Goal: Task Accomplishment & Management: Use online tool/utility

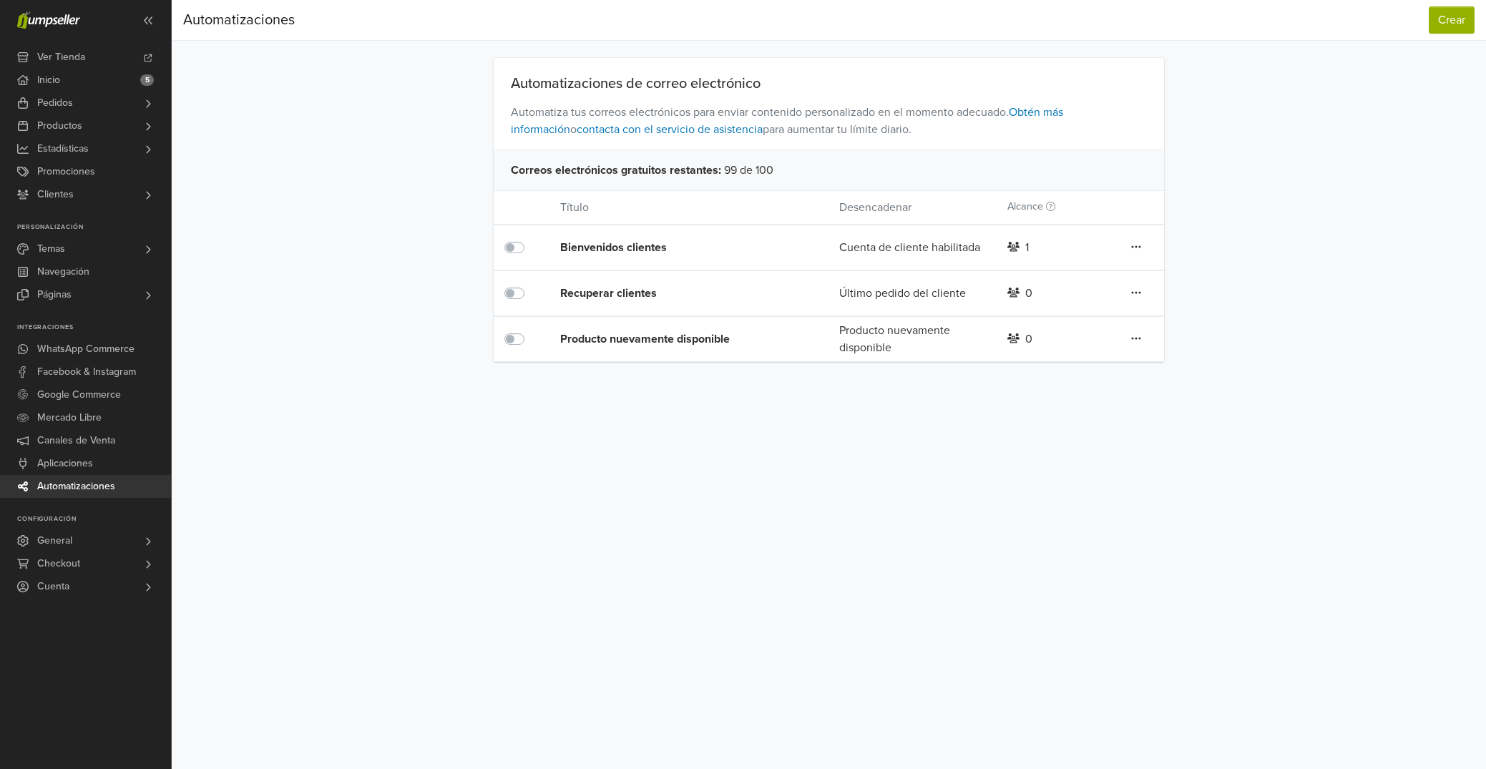
click at [1137, 245] on icon at bounding box center [1136, 246] width 10 height 11
click at [1214, 245] on div "Automatizaciones de correo electrónico Automatiza tus correos electrónicos para…" at bounding box center [828, 210] width 815 height 304
click at [634, 249] on div "Bienvenidos clientes" at bounding box center [671, 247] width 223 height 17
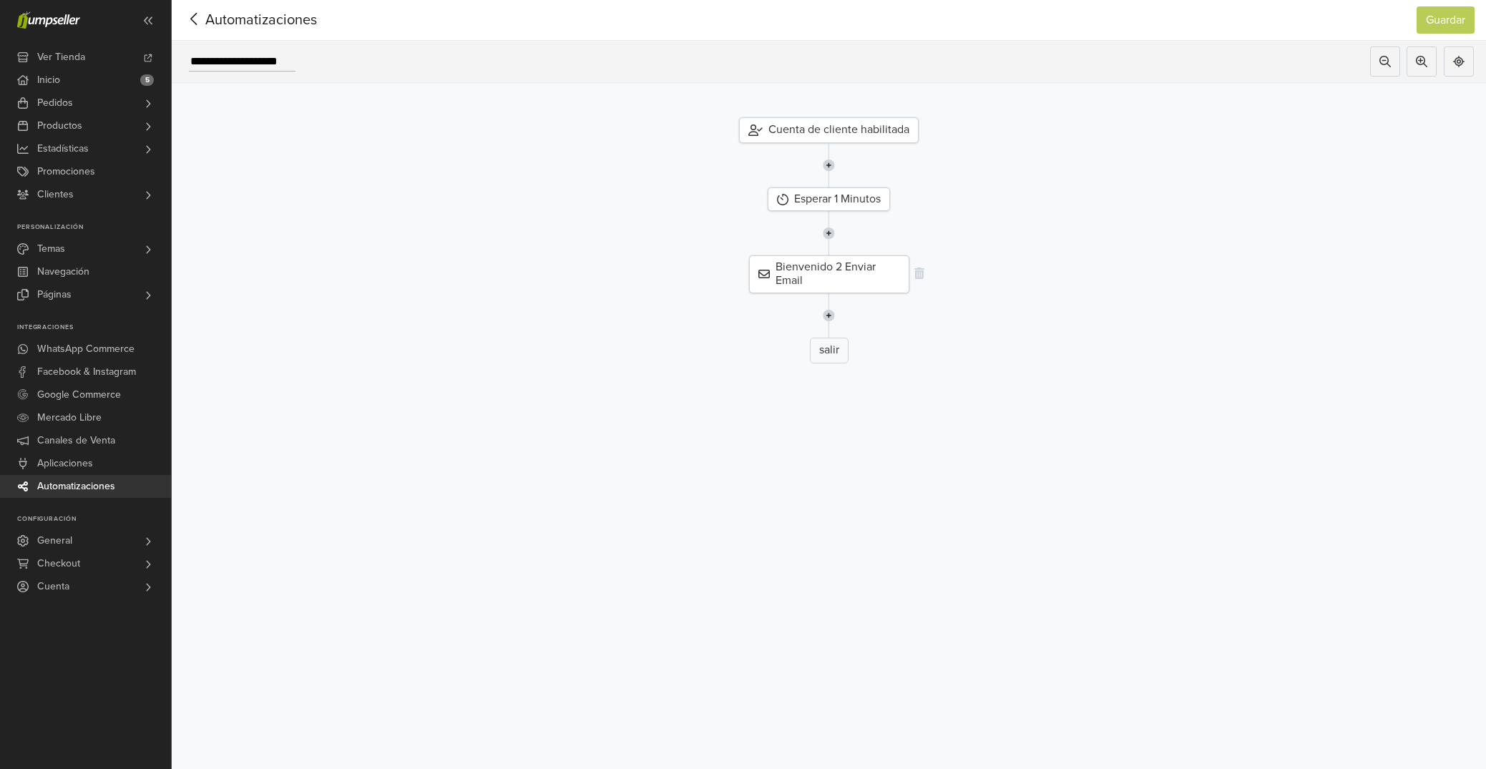
click at [833, 275] on div "Bienvenido 2 Enviar Email" at bounding box center [829, 273] width 160 height 37
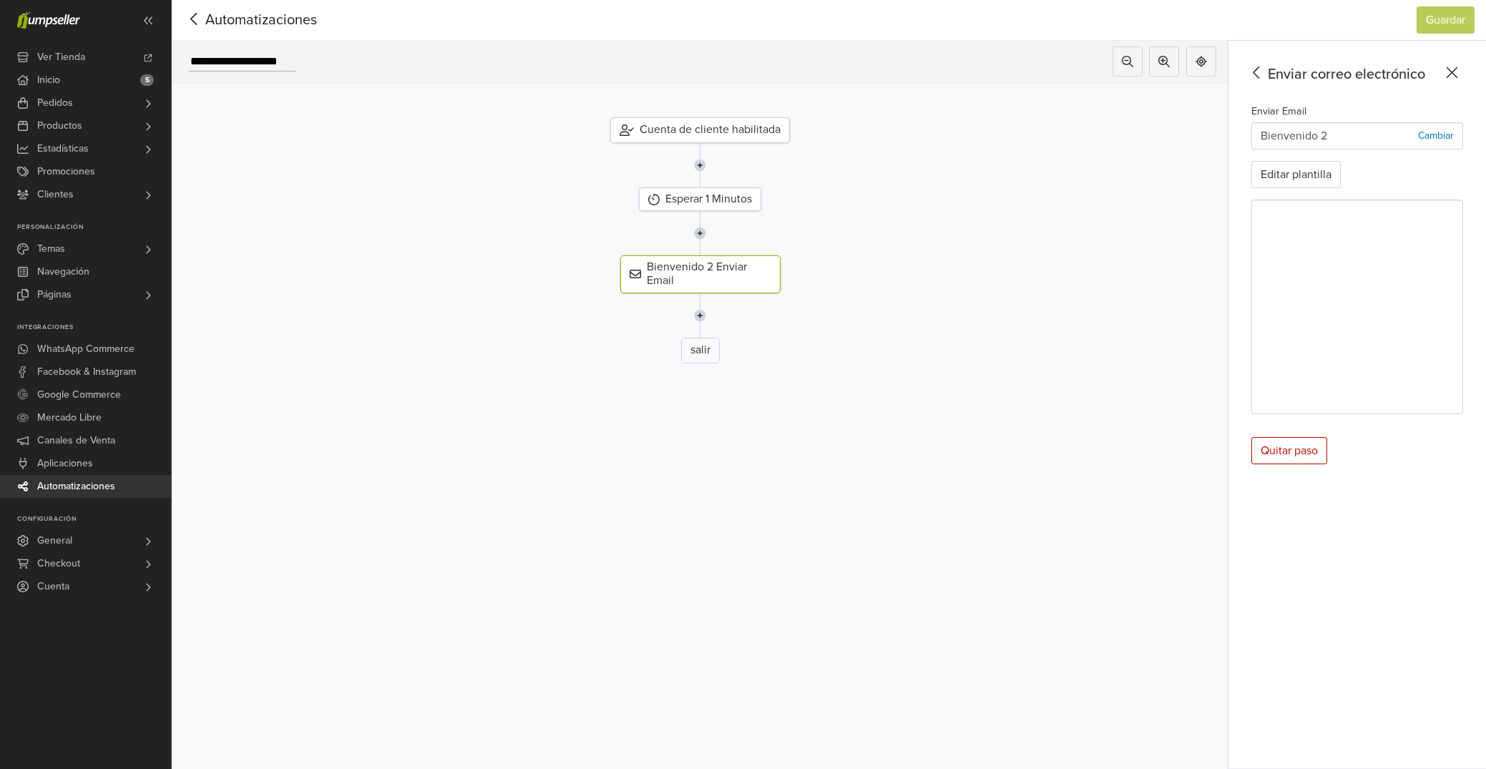
click at [200, 21] on icon at bounding box center [194, 19] width 22 height 18
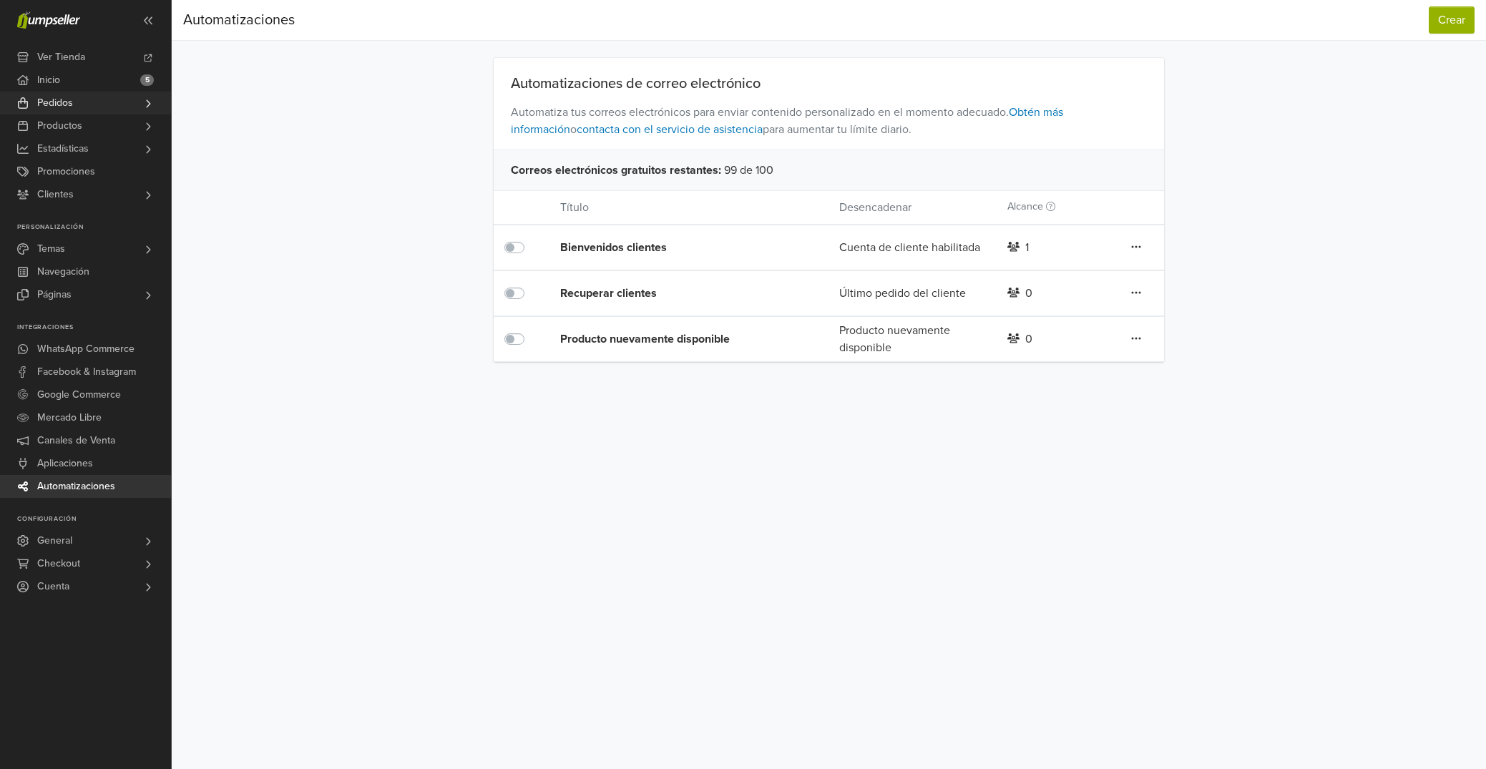
click at [112, 104] on link "Pedidos" at bounding box center [85, 103] width 171 height 23
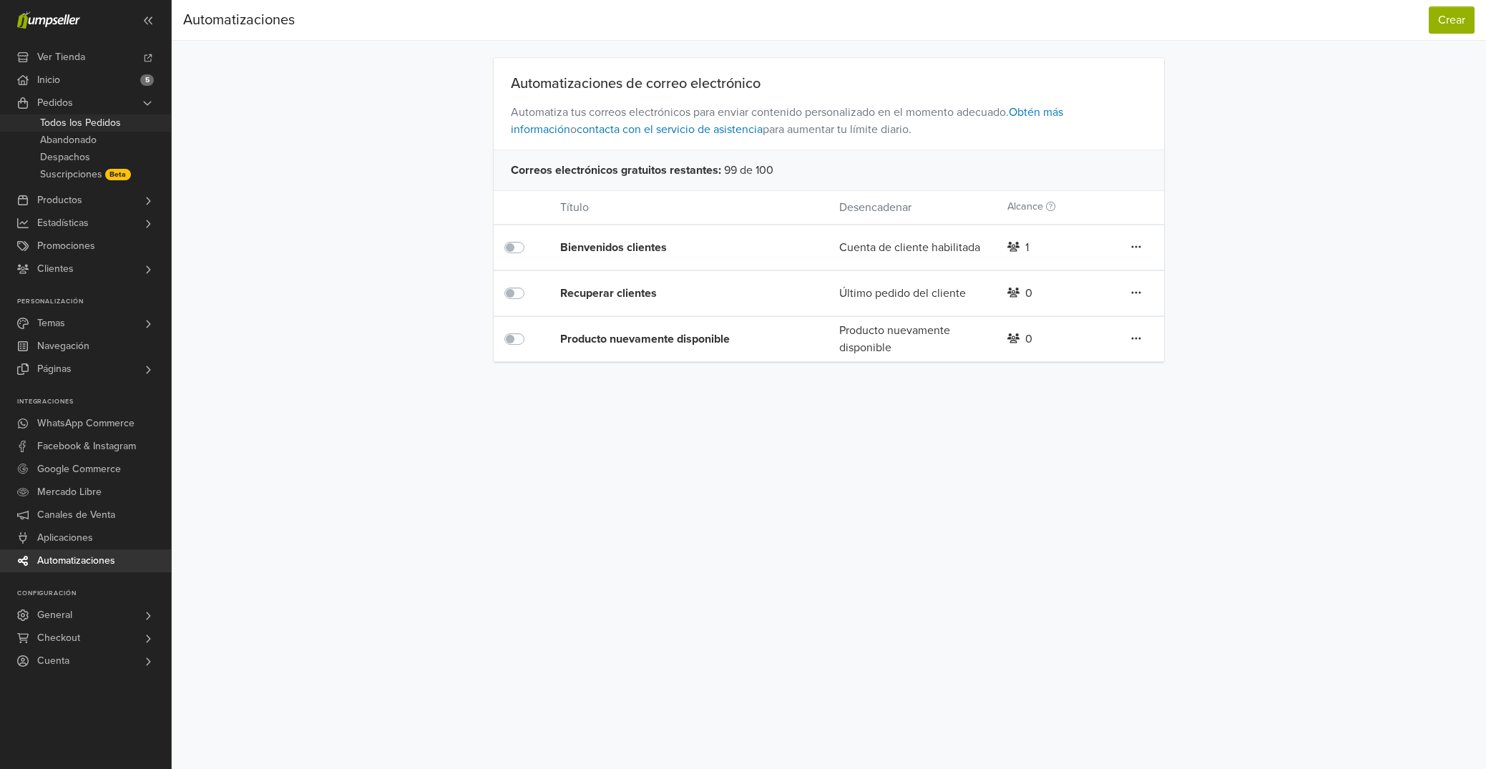
click at [116, 122] on span "Todos los Pedidos" at bounding box center [80, 122] width 81 height 17
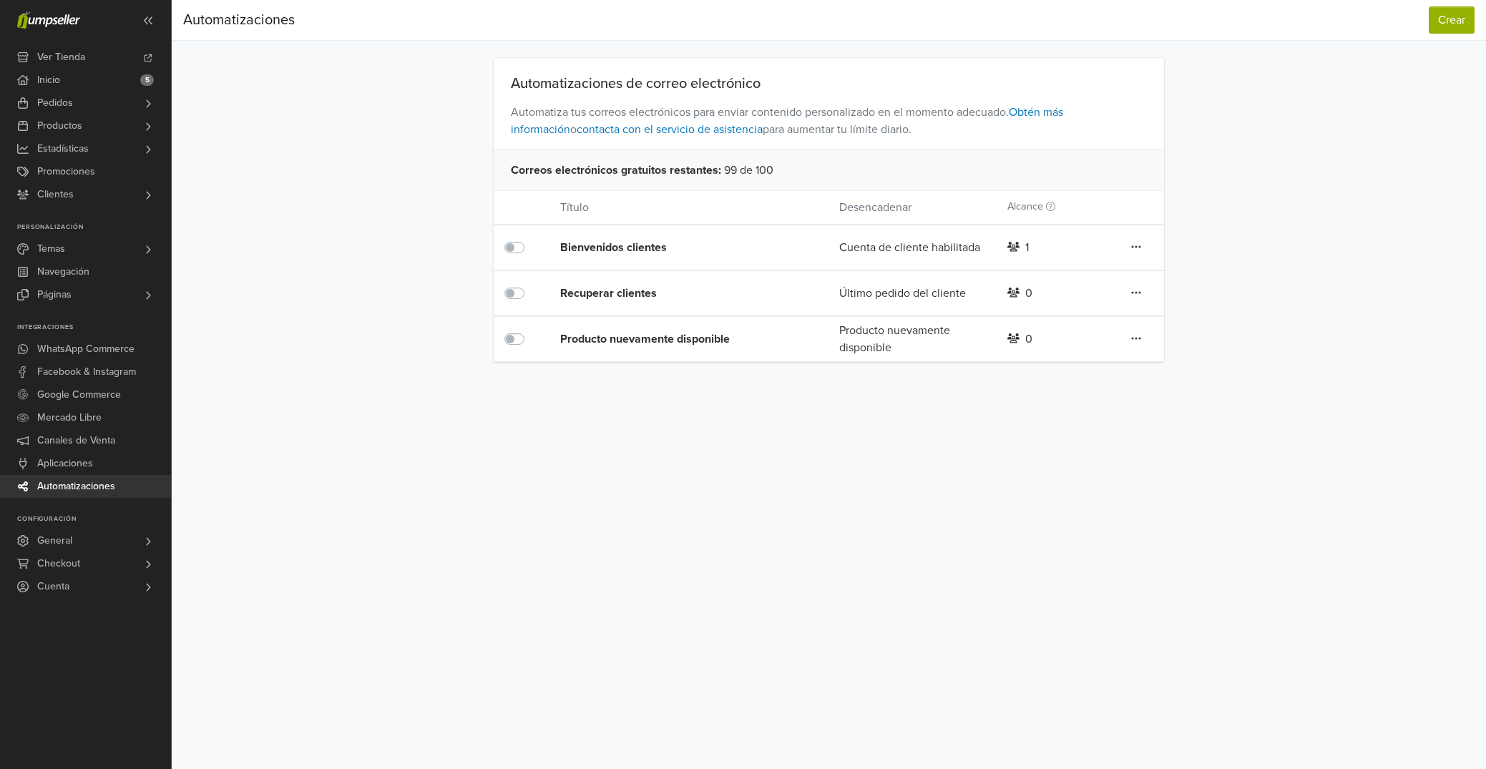
click at [1017, 246] on icon at bounding box center [1013, 247] width 13 height 10
click at [1132, 247] on icon at bounding box center [1135, 247] width 9 height 2
drag, startPoint x: 943, startPoint y: 254, endPoint x: 864, endPoint y: 250, distance: 78.8
click at [942, 254] on div "Cuenta de cliente habilitada" at bounding box center [911, 247] width 167 height 17
click at [629, 242] on div "Bienvenidos clientes" at bounding box center [671, 247] width 223 height 17
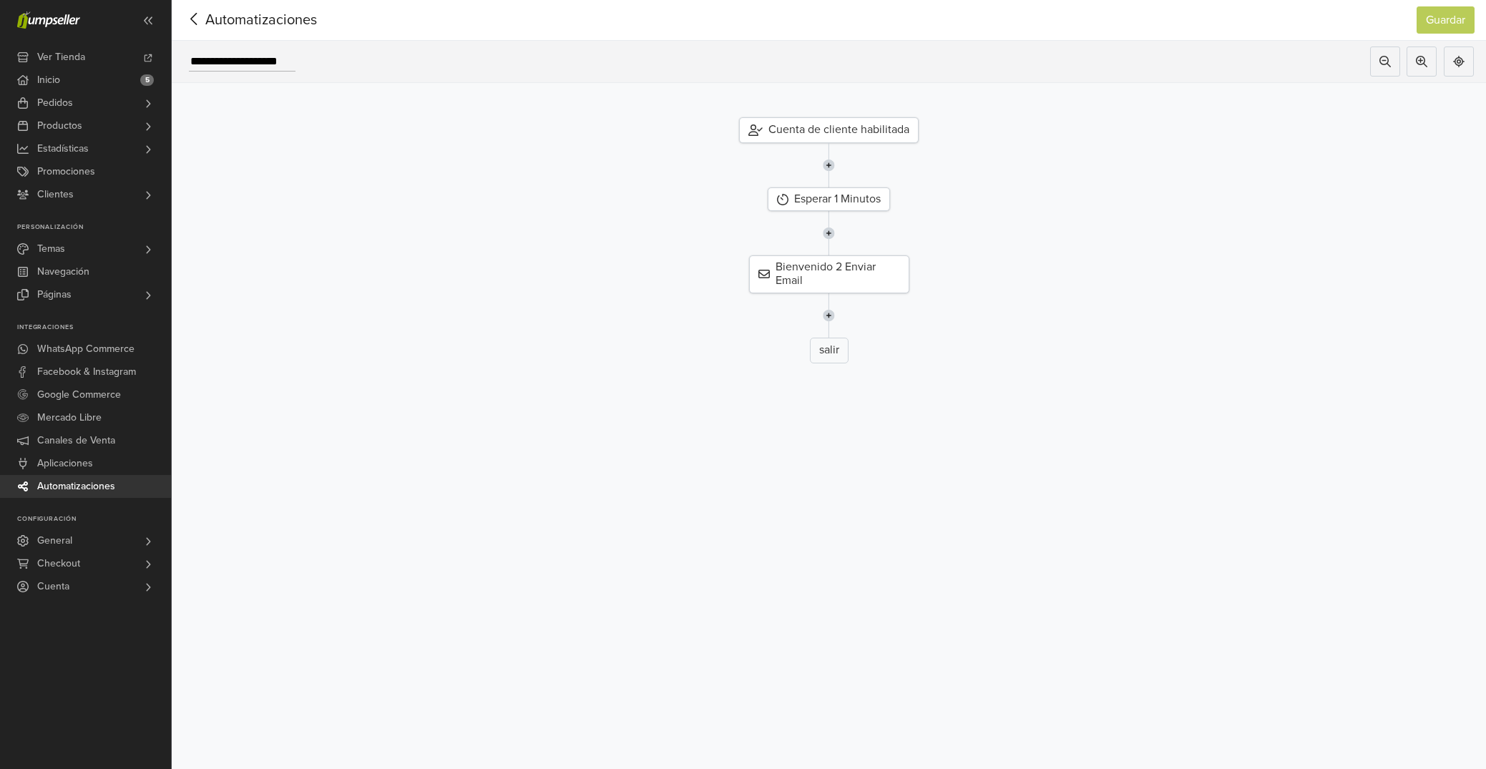
click at [839, 132] on div "Cuenta de cliente habilitada" at bounding box center [829, 130] width 180 height 26
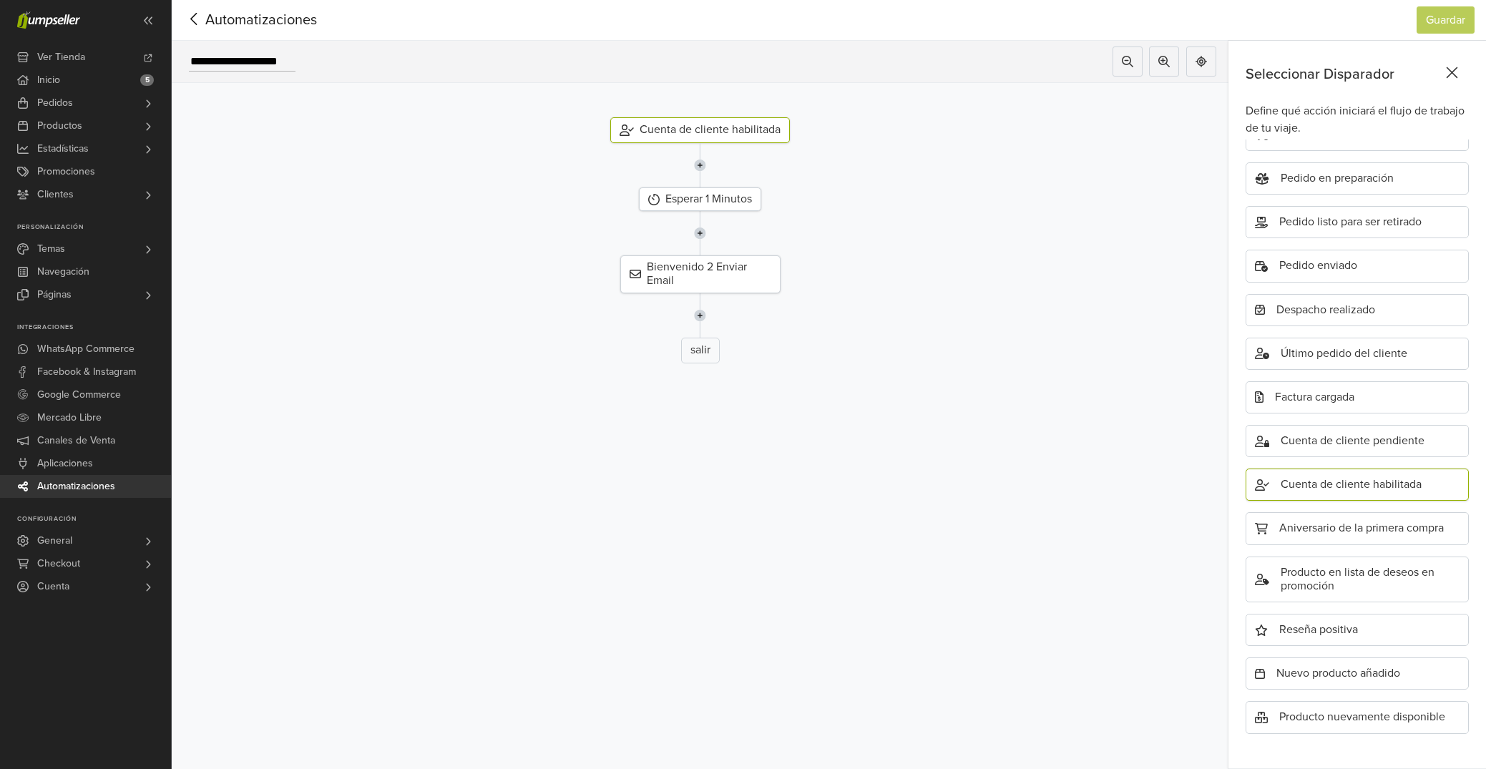
scroll to position [210, 0]
click at [196, 21] on icon at bounding box center [194, 19] width 22 height 18
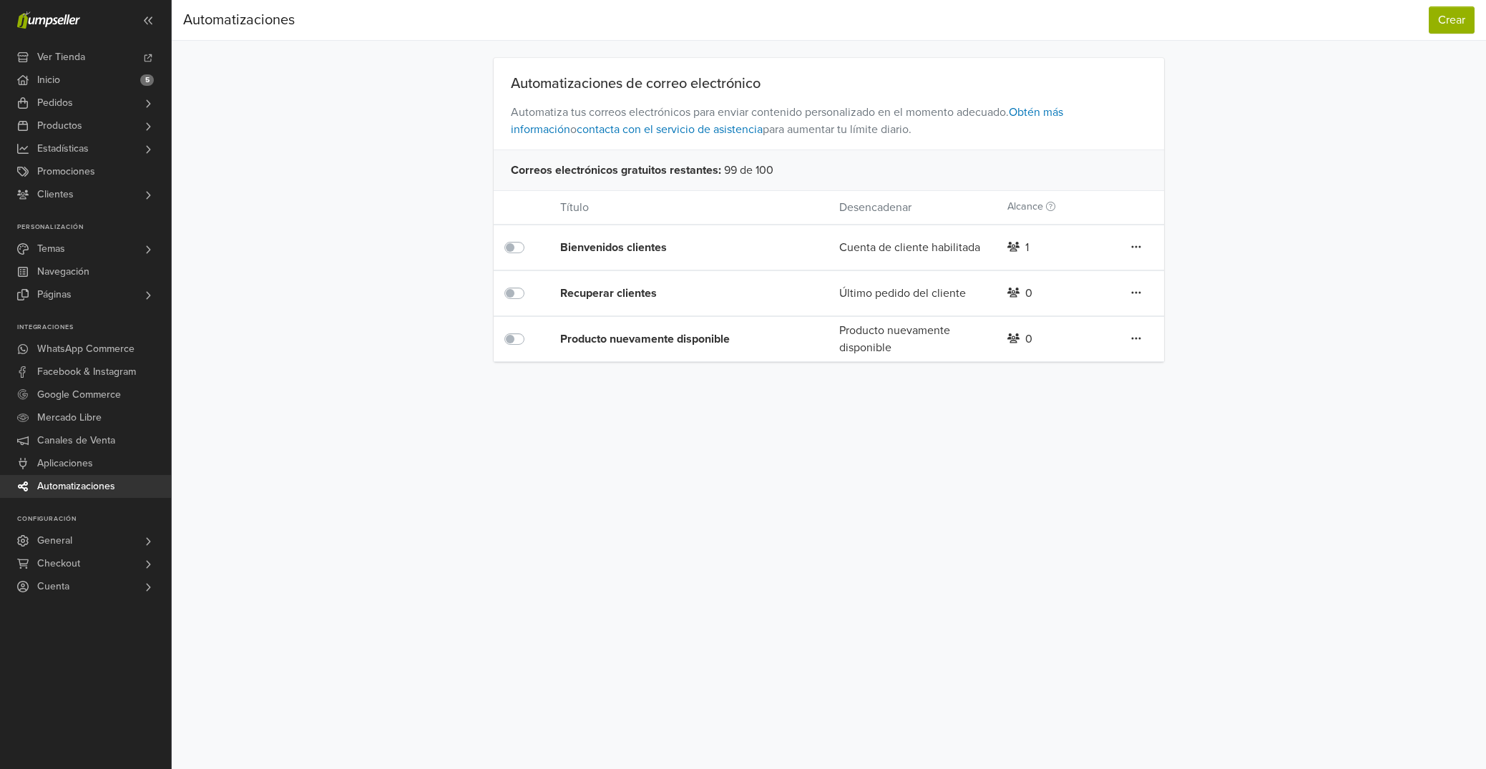
click at [530, 239] on label at bounding box center [530, 239] width 0 height 0
click at [717, 341] on div "Producto nuevamente disponible" at bounding box center [671, 338] width 223 height 17
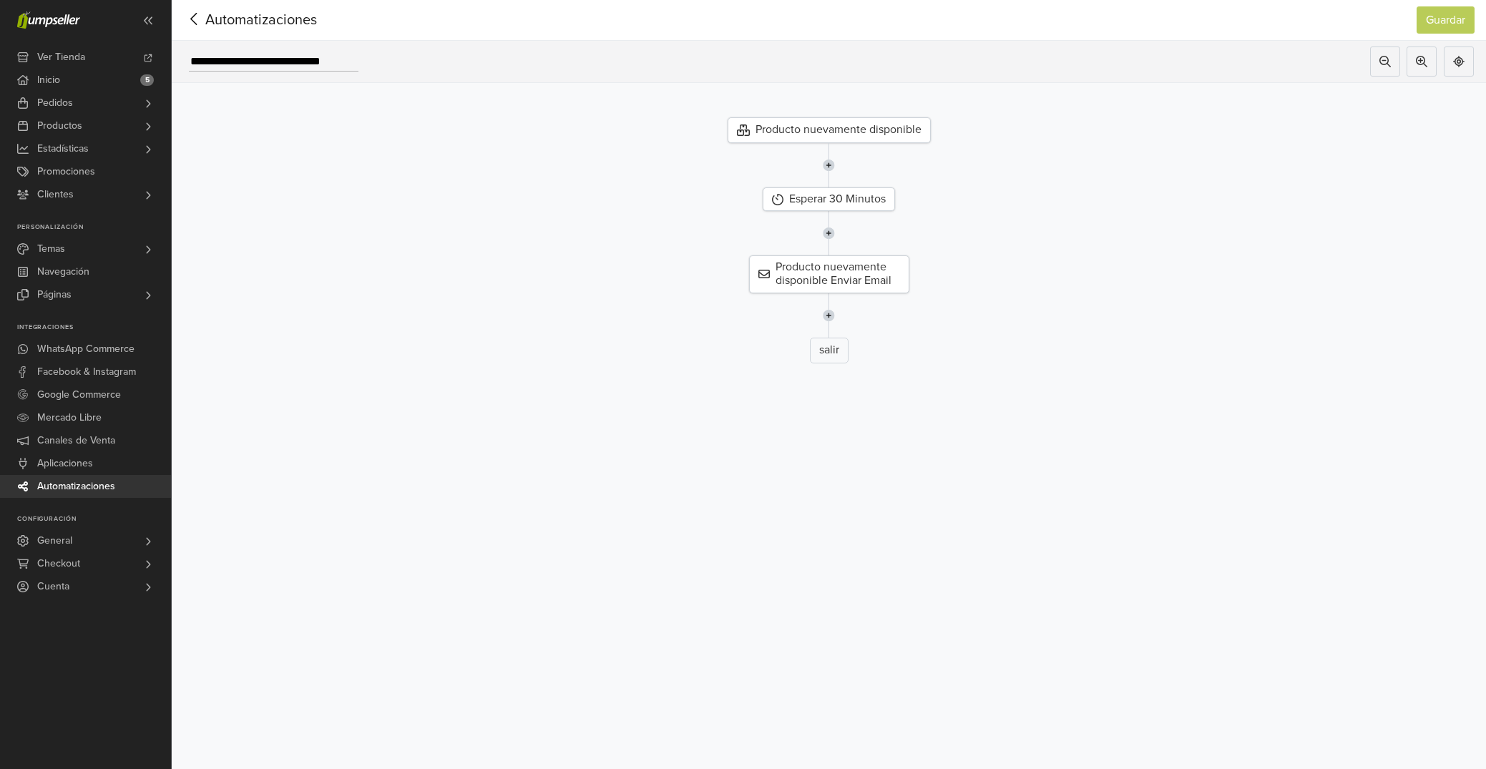
click at [197, 16] on icon at bounding box center [194, 19] width 22 height 18
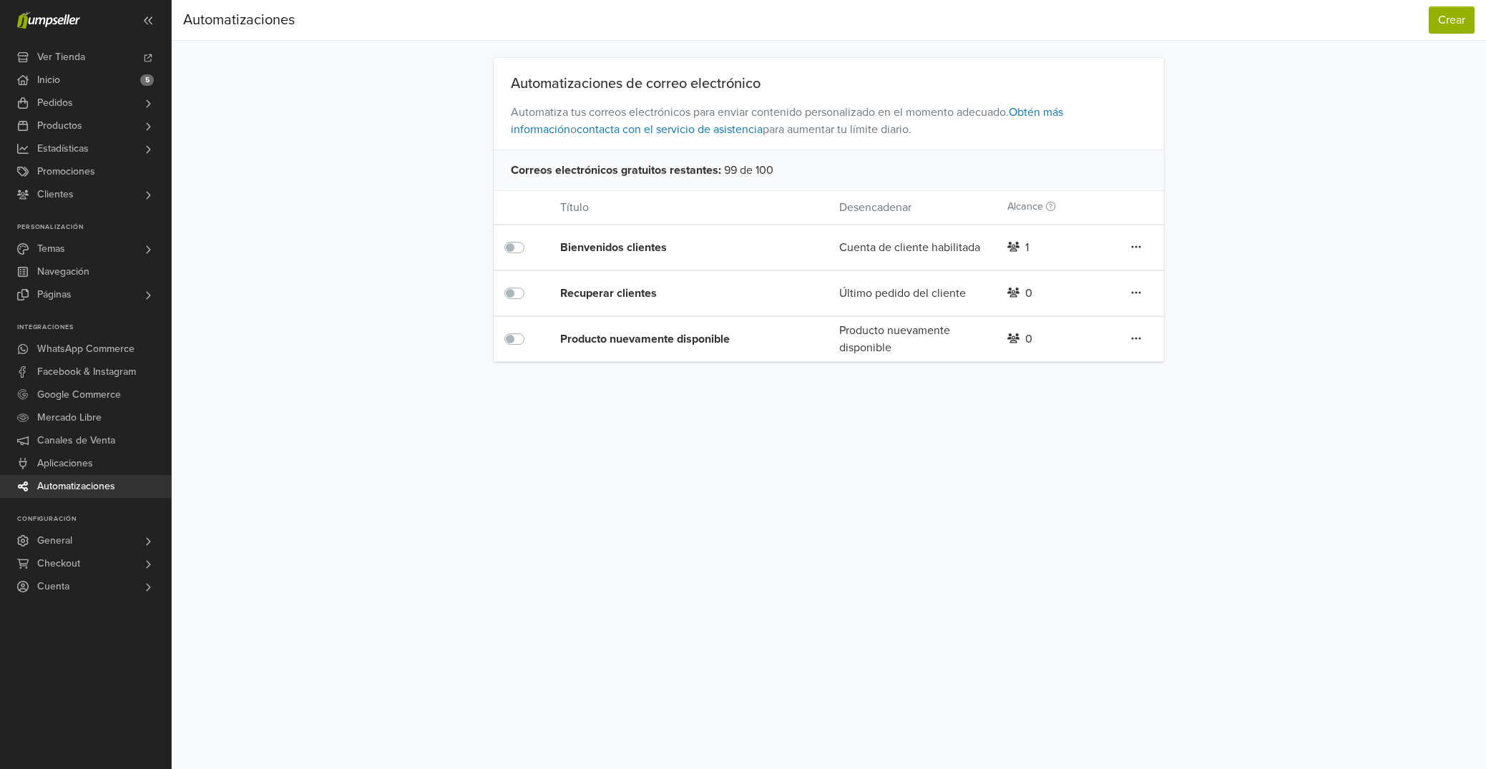
click at [1138, 242] on icon at bounding box center [1136, 246] width 10 height 11
click at [1224, 185] on div "Automatizaciones de correo electrónico Automatiza tus correos electrónicos para…" at bounding box center [828, 210] width 815 height 304
click at [124, 190] on link "Clientes" at bounding box center [85, 194] width 171 height 23
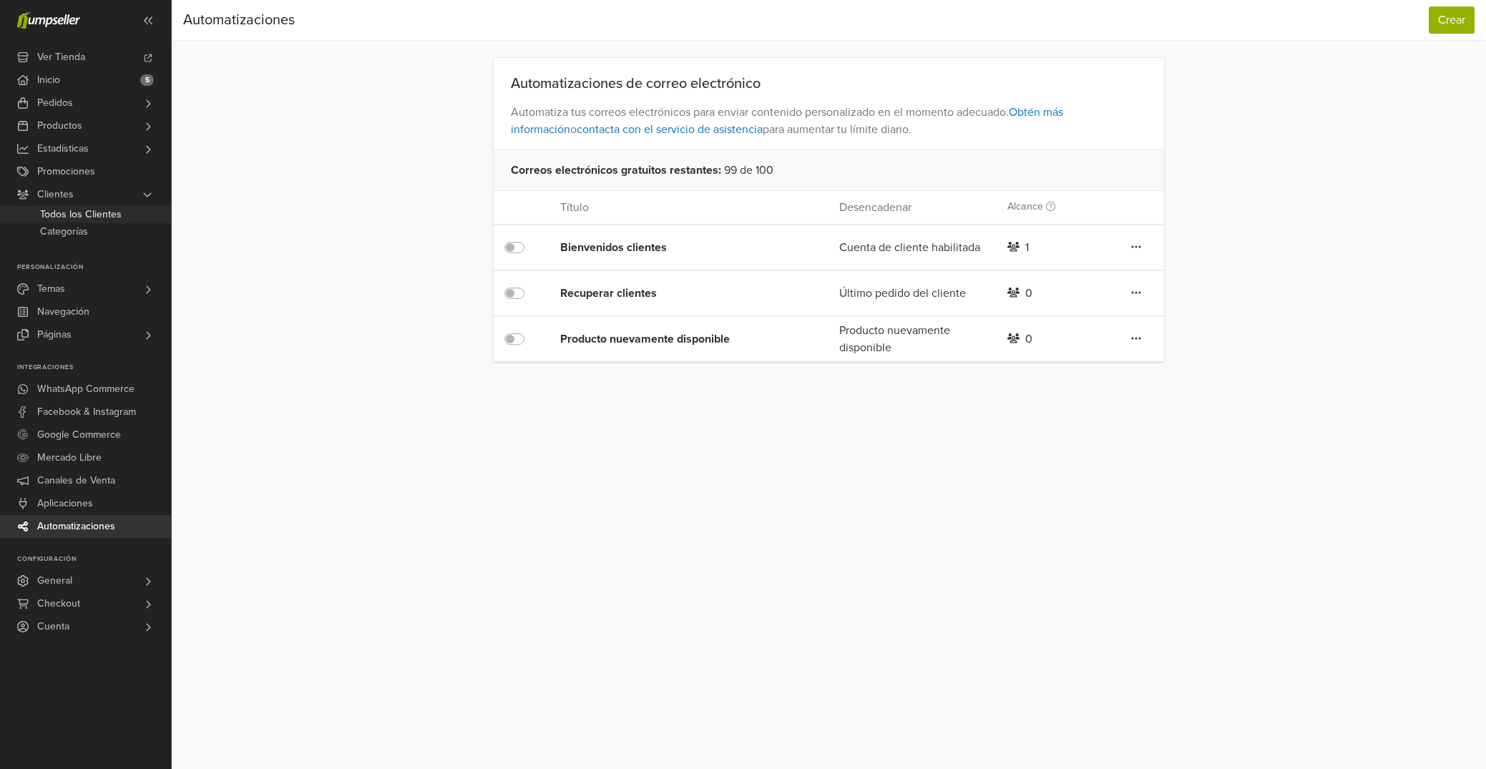
click at [80, 211] on span "Todos los Clientes" at bounding box center [81, 214] width 82 height 17
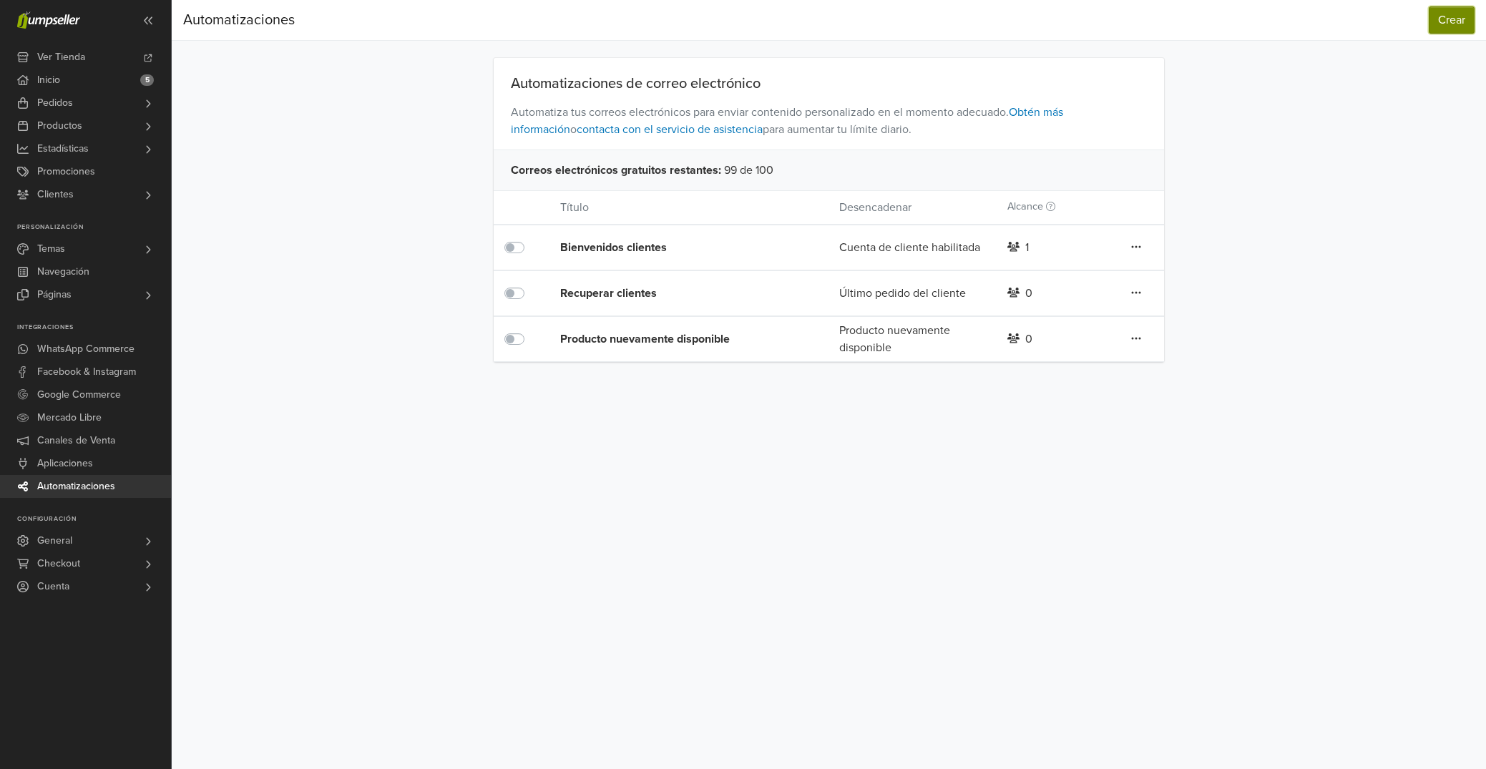
click at [1452, 11] on button "Crear" at bounding box center [1451, 19] width 46 height 27
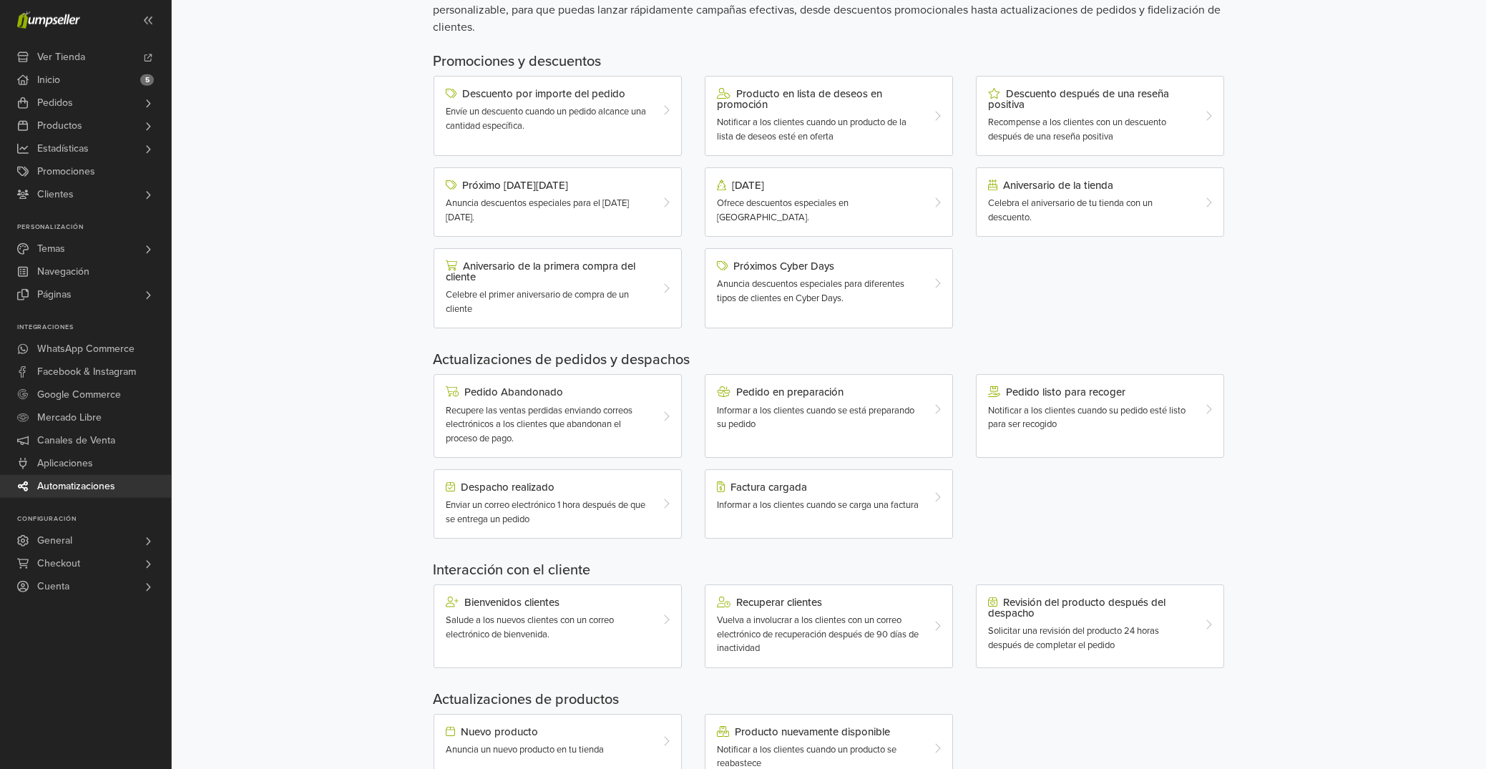
scroll to position [144, 0]
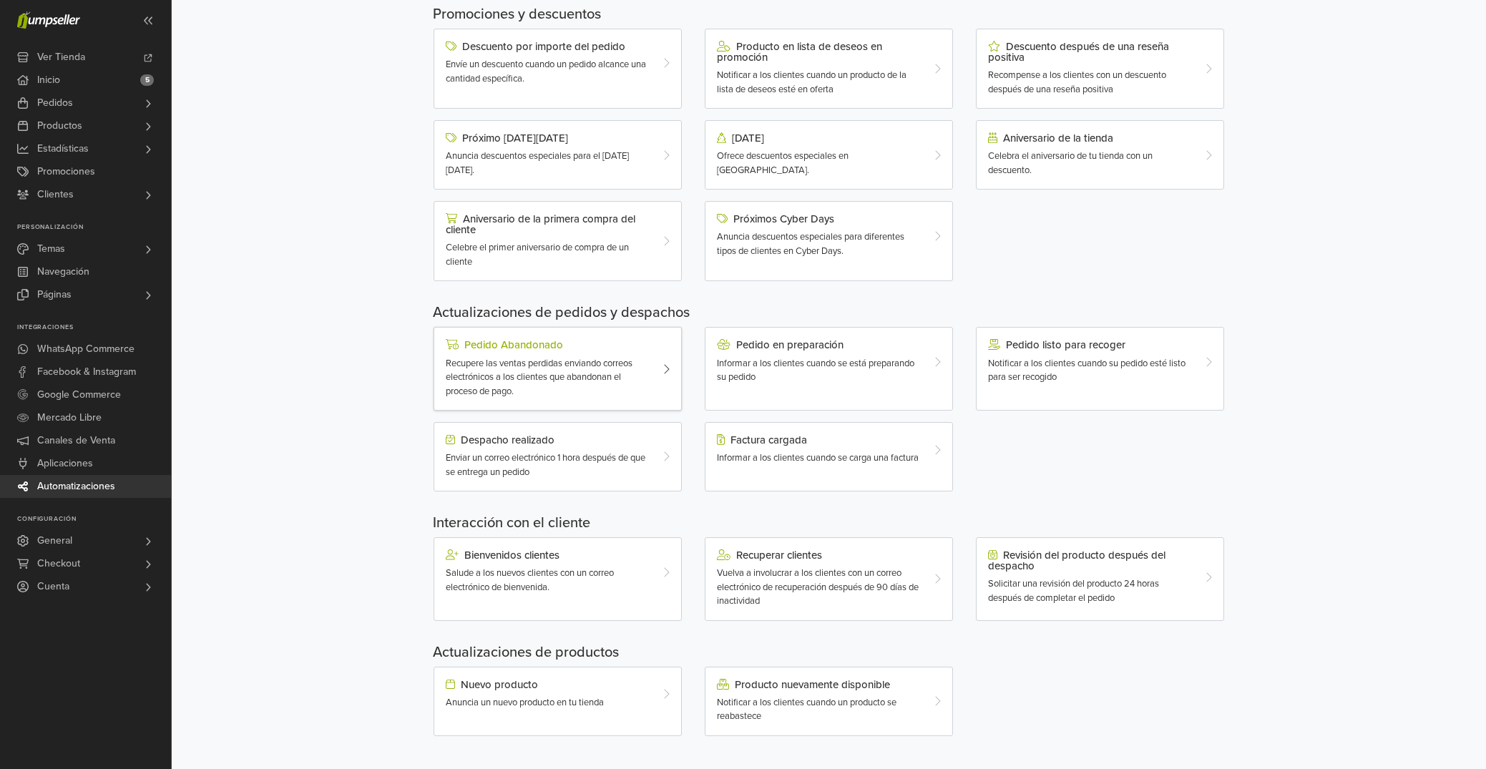
click at [542, 347] on div "Pedido Abandonado" at bounding box center [548, 344] width 204 height 11
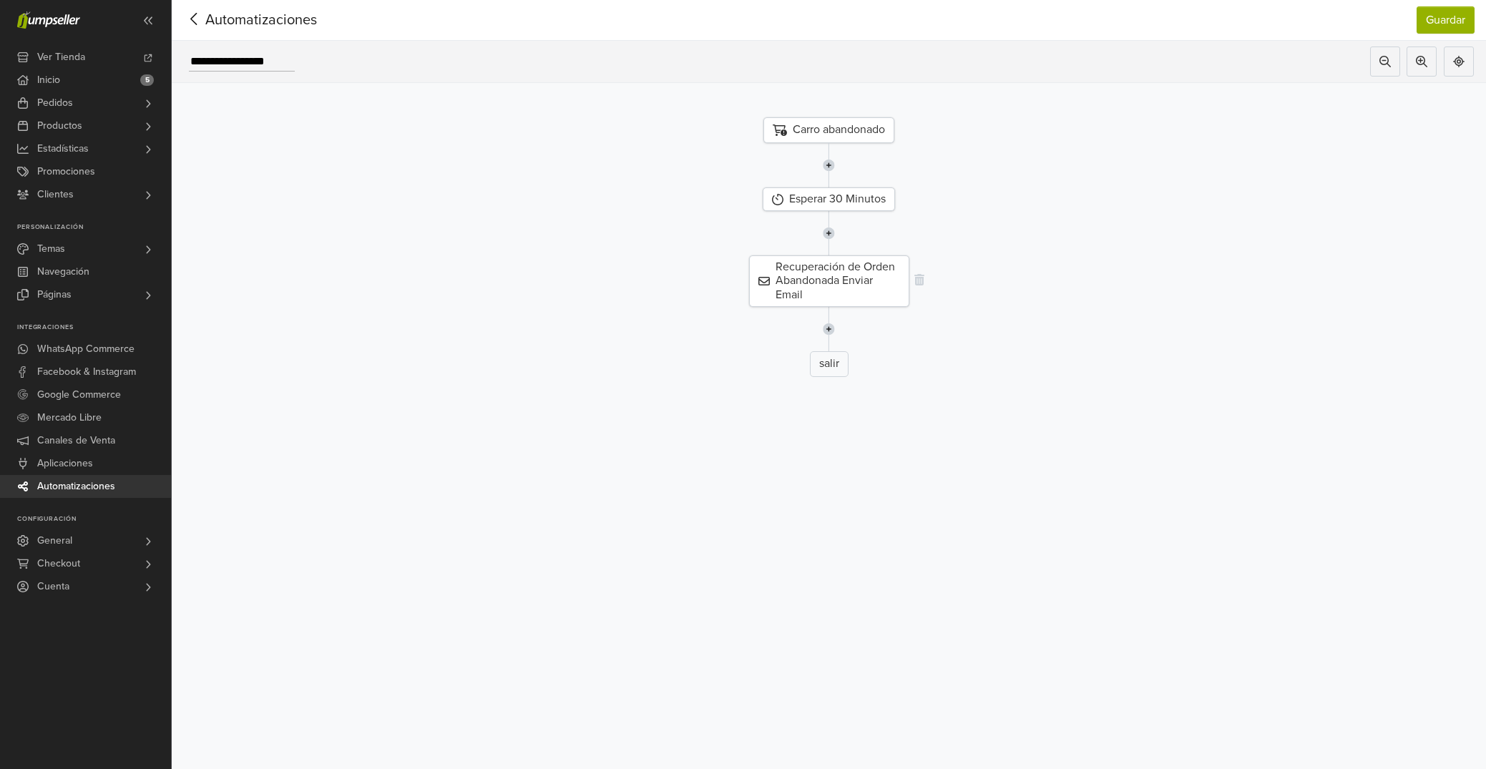
click at [848, 275] on div "Recuperación de Orden Abandonada Enviar Email" at bounding box center [829, 281] width 160 height 52
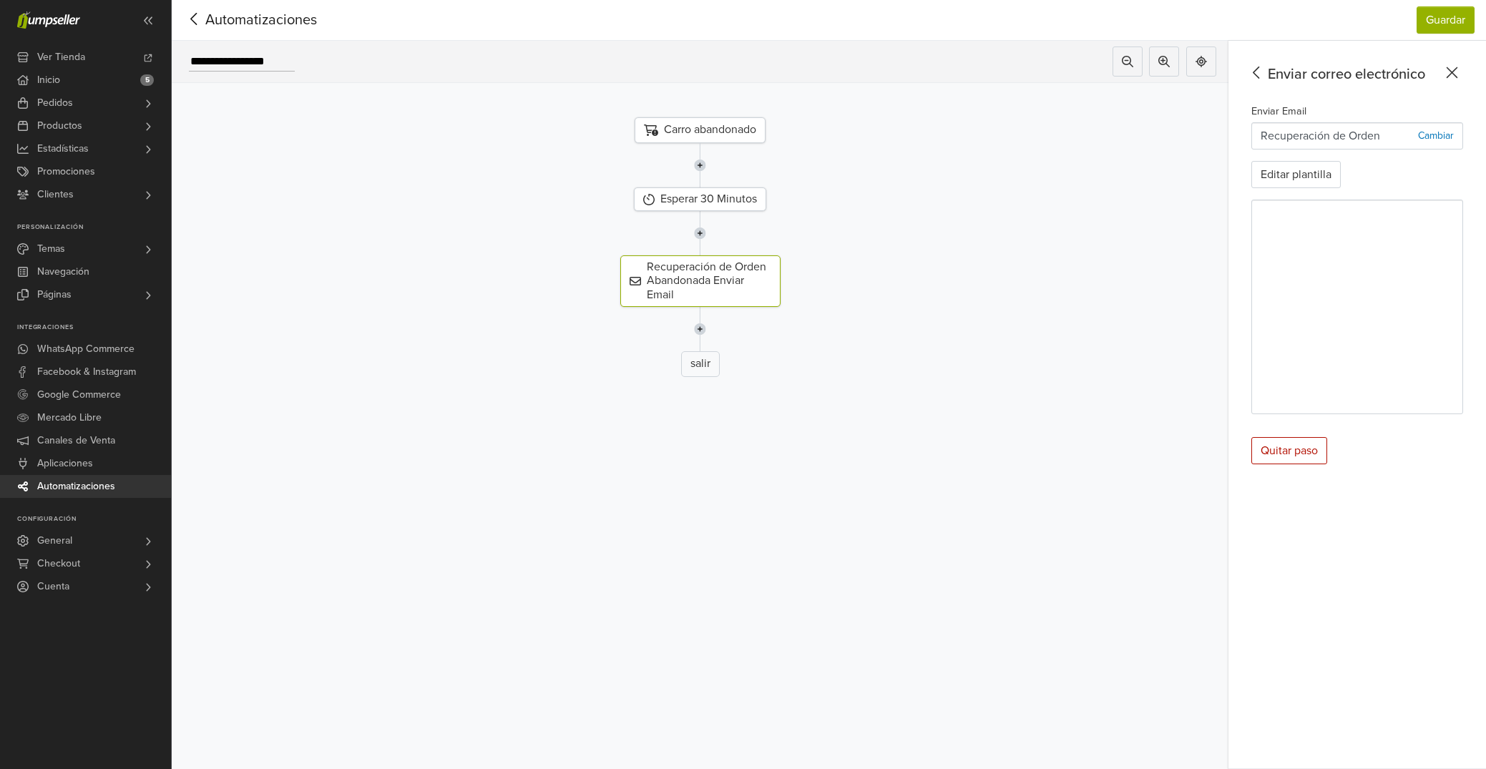
click at [701, 164] on img at bounding box center [700, 165] width 12 height 44
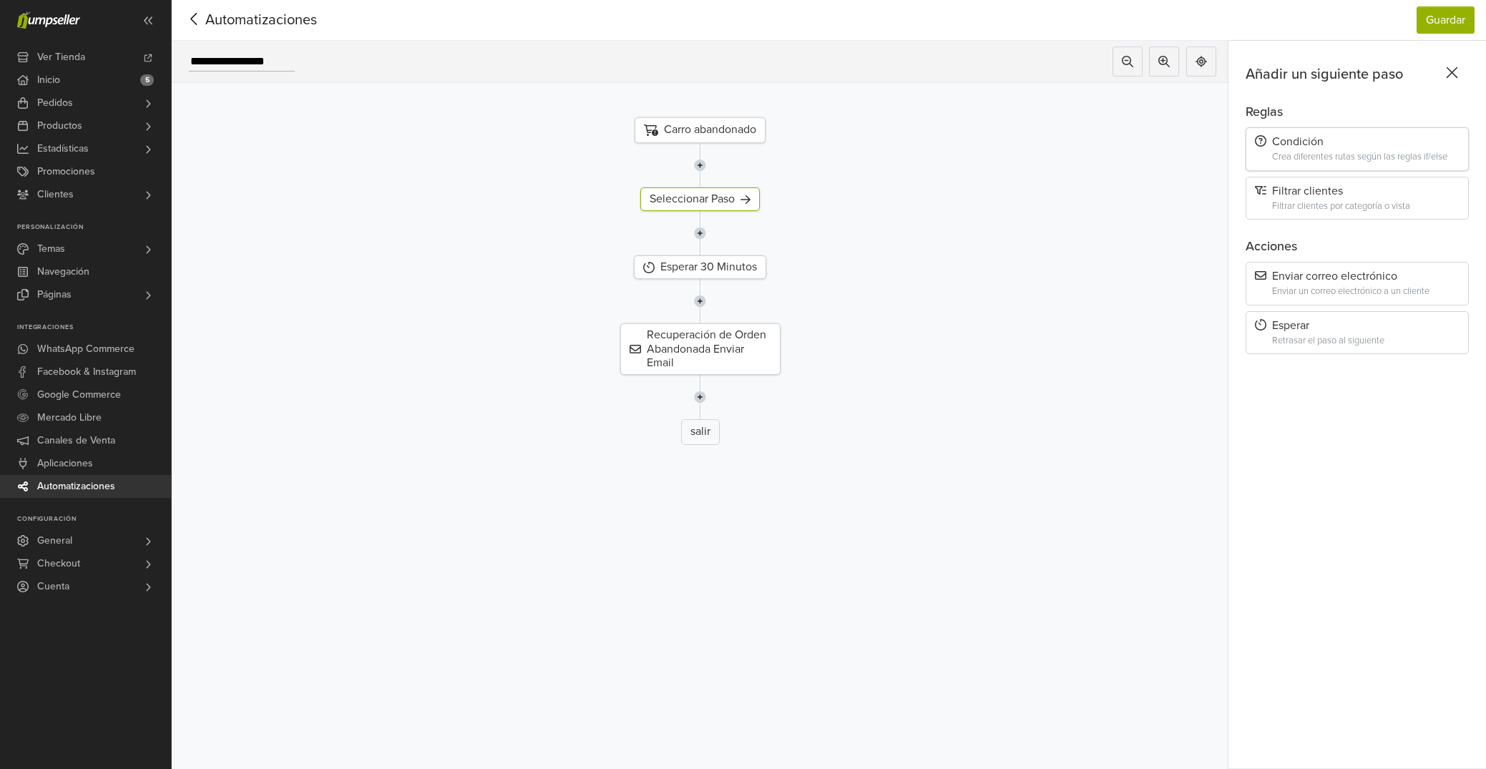
click at [1388, 147] on div "Condición" at bounding box center [1357, 142] width 205 height 14
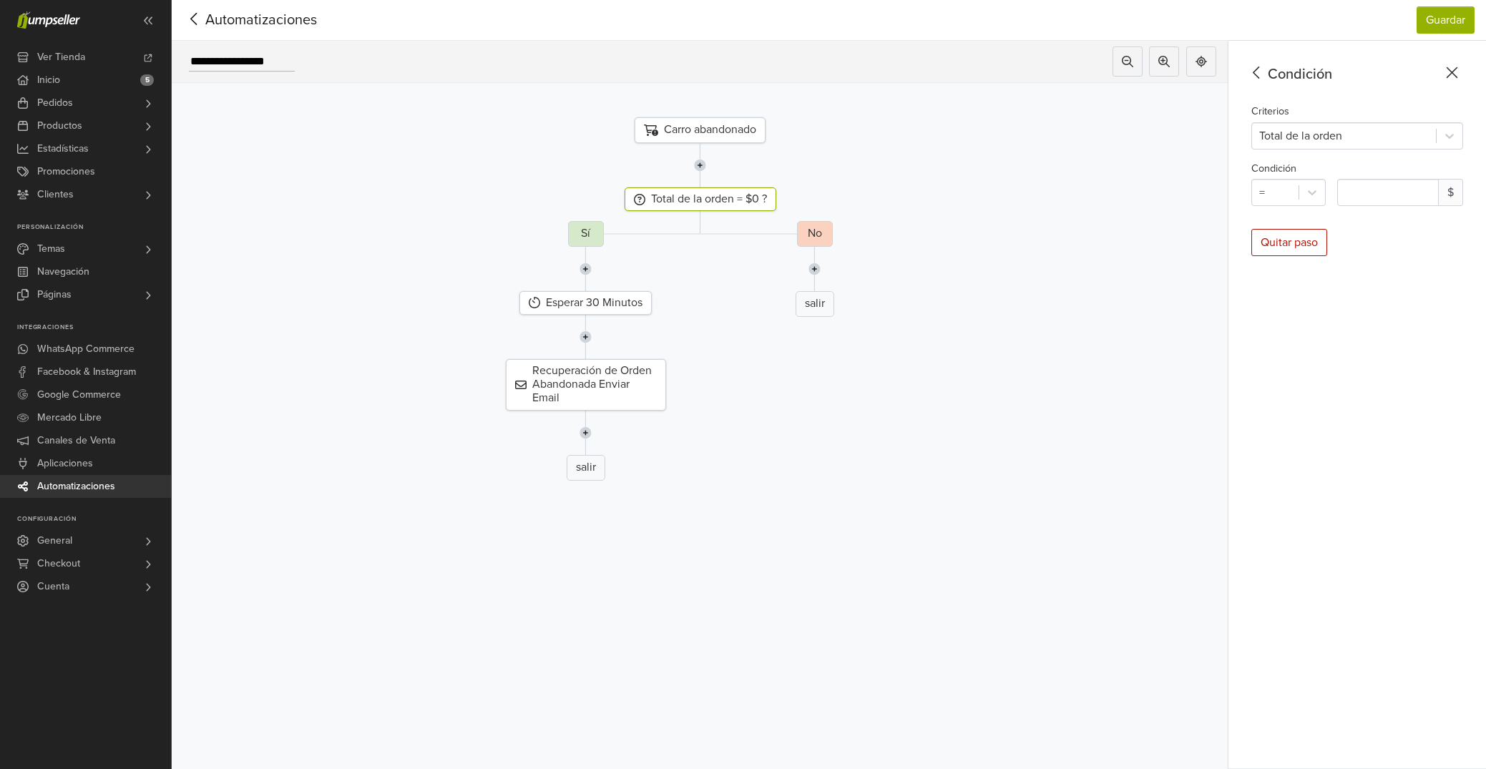
click at [1262, 77] on icon at bounding box center [1256, 73] width 22 height 18
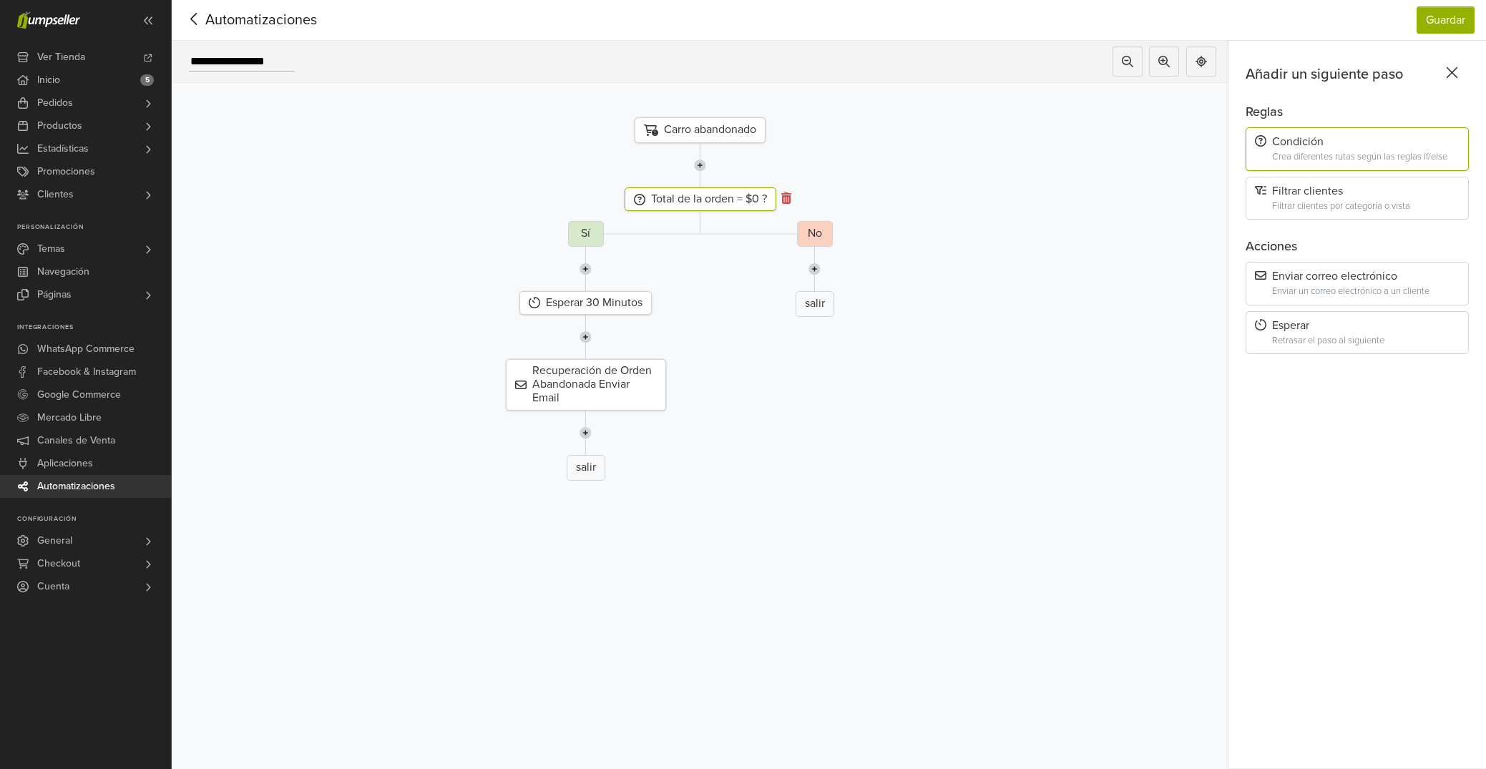
click at [785, 200] on icon at bounding box center [786, 197] width 10 height 11
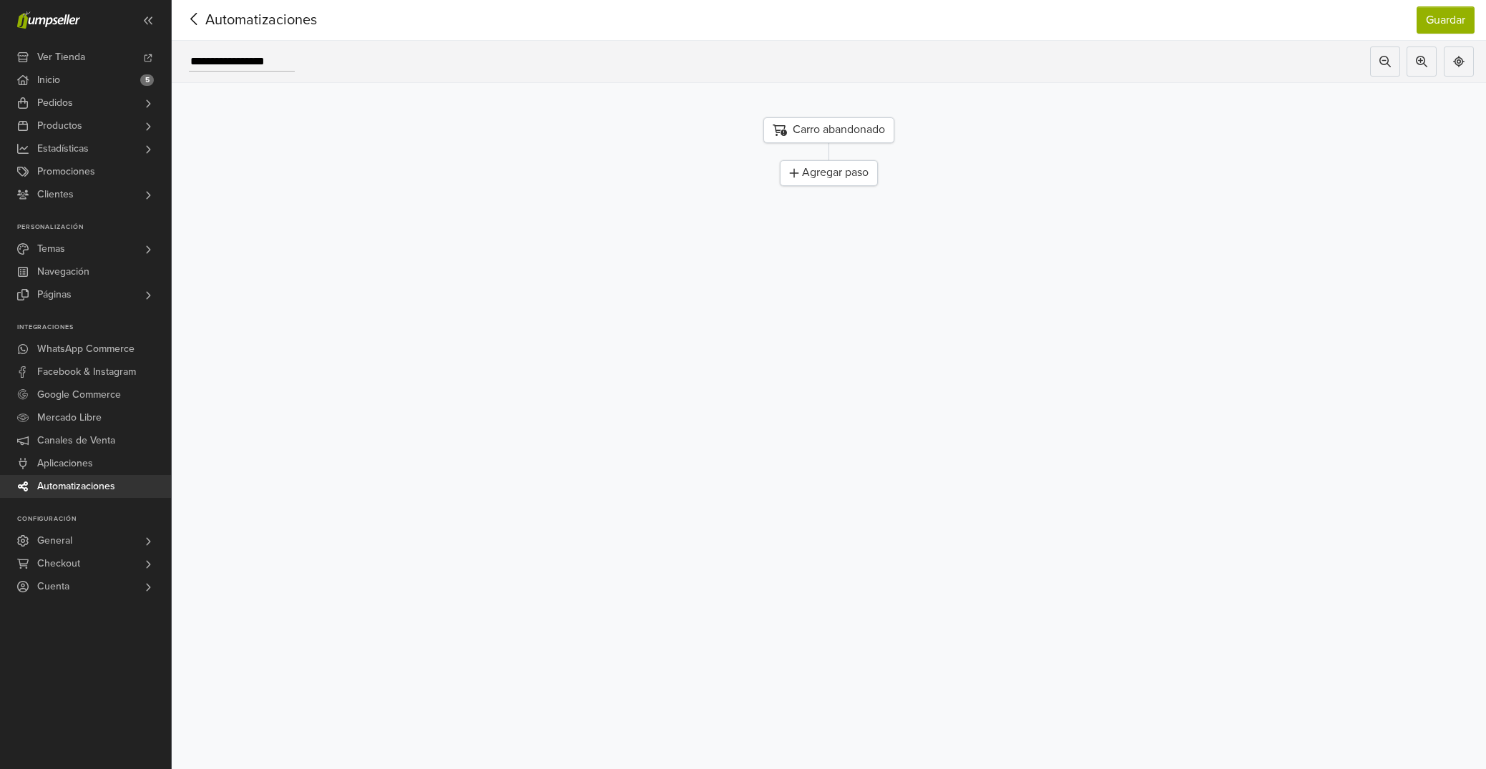
click at [189, 19] on icon at bounding box center [194, 19] width 22 height 18
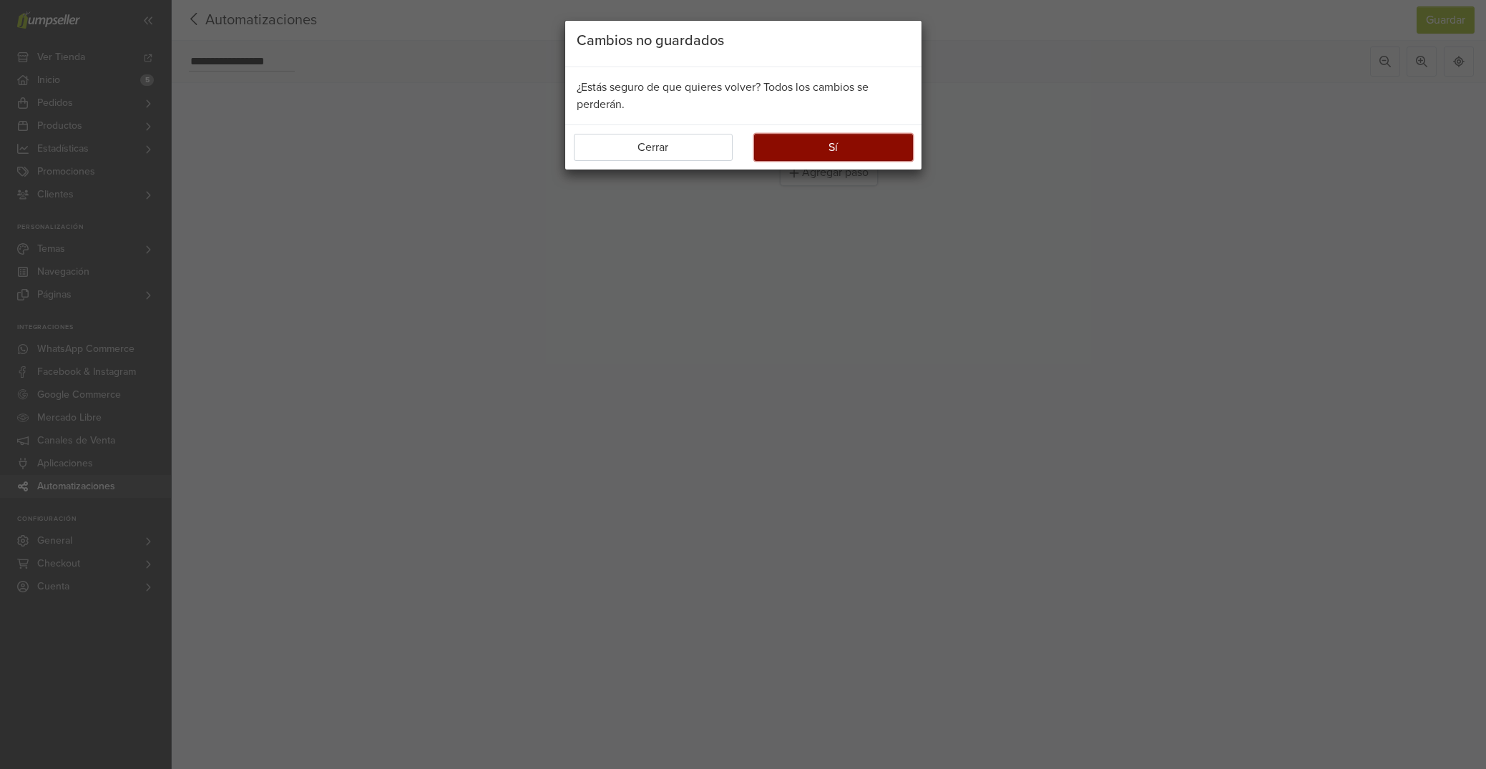
click at [841, 143] on button "Sí" at bounding box center [833, 147] width 159 height 27
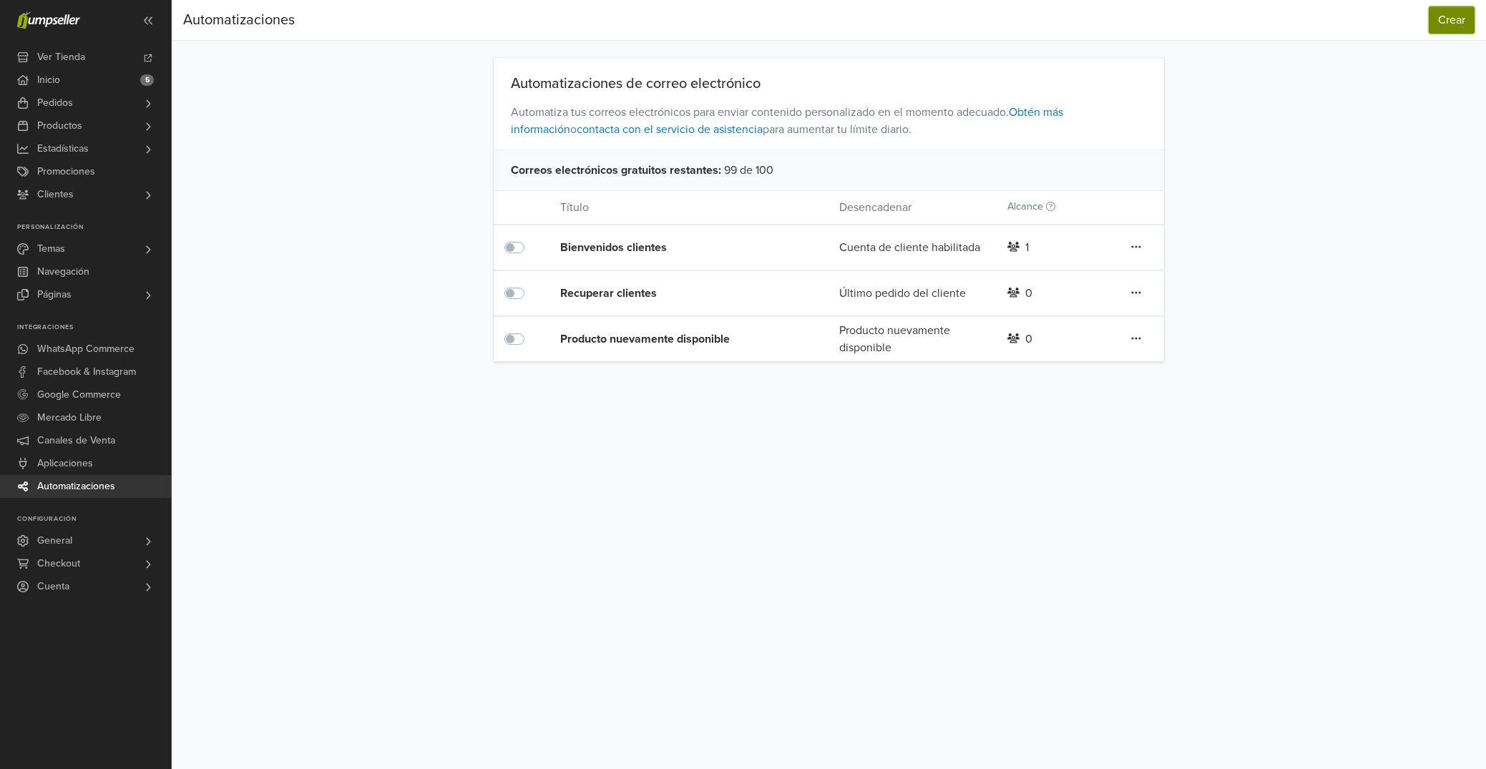
click at [1438, 27] on button "Crear" at bounding box center [1451, 19] width 46 height 27
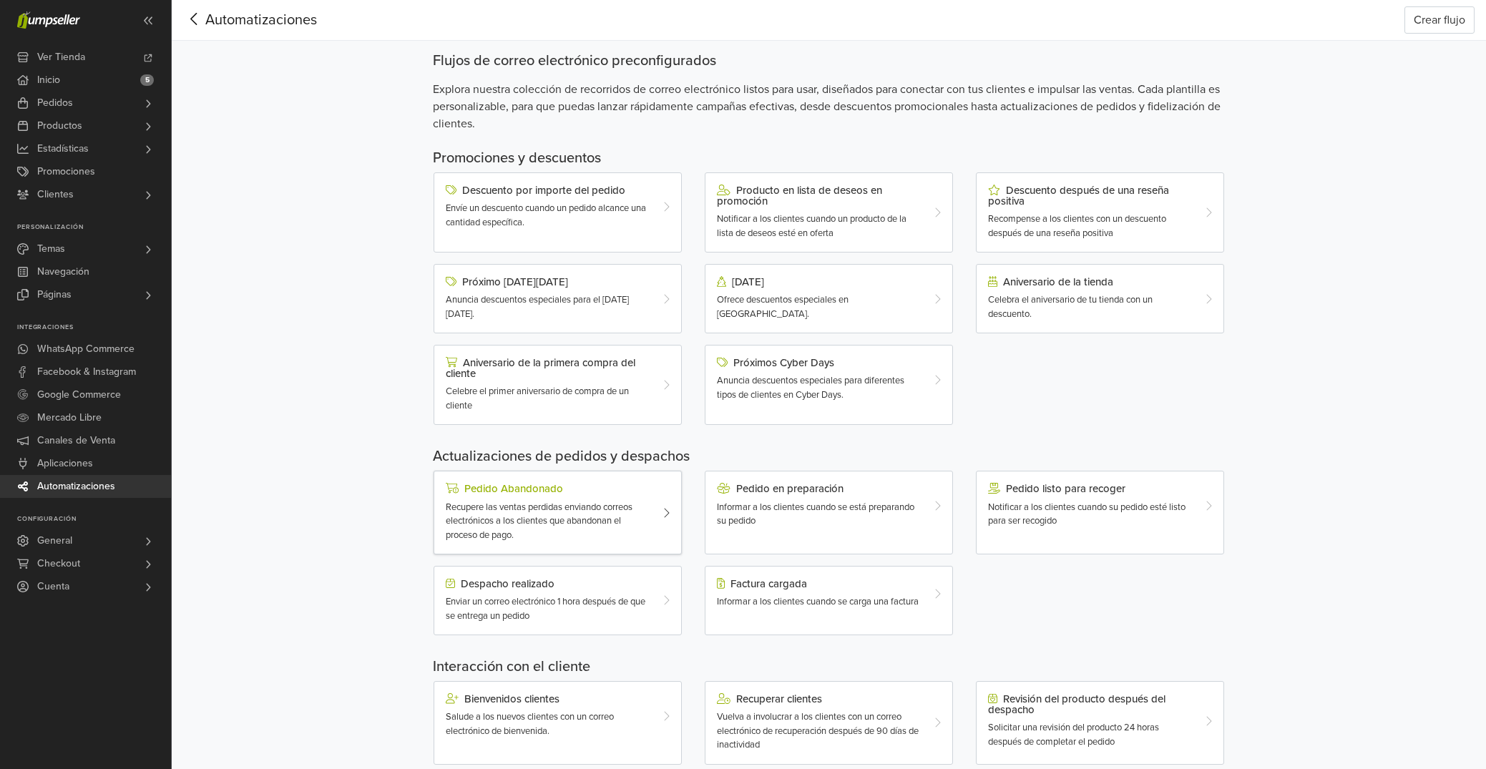
click at [529, 494] on div "Pedido Abandonado" at bounding box center [548, 488] width 204 height 11
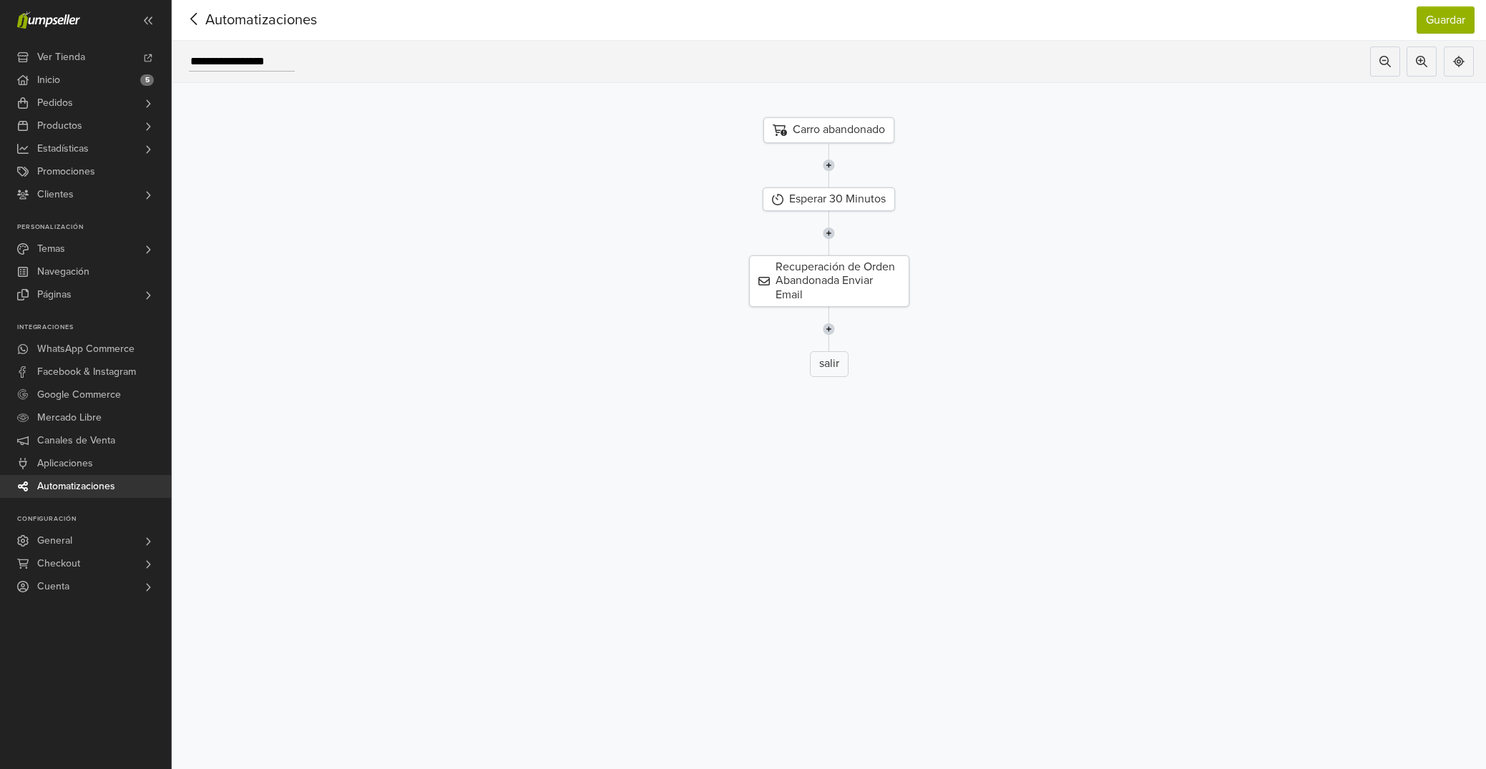
click at [827, 163] on img at bounding box center [829, 165] width 12 height 44
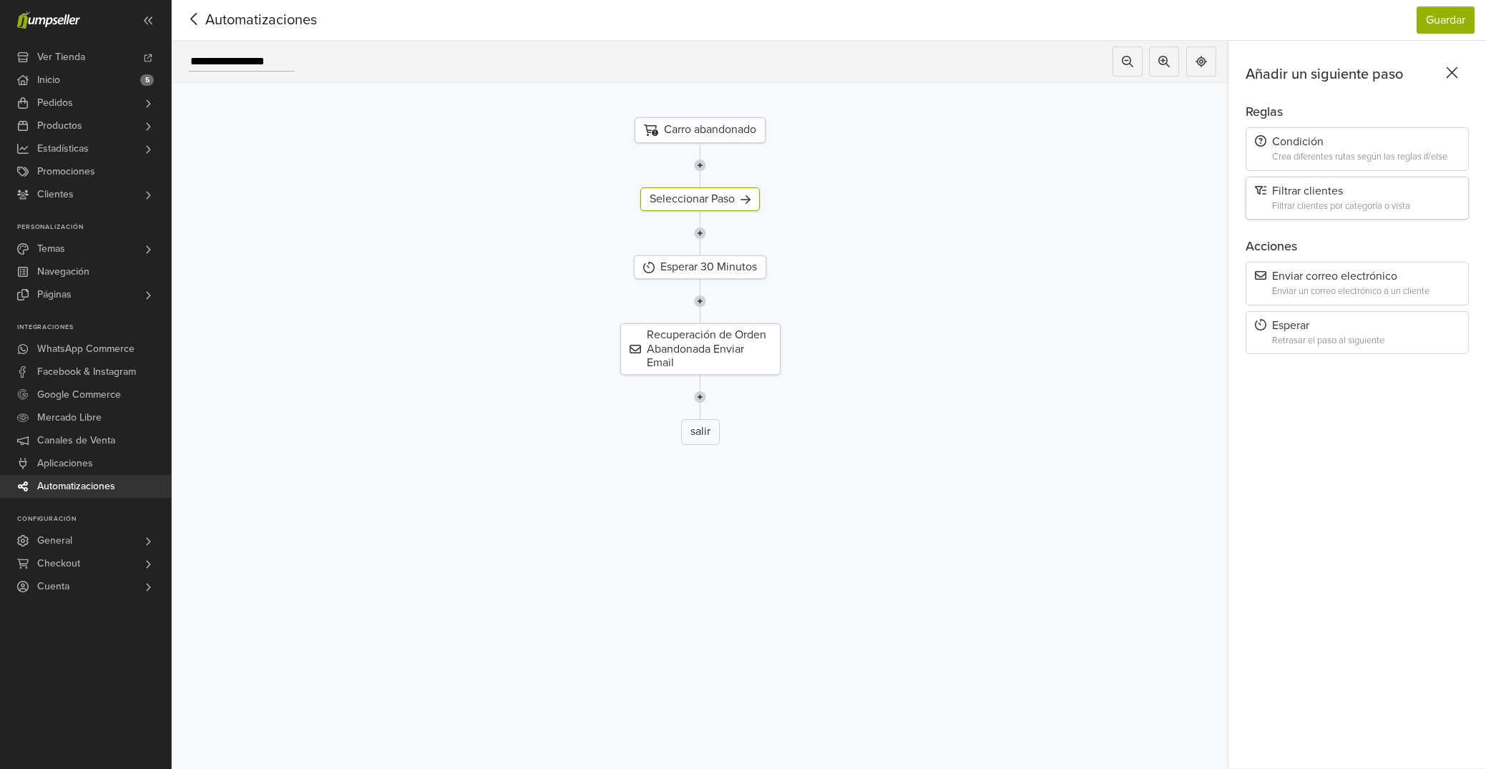
click at [1353, 205] on div "Filtrar clientes por categoría o vista" at bounding box center [1365, 206] width 187 height 11
click at [1353, 129] on div at bounding box center [1344, 136] width 170 height 20
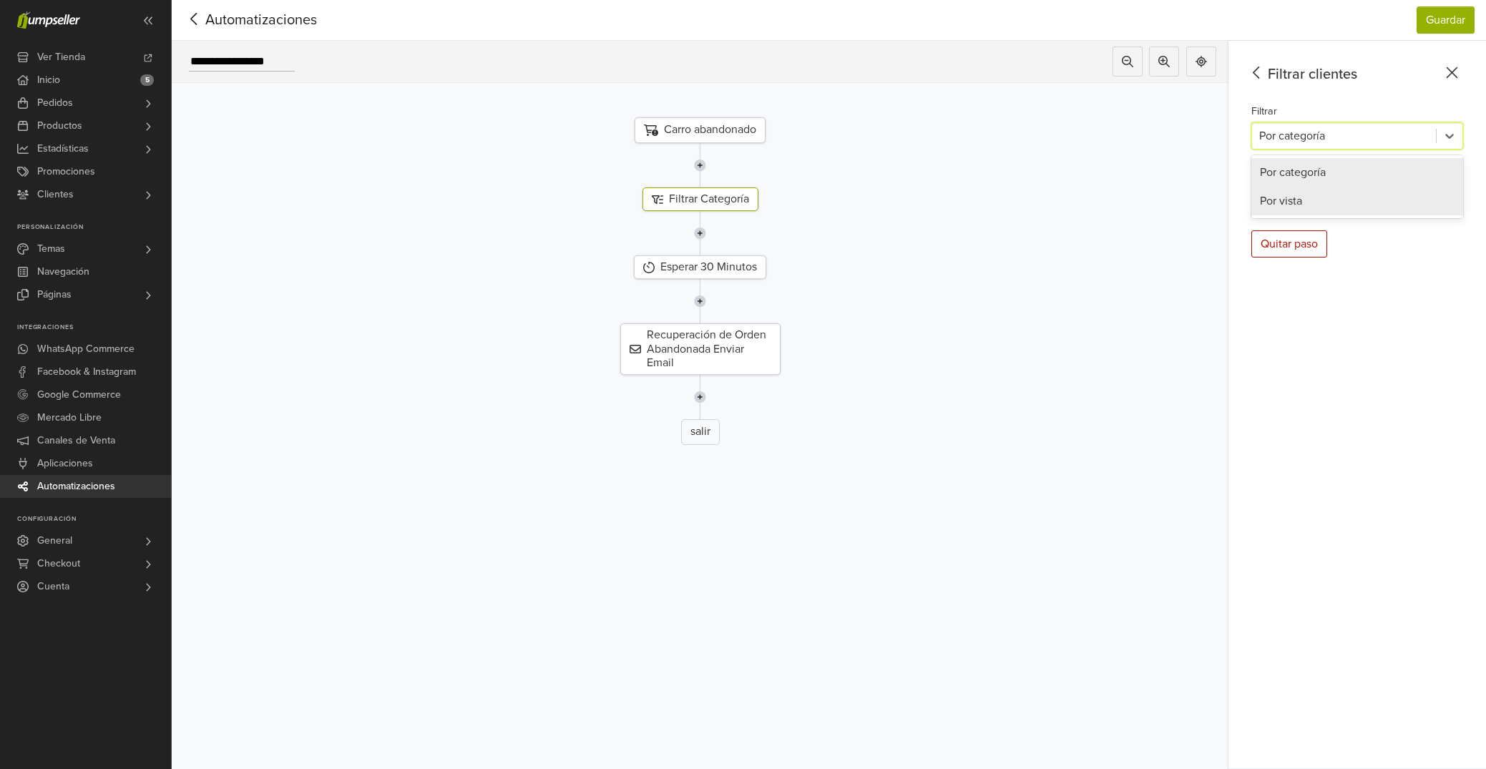
click at [1296, 205] on div "Por vista" at bounding box center [1357, 201] width 212 height 29
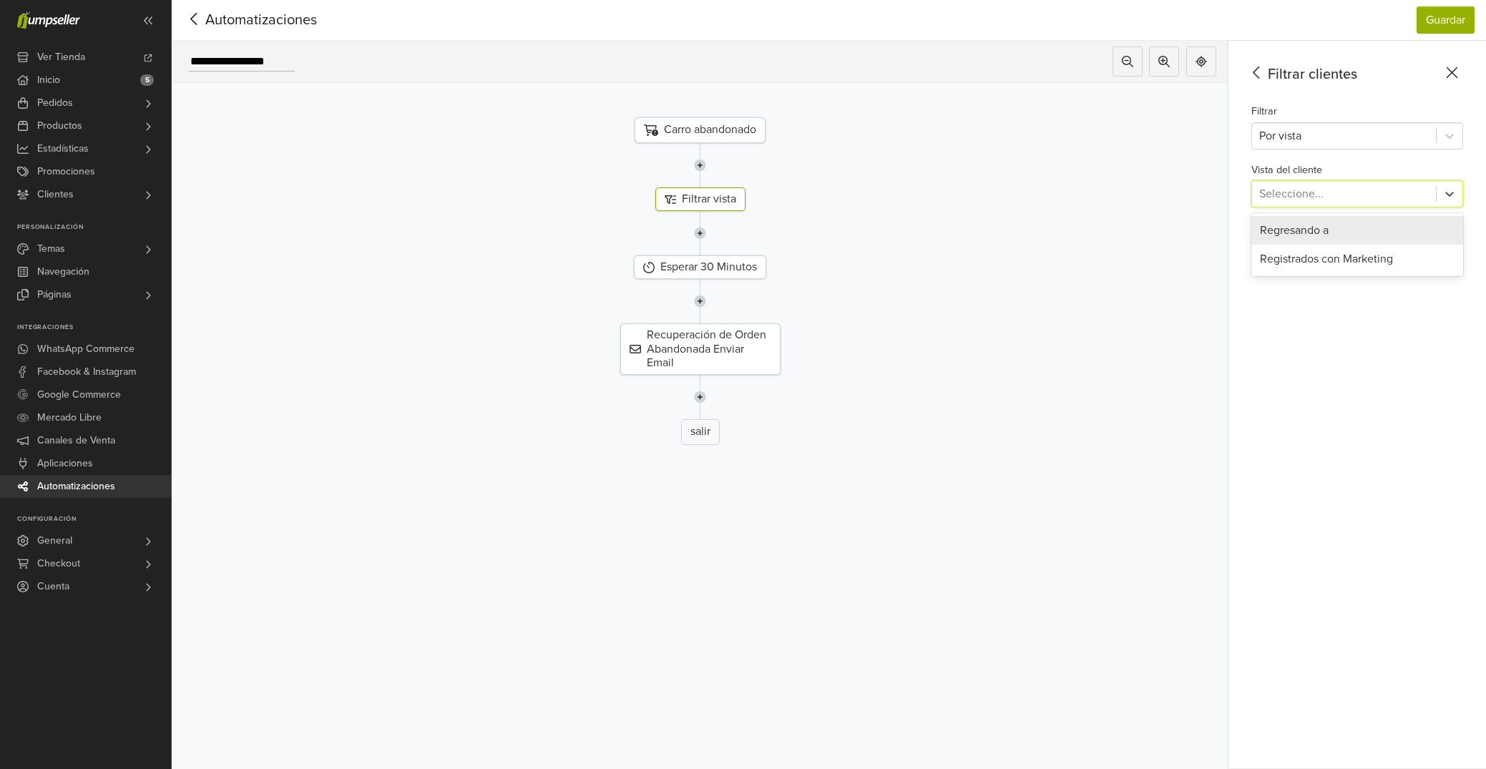
click at [1317, 191] on div at bounding box center [1344, 194] width 170 height 20
click at [1282, 129] on div at bounding box center [1344, 136] width 170 height 20
click at [1360, 247] on div "Filtrar clientes Filtrar Por vista Vista del cliente Seleccione... Quitar paso" at bounding box center [1357, 405] width 258 height 728
click at [1347, 197] on div at bounding box center [1344, 194] width 170 height 20
click at [1447, 197] on icon at bounding box center [1449, 194] width 14 height 14
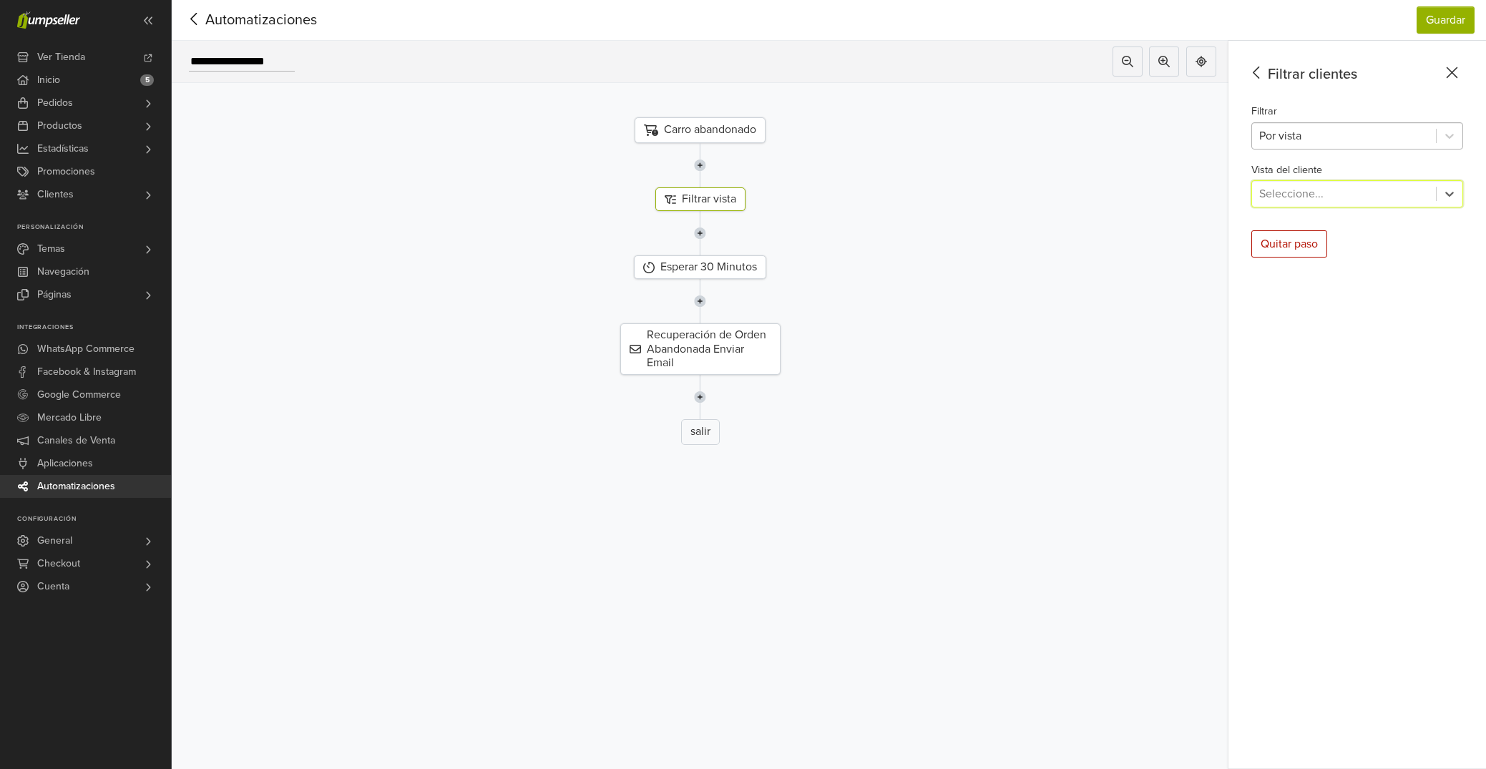
click at [1313, 138] on div at bounding box center [1344, 136] width 170 height 20
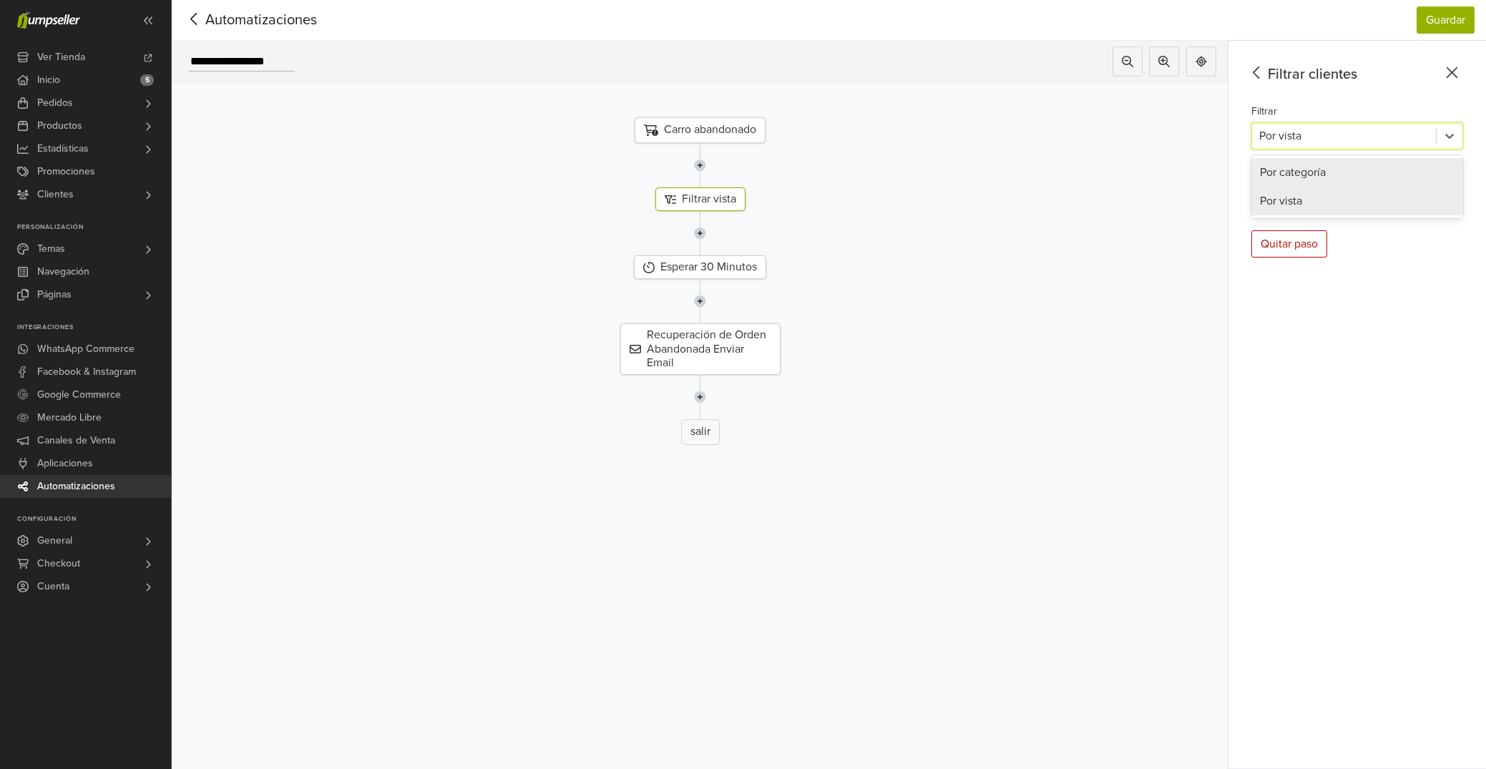
click at [1310, 165] on div "Por categoría" at bounding box center [1357, 172] width 212 height 29
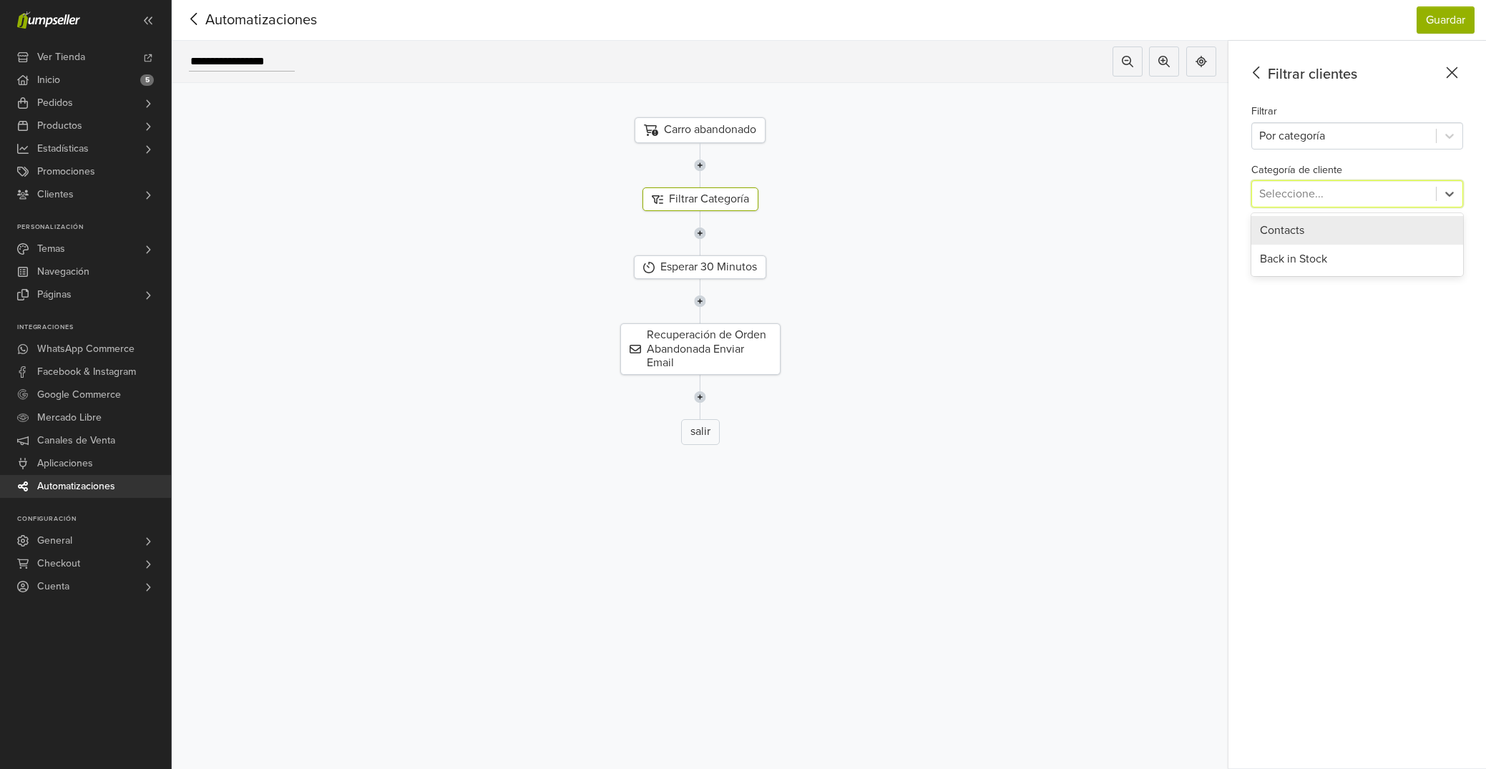
click at [1305, 192] on div at bounding box center [1344, 194] width 170 height 20
click at [1300, 233] on div "Contacts" at bounding box center [1357, 230] width 212 height 29
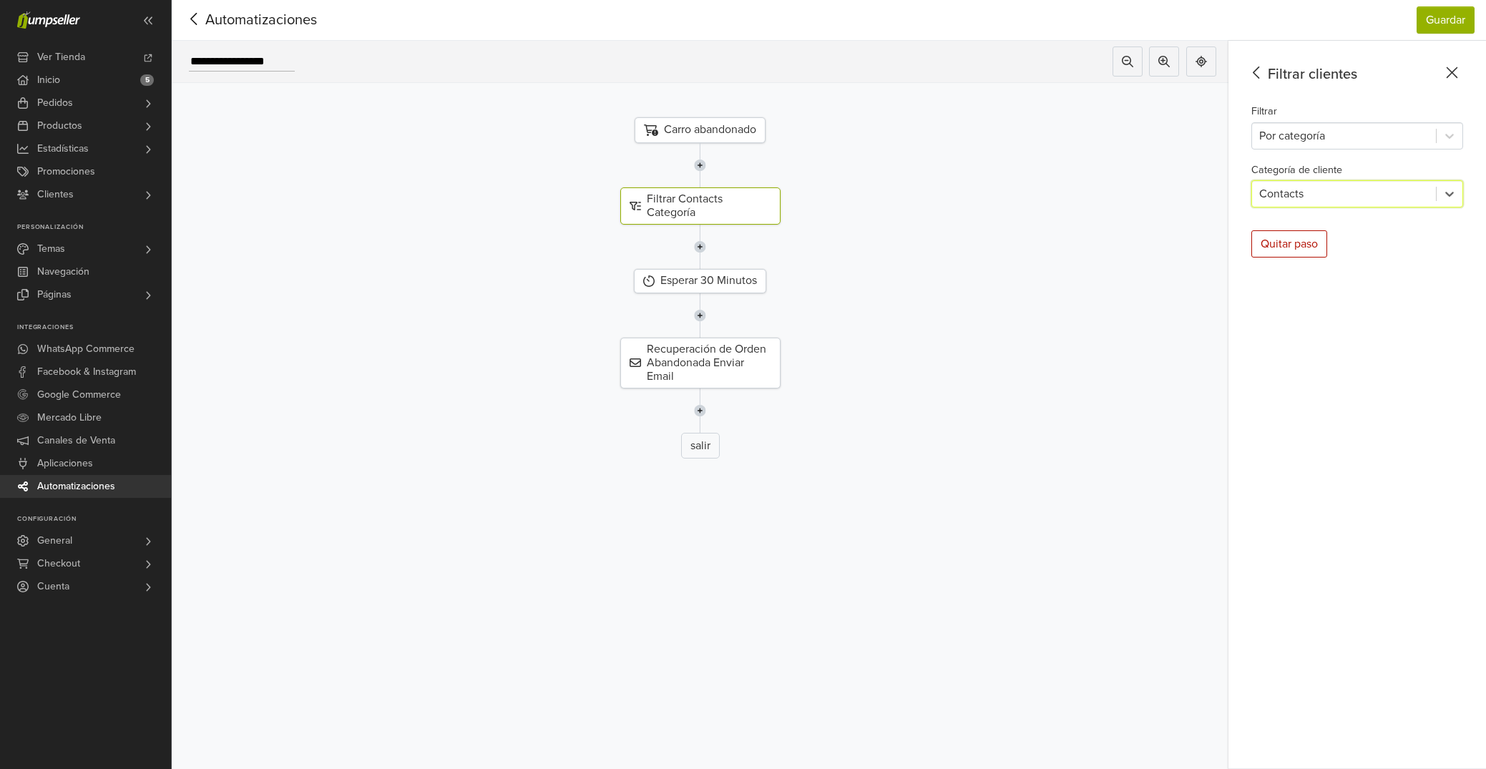
click at [1310, 195] on div at bounding box center [1344, 194] width 170 height 20
click at [1305, 264] on div "Back in Stock" at bounding box center [1357, 259] width 212 height 29
click at [1306, 240] on div "Quitar paso" at bounding box center [1289, 243] width 76 height 27
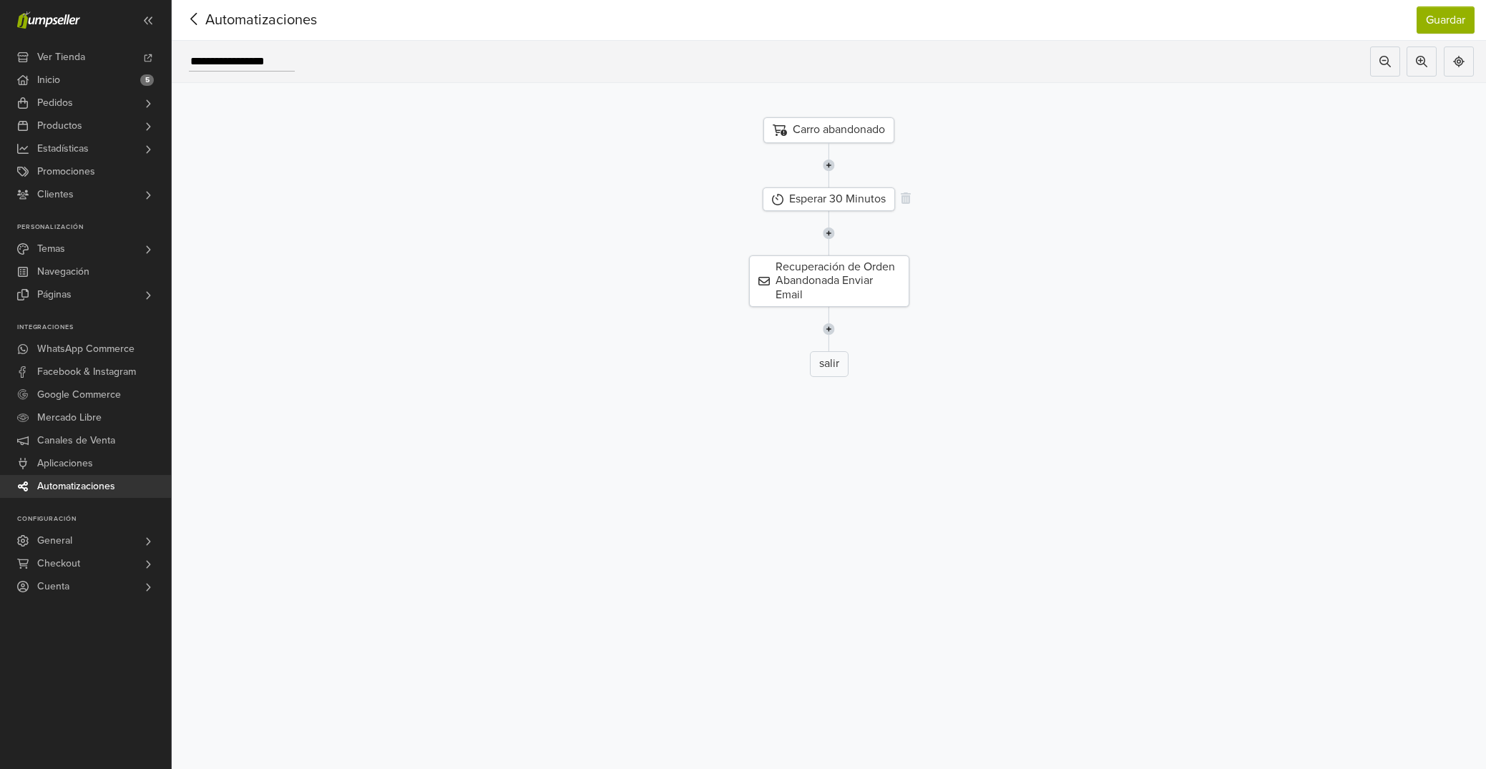
click at [830, 195] on div "Esperar 30 Minutos" at bounding box center [829, 199] width 132 height 24
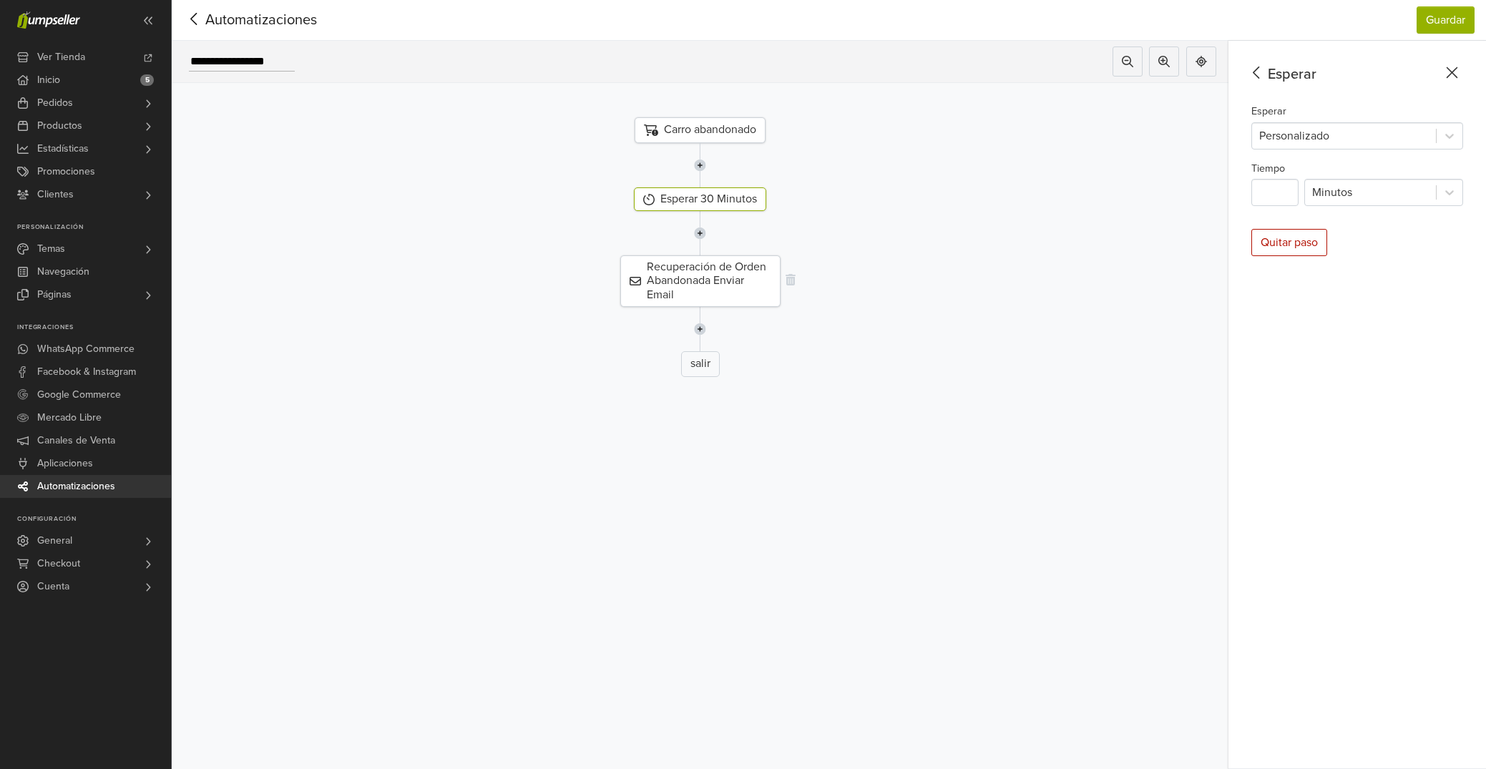
click at [703, 263] on div "Recuperación de Orden Abandonada Enviar Email" at bounding box center [700, 281] width 160 height 52
click at [707, 126] on div "Carro abandonado" at bounding box center [699, 130] width 131 height 26
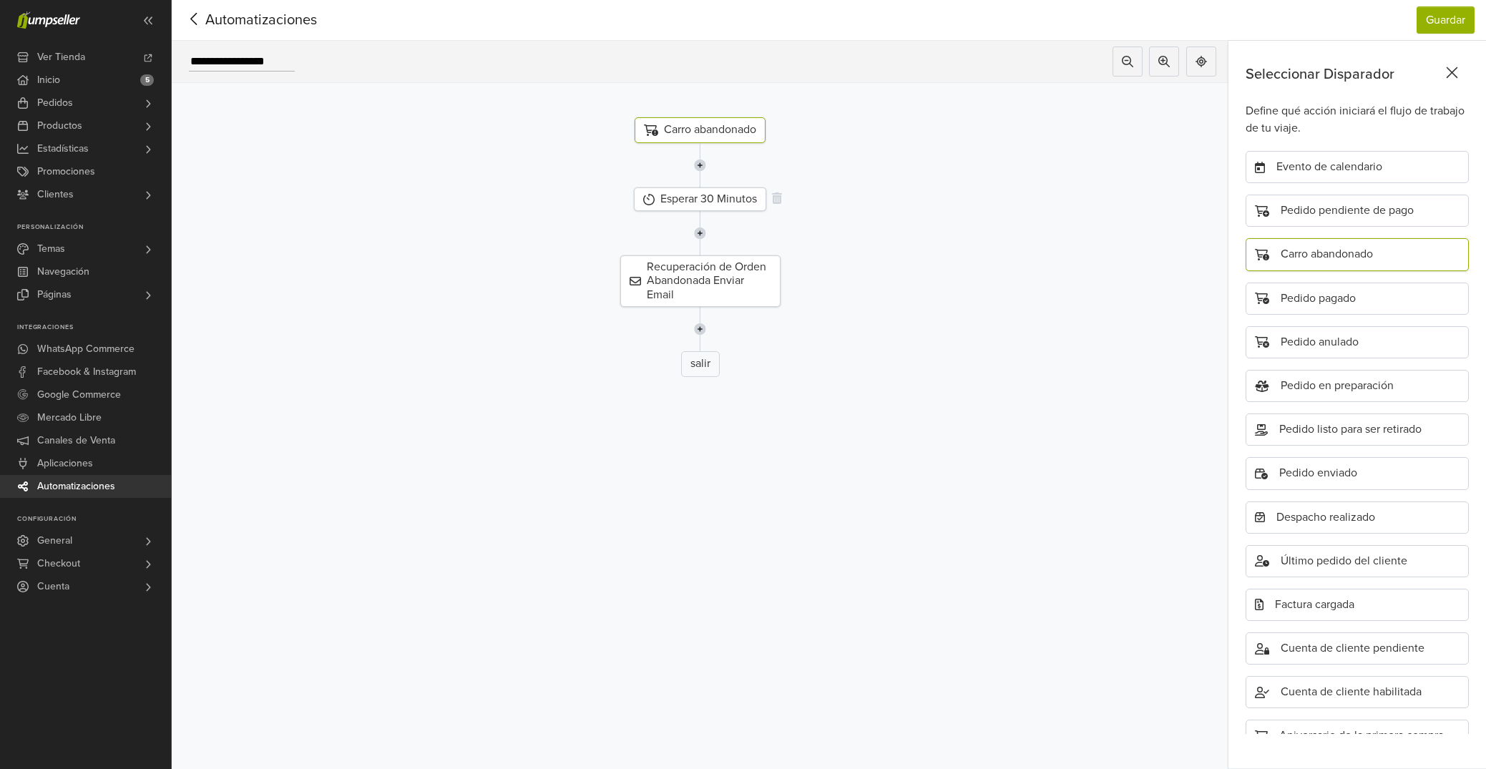
click at [702, 197] on div "Esperar 30 Minutos" at bounding box center [700, 199] width 132 height 24
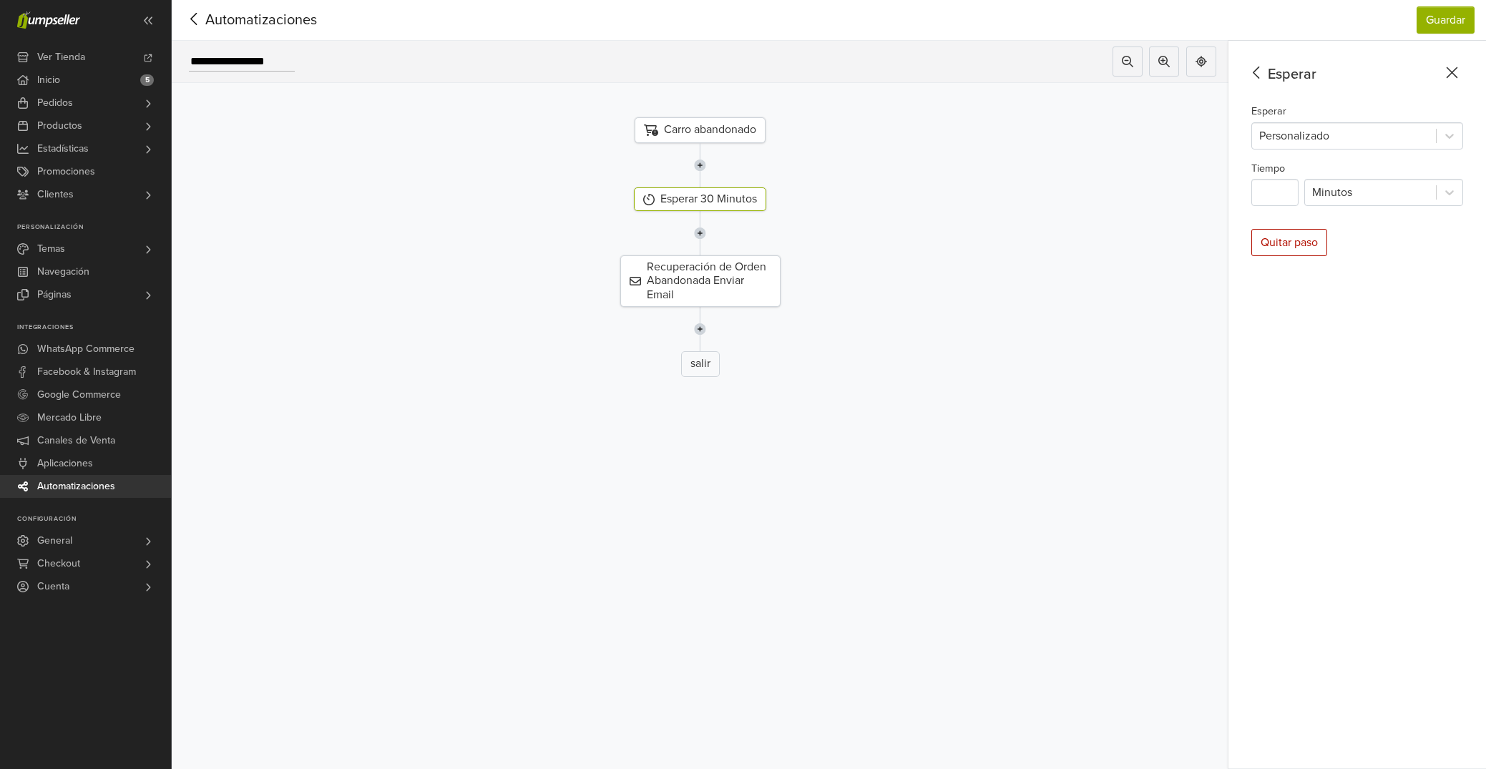
click at [200, 14] on icon at bounding box center [194, 19] width 22 height 18
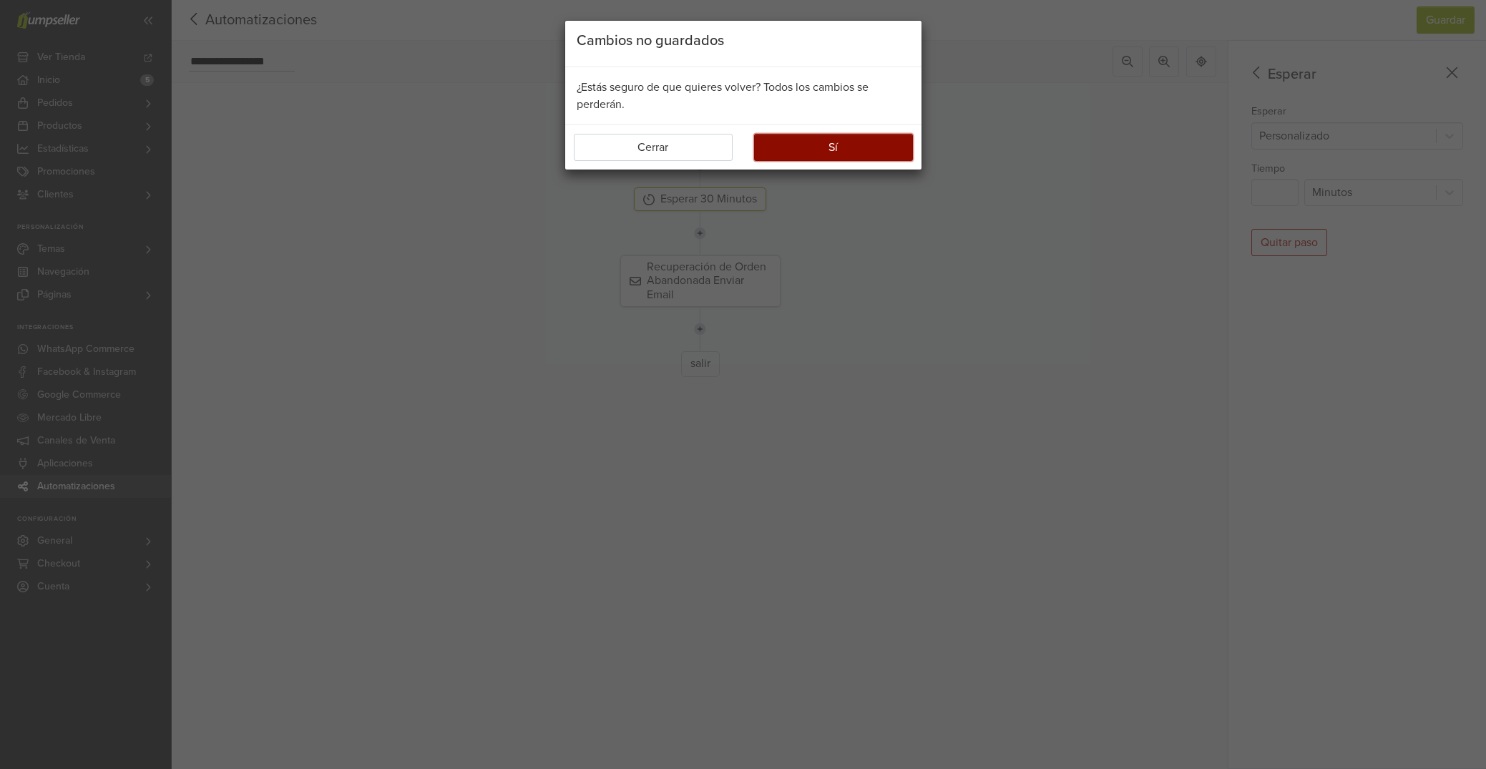
click at [823, 143] on button "Sí" at bounding box center [833, 147] width 159 height 27
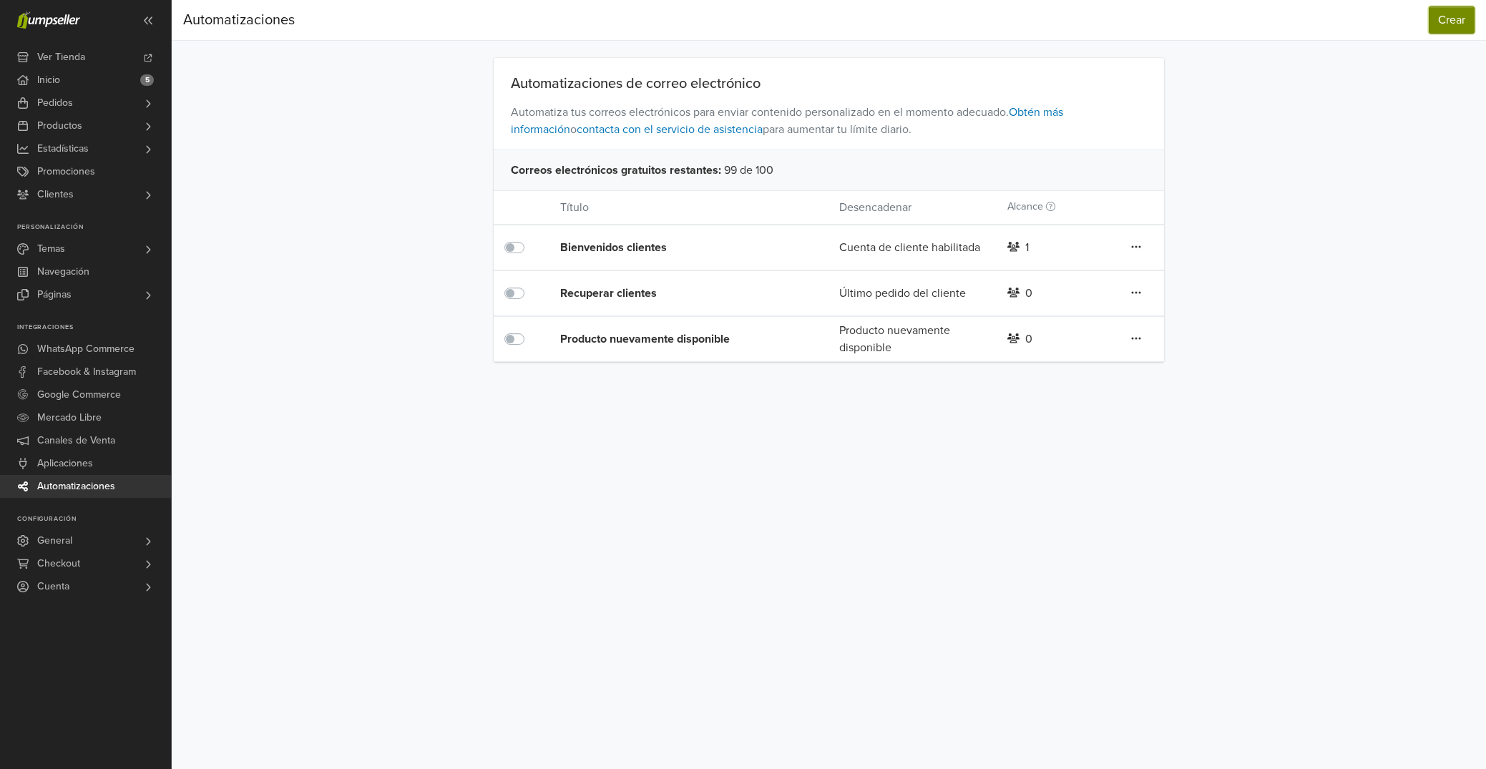
click at [1453, 12] on button "Crear" at bounding box center [1451, 19] width 46 height 27
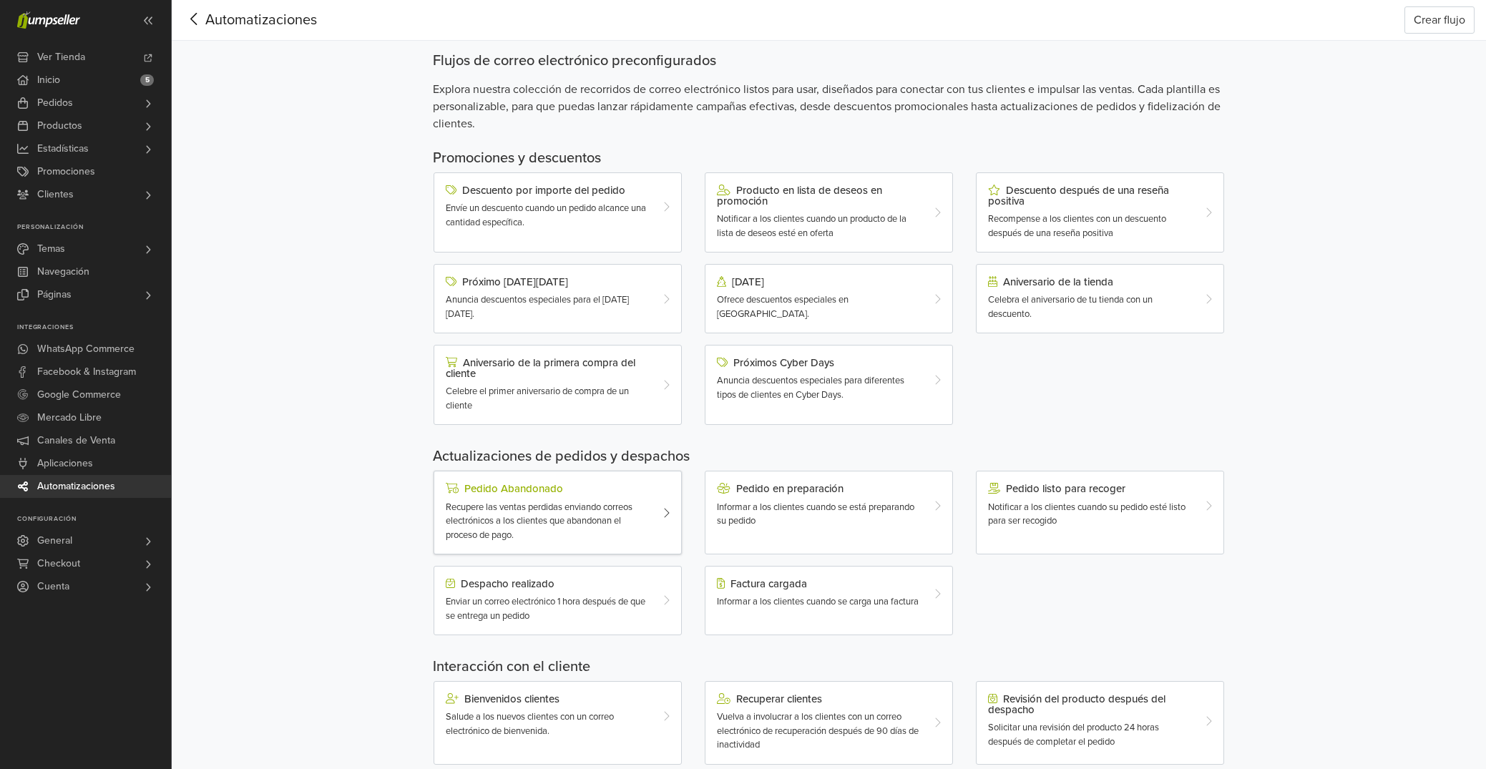
click at [541, 515] on span "Recupere las ventas perdidas enviando correos electrónicos a los clientes que a…" at bounding box center [539, 520] width 187 height 39
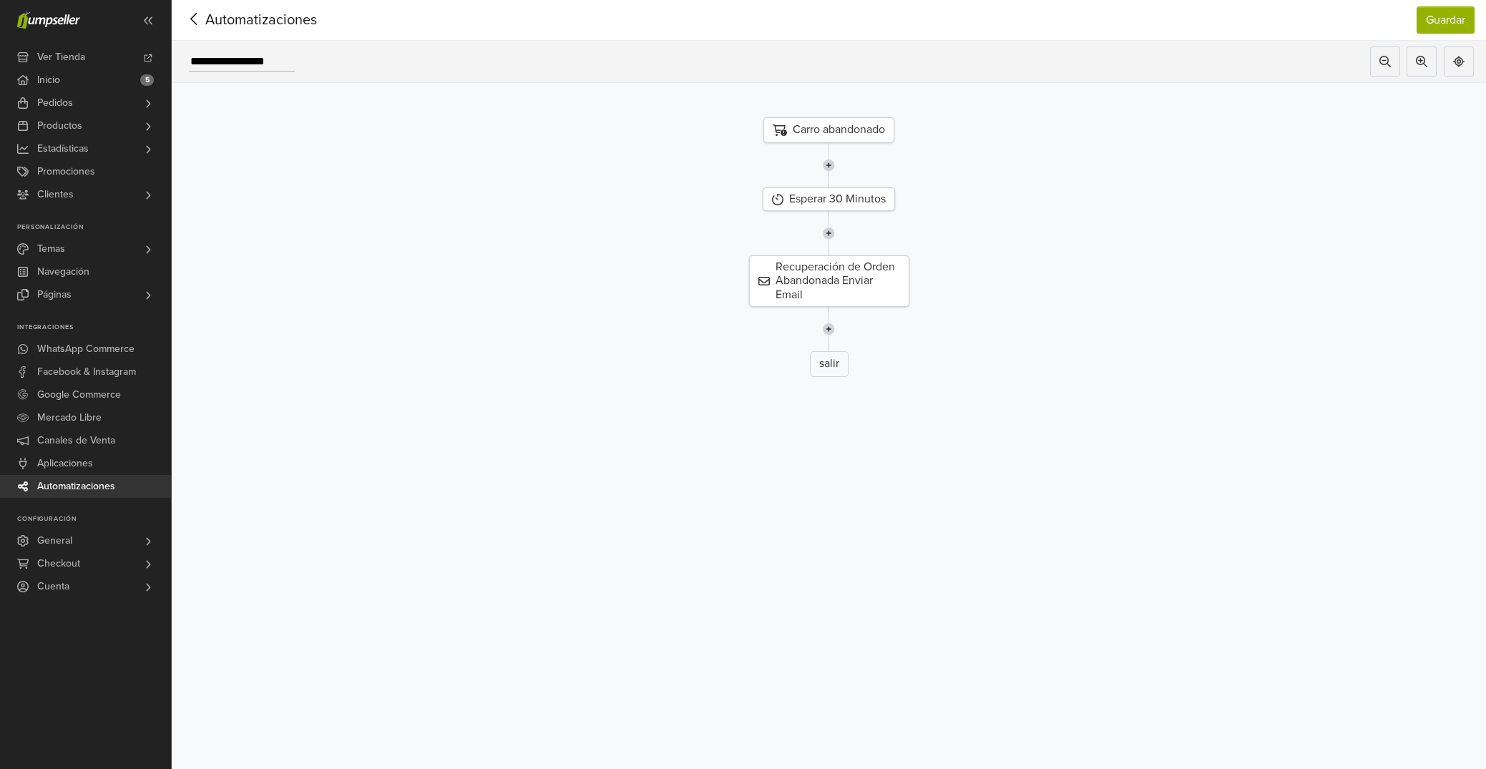
click at [829, 167] on img at bounding box center [829, 165] width 12 height 44
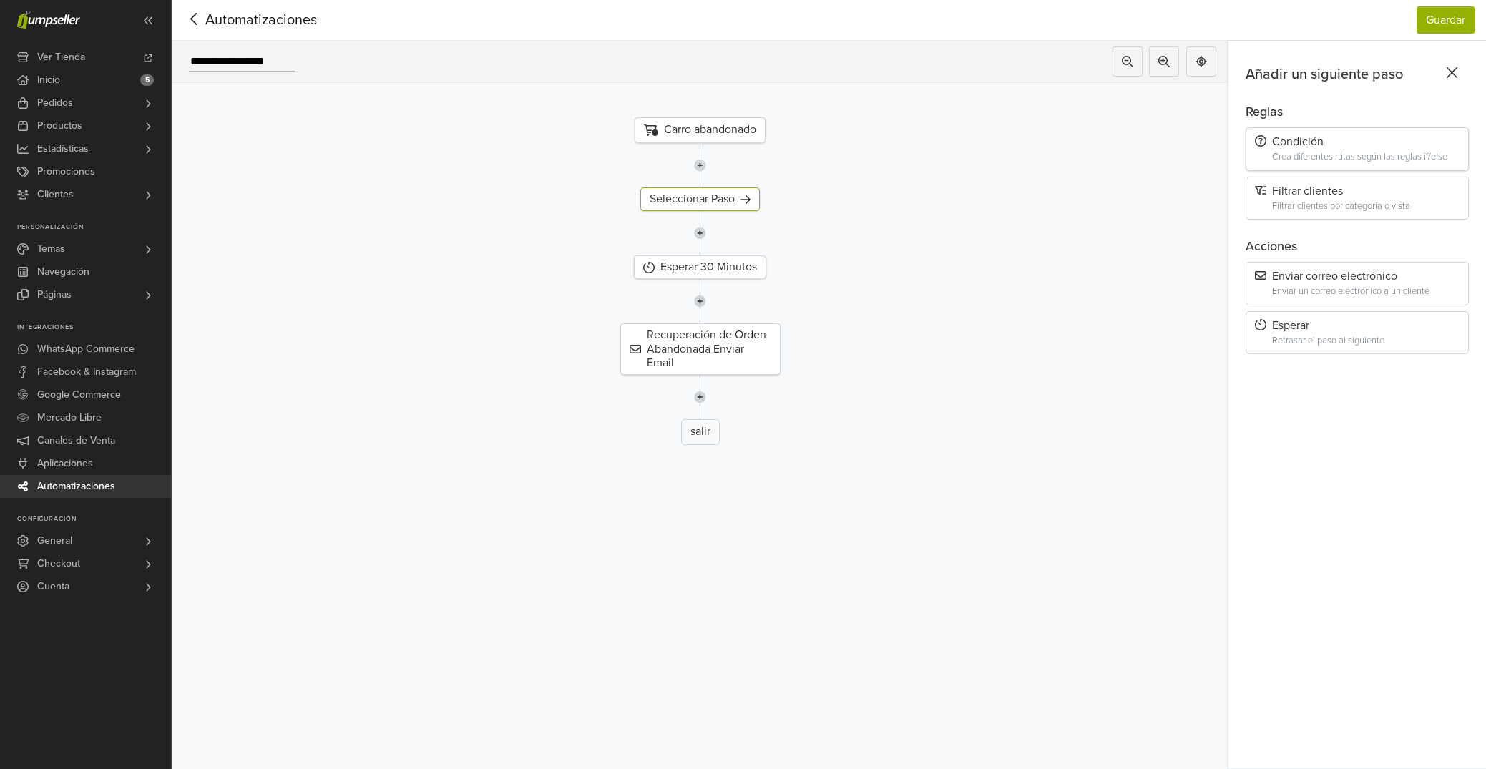
click at [1324, 150] on div "Condición Crea diferentes rutas según las reglas if/else" at bounding box center [1356, 149] width 223 height 44
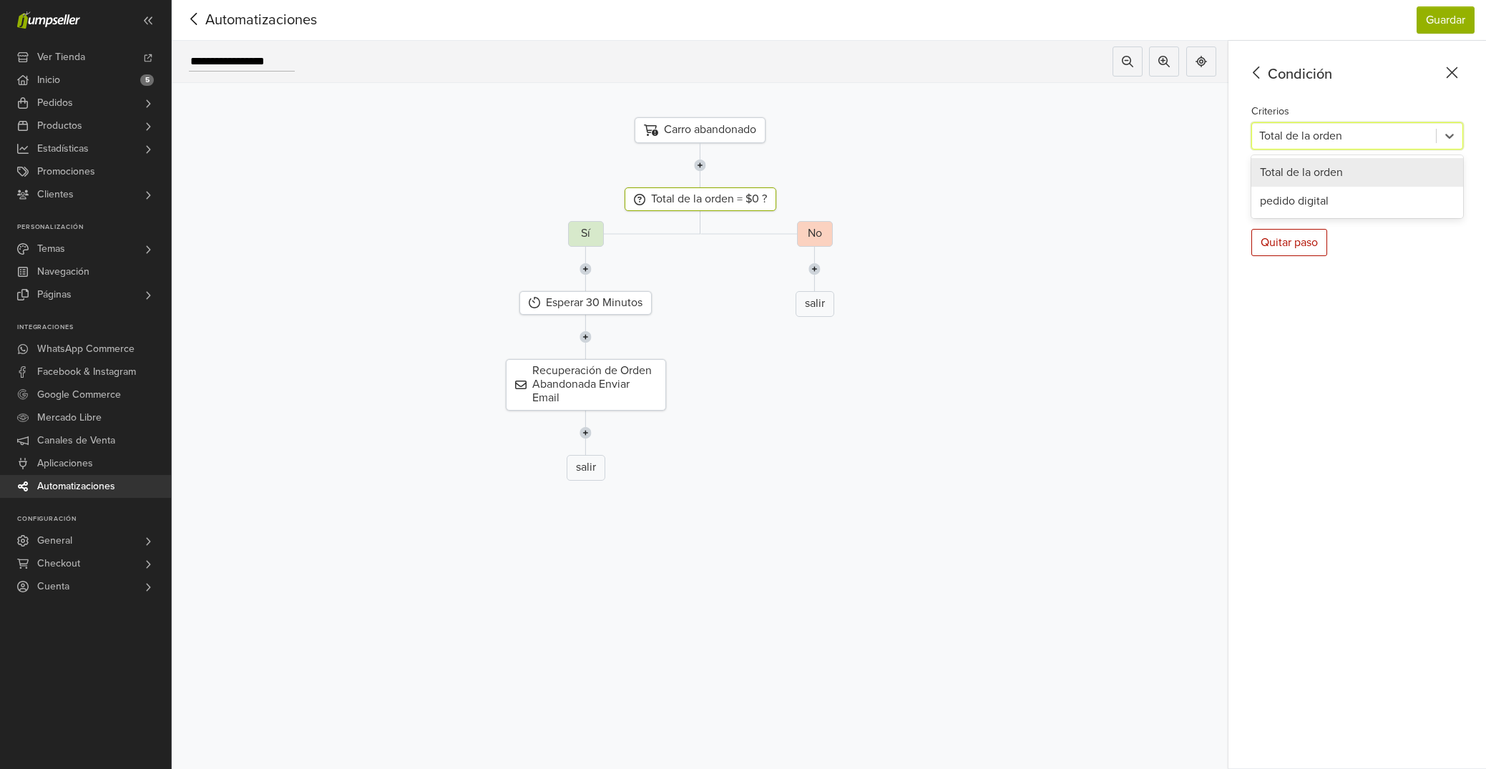
click at [1333, 137] on div at bounding box center [1344, 136] width 170 height 20
click at [1308, 192] on icon at bounding box center [1312, 192] width 9 height 5
click at [1345, 190] on input "*" at bounding box center [1388, 192] width 102 height 27
drag, startPoint x: 1358, startPoint y: 192, endPoint x: 1346, endPoint y: 192, distance: 11.4
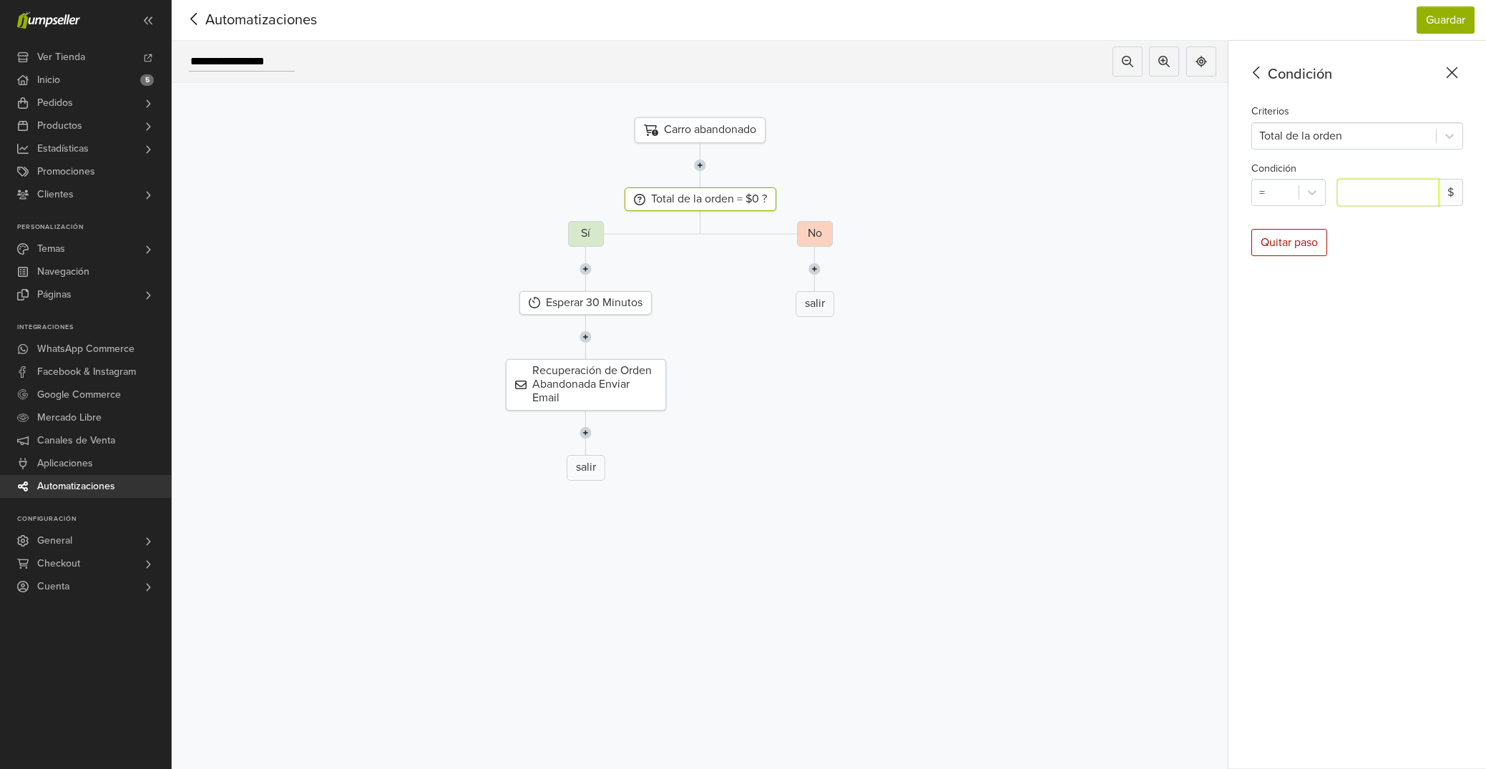
click at [1346, 192] on input "*" at bounding box center [1388, 192] width 102 height 27
type input "*****"
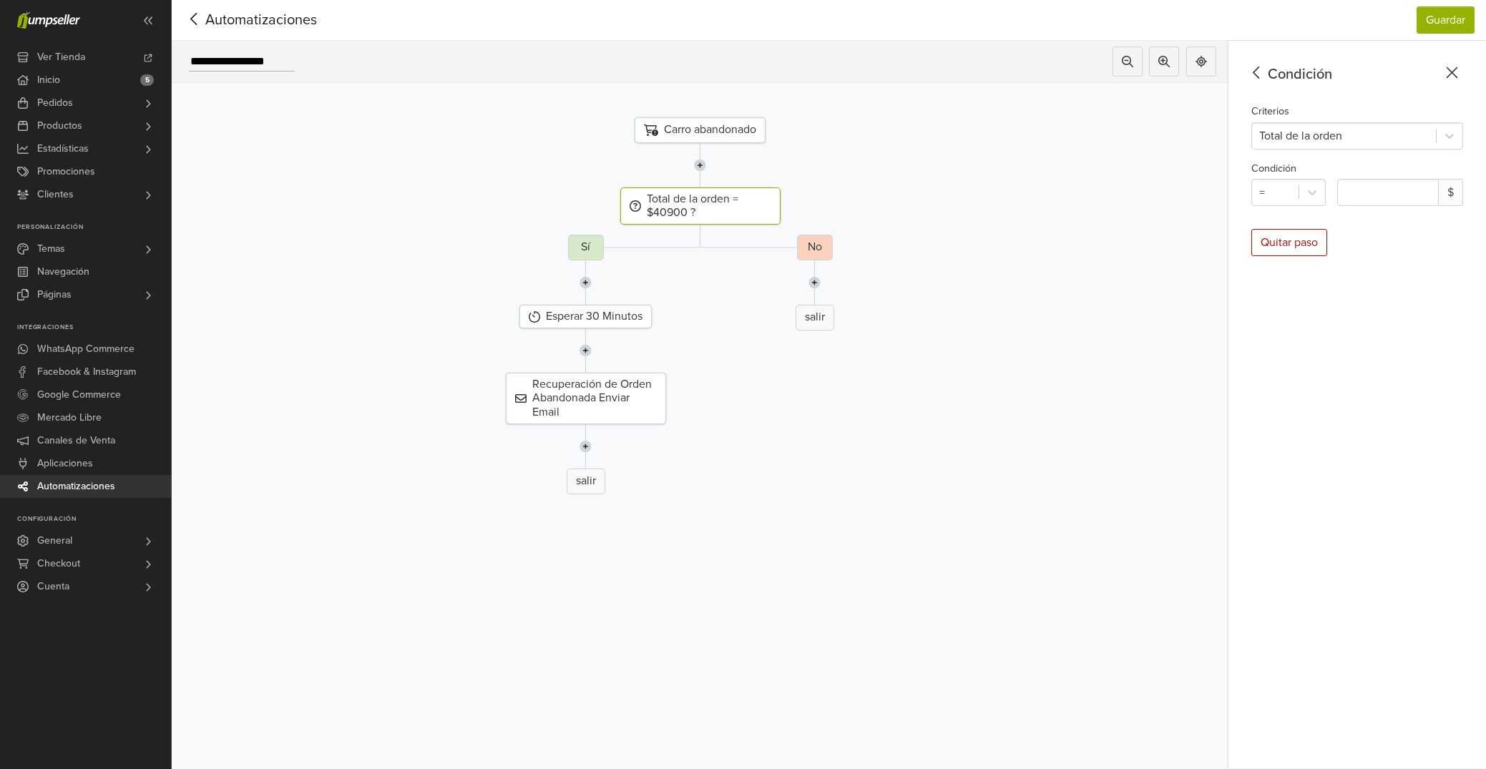
click at [1260, 333] on div "Condición Criterios Total de la orden Condición = ***** $ Quitar paso" at bounding box center [1357, 405] width 258 height 728
click at [607, 397] on div "Recuperación de Orden Abandonada Enviar Email" at bounding box center [586, 399] width 160 height 52
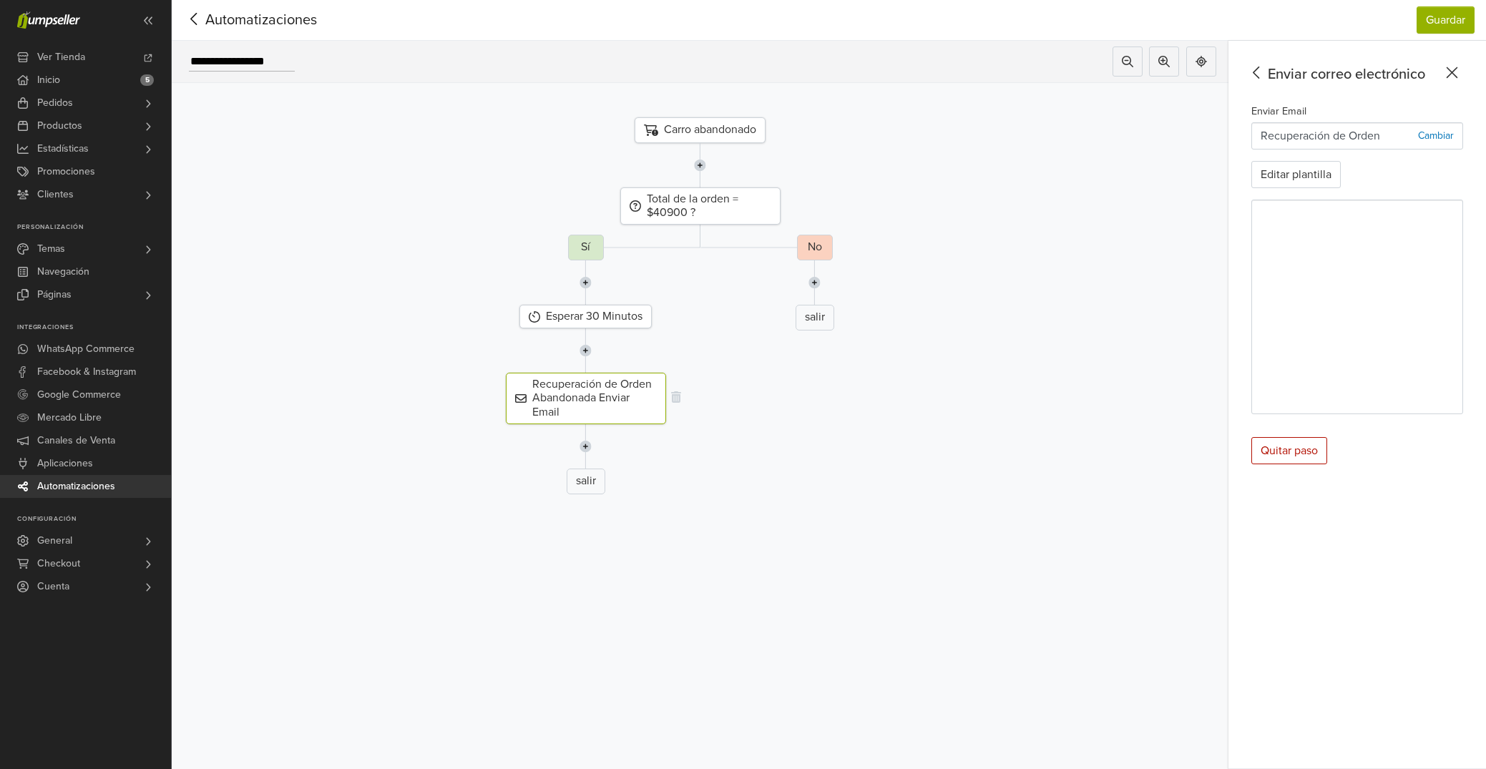
click at [583, 391] on div "Recuperación de Orden Abandonada Enviar Email" at bounding box center [586, 399] width 160 height 52
click at [1289, 171] on button "Editar plantilla" at bounding box center [1295, 174] width 89 height 27
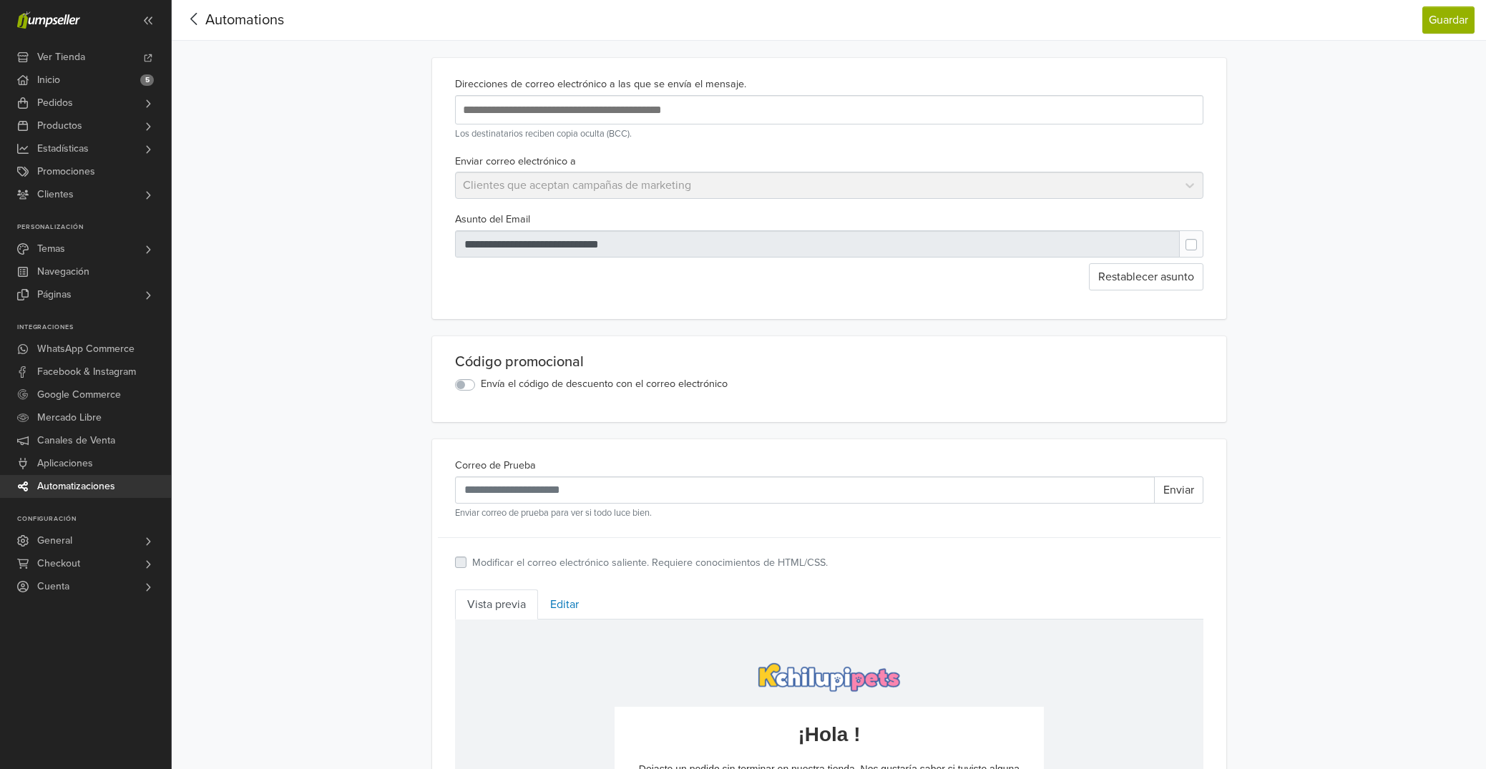
click at [191, 16] on icon at bounding box center [194, 19] width 22 height 18
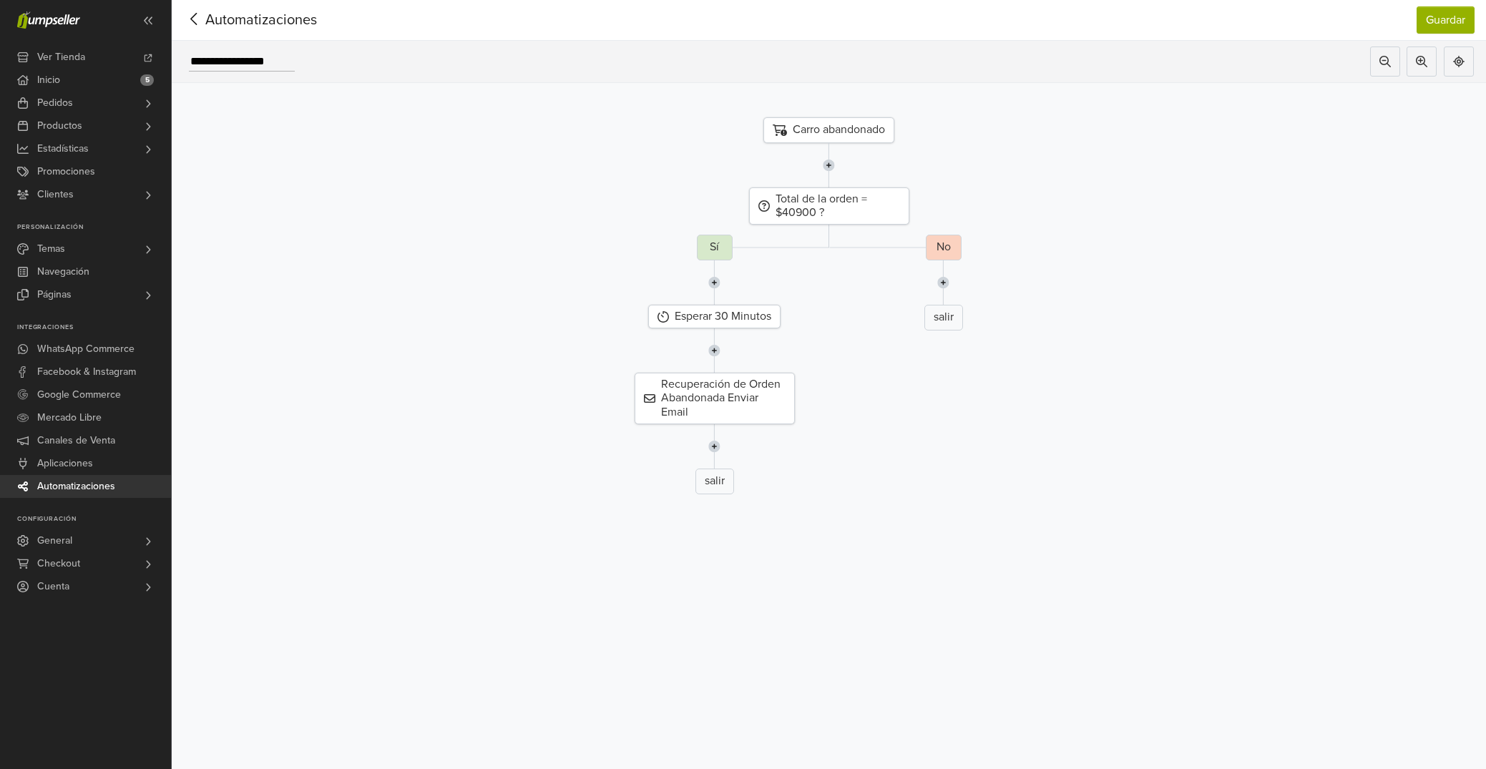
click at [717, 449] on img at bounding box center [714, 446] width 12 height 44
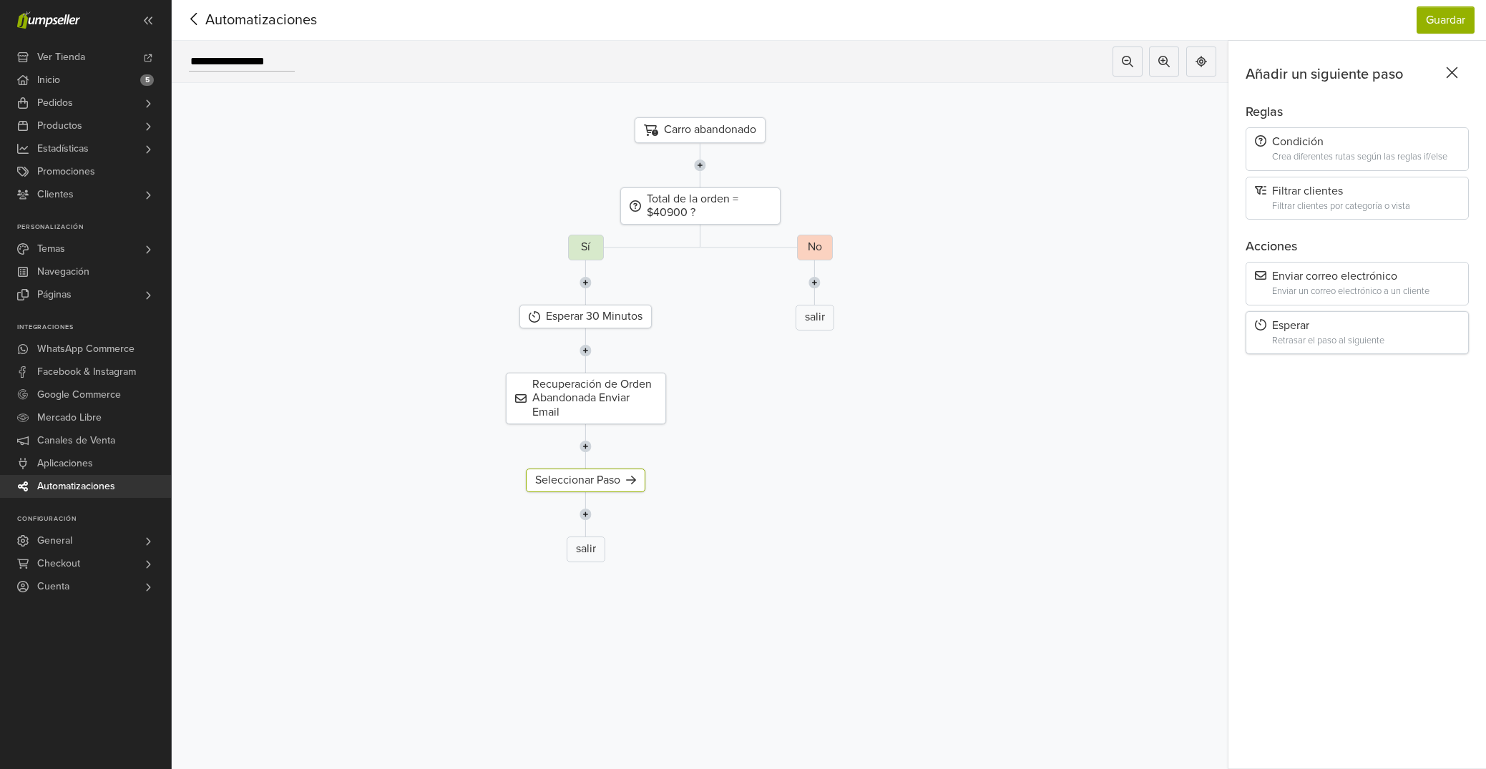
click at [1324, 330] on div "Esperar" at bounding box center [1357, 326] width 205 height 14
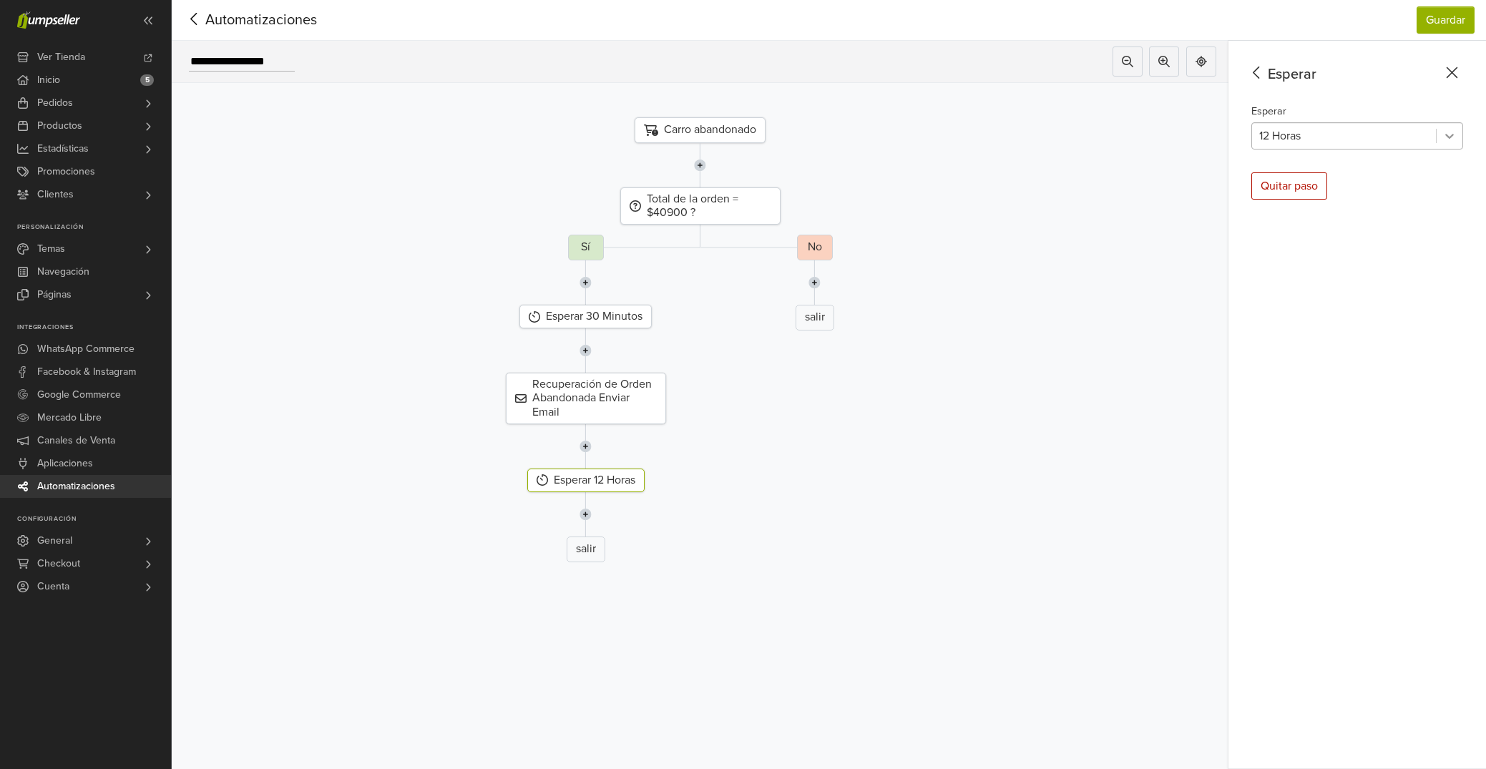
click at [1453, 132] on icon at bounding box center [1449, 136] width 14 height 14
click at [1322, 110] on div "Esperar 5 results available. Use Up and Down to choose options, press Enter to …" at bounding box center [1357, 125] width 212 height 47
click at [1260, 76] on icon at bounding box center [1256, 73] width 22 height 18
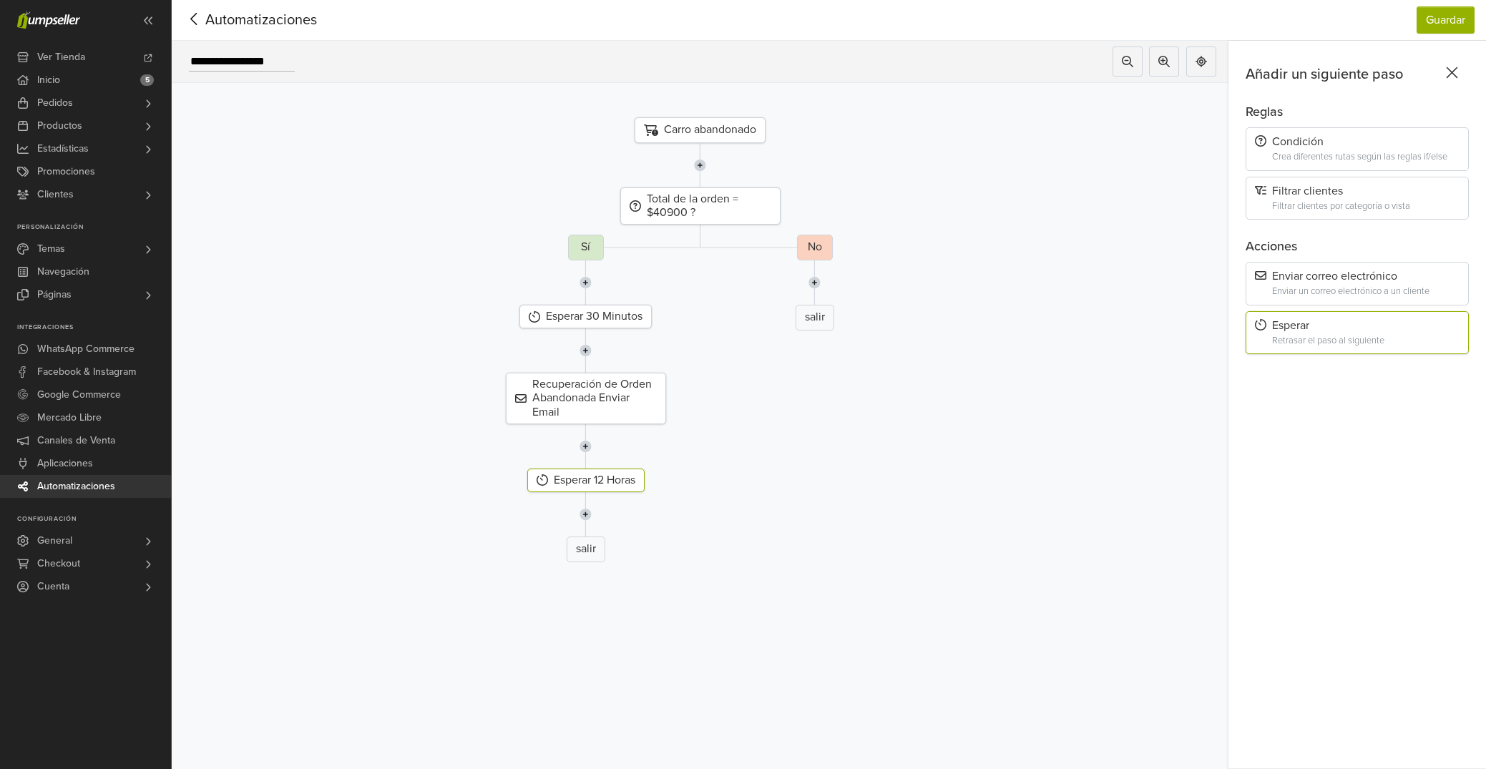
click at [1305, 326] on div "Esperar" at bounding box center [1357, 326] width 205 height 14
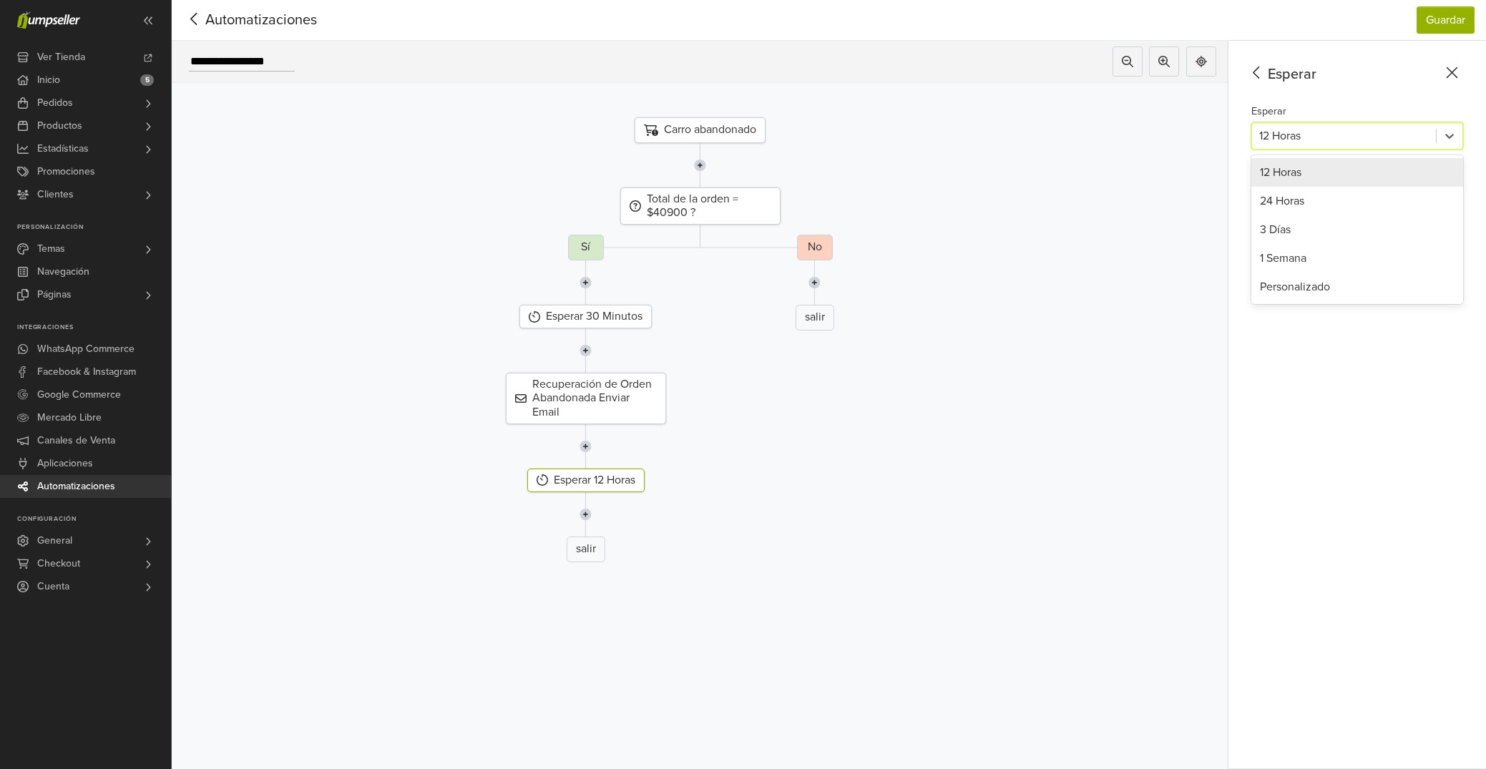
click at [1297, 129] on div at bounding box center [1344, 136] width 170 height 20
click at [1293, 285] on div "Personalizado" at bounding box center [1357, 287] width 212 height 29
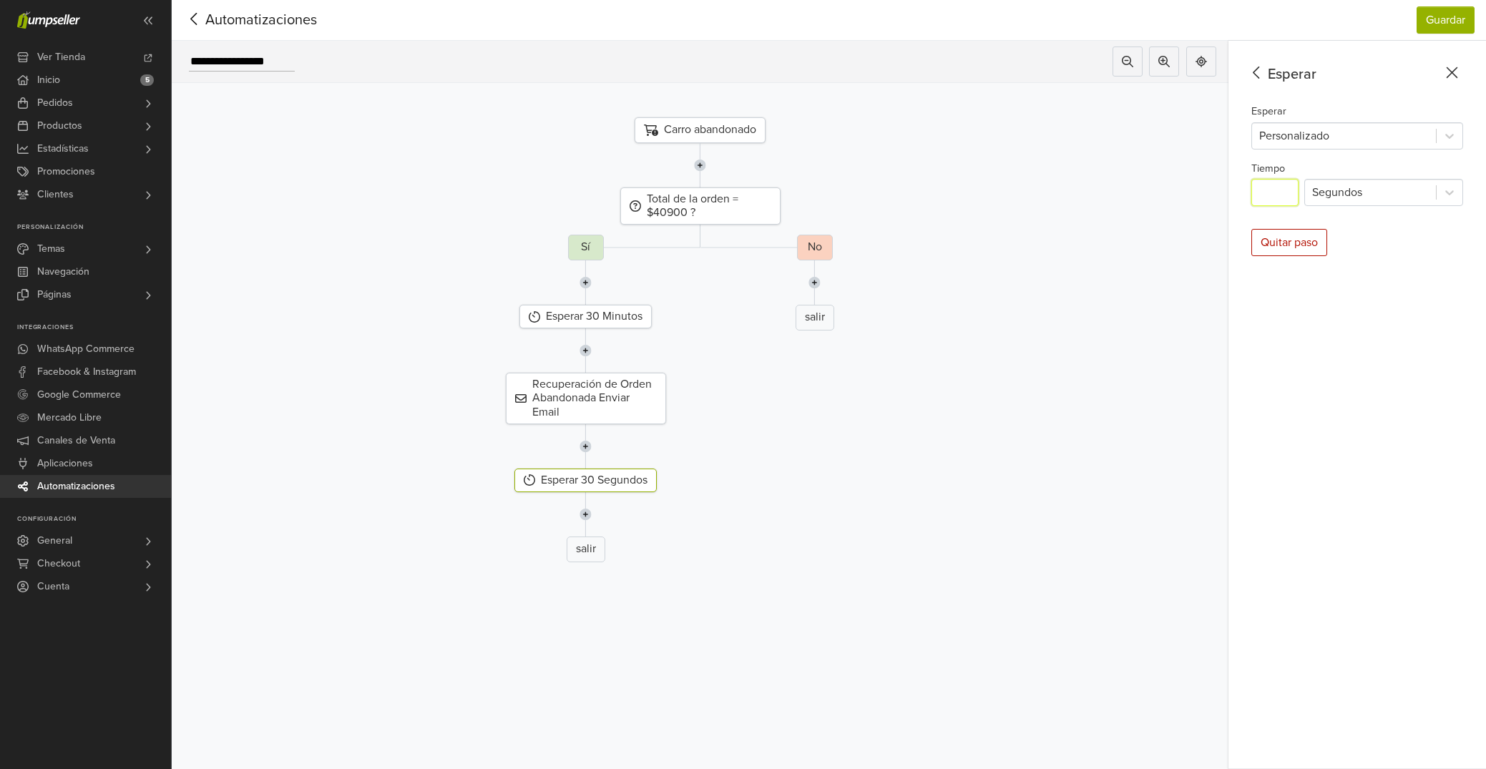
drag, startPoint x: 1278, startPoint y: 189, endPoint x: 1245, endPoint y: 187, distance: 32.2
click at [1251, 187] on input "**" at bounding box center [1274, 192] width 47 height 27
click at [588, 484] on div "Esperar 30 Segundos" at bounding box center [585, 481] width 142 height 24
click at [1293, 197] on input "**" at bounding box center [1274, 192] width 47 height 27
click at [1324, 197] on div at bounding box center [1370, 192] width 117 height 20
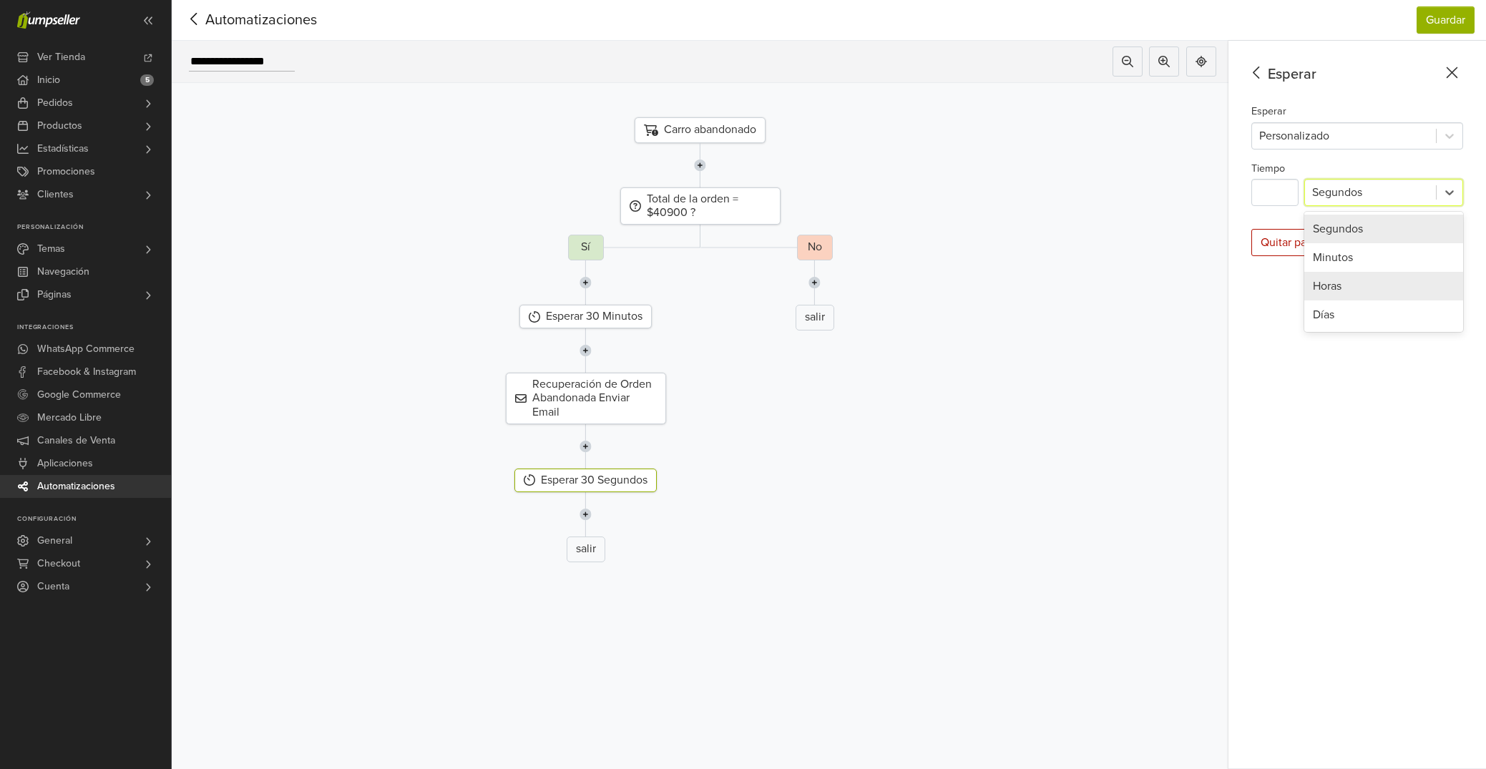
click at [1346, 277] on div "Horas" at bounding box center [1383, 286] width 159 height 29
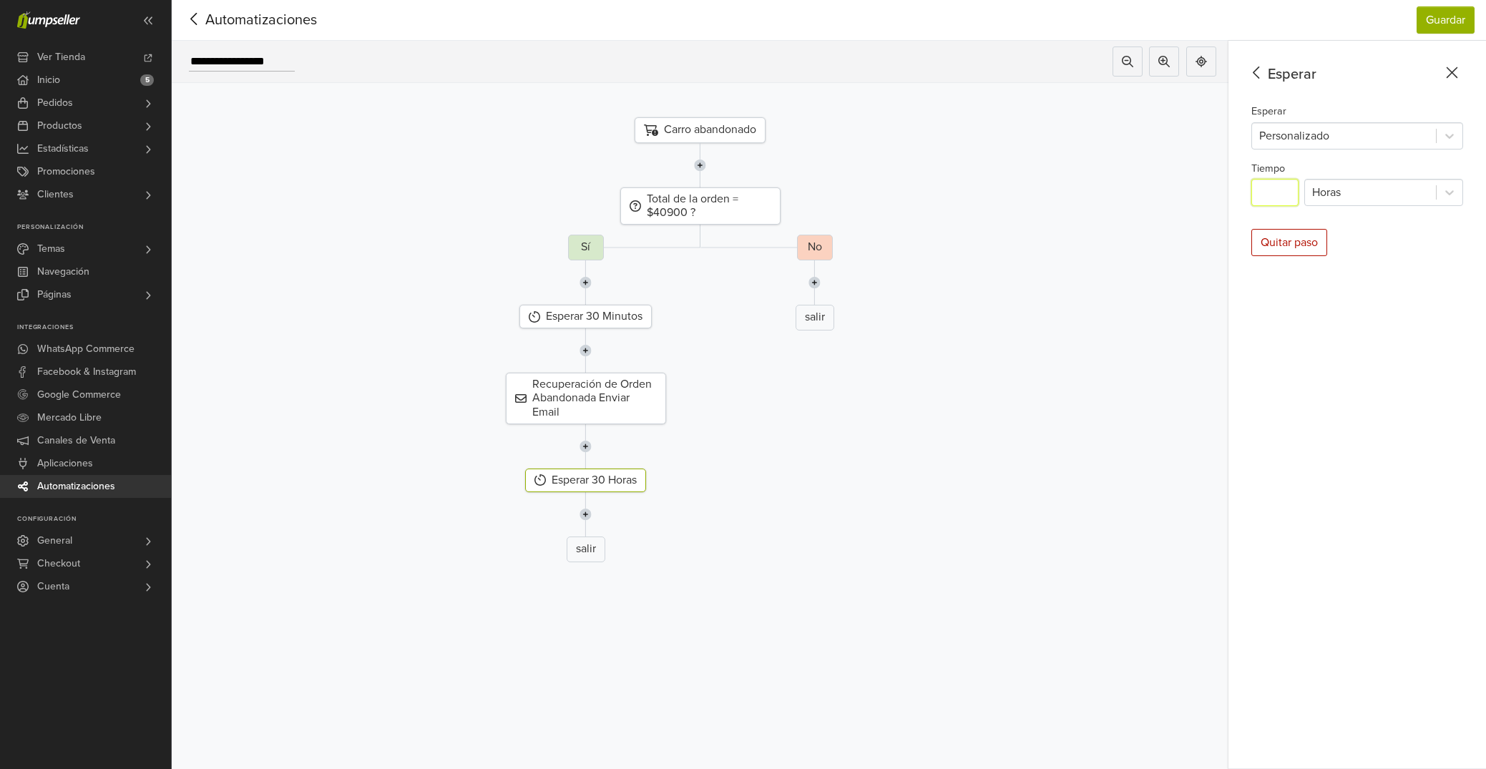
drag, startPoint x: 1268, startPoint y: 192, endPoint x: 1223, endPoint y: 192, distance: 44.3
click at [1251, 192] on input "**" at bounding box center [1274, 192] width 47 height 27
type input "*"
click at [1268, 70] on icon at bounding box center [1256, 73] width 22 height 18
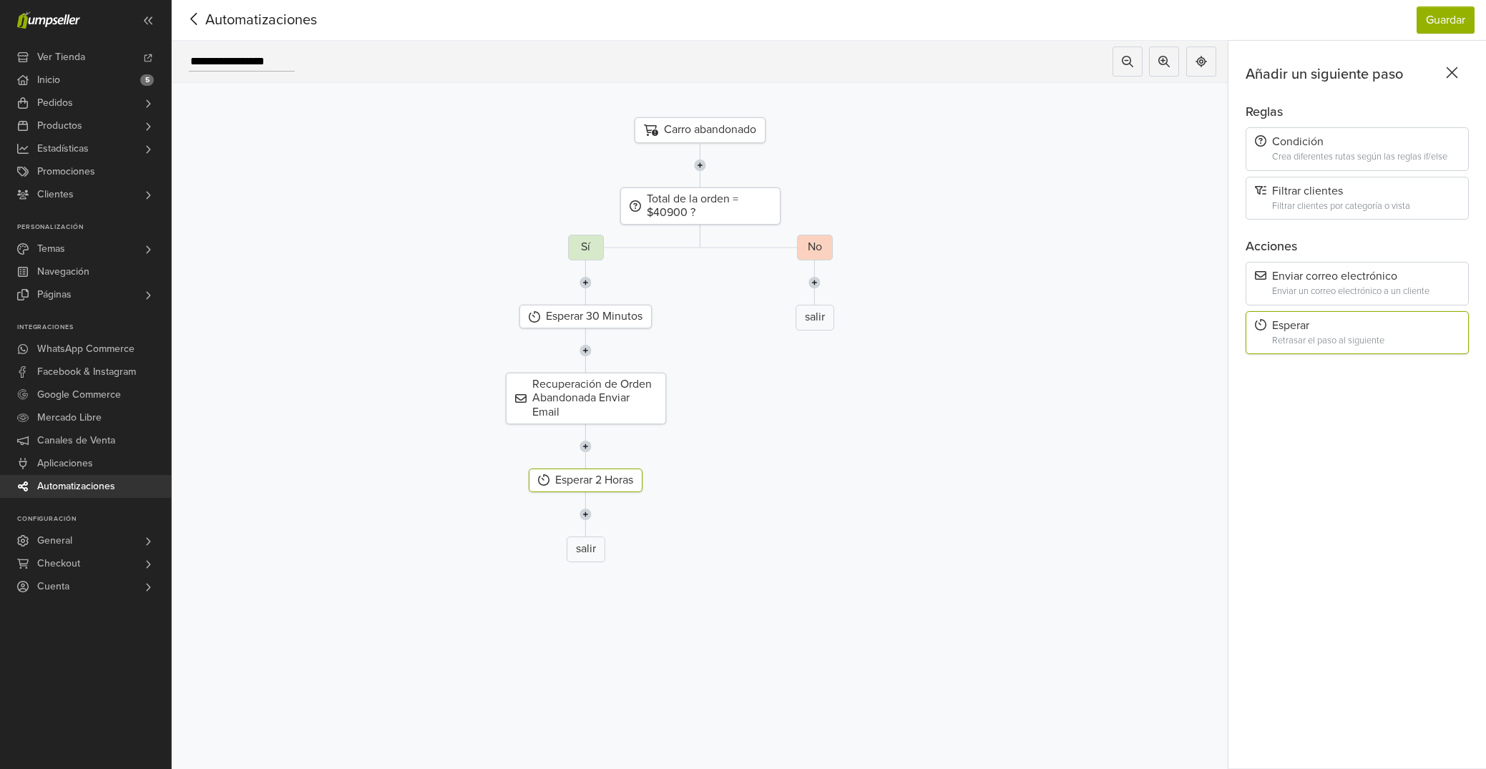
click at [911, 466] on div "No salir" at bounding box center [814, 404] width 1078 height 339
click at [589, 514] on img at bounding box center [585, 514] width 12 height 44
click at [584, 553] on div "Seleccionar Paso" at bounding box center [585, 548] width 119 height 24
click at [1357, 286] on div "Enviar correo electrónico Enviar un correo electrónico a un cliente" at bounding box center [1356, 284] width 223 height 44
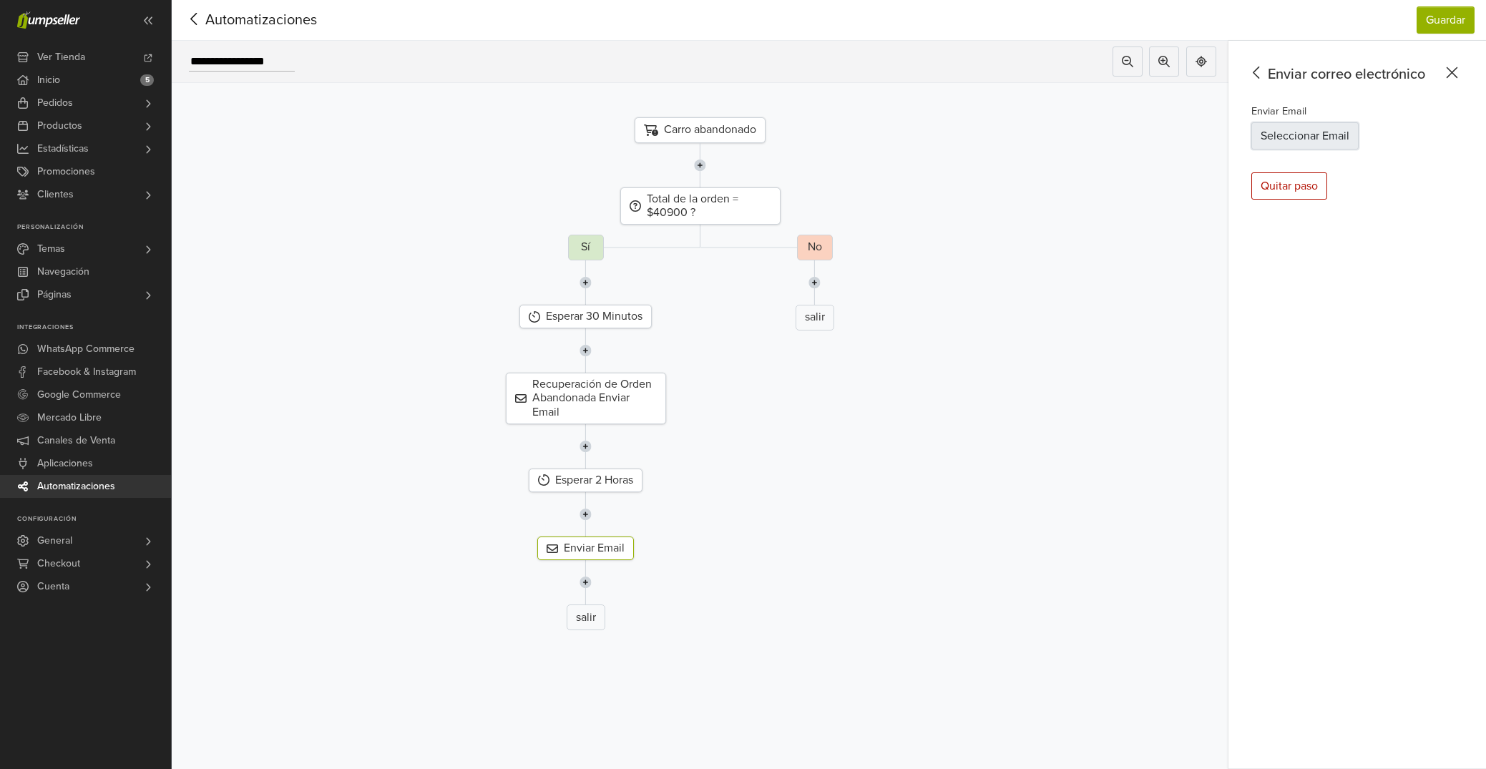
click at [1331, 136] on button "Seleccionar Email" at bounding box center [1304, 135] width 107 height 27
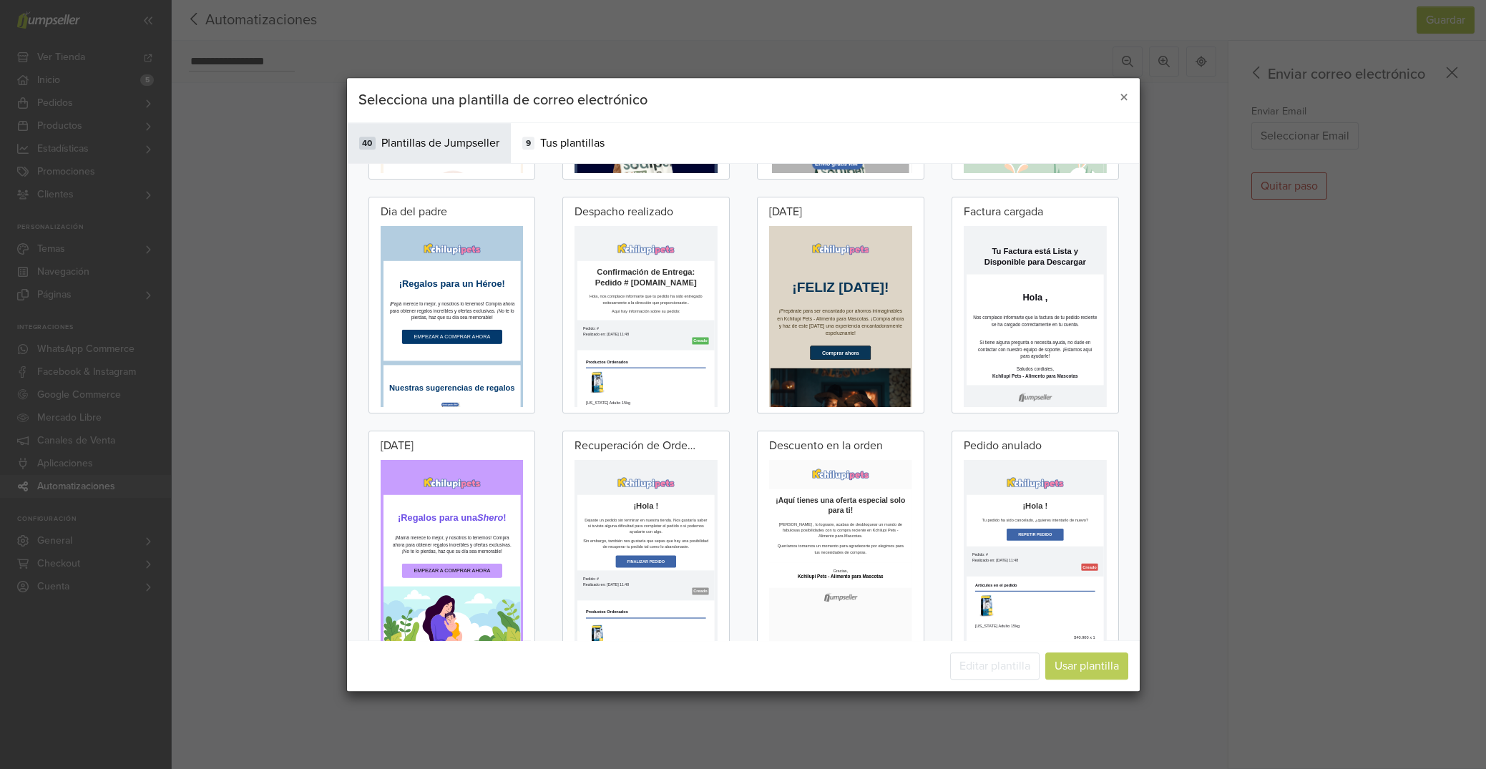
scroll to position [546, 0]
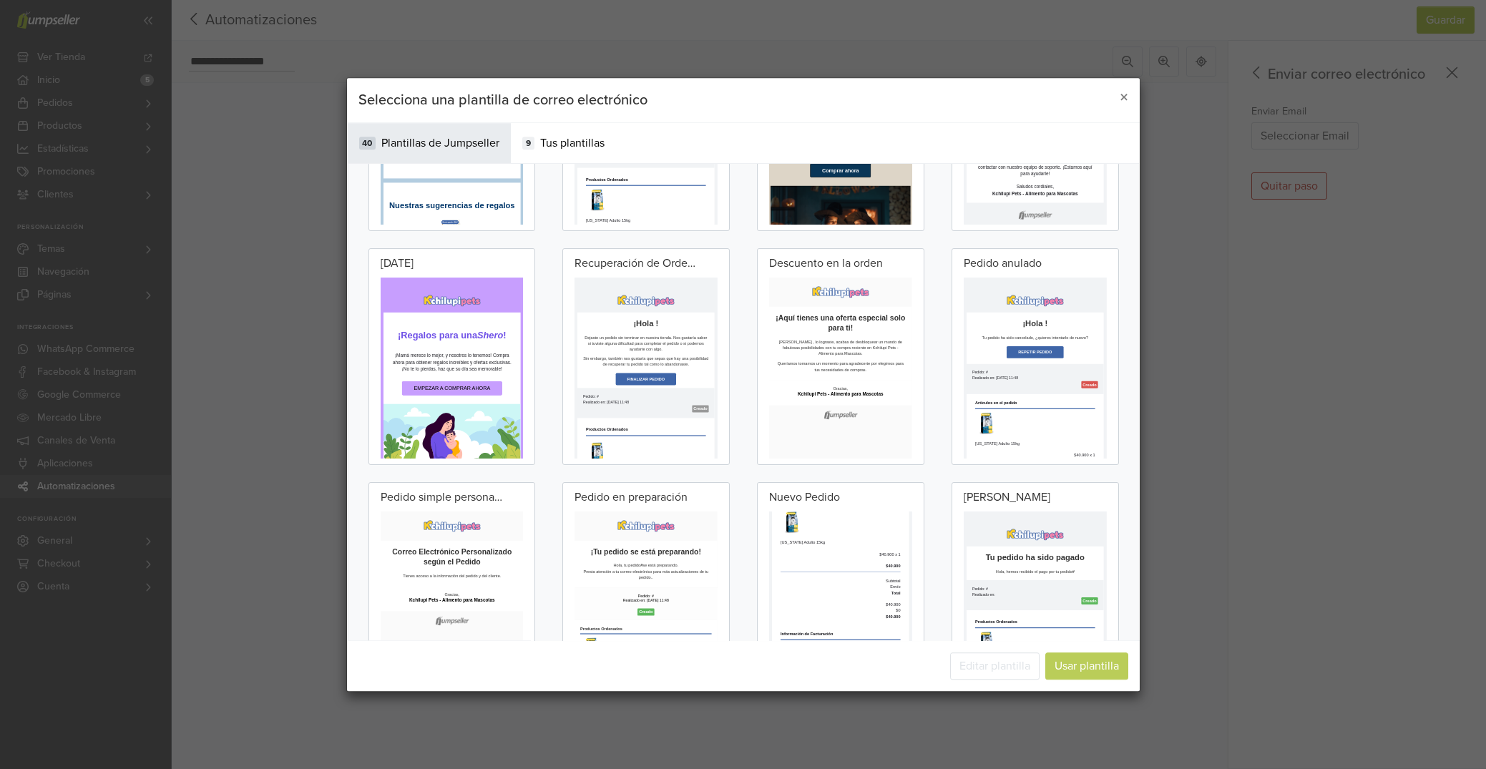
click at [859, 459] on p "Dejaste un pedido sin terminar en nuestra tienda. Nos gustaría saber si tuviste…" at bounding box center [753, 442] width 314 height 45
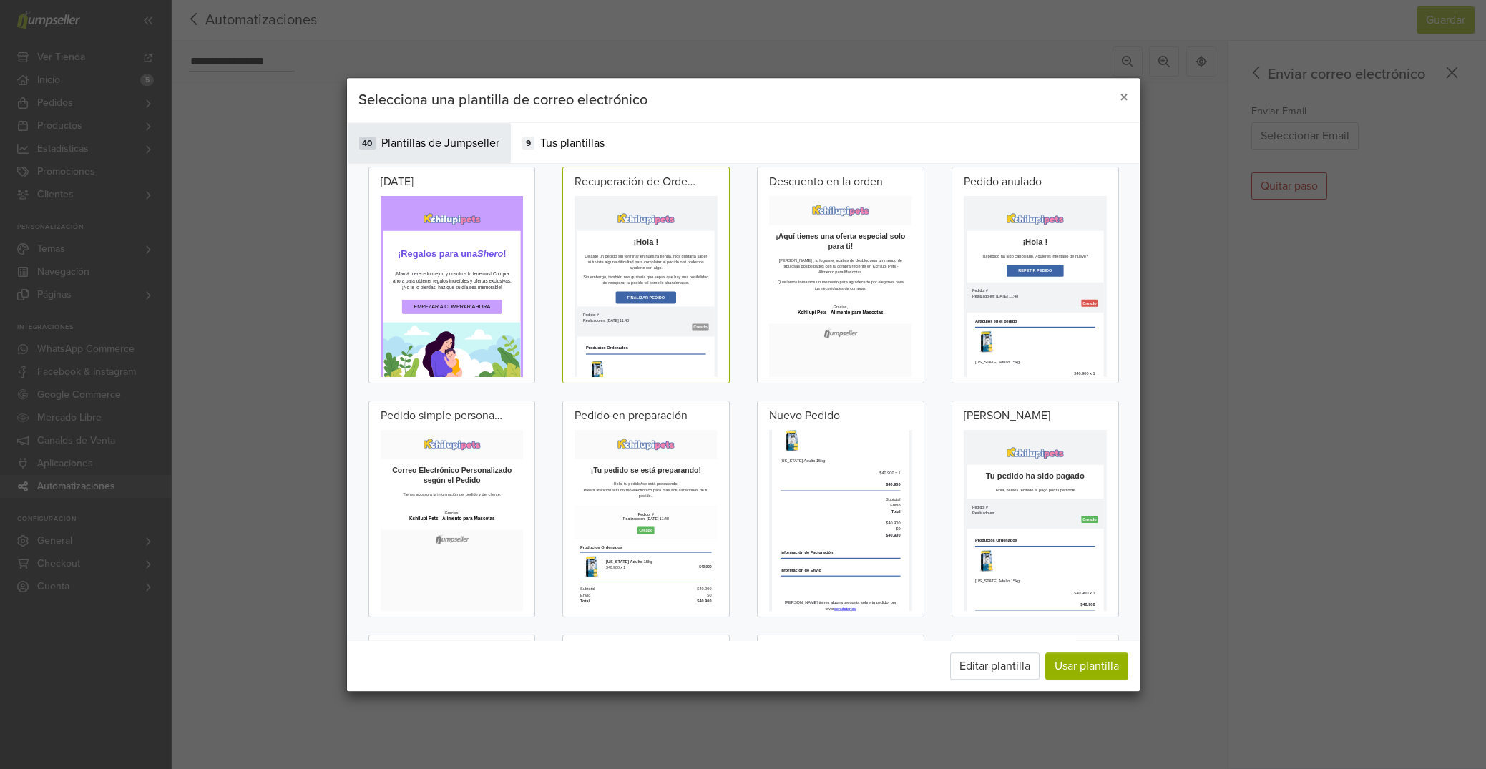
scroll to position [720, 0]
click at [1069, 670] on button "Usar plantilla" at bounding box center [1086, 665] width 83 height 27
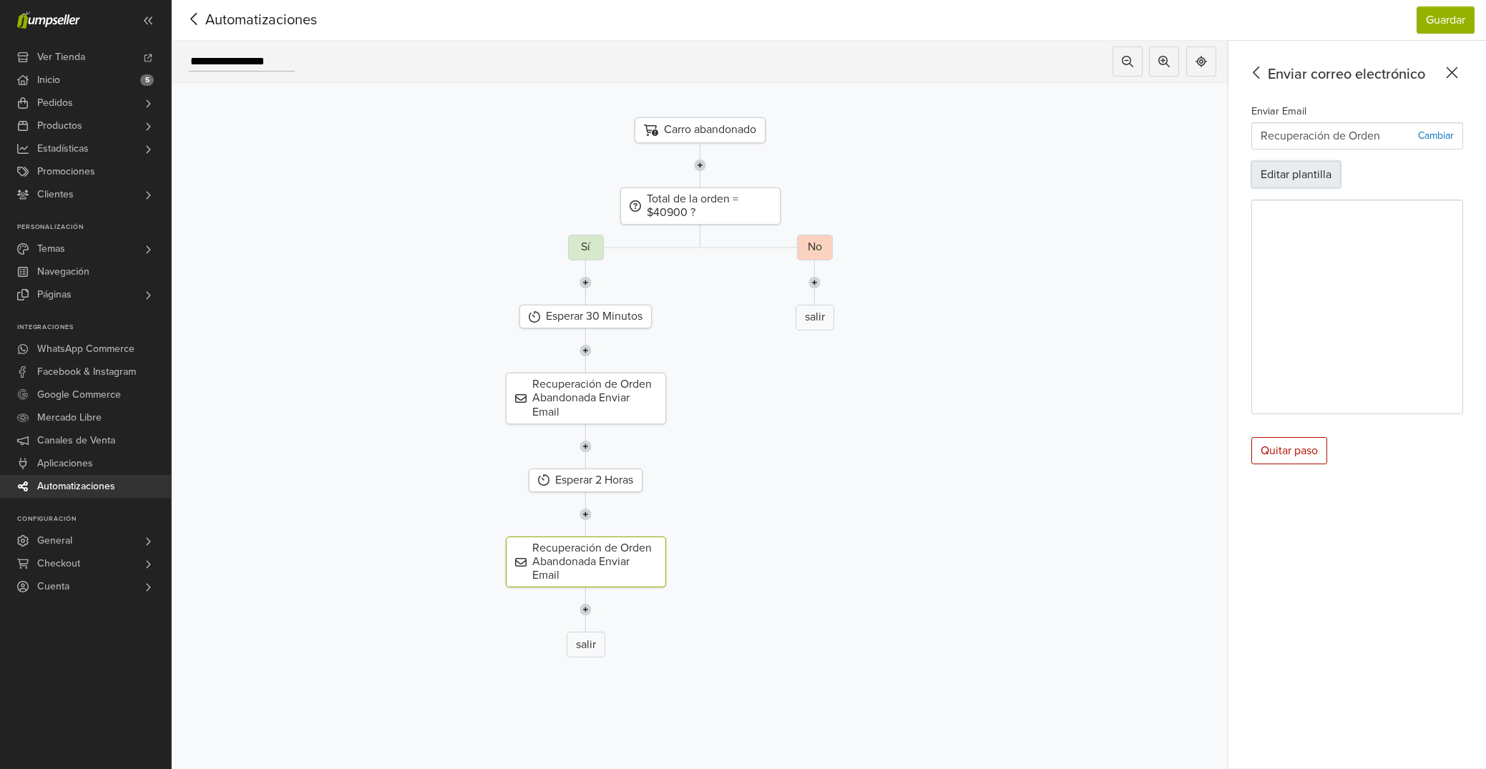
click at [1329, 166] on button "Editar plantilla" at bounding box center [1295, 174] width 89 height 27
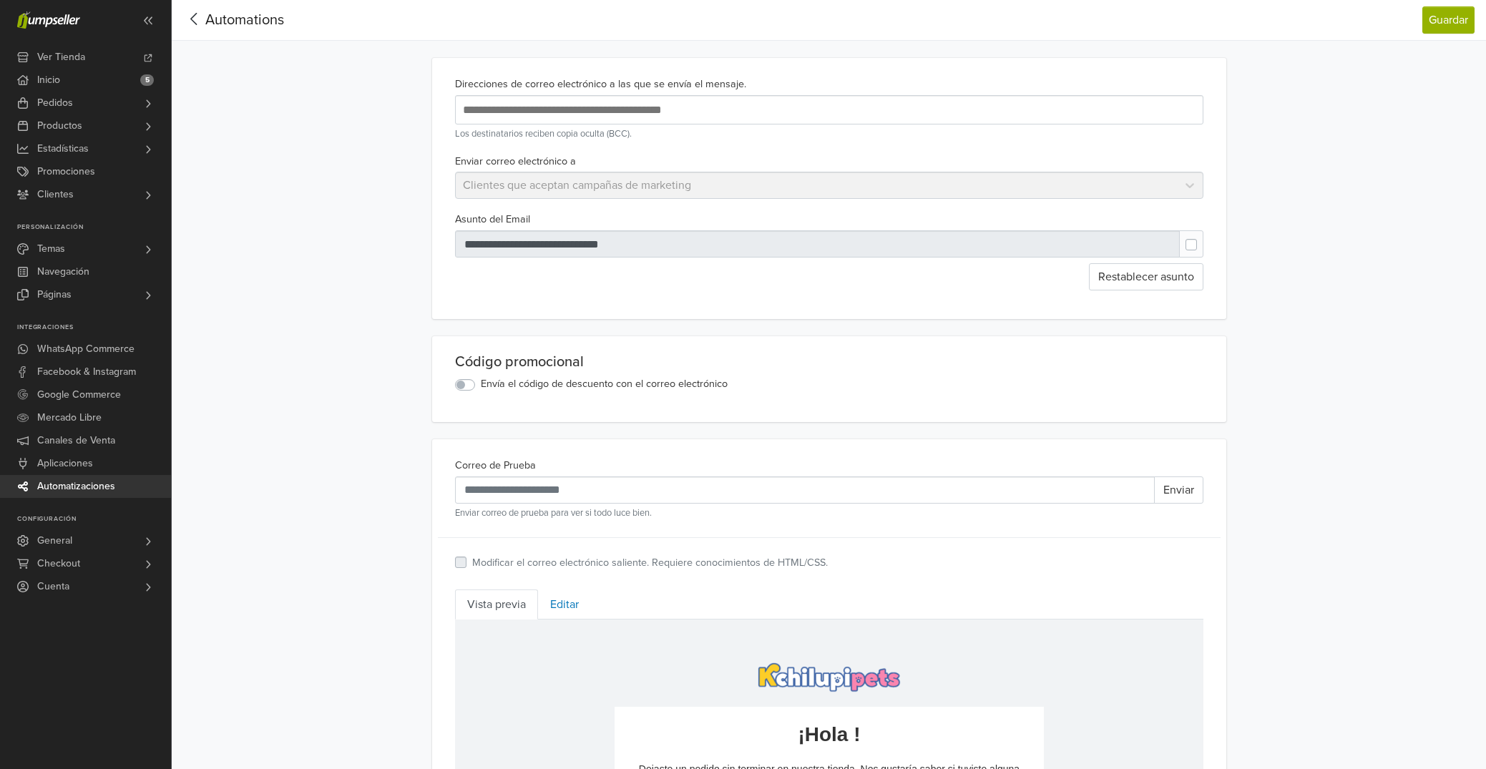
click at [481, 386] on label "Envía el código de descuento con el correo electrónico" at bounding box center [604, 384] width 247 height 16
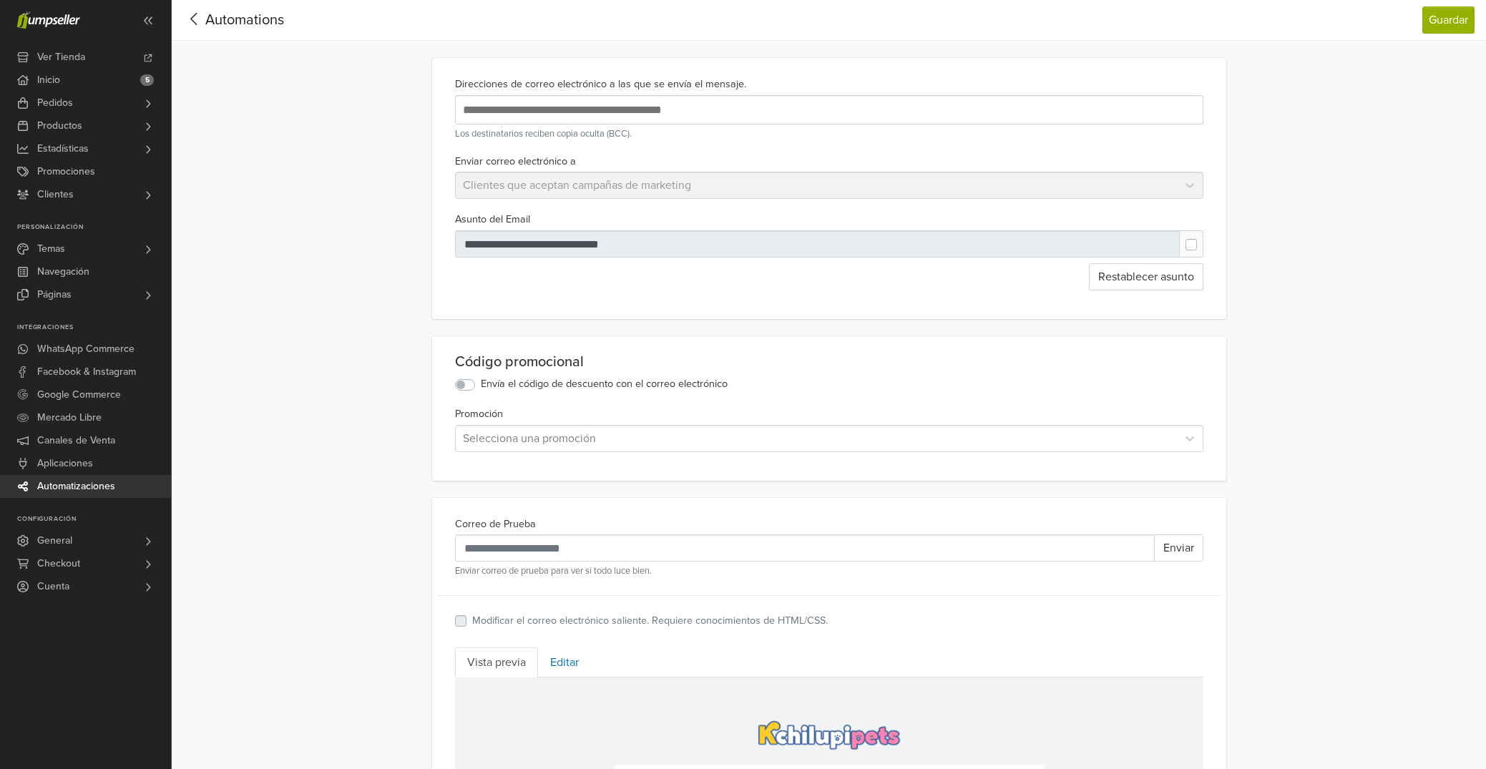
click at [534, 437] on div at bounding box center [816, 438] width 707 height 20
click at [90, 125] on link "Productos" at bounding box center [85, 125] width 171 height 23
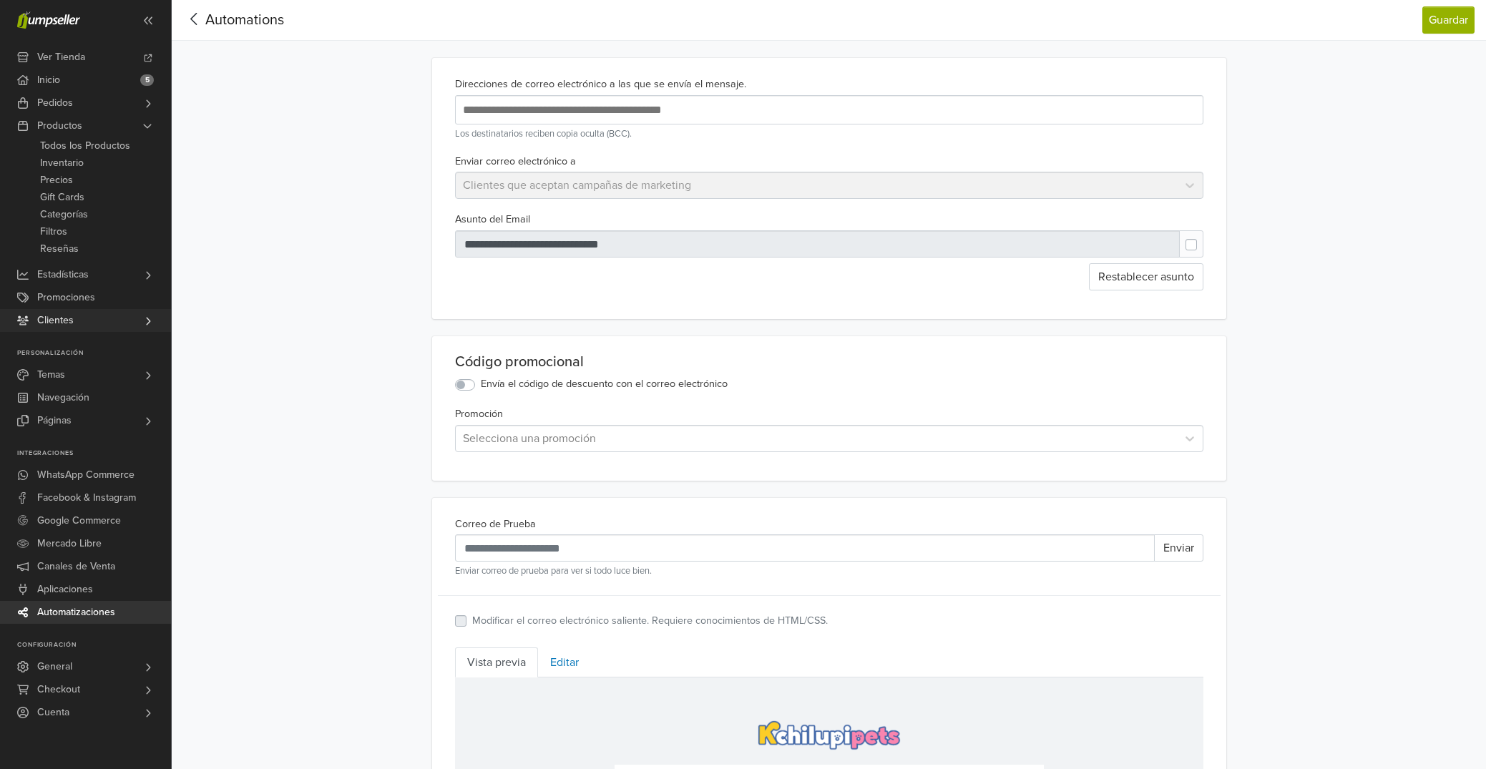
click at [85, 323] on link "Clientes" at bounding box center [85, 320] width 171 height 23
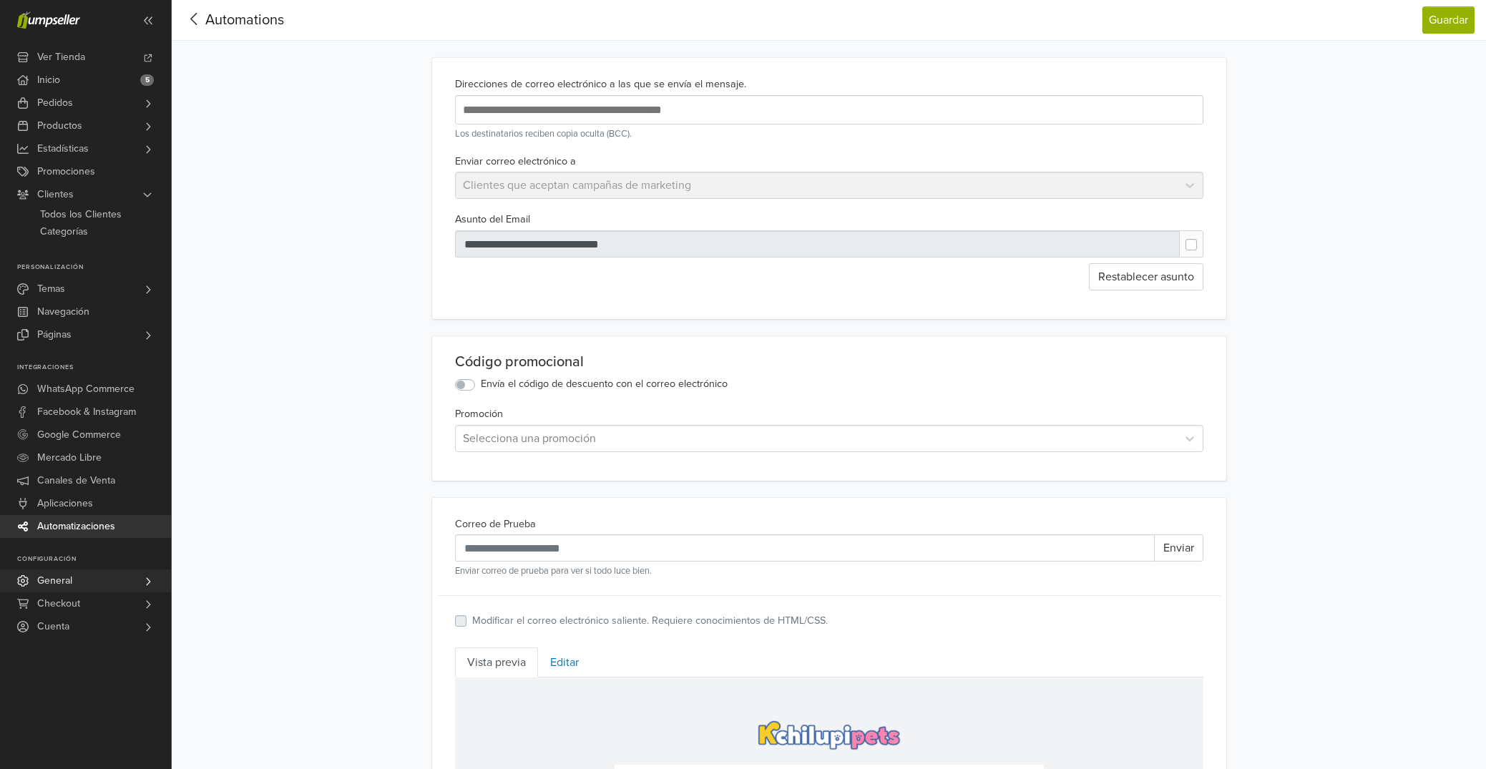
click at [91, 579] on link "General" at bounding box center [85, 580] width 171 height 23
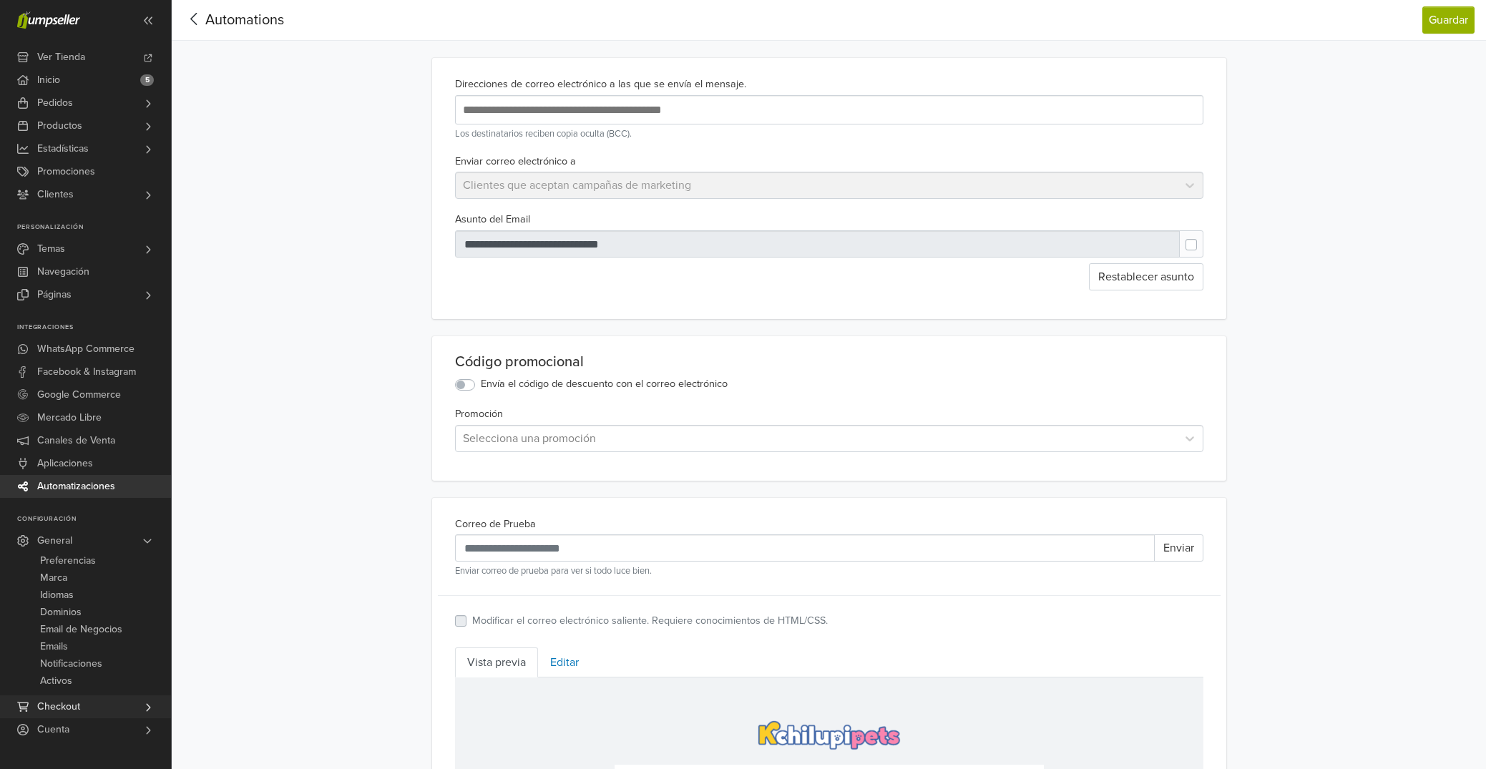
click at [79, 711] on span "Checkout" at bounding box center [58, 706] width 43 height 23
click at [74, 186] on link "Clientes" at bounding box center [85, 194] width 171 height 23
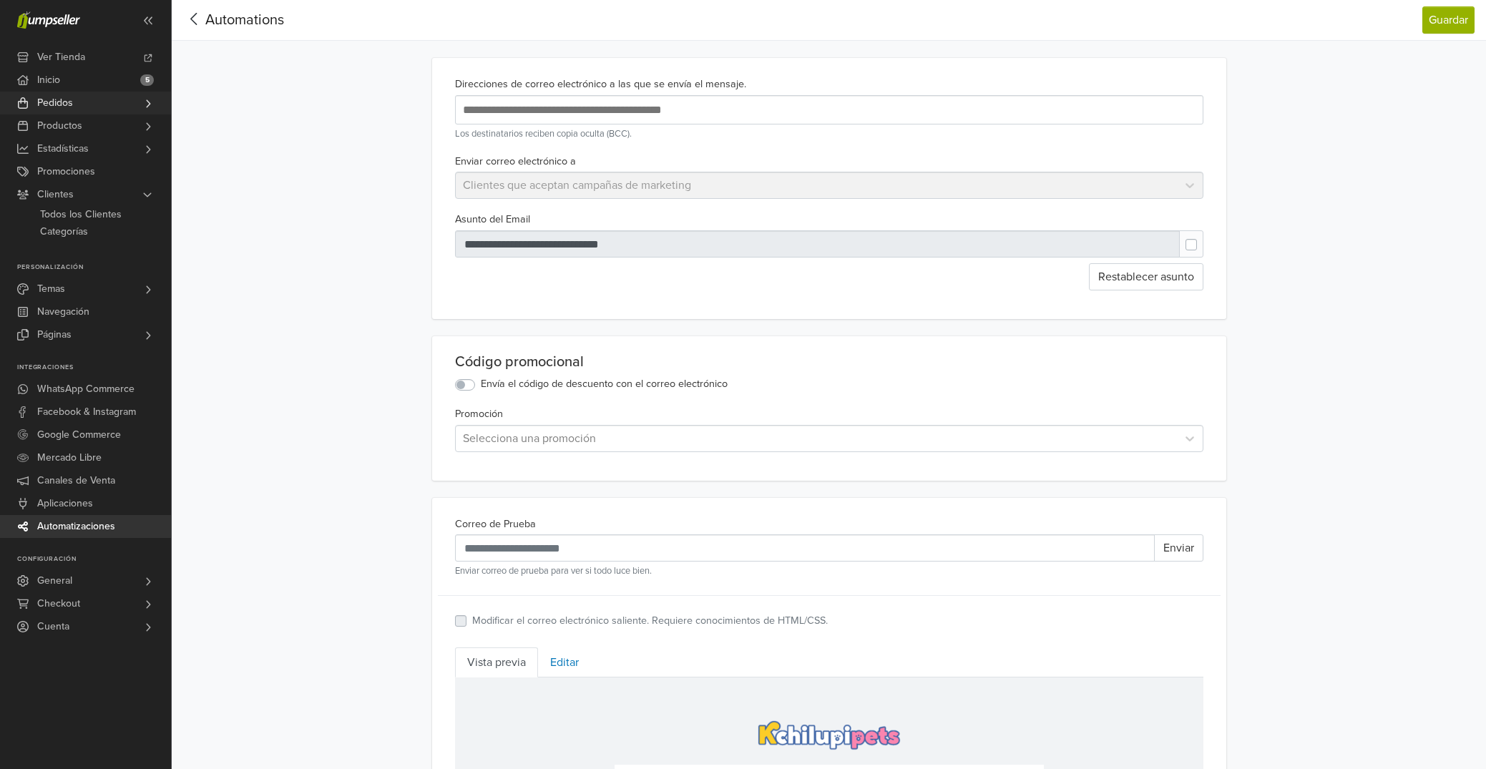
click at [98, 102] on link "Pedidos" at bounding box center [85, 103] width 171 height 23
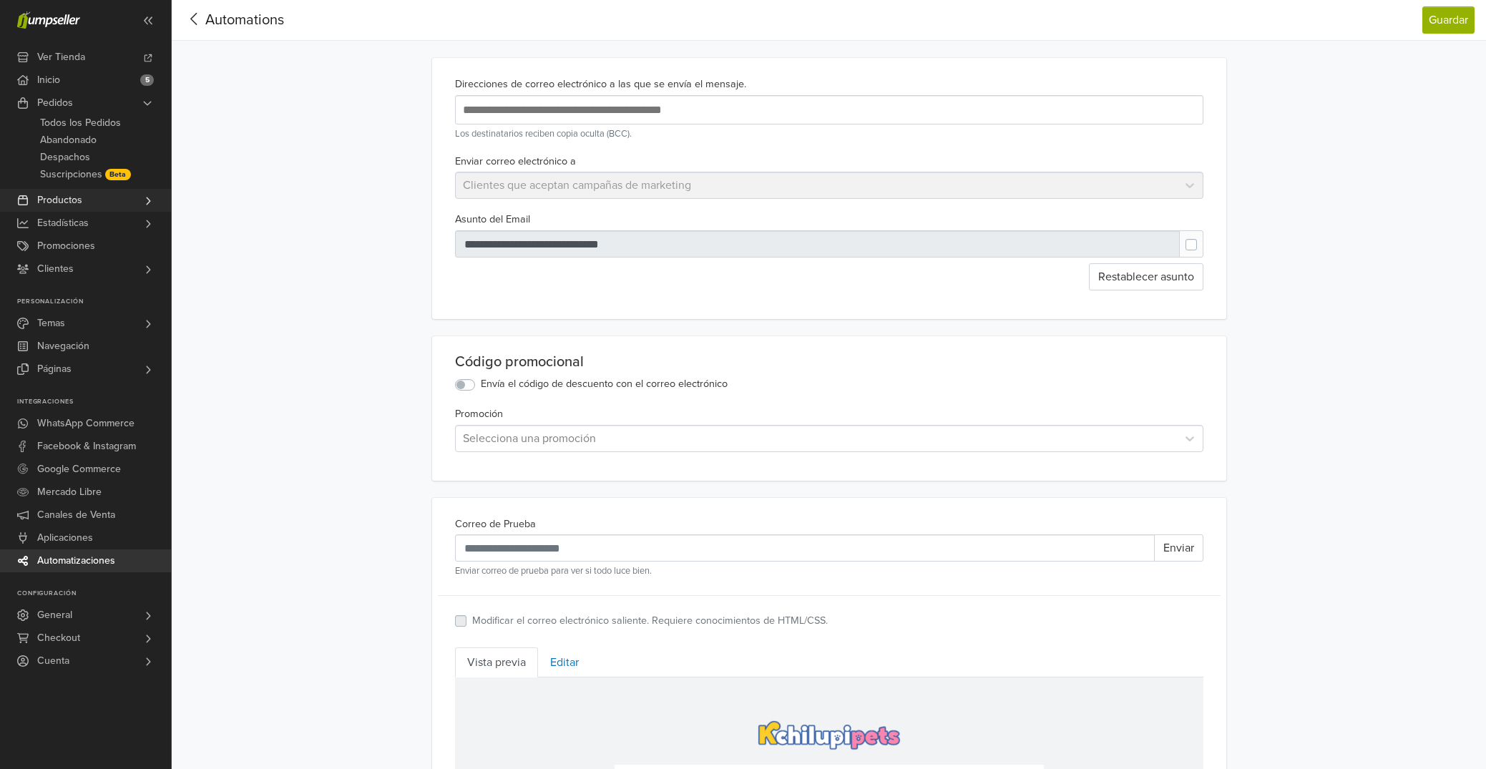
click at [82, 204] on link "Productos" at bounding box center [85, 200] width 171 height 23
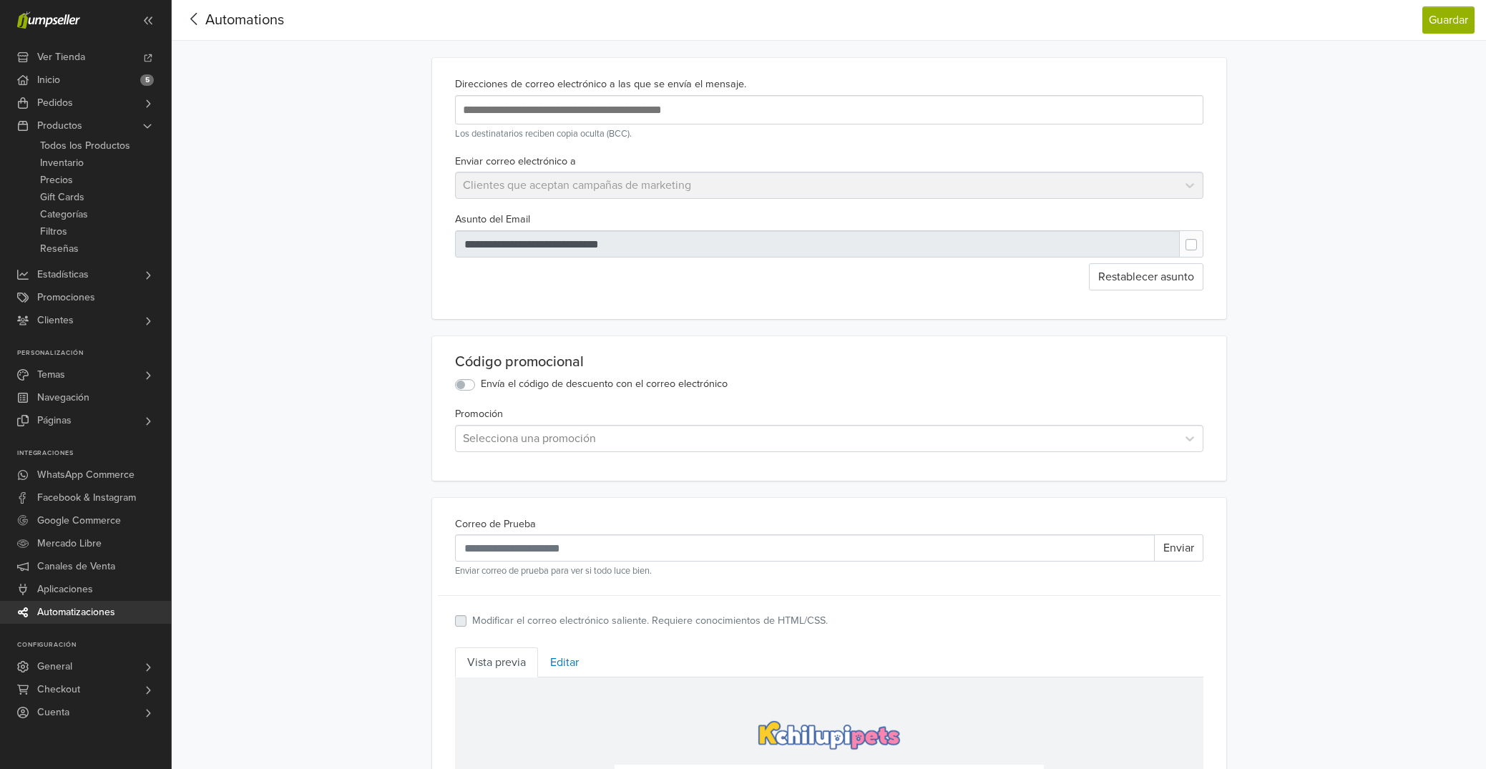
click at [197, 19] on icon at bounding box center [194, 19] width 22 height 18
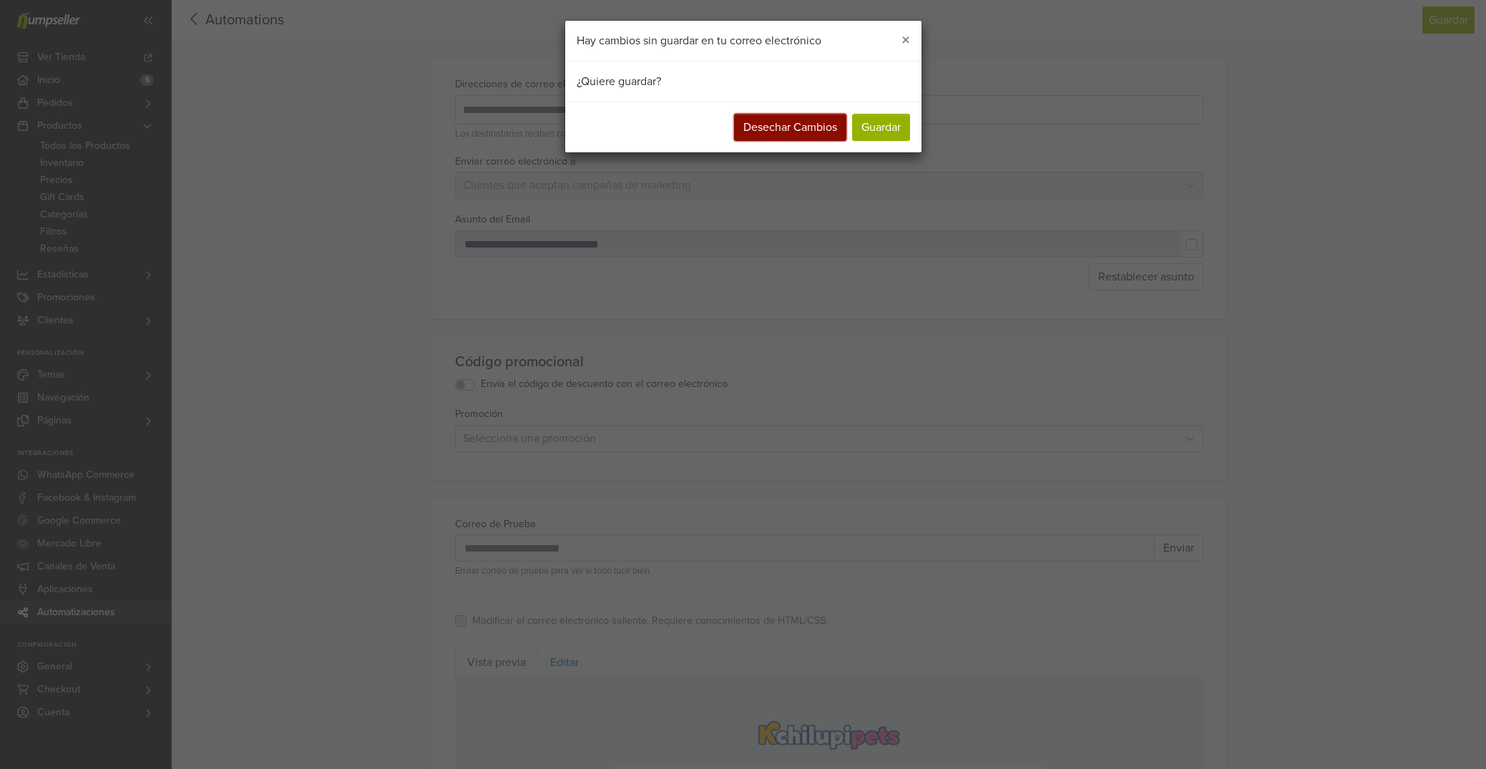
click at [813, 132] on button "Desechar Cambios" at bounding box center [790, 127] width 112 height 27
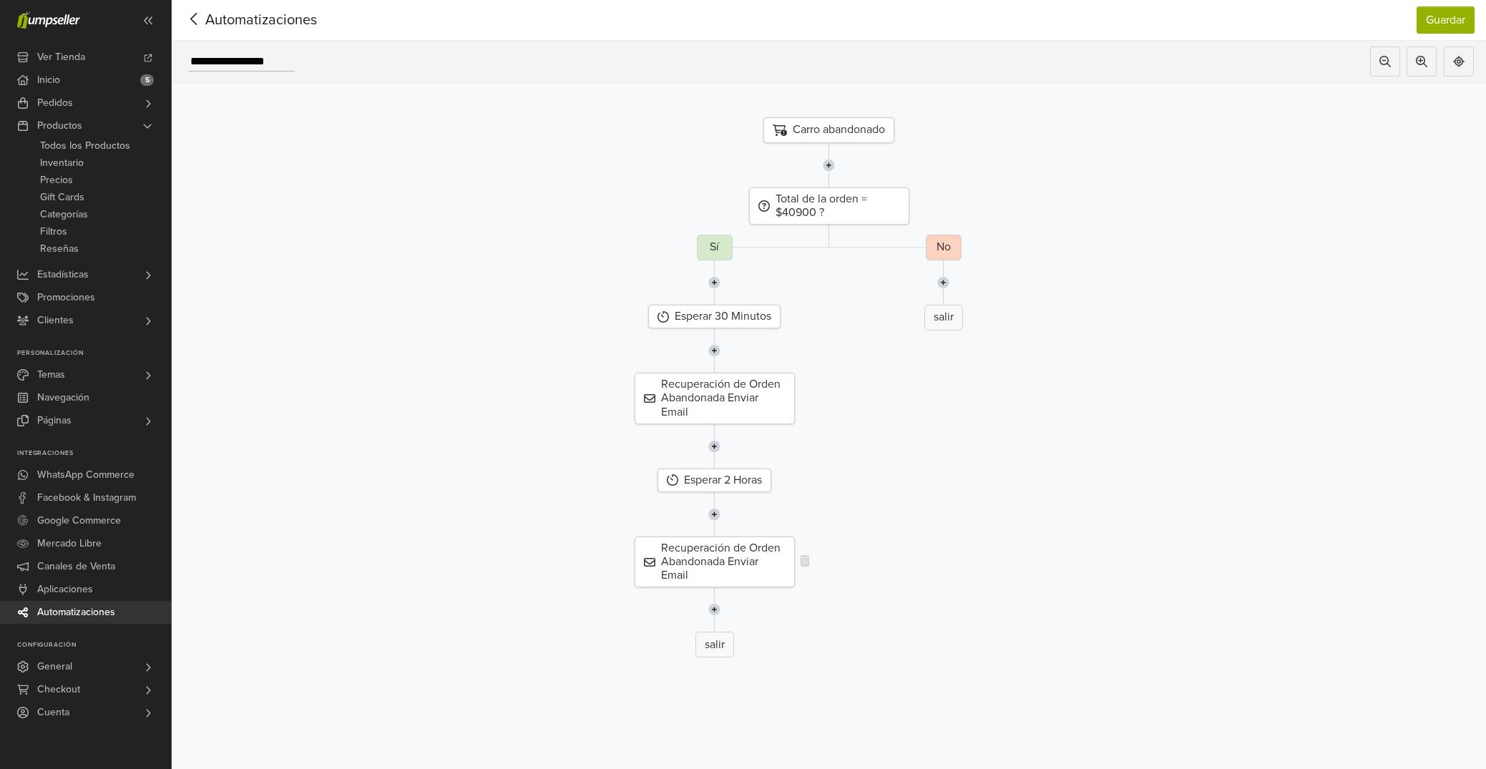
click at [732, 564] on div "Recuperación de Orden Abandonada Enviar Email" at bounding box center [714, 562] width 160 height 52
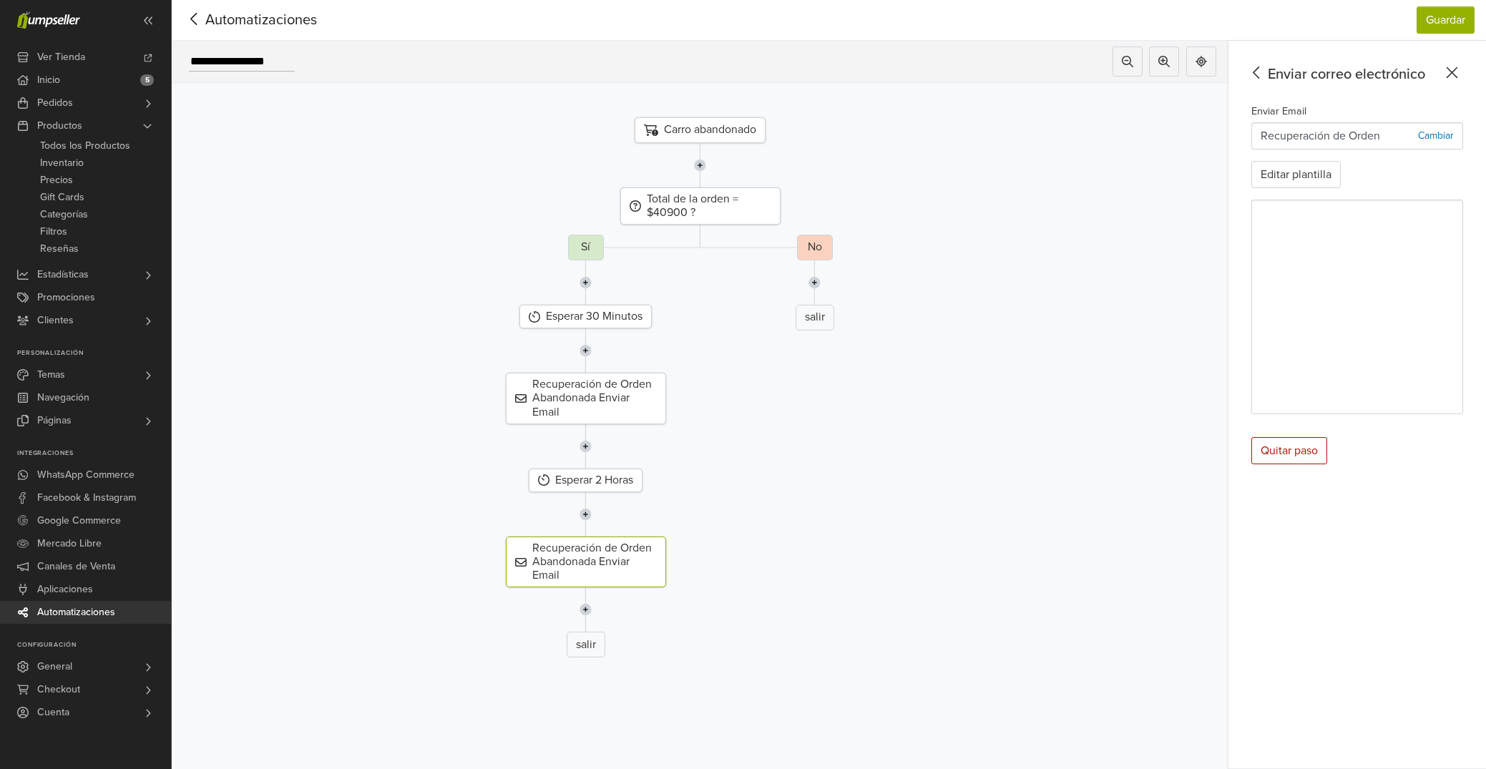
click at [1355, 134] on p "Recuperación de Orden Abandonada" at bounding box center [1338, 135] width 157 height 17
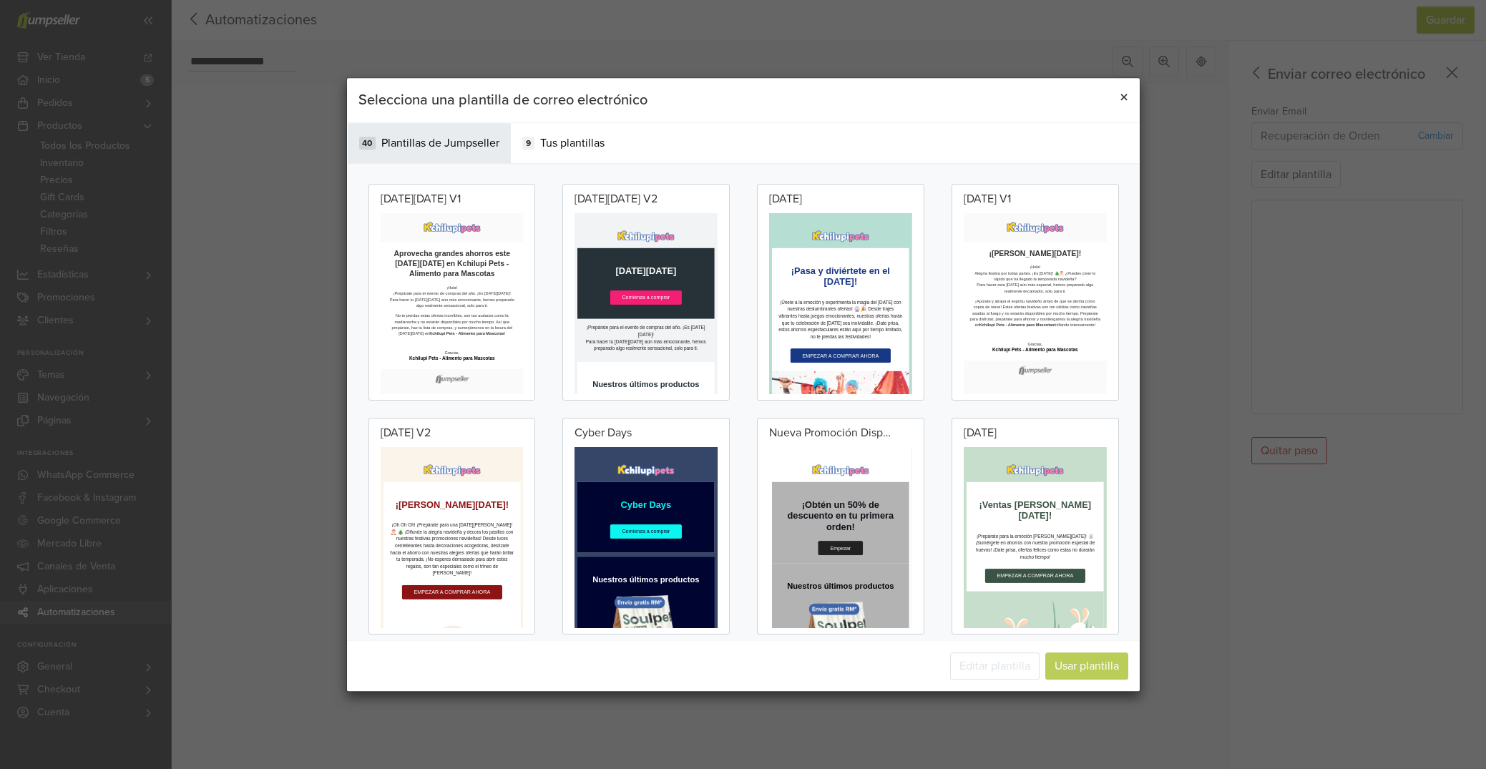
click at [1124, 96] on span "×" at bounding box center [1123, 97] width 9 height 21
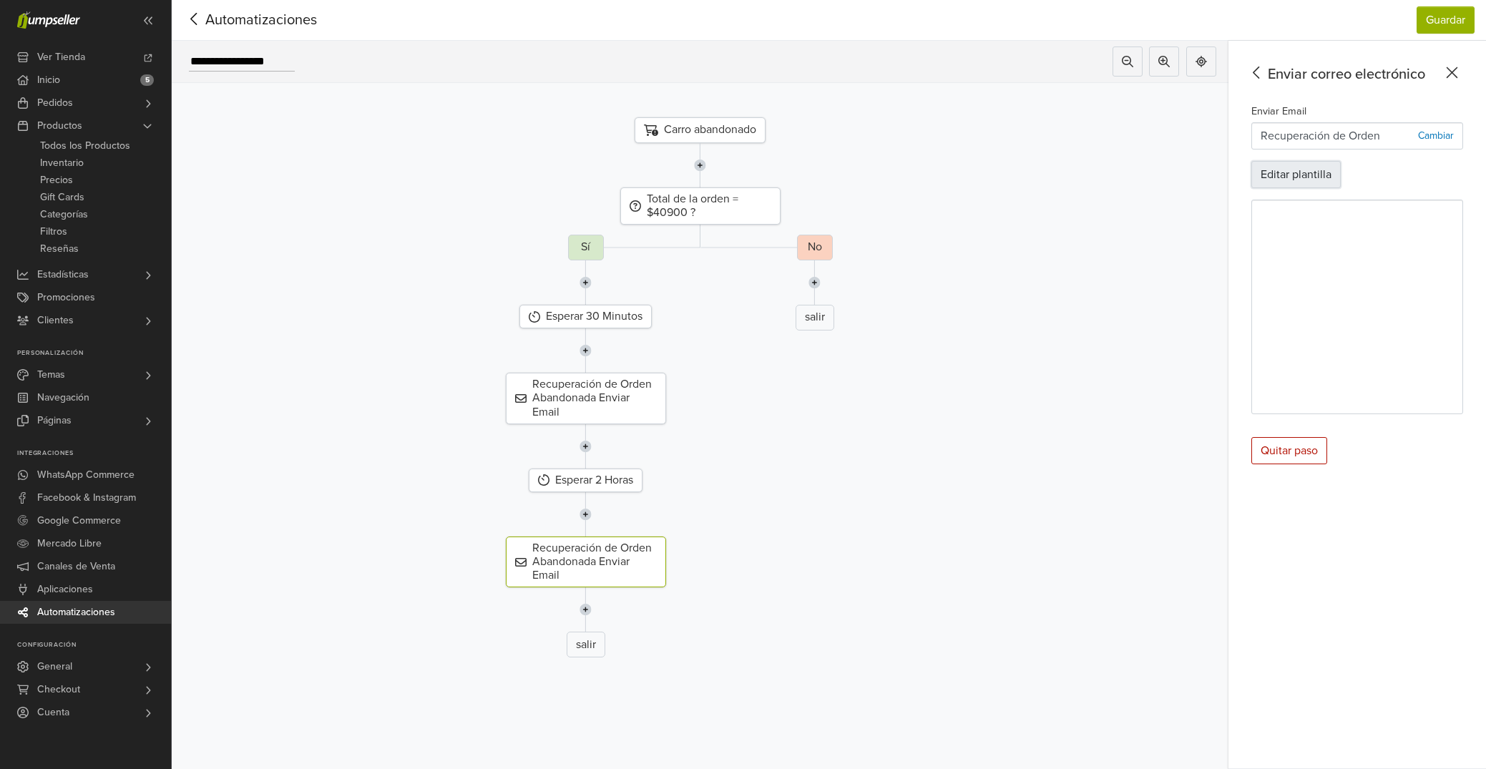
click at [1320, 175] on button "Editar plantilla" at bounding box center [1295, 174] width 89 height 27
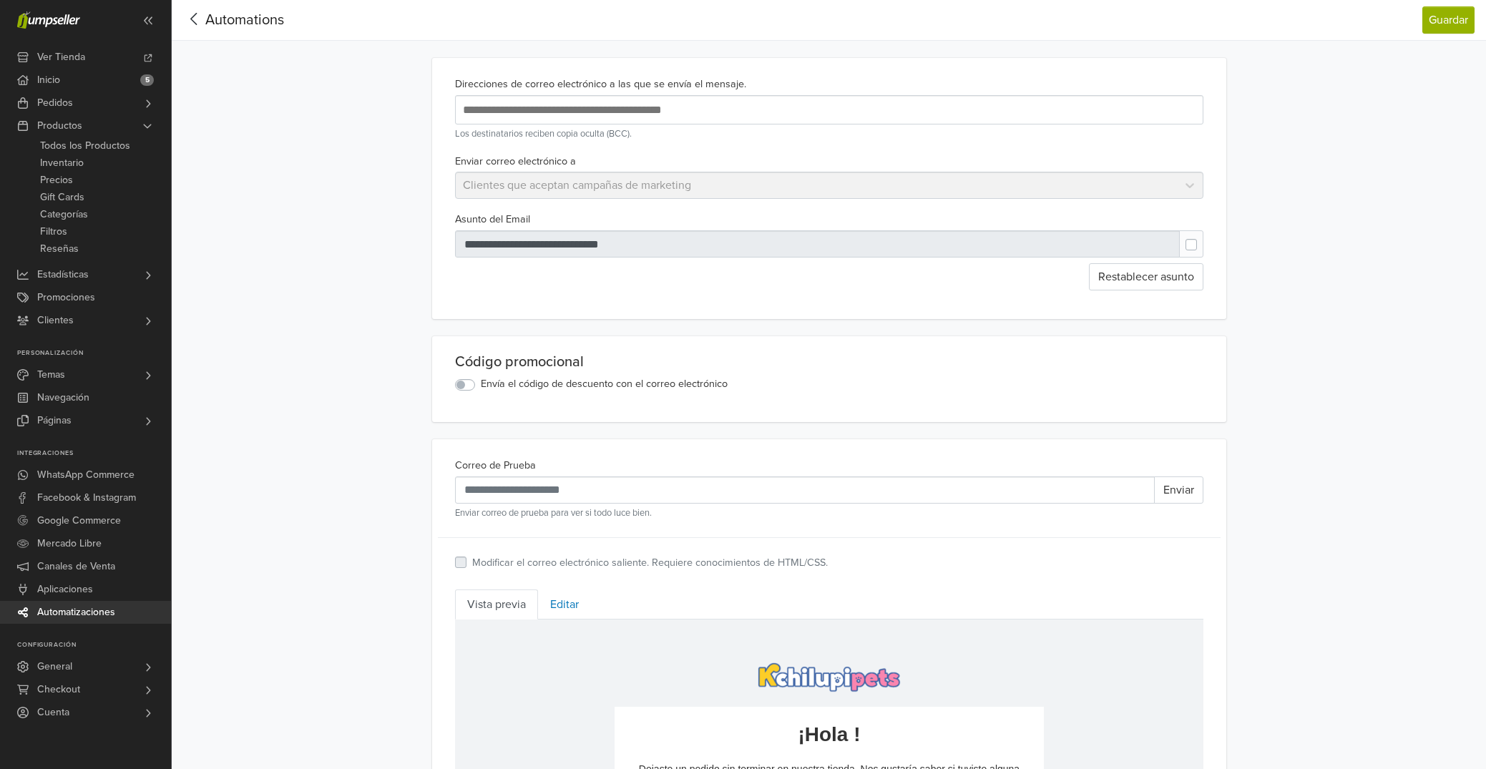
click at [481, 383] on label "Envía el código de descuento con el correo electrónico" at bounding box center [604, 384] width 247 height 16
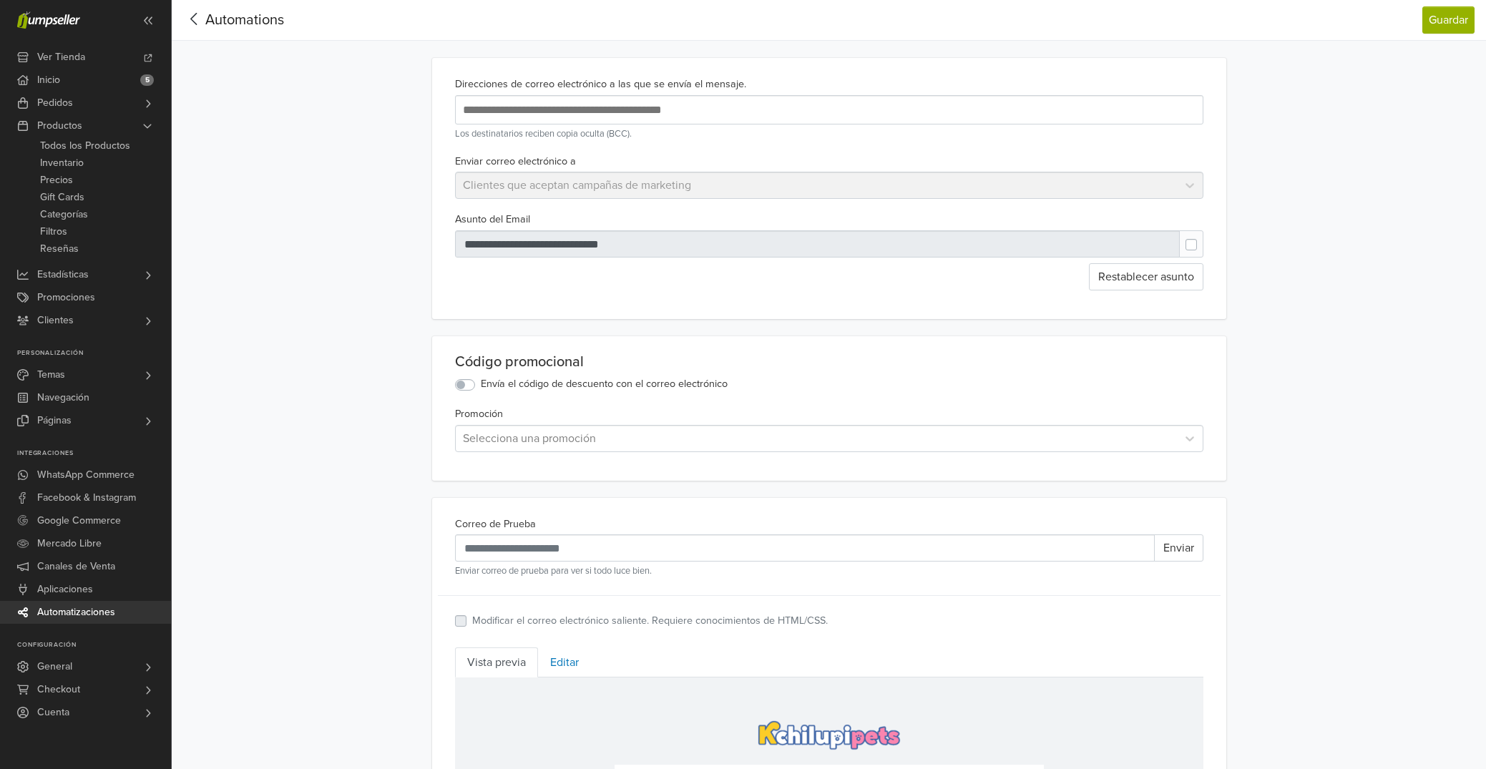
click at [529, 439] on div at bounding box center [816, 438] width 707 height 20
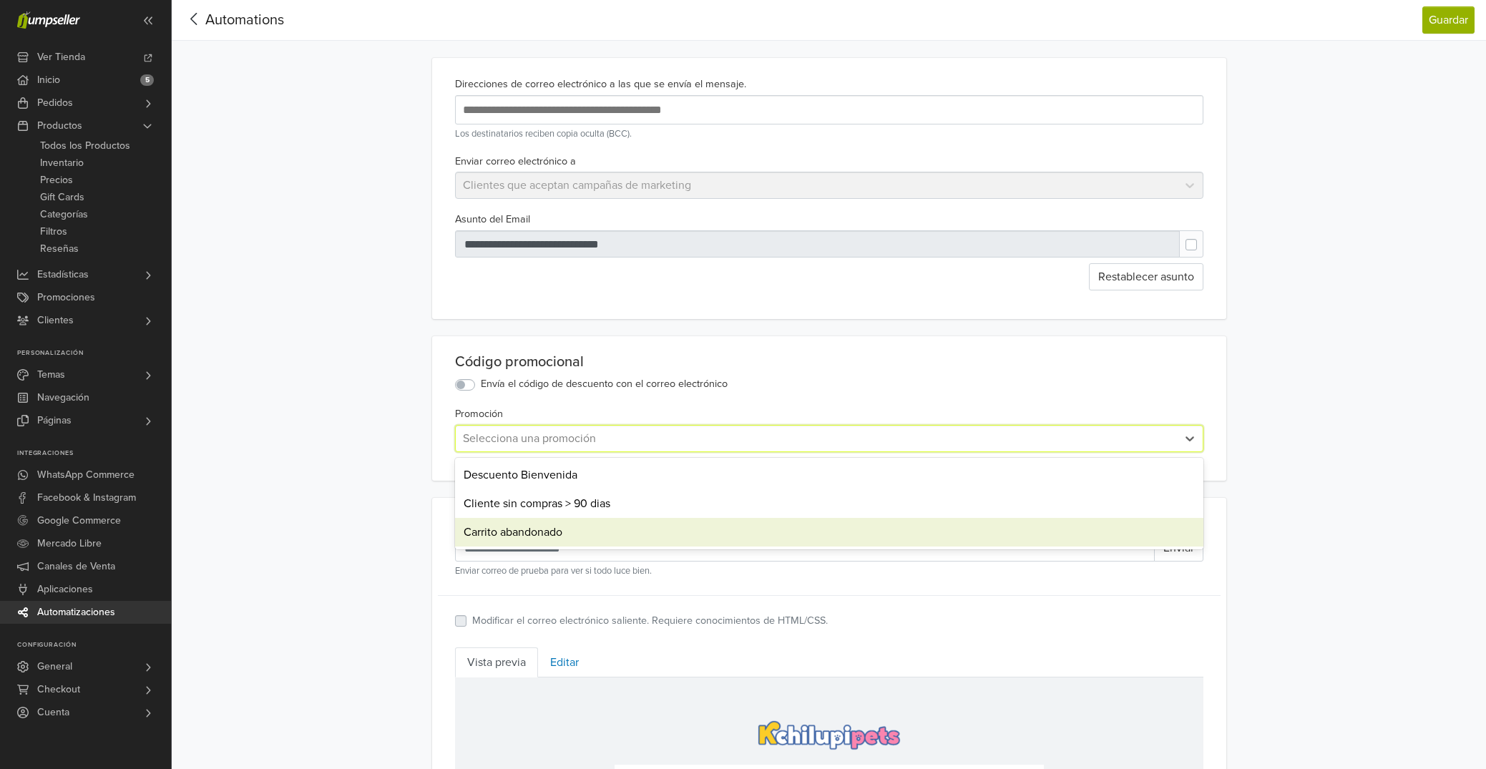
click at [574, 531] on div "Carrito abandonado" at bounding box center [829, 532] width 748 height 29
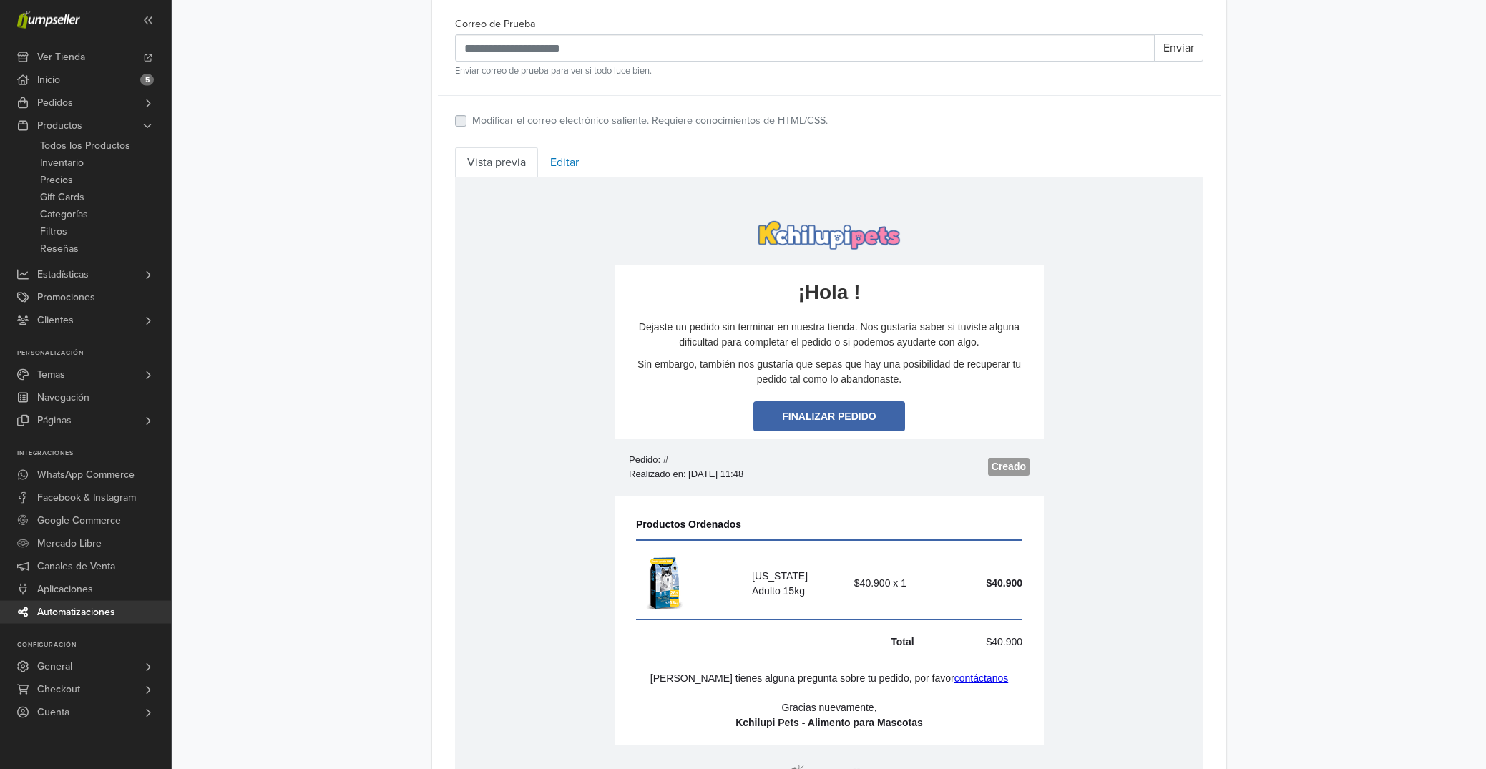
scroll to position [503, 0]
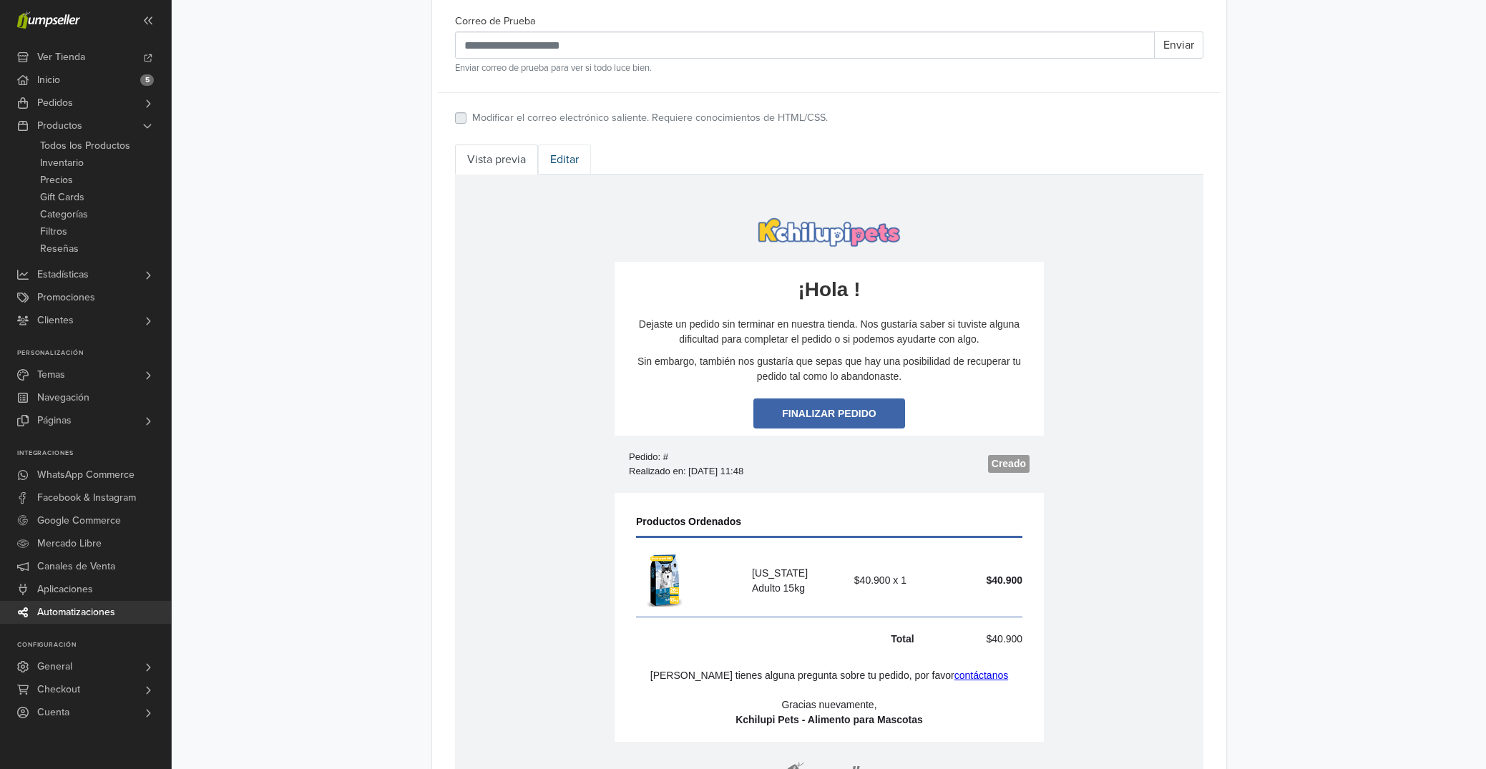
click at [567, 166] on link "Editar" at bounding box center [564, 159] width 53 height 30
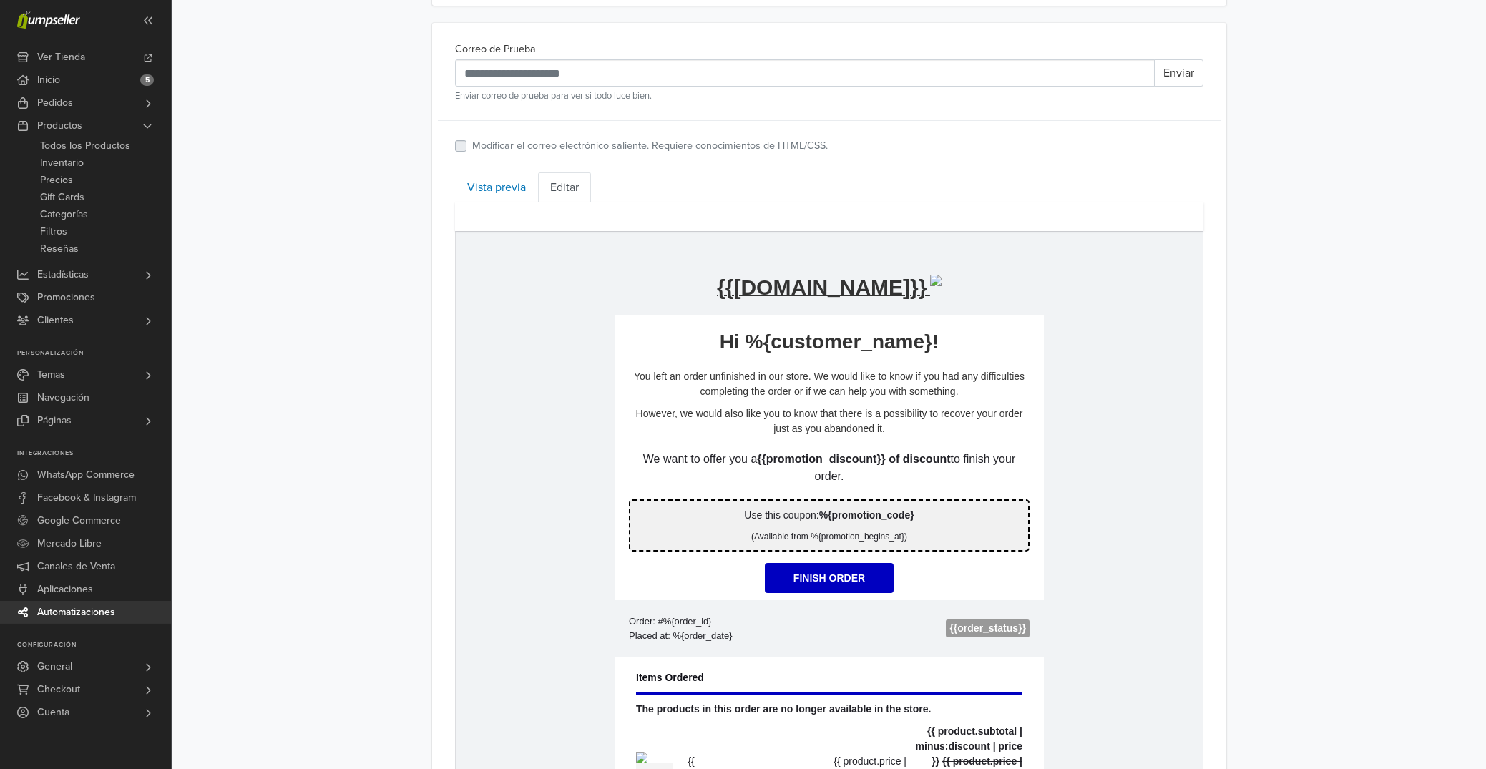
scroll to position [496, 0]
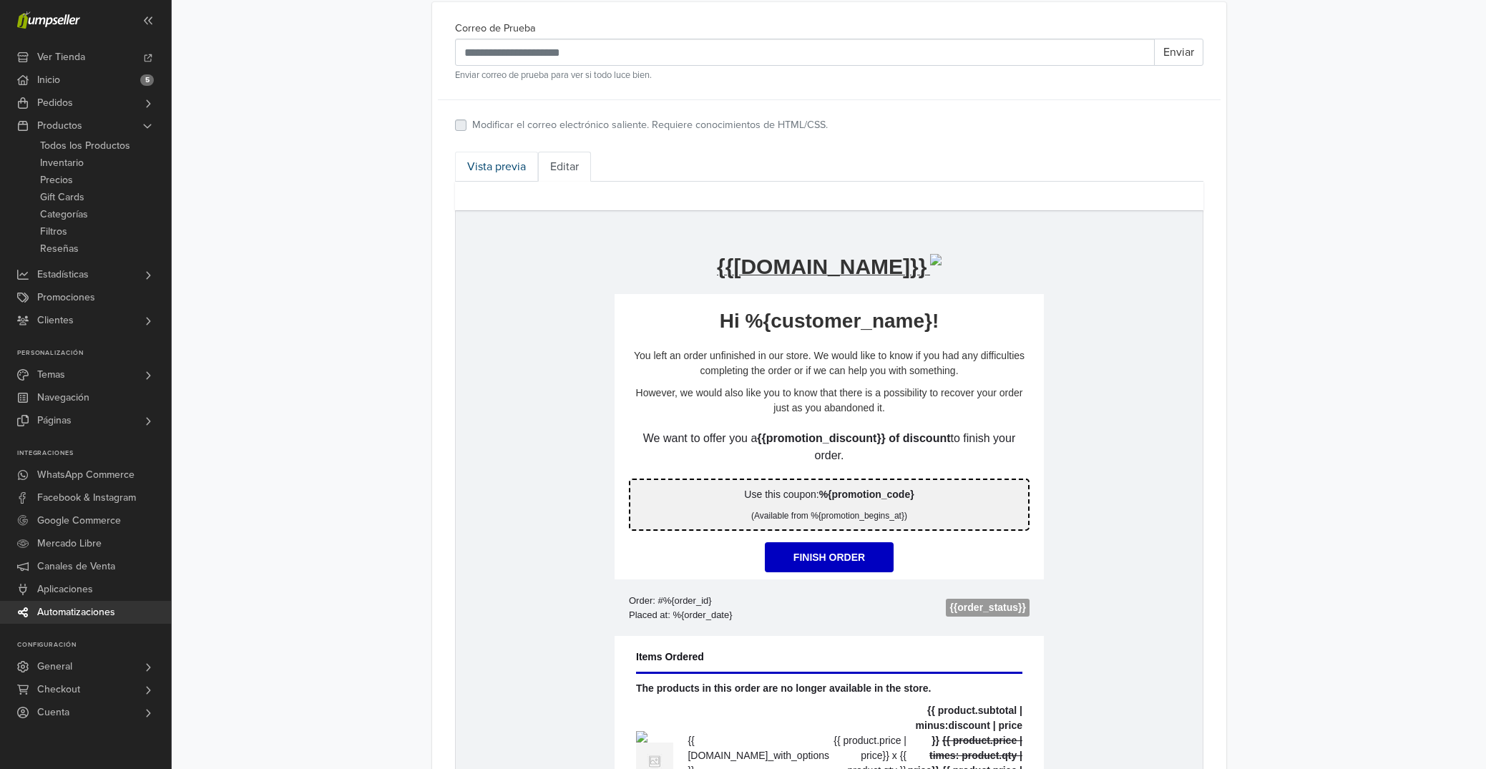
click at [511, 173] on link "Vista previa" at bounding box center [496, 167] width 83 height 30
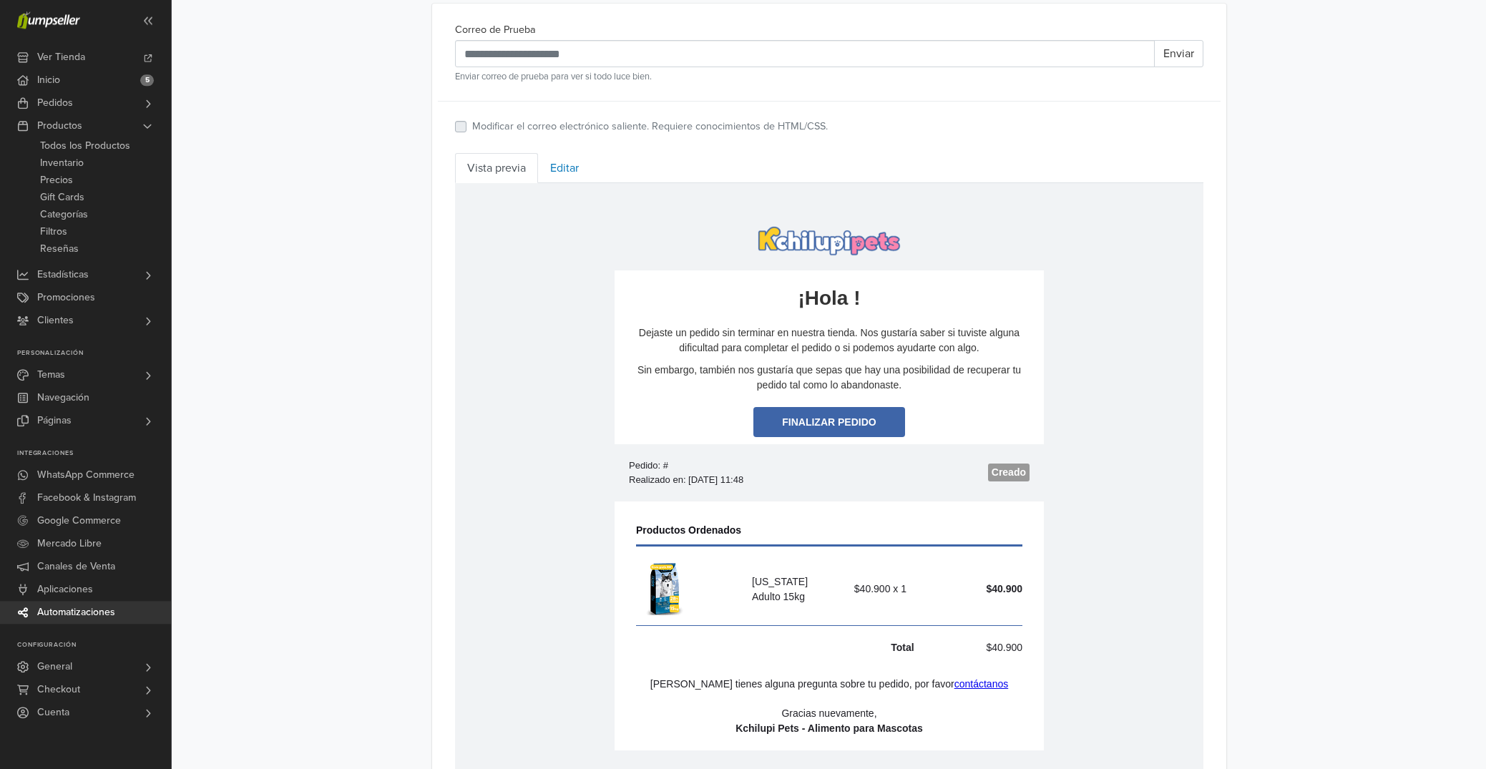
scroll to position [381, 0]
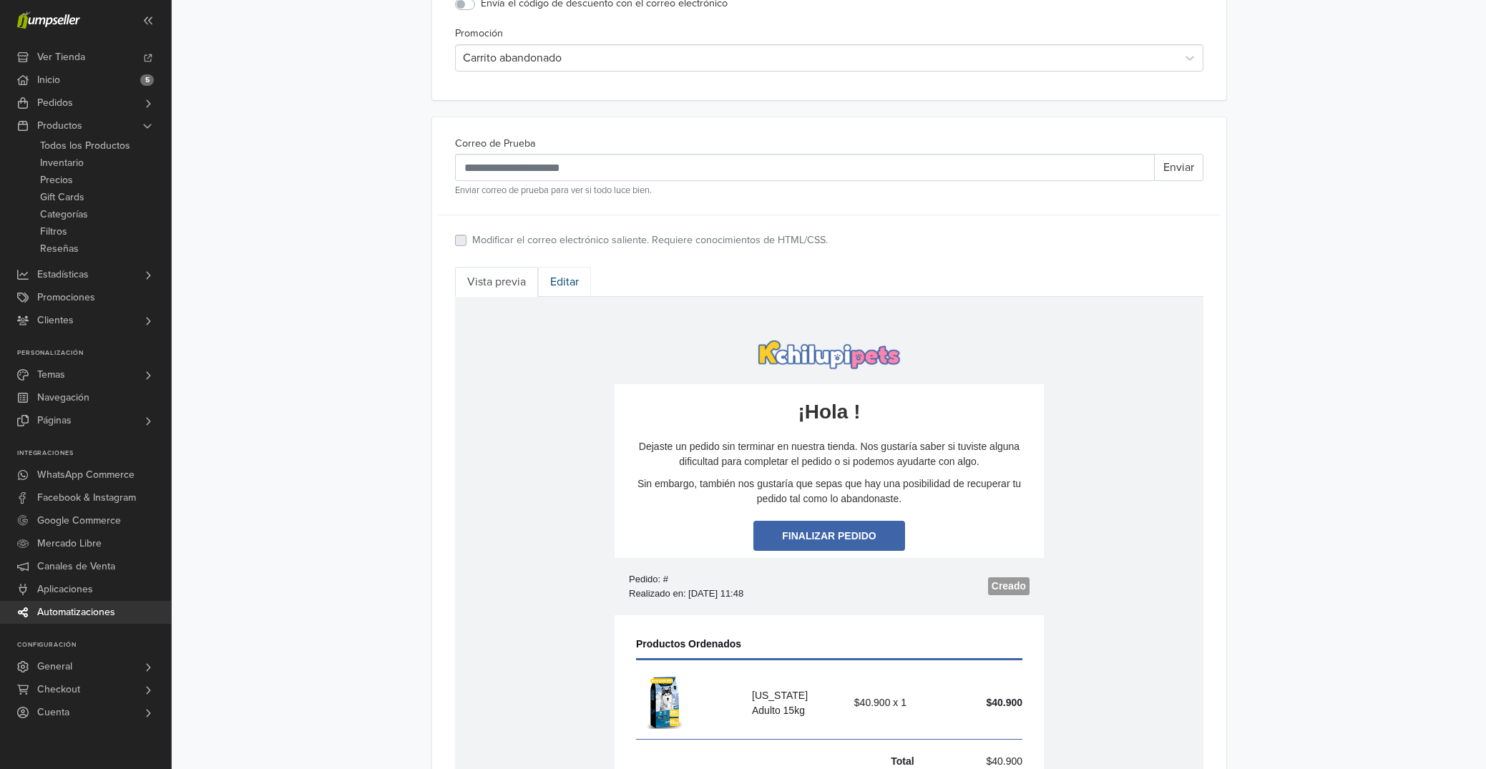
click at [563, 278] on link "Editar" at bounding box center [564, 282] width 53 height 30
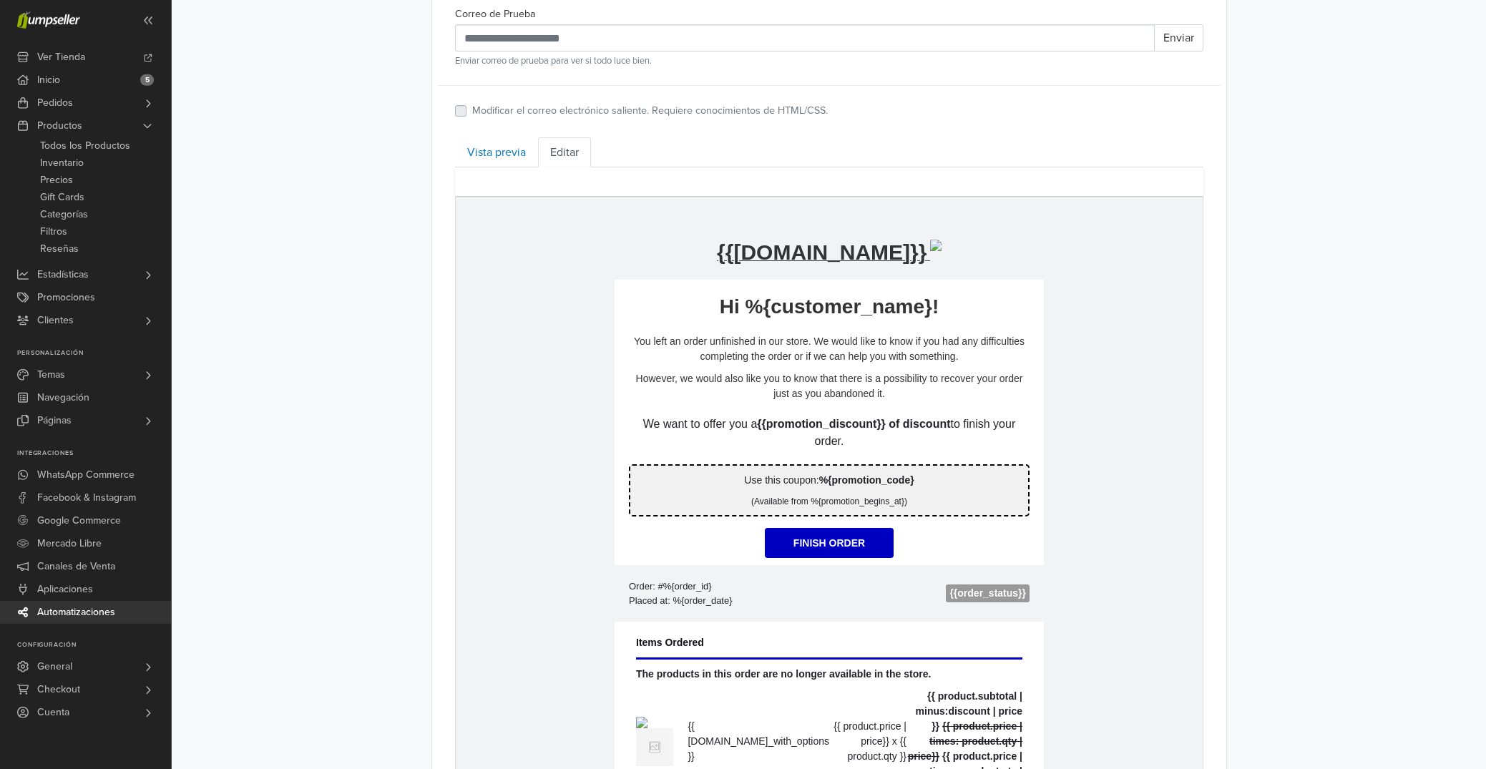
scroll to position [582, 0]
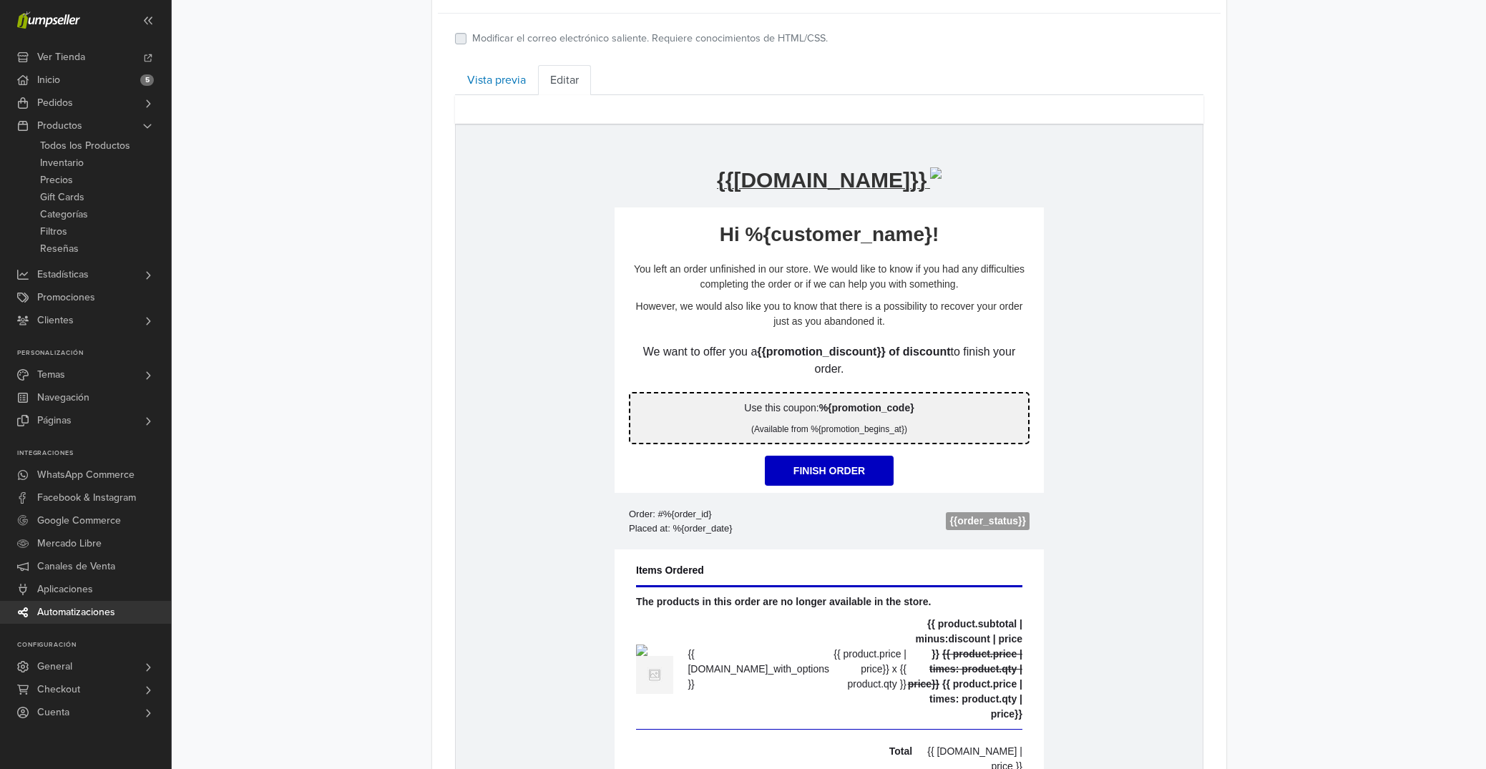
click at [775, 416] on p "Use this coupon: %{promotion_code}" at bounding box center [828, 408] width 383 height 15
drag, startPoint x: 814, startPoint y: 528, endPoint x: 744, endPoint y: 528, distance: 70.1
click at [744, 416] on p "**********" at bounding box center [828, 408] width 385 height 15
click at [1270, 504] on div "**********" at bounding box center [829, 279] width 1314 height 1722
click at [838, 416] on p "**********" at bounding box center [828, 408] width 385 height 15
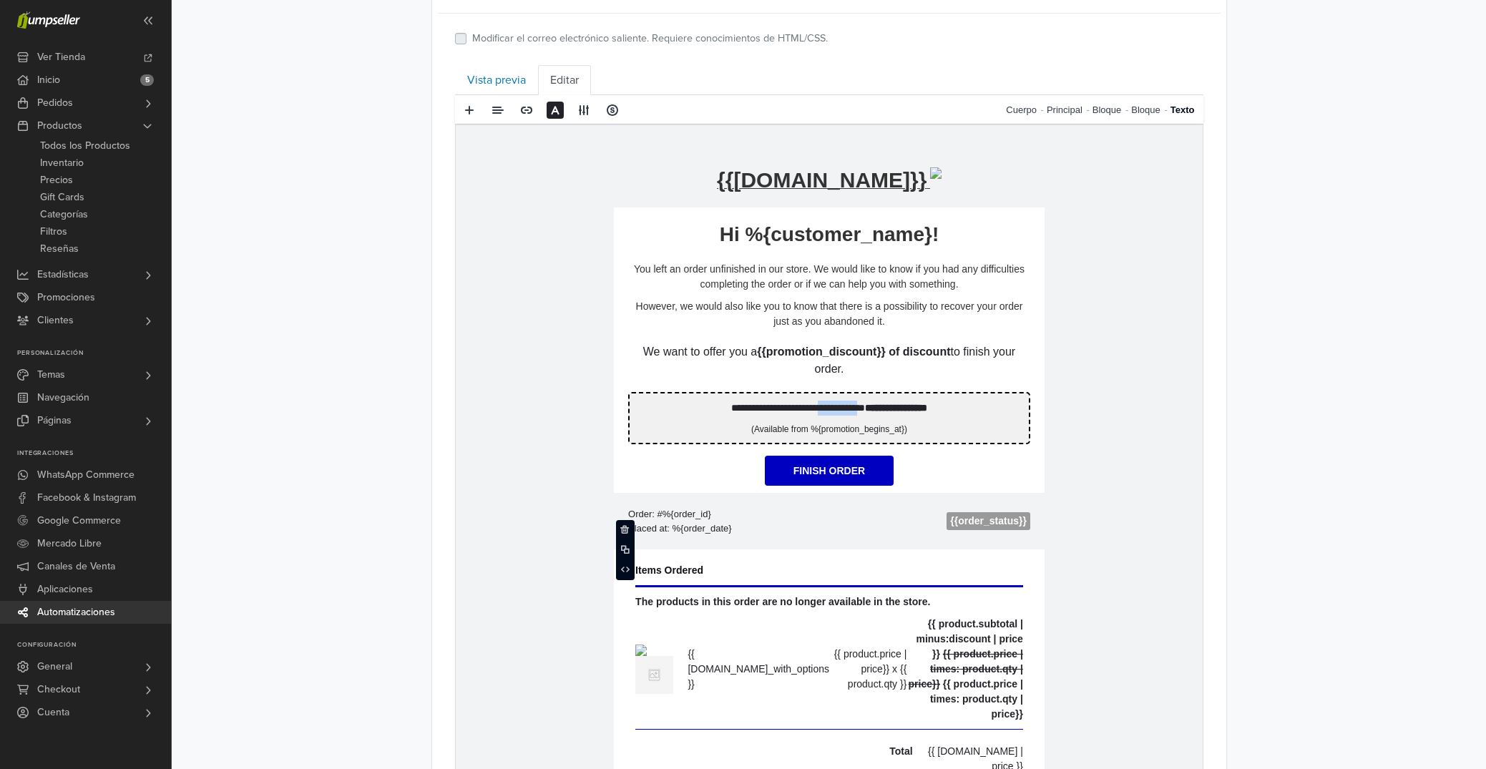
drag, startPoint x: 861, startPoint y: 528, endPoint x: 803, endPoint y: 528, distance: 57.9
click at [803, 416] on p "**********" at bounding box center [828, 408] width 385 height 15
click at [810, 416] on p "**********" at bounding box center [828, 408] width 385 height 15
click at [856, 416] on p "**********" at bounding box center [828, 408] width 385 height 15
click at [858, 416] on p "**********" at bounding box center [828, 408] width 385 height 15
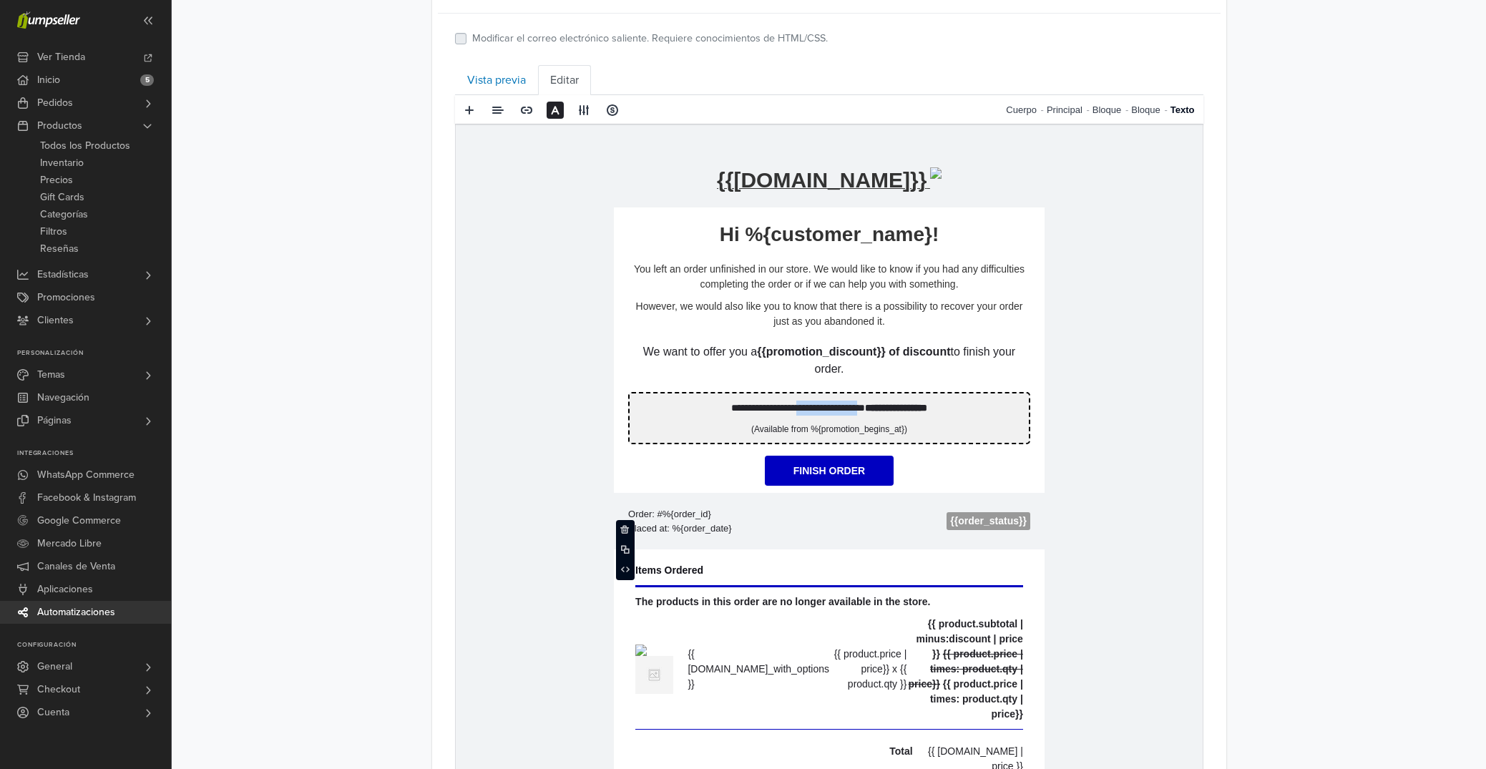
drag, startPoint x: 862, startPoint y: 526, endPoint x: 780, endPoint y: 526, distance: 82.3
click at [780, 416] on p "**********" at bounding box center [828, 408] width 385 height 15
click at [1291, 482] on div "**********" at bounding box center [829, 279] width 1314 height 1722
click at [881, 413] on strong "**********" at bounding box center [895, 408] width 62 height 10
click at [1348, 528] on div "**********" at bounding box center [829, 279] width 1314 height 1722
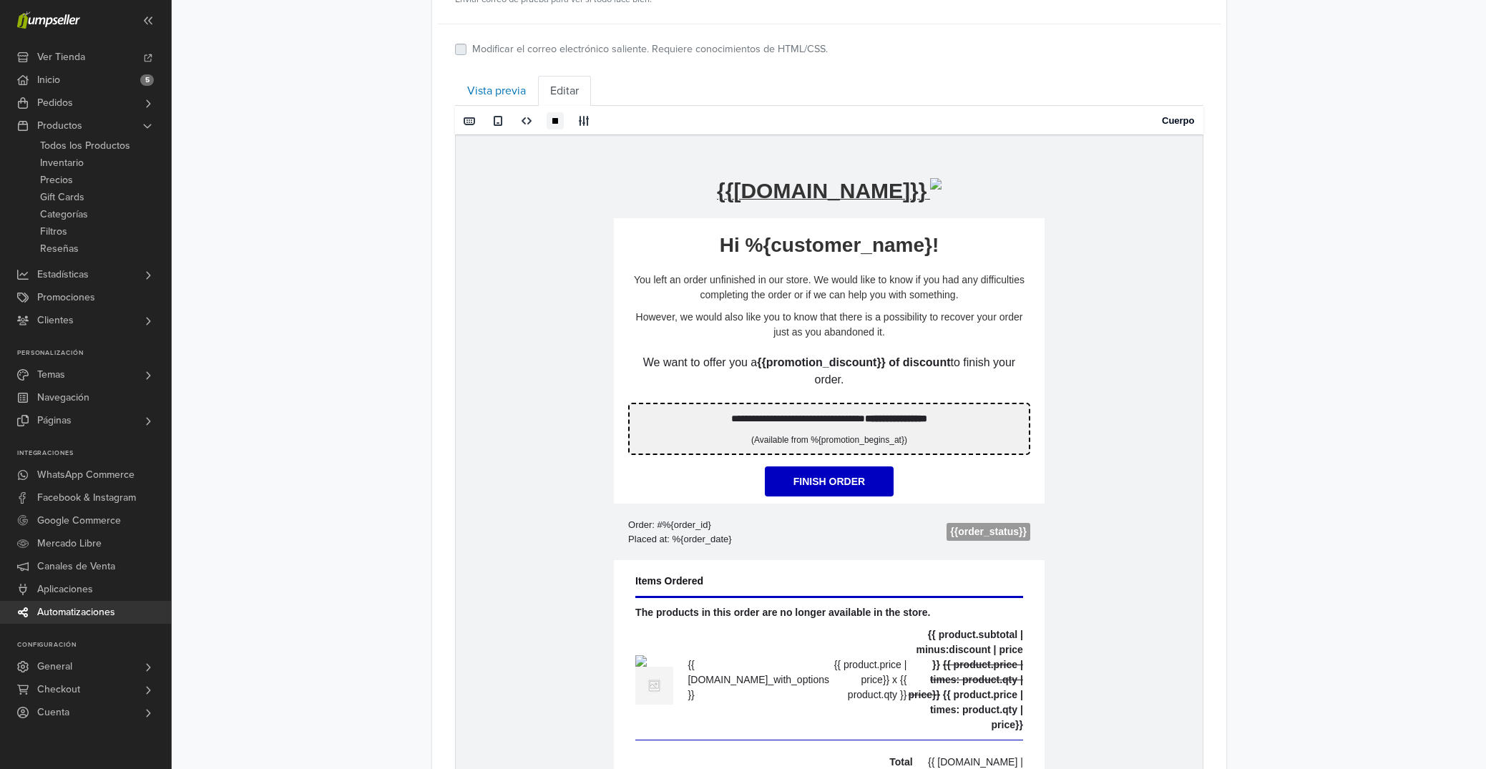
scroll to position [270, 0]
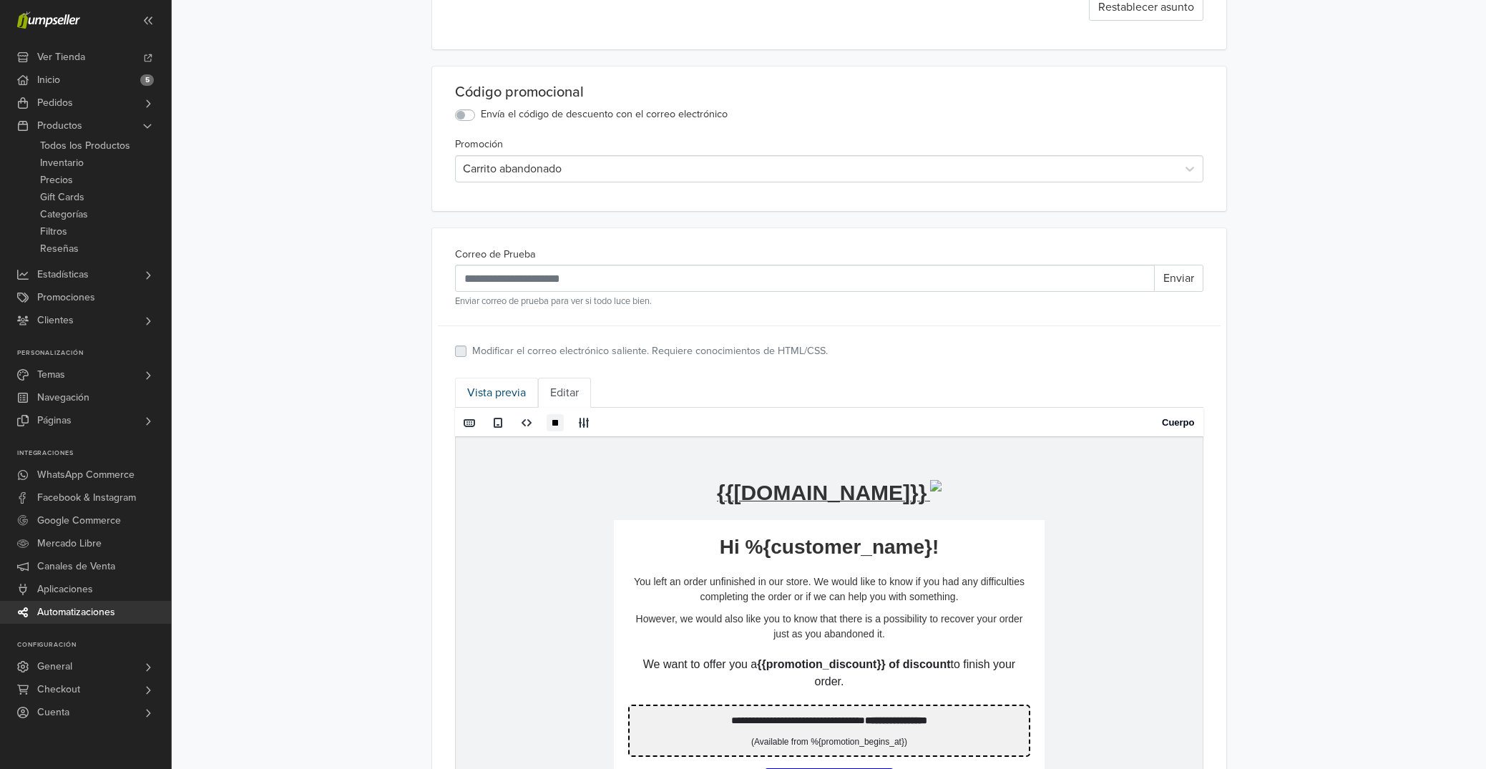
click at [506, 400] on link "Vista previa" at bounding box center [496, 393] width 83 height 30
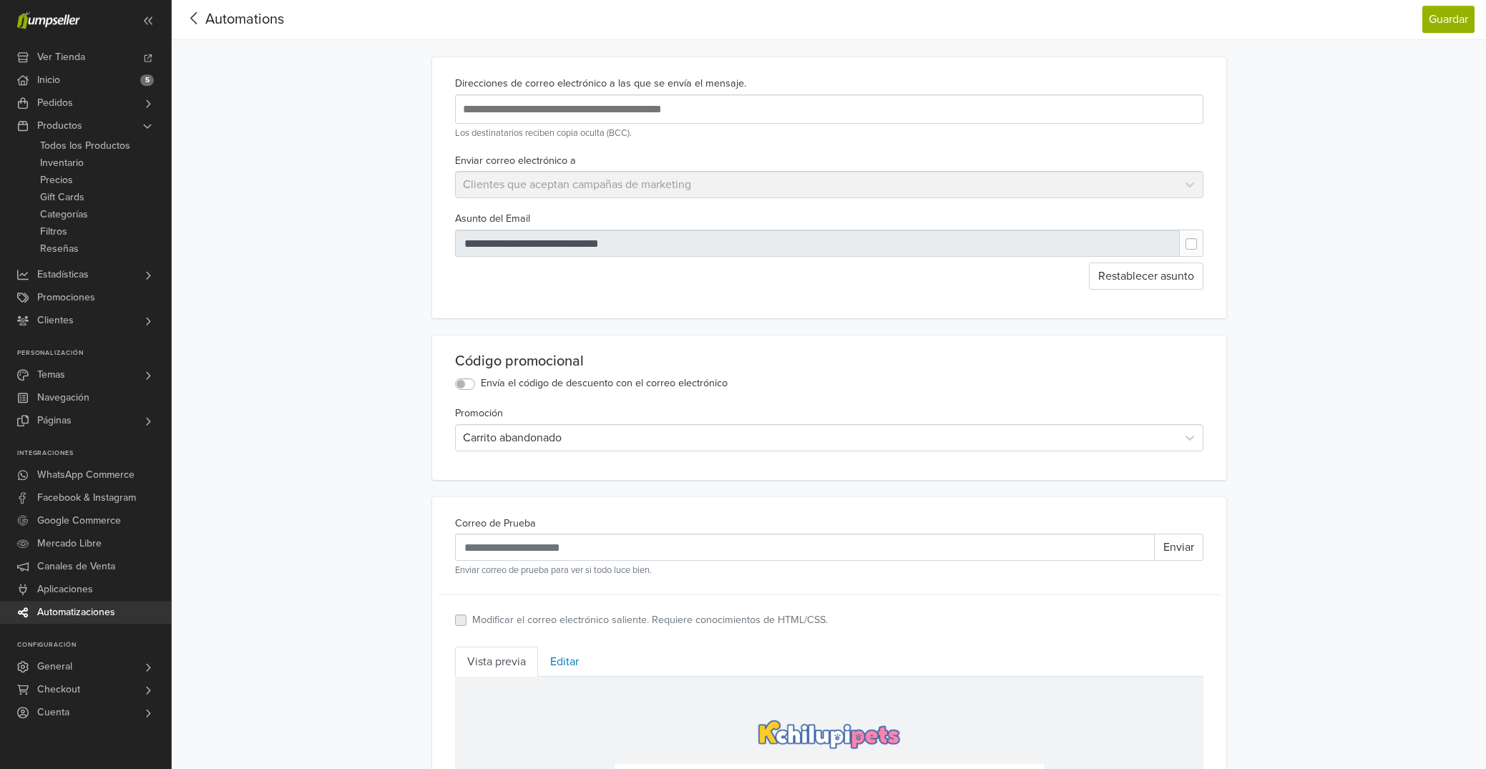
scroll to position [0, 0]
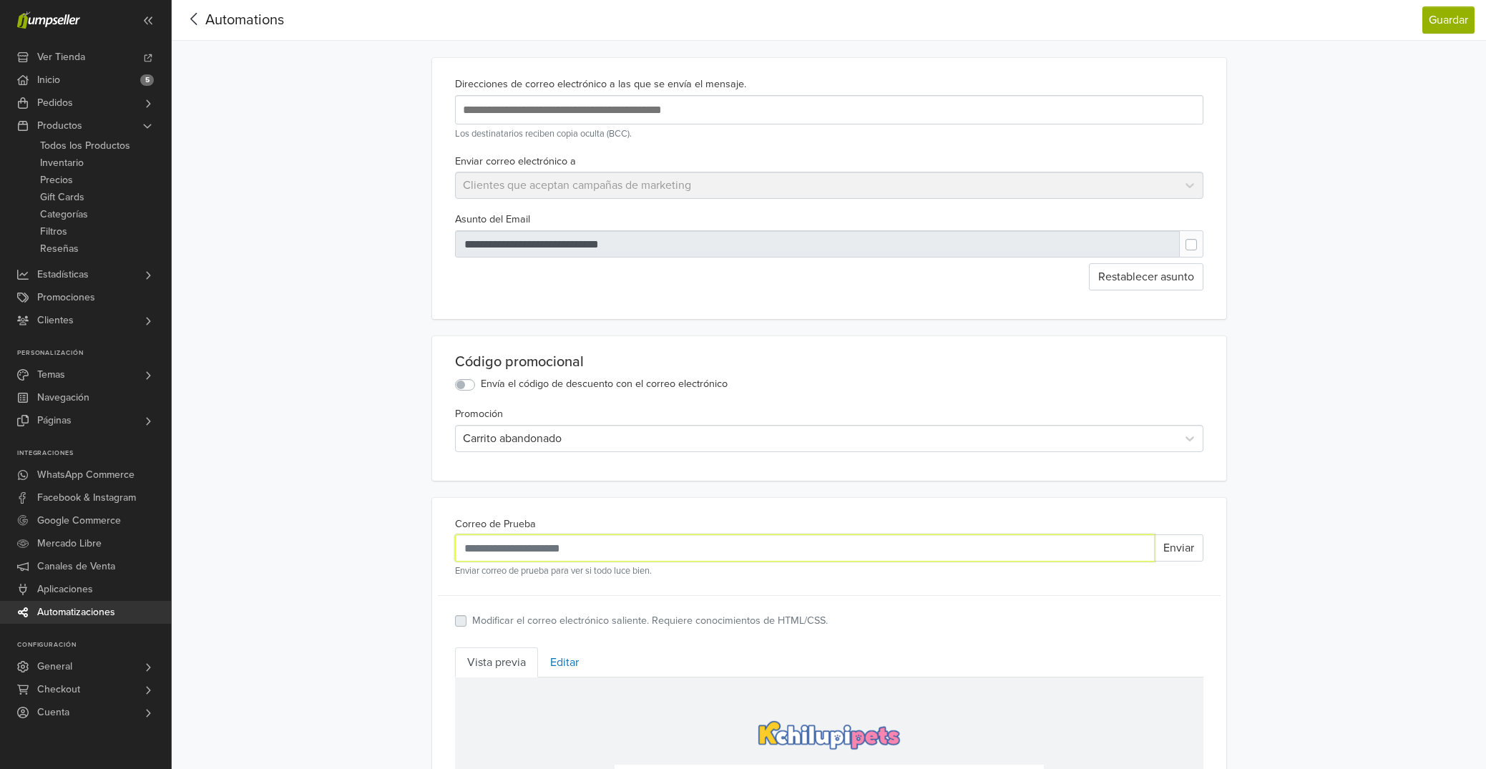
click at [588, 551] on input "Correo de Prueba" at bounding box center [805, 547] width 700 height 27
type input "**********"
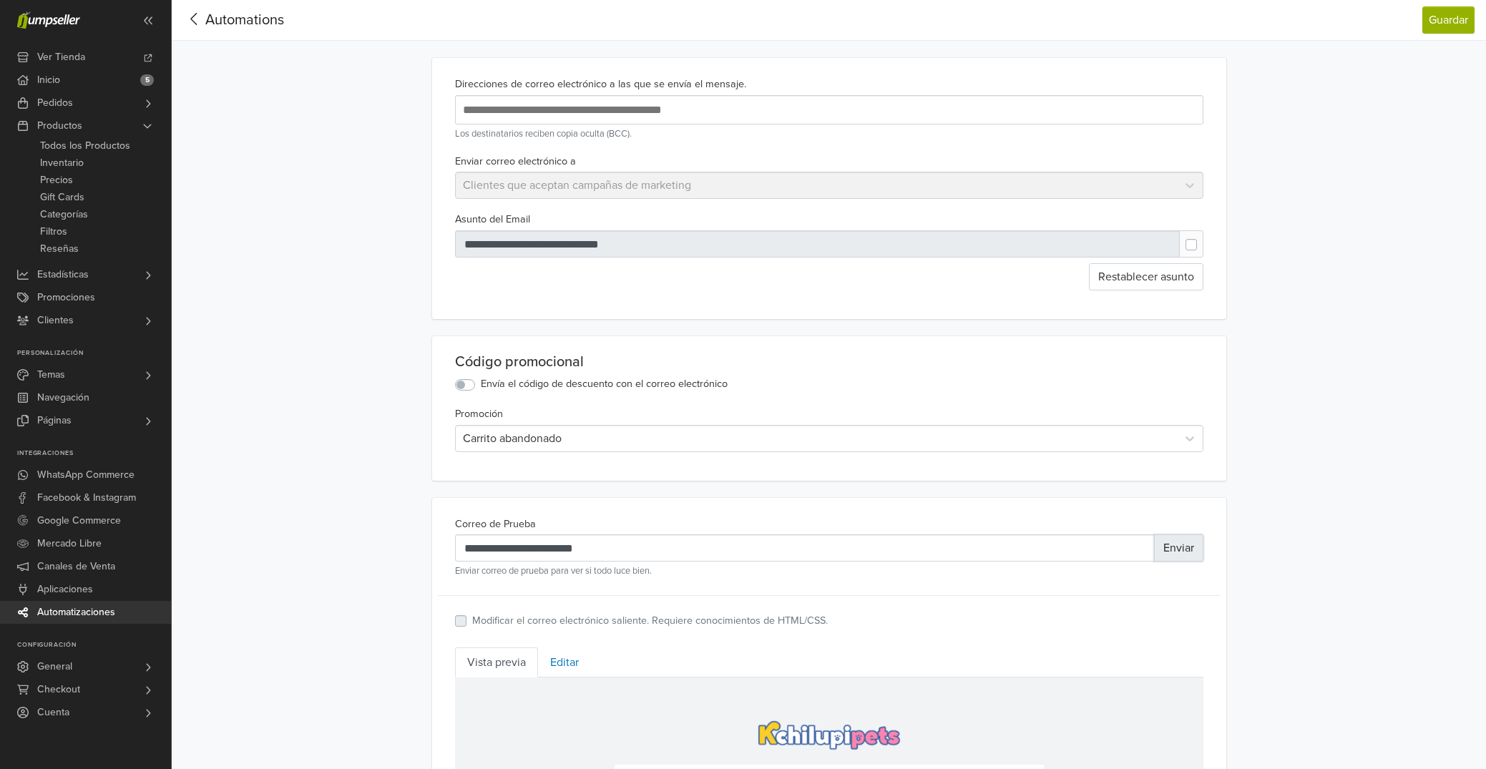
click at [1166, 556] on button "Enviar" at bounding box center [1178, 547] width 49 height 27
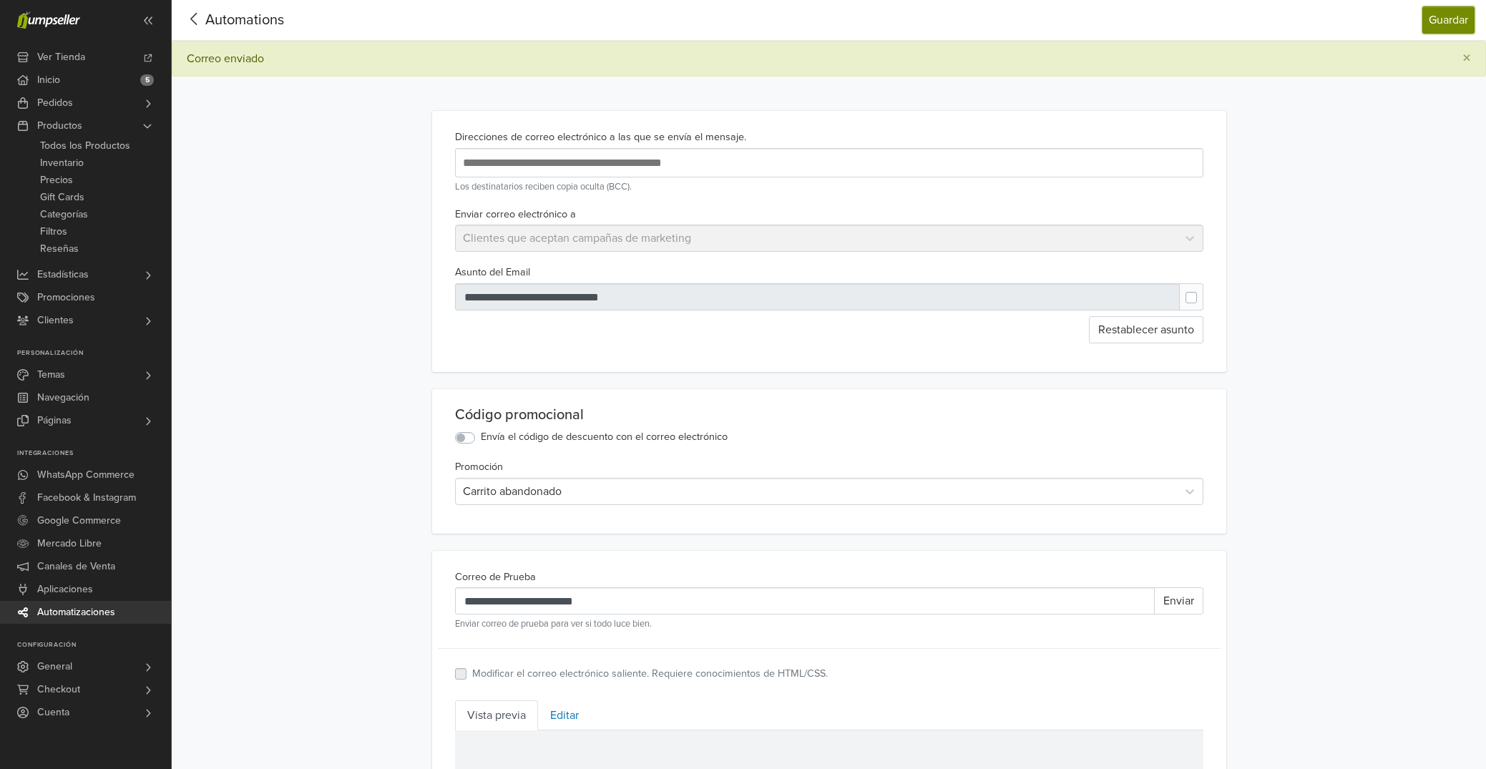
click at [1444, 27] on button "Guardar" at bounding box center [1448, 19] width 52 height 27
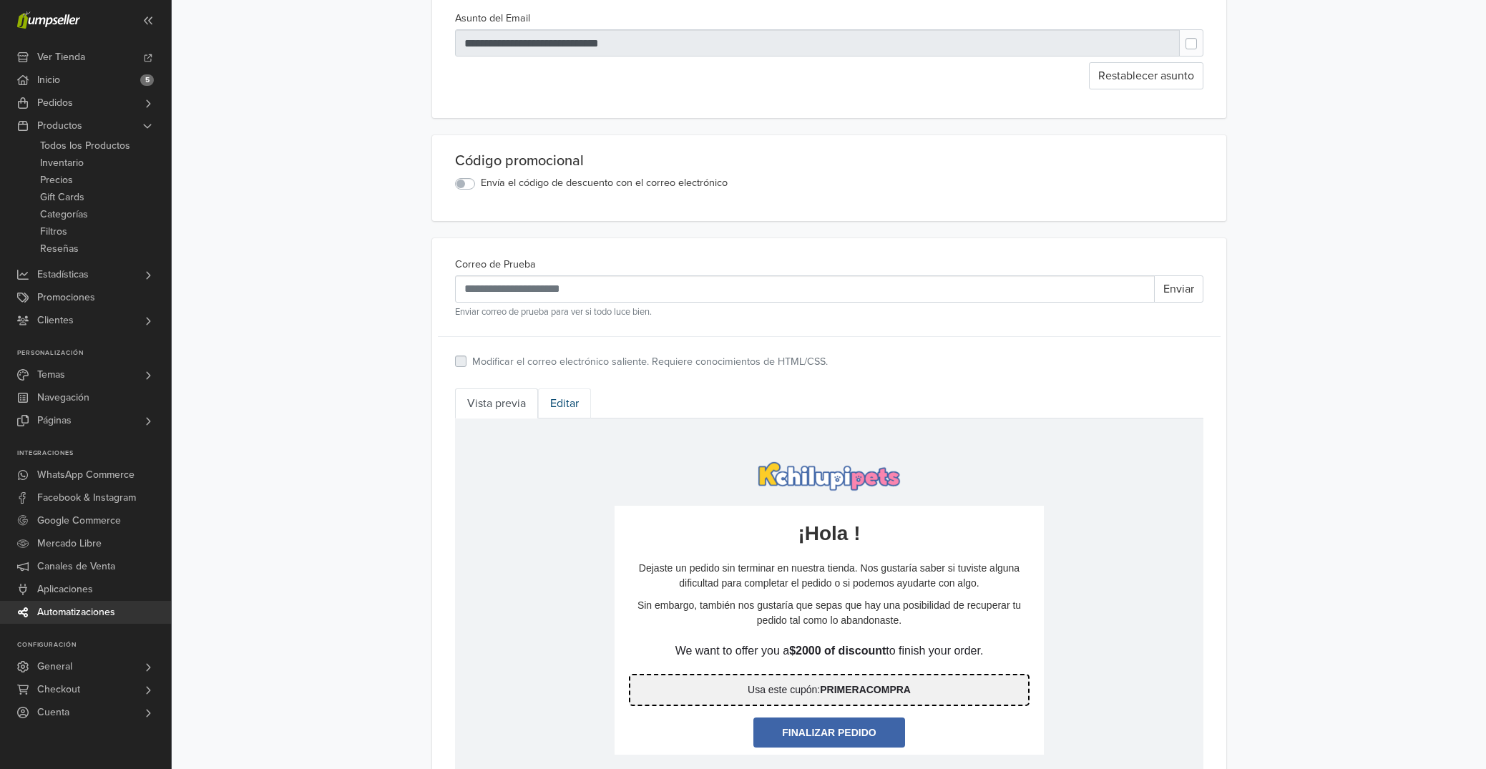
scroll to position [402, 0]
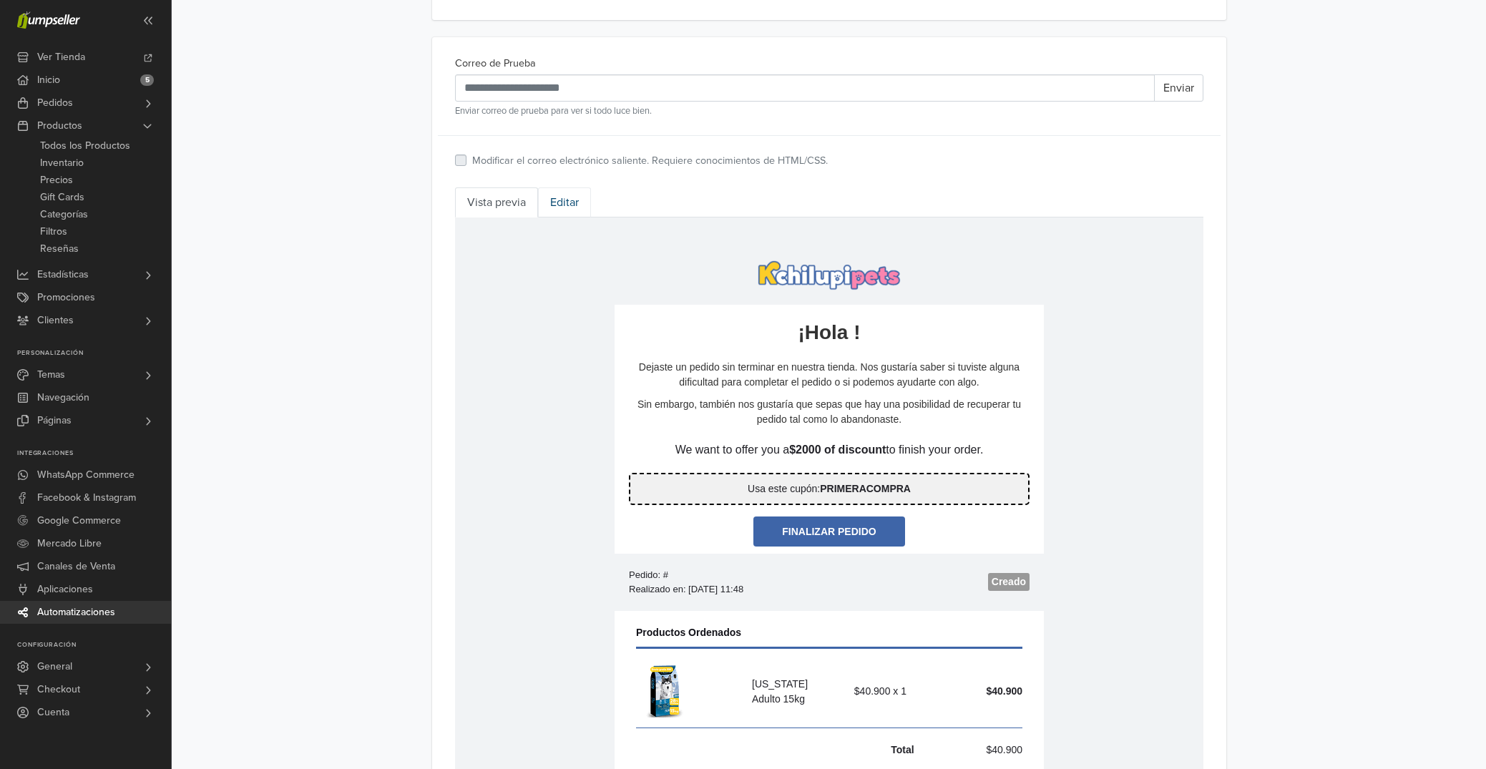
click at [567, 207] on link "Editar" at bounding box center [564, 202] width 53 height 30
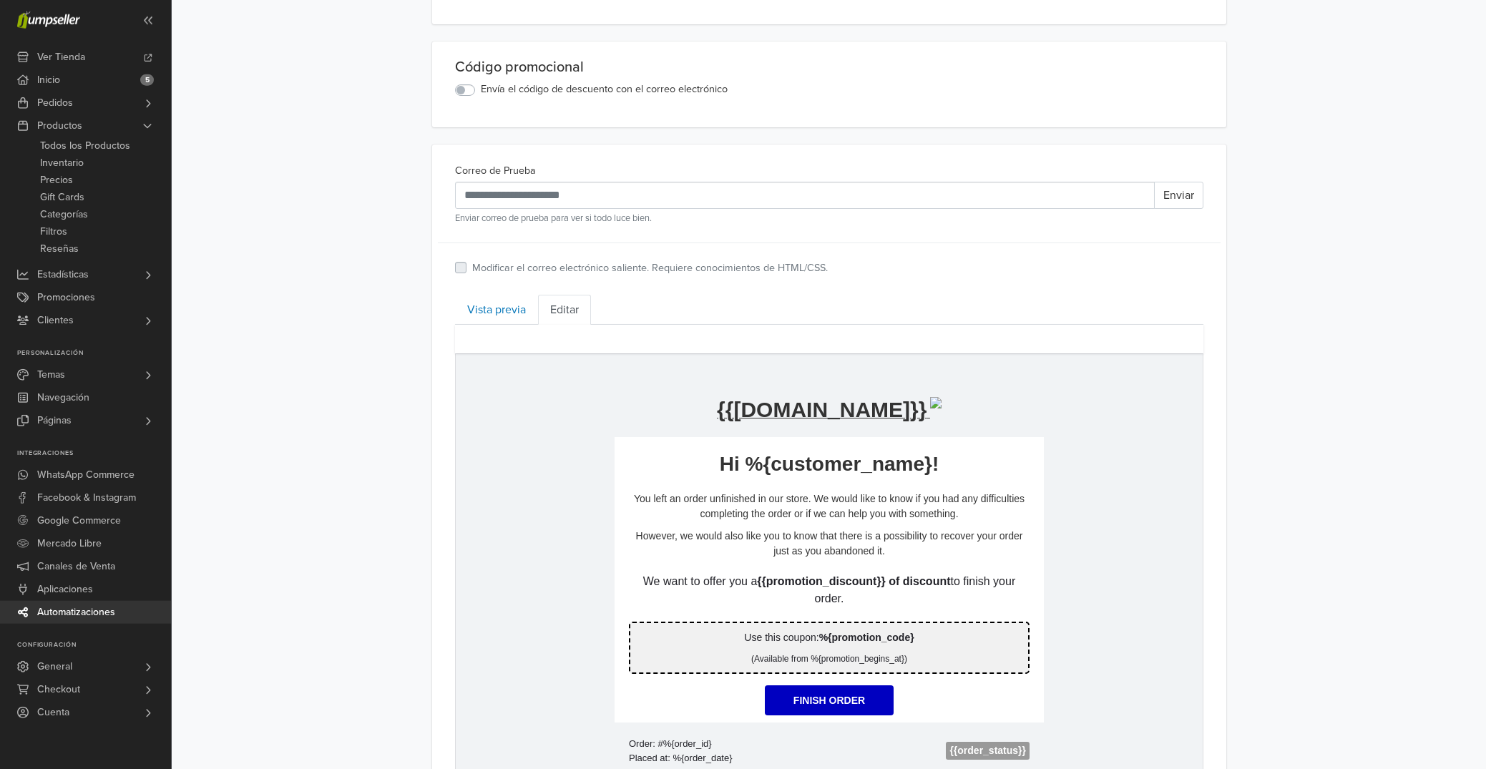
scroll to position [437, 0]
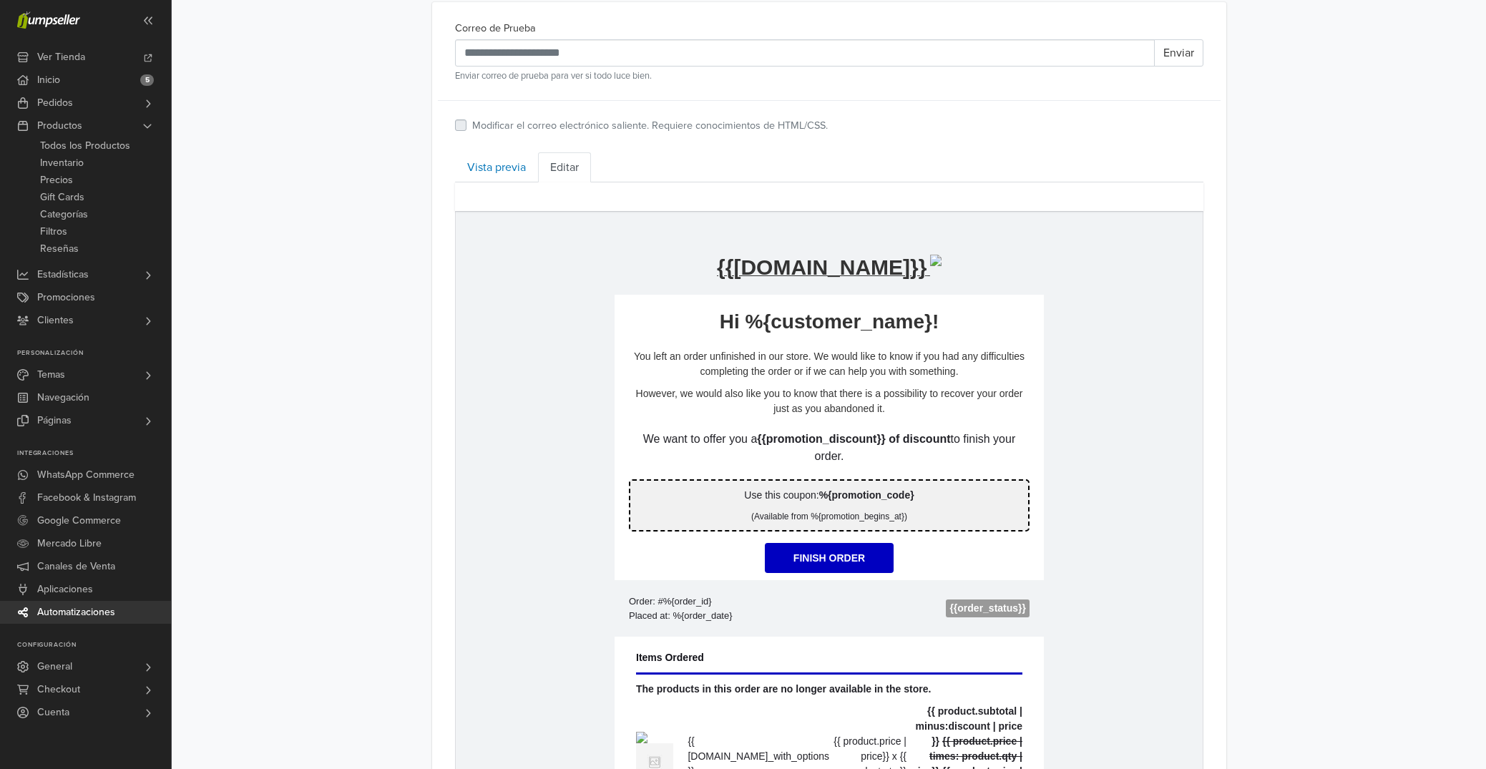
click at [820, 444] on strong "{{promotion_discount}} of discount" at bounding box center [852, 438] width 193 height 12
drag, startPoint x: 516, startPoint y: 172, endPoint x: 539, endPoint y: 171, distance: 22.9
click at [516, 172] on link "Vista previa" at bounding box center [496, 167] width 83 height 30
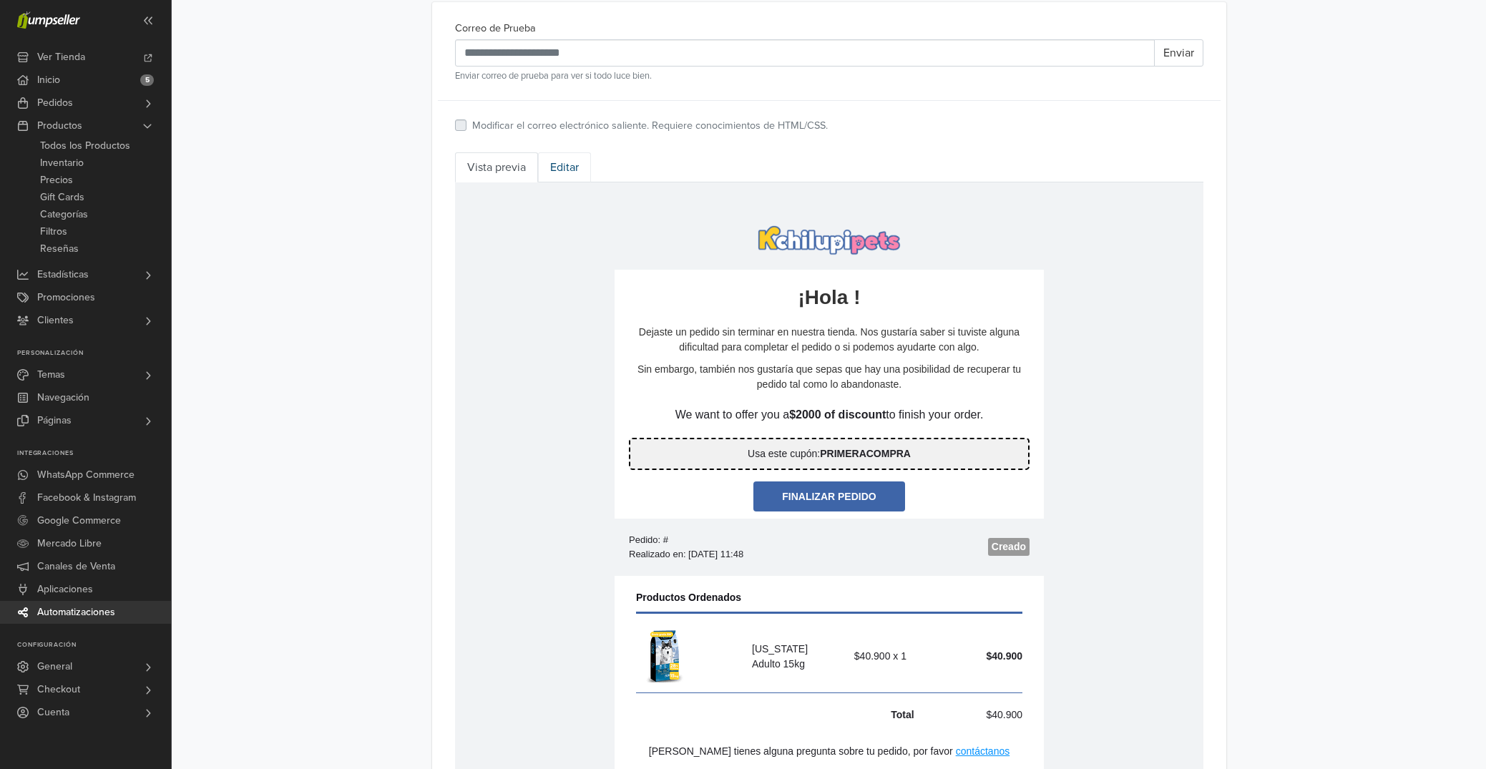
click at [571, 172] on link "Editar" at bounding box center [564, 167] width 53 height 30
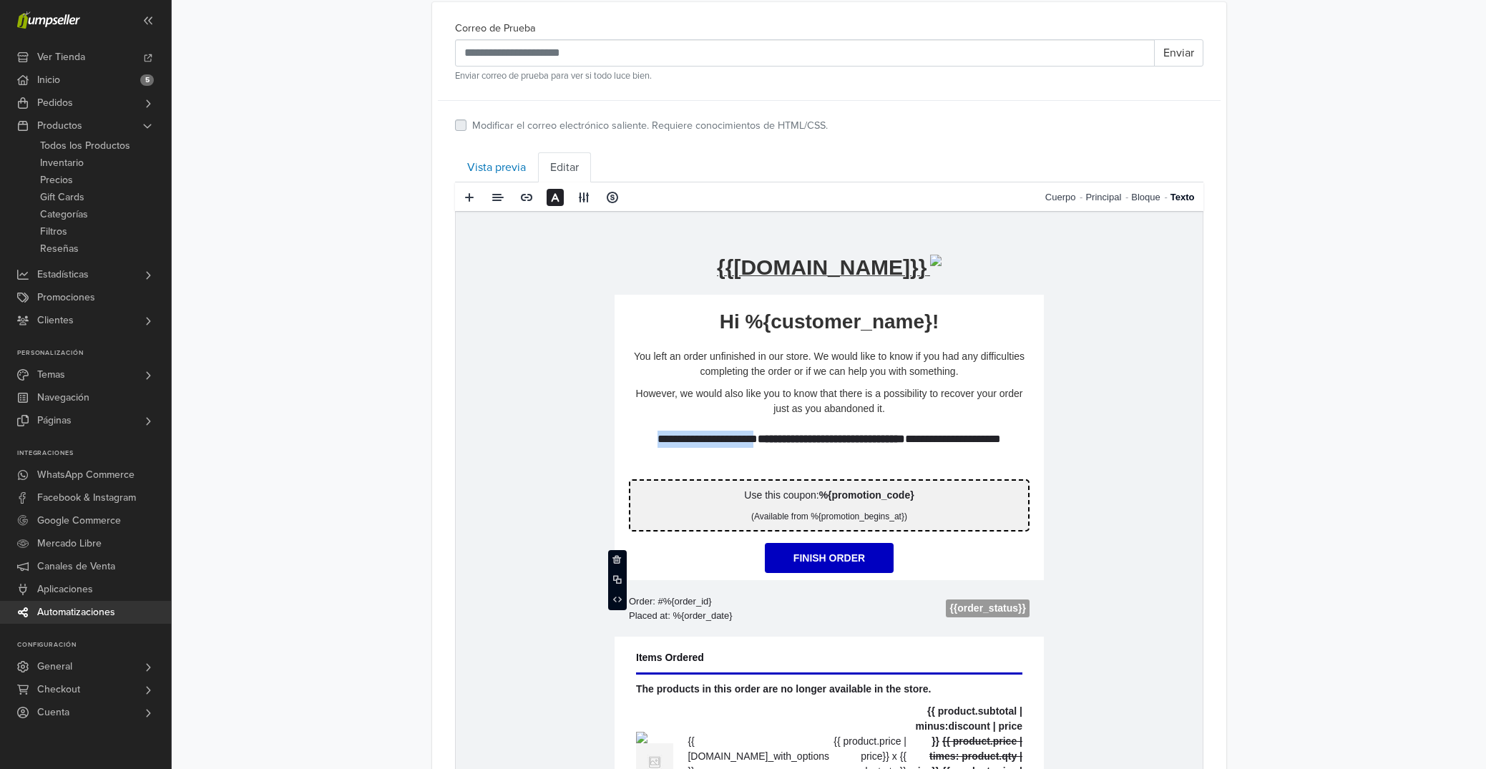
drag, startPoint x: 752, startPoint y: 555, endPoint x: 641, endPoint y: 555, distance: 111.6
click at [641, 464] on p "**********" at bounding box center [828, 447] width 401 height 34
click at [1333, 529] on div "**********" at bounding box center [829, 395] width 1314 height 1665
click at [504, 167] on link "Vista previa" at bounding box center [496, 167] width 83 height 30
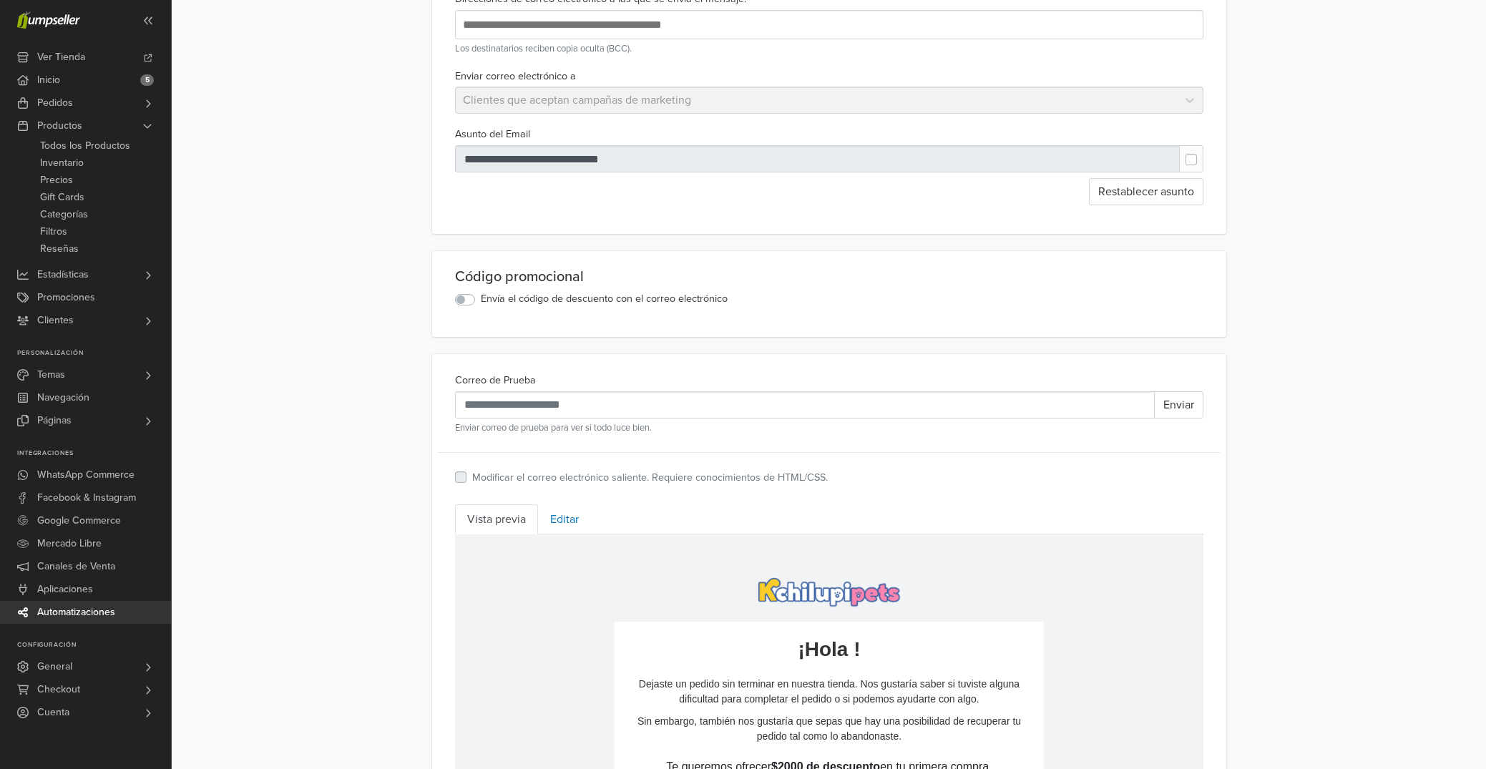
scroll to position [35, 0]
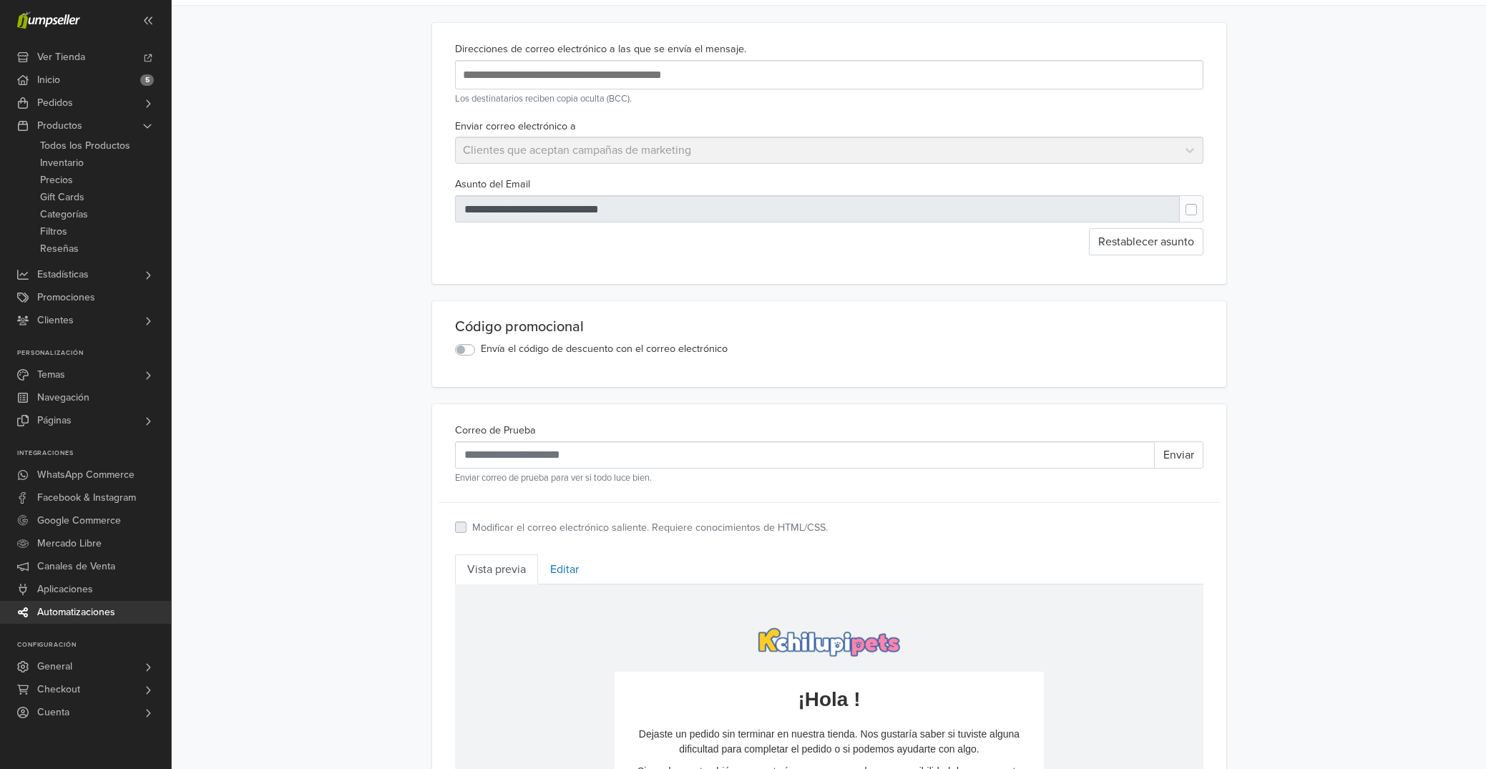
click at [481, 351] on label "Envía el código de descuento con el correo electrónico" at bounding box center [604, 349] width 247 height 16
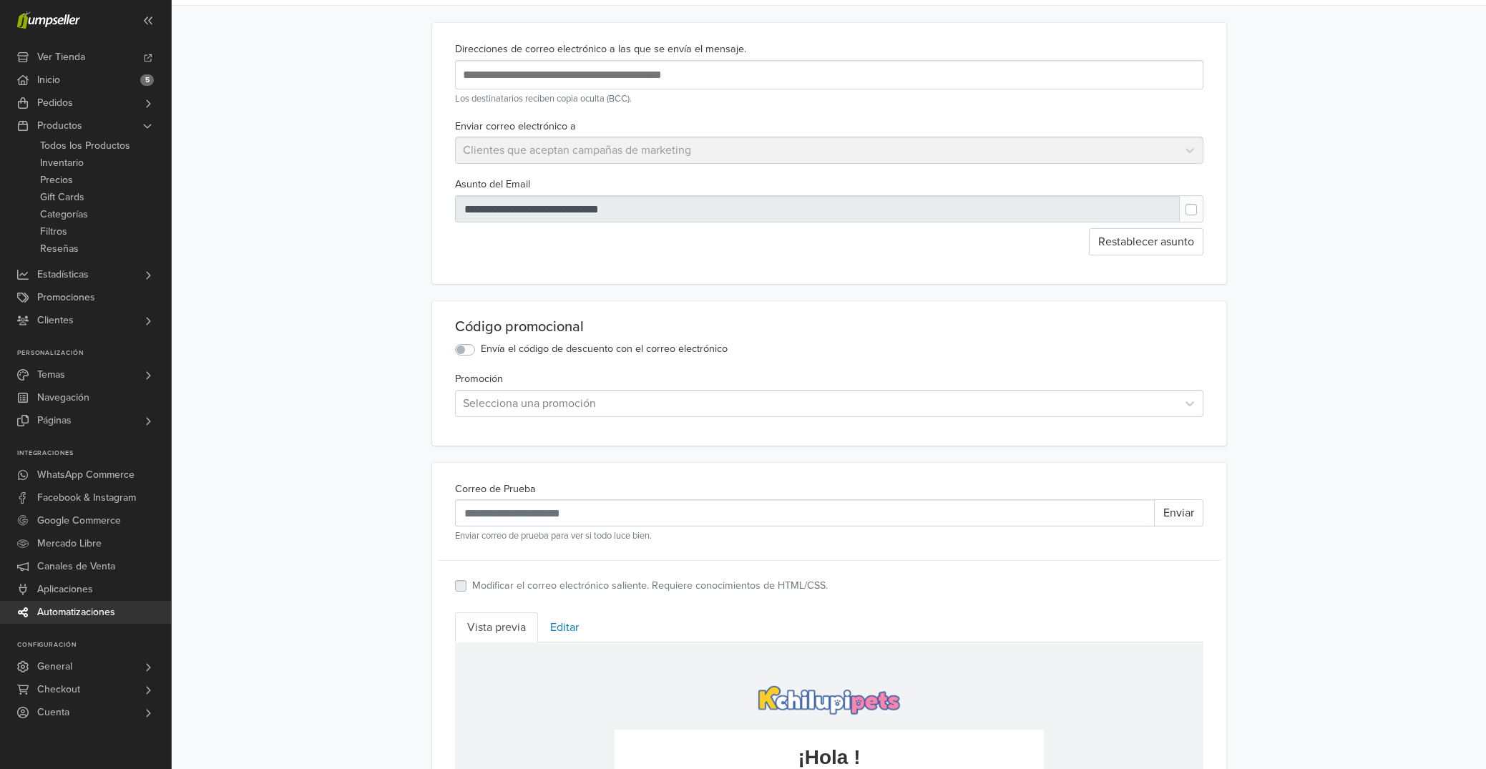
click at [502, 406] on div at bounding box center [816, 403] width 707 height 20
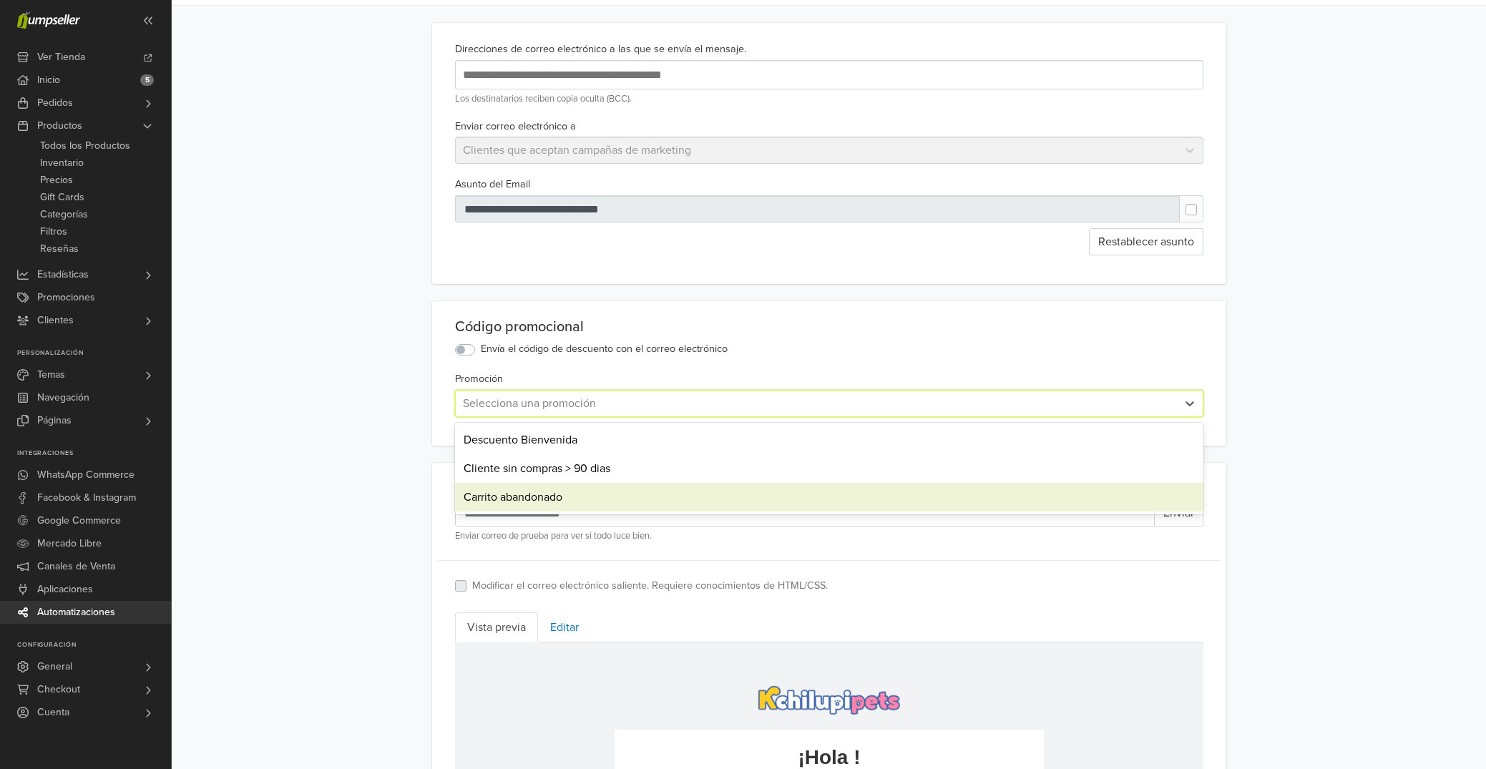
click at [529, 492] on div "Carrito abandonado" at bounding box center [829, 497] width 748 height 29
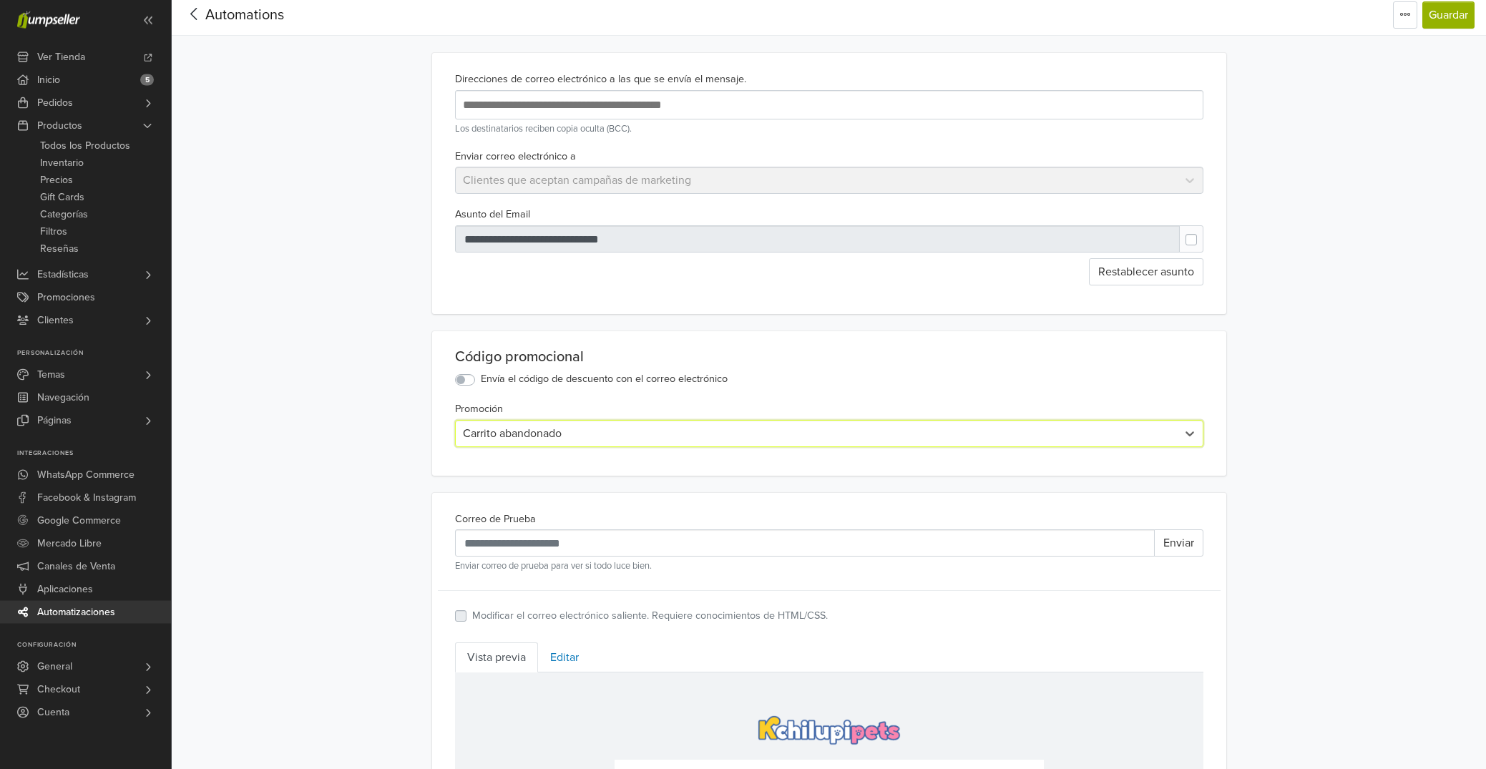
scroll to position [0, 0]
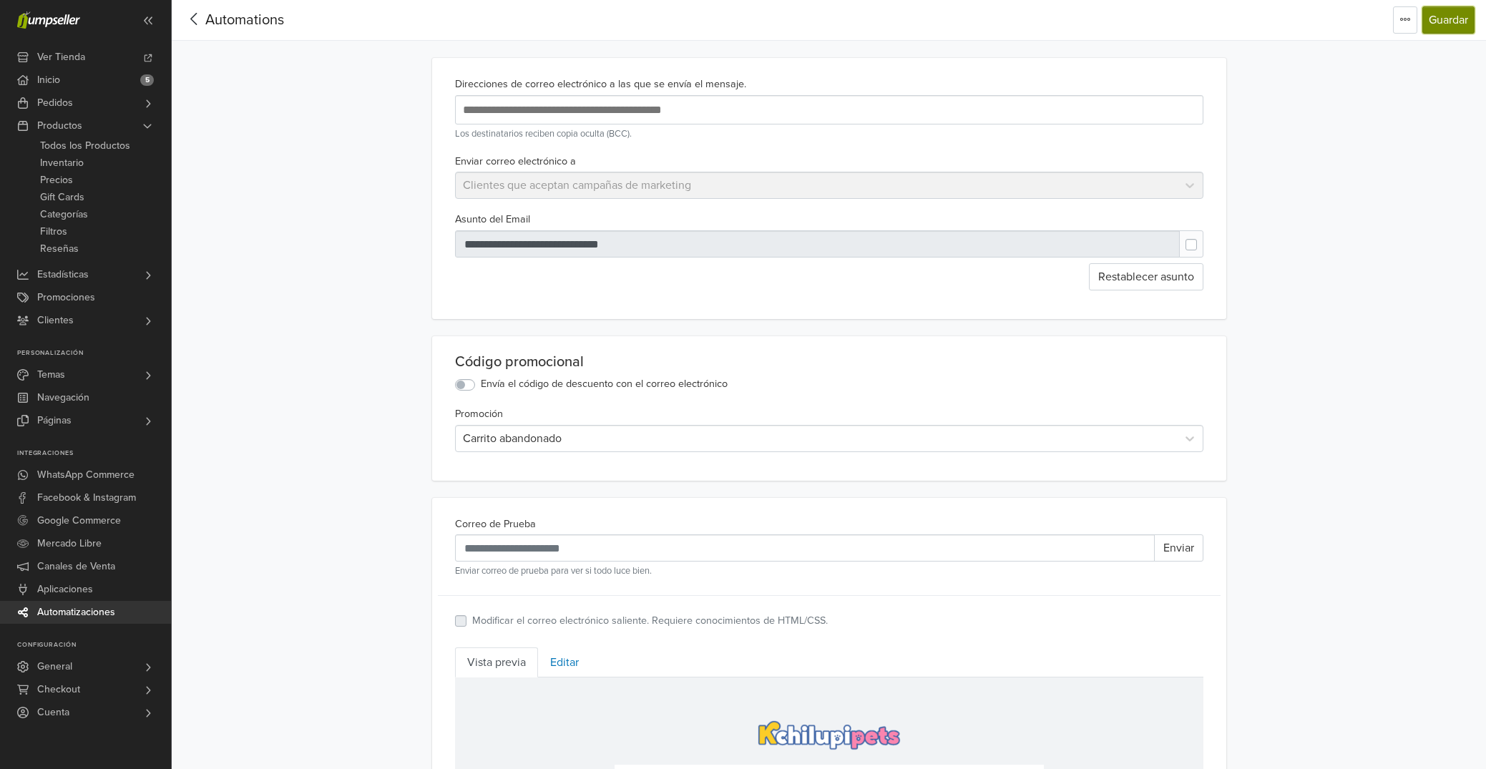
click at [1446, 21] on button "Guardar" at bounding box center [1448, 19] width 52 height 27
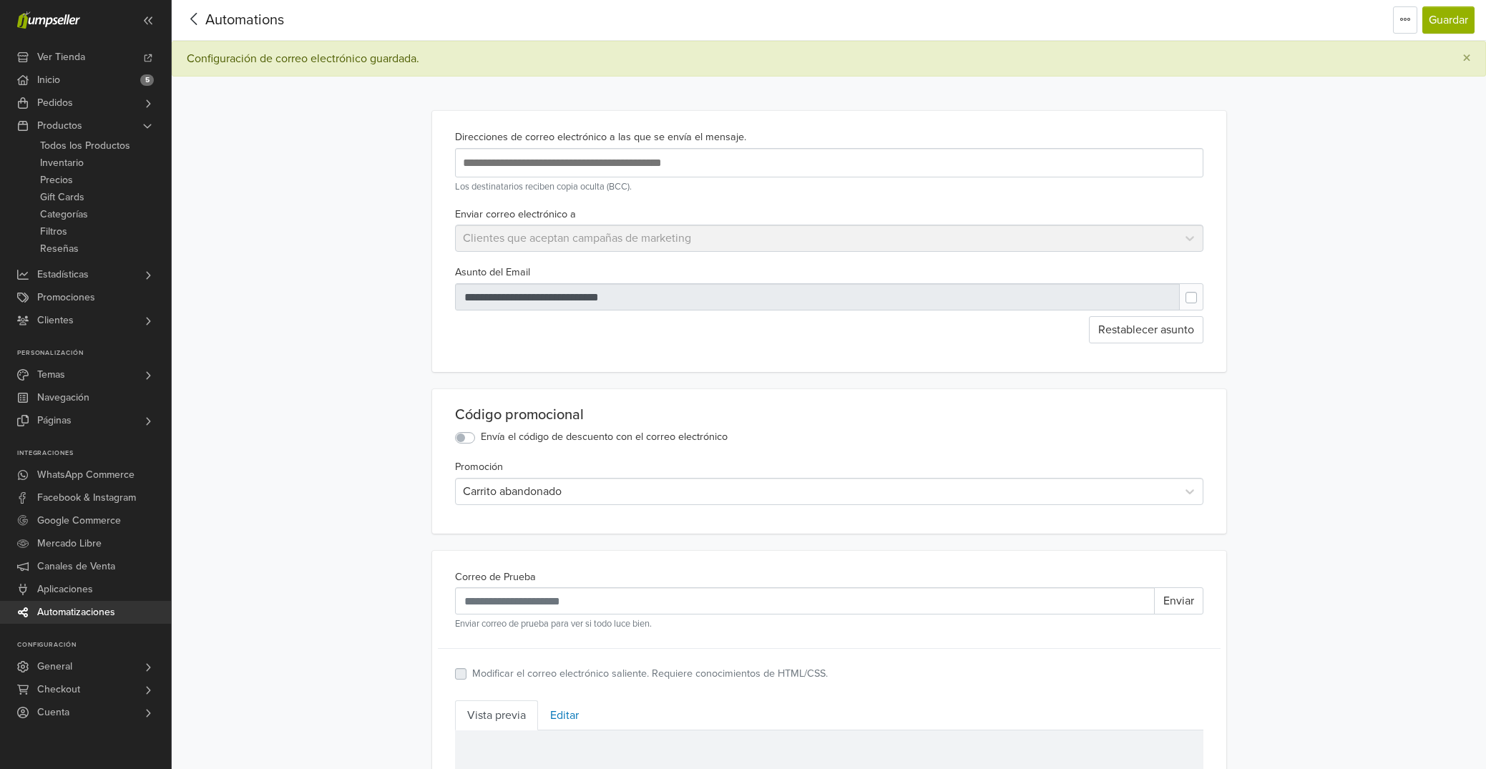
click at [193, 23] on icon at bounding box center [194, 19] width 22 height 18
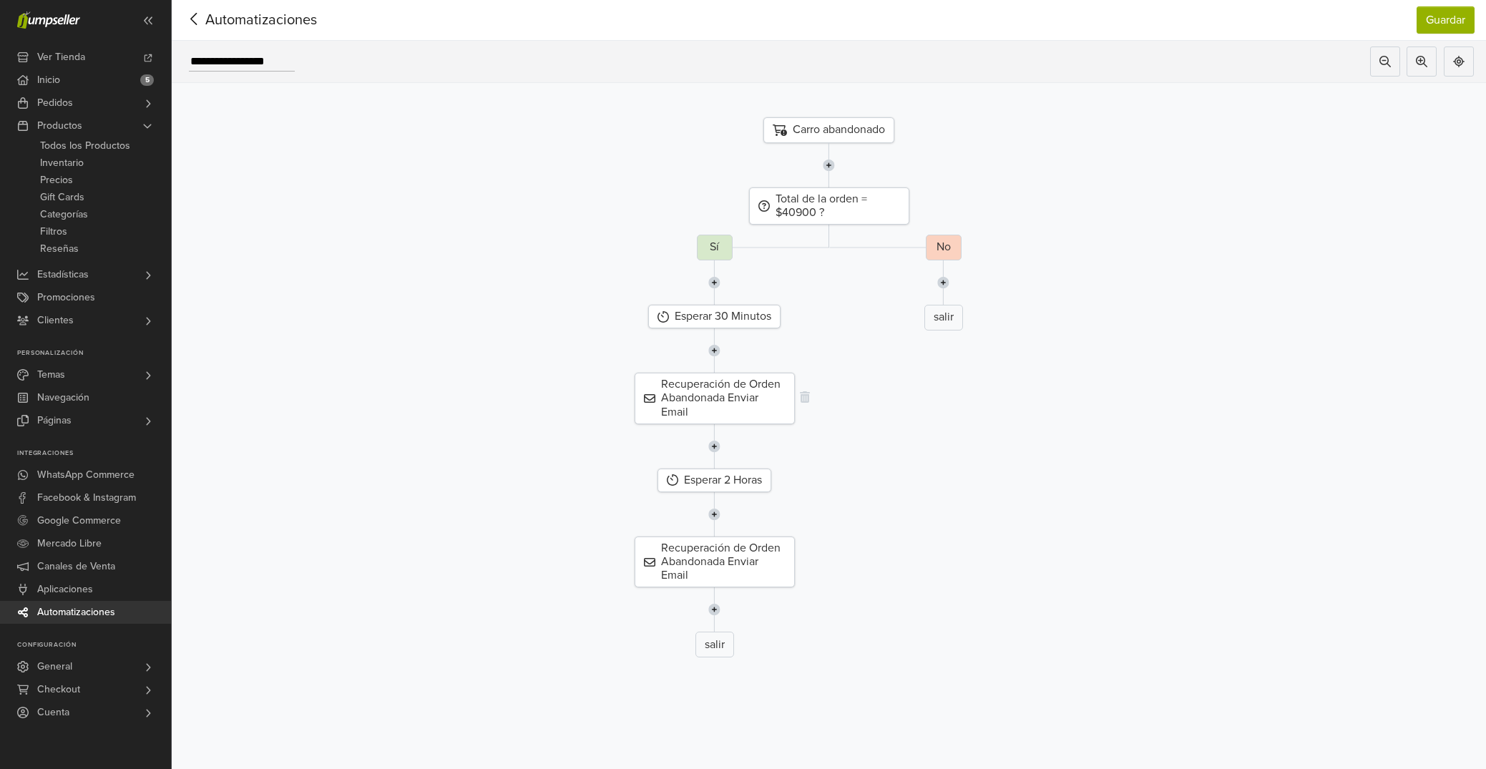
click at [725, 399] on div "Recuperación de Orden Abandonada Enviar Email" at bounding box center [714, 399] width 160 height 52
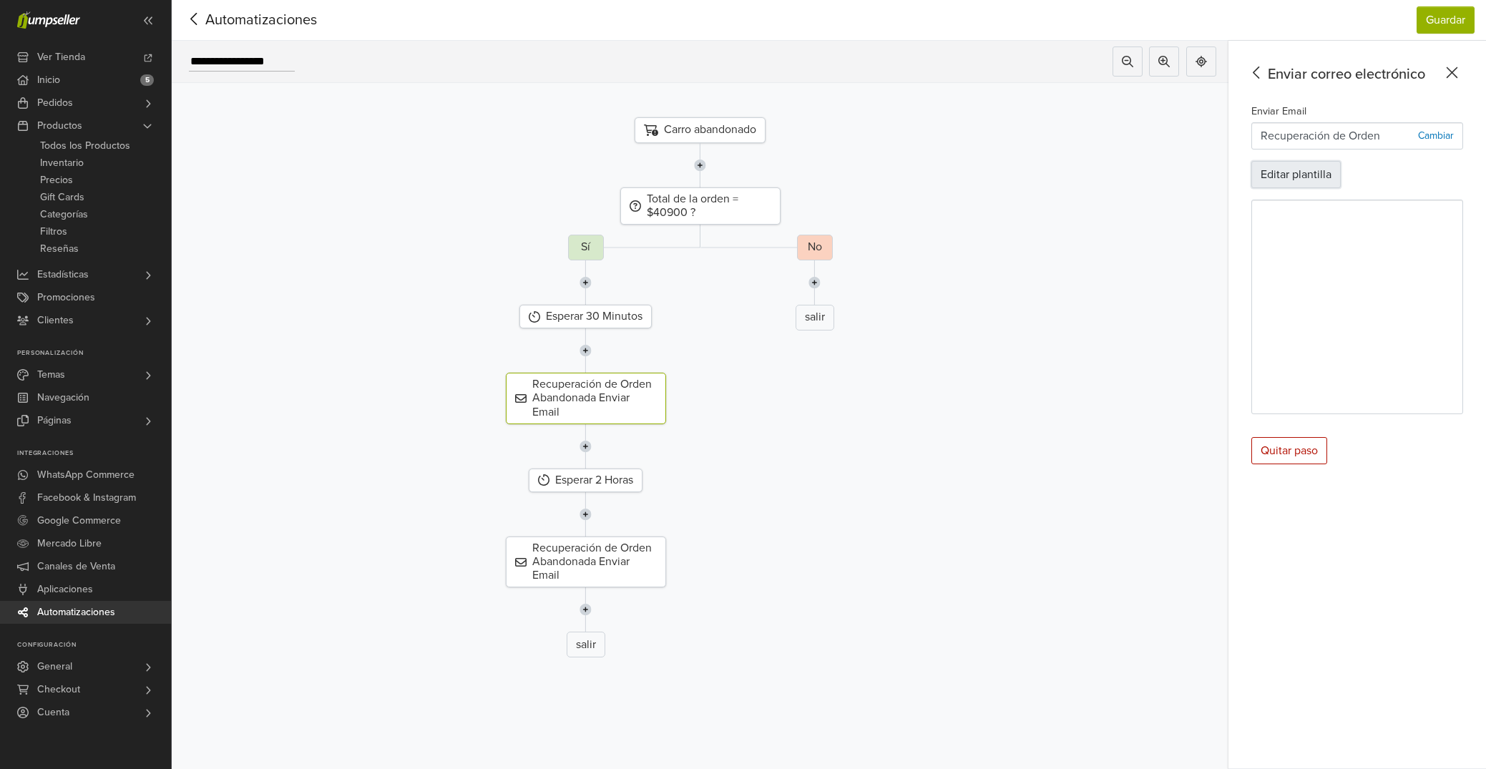
click at [1298, 174] on button "Editar plantilla" at bounding box center [1295, 174] width 89 height 27
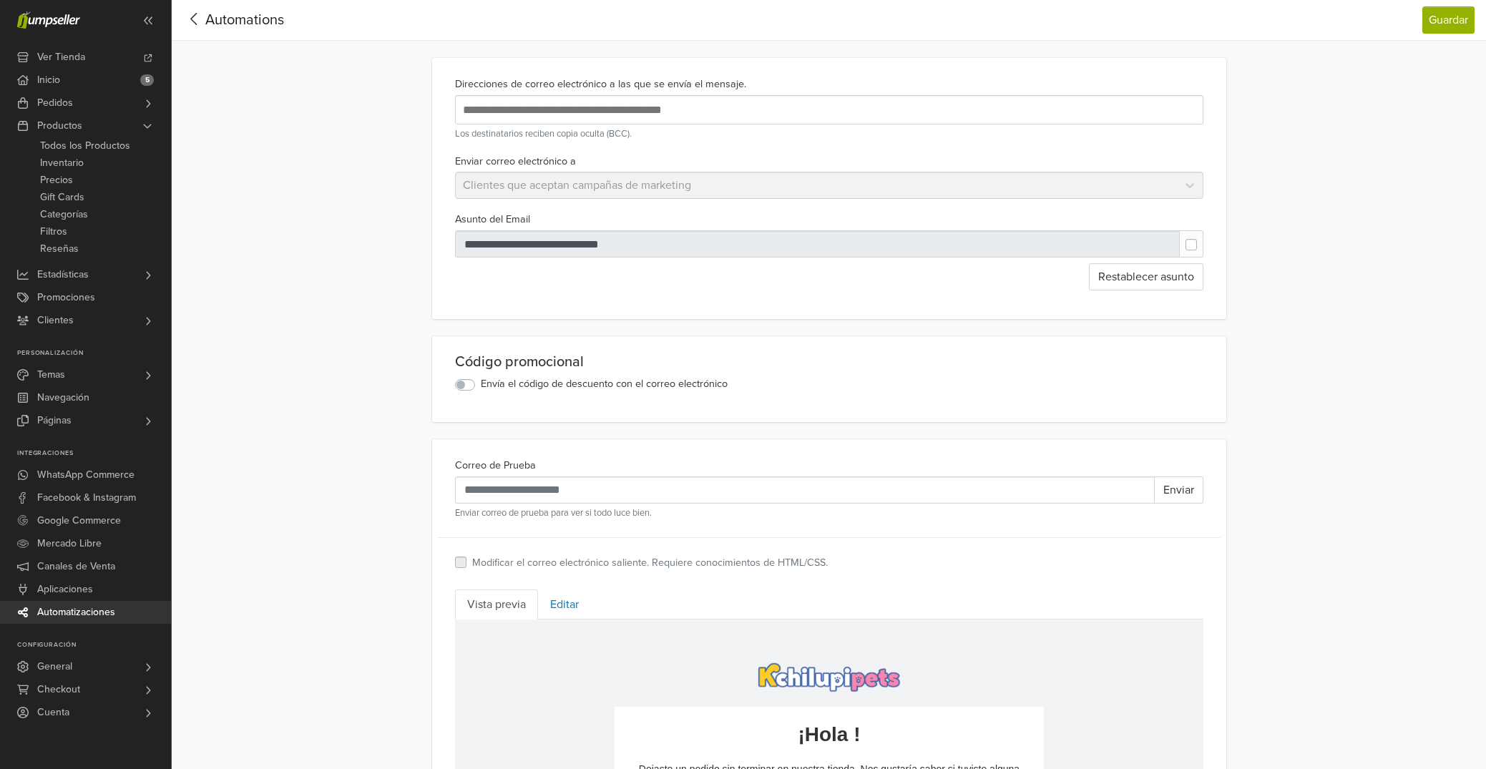
click at [198, 19] on icon at bounding box center [194, 19] width 22 height 18
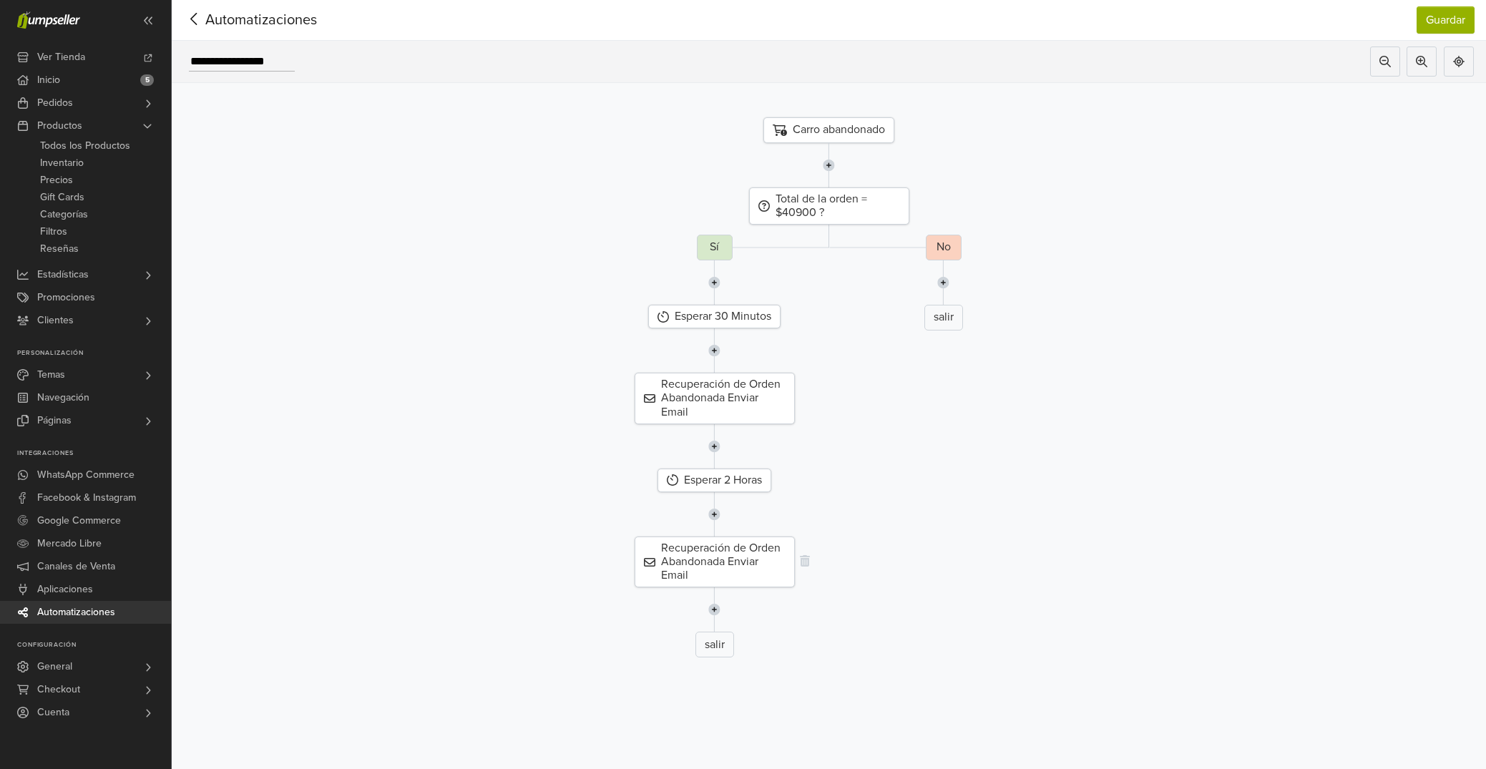
click at [690, 556] on div "Recuperación de Orden Abandonada Enviar Email" at bounding box center [714, 562] width 160 height 52
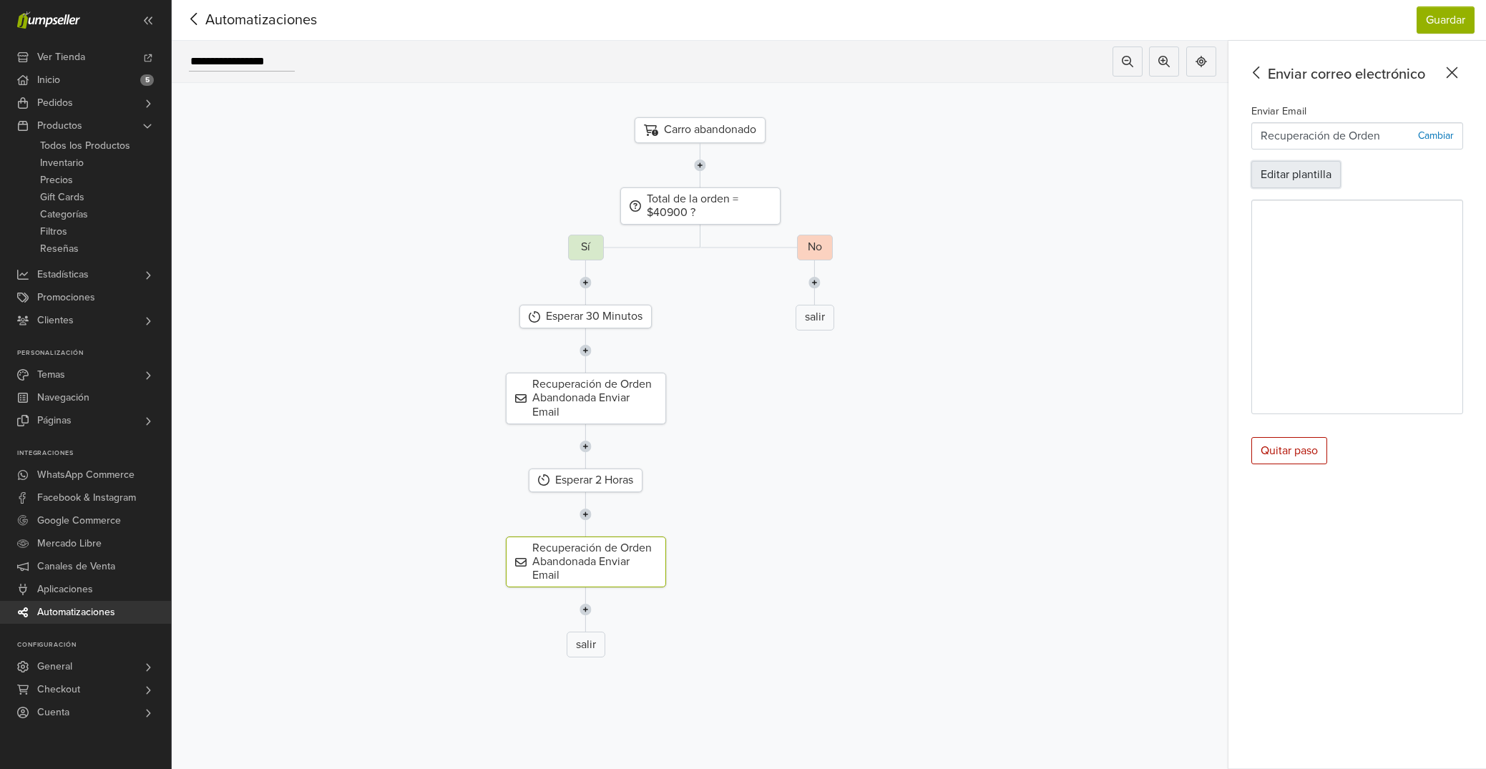
click at [1295, 179] on button "Editar plantilla" at bounding box center [1295, 174] width 89 height 27
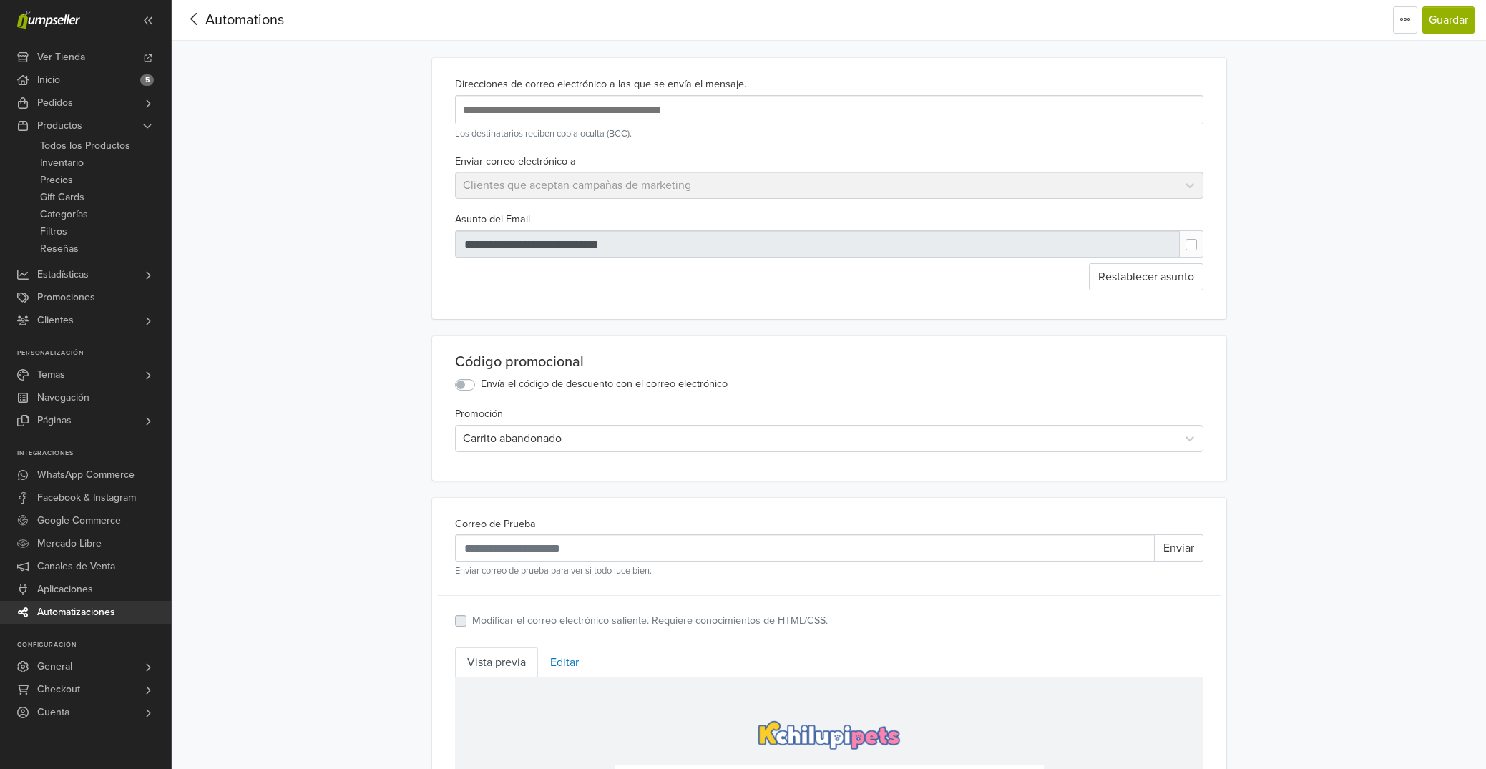
click at [192, 15] on icon at bounding box center [194, 19] width 22 height 18
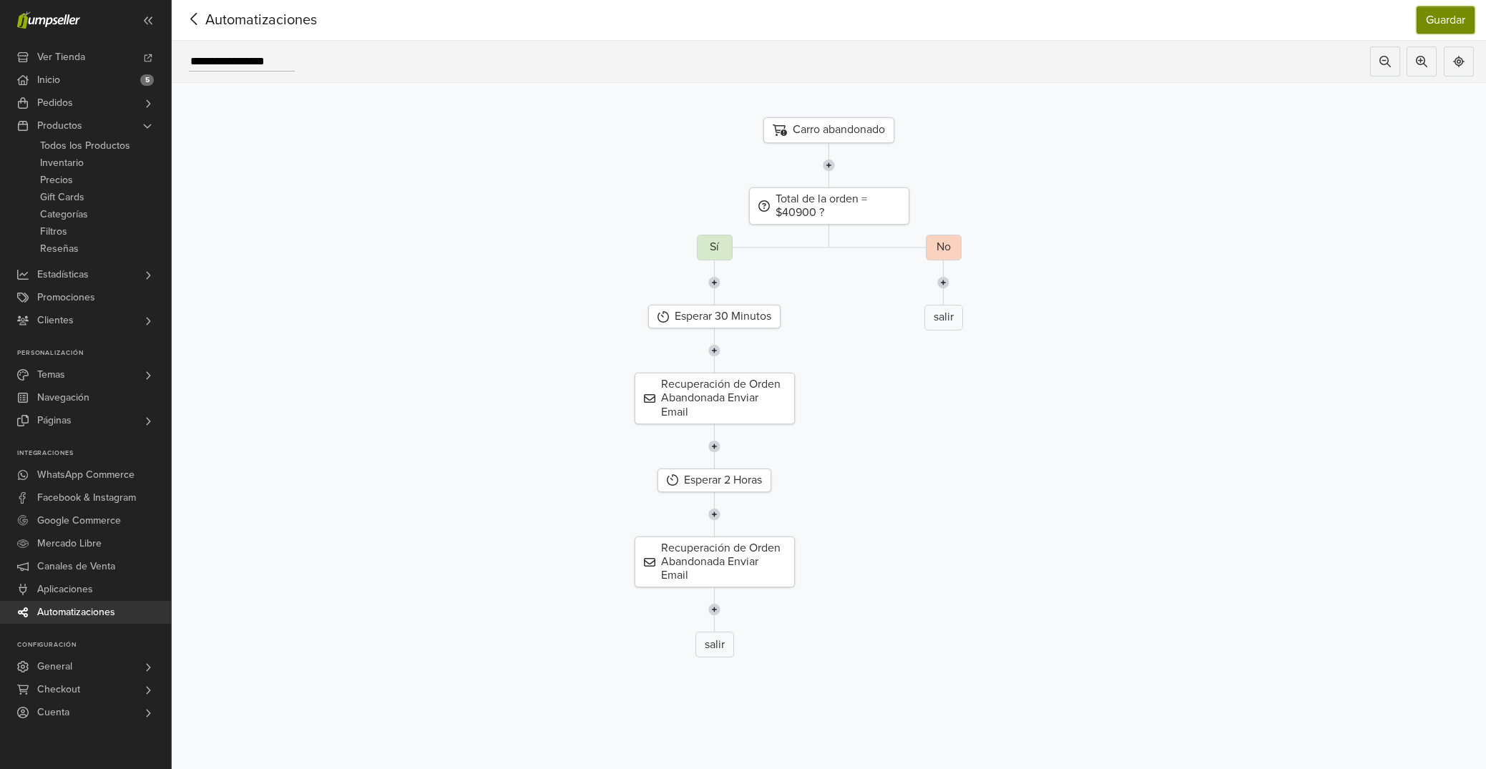
click at [1440, 22] on button "Guardar" at bounding box center [1445, 19] width 58 height 27
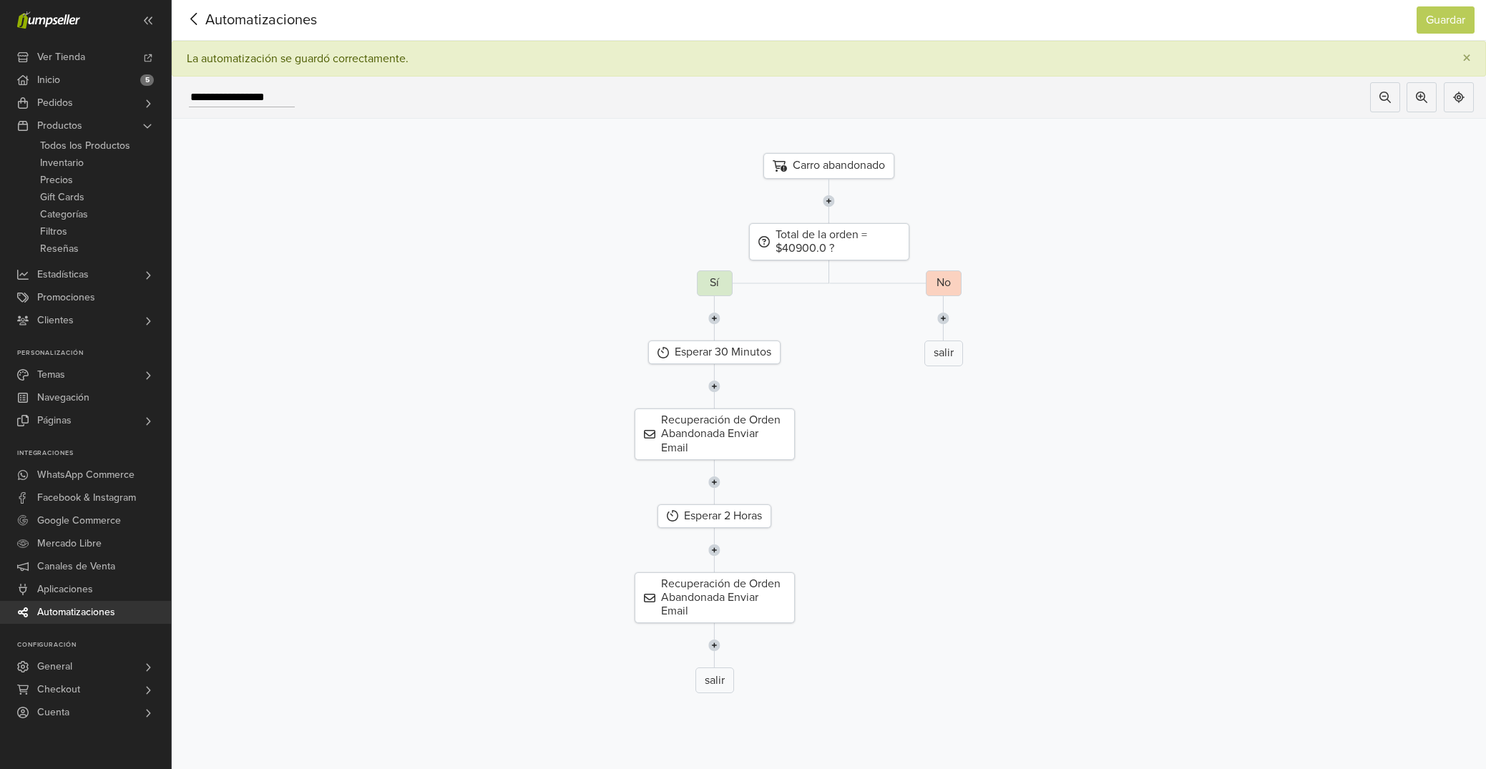
click at [203, 19] on icon at bounding box center [194, 19] width 22 height 18
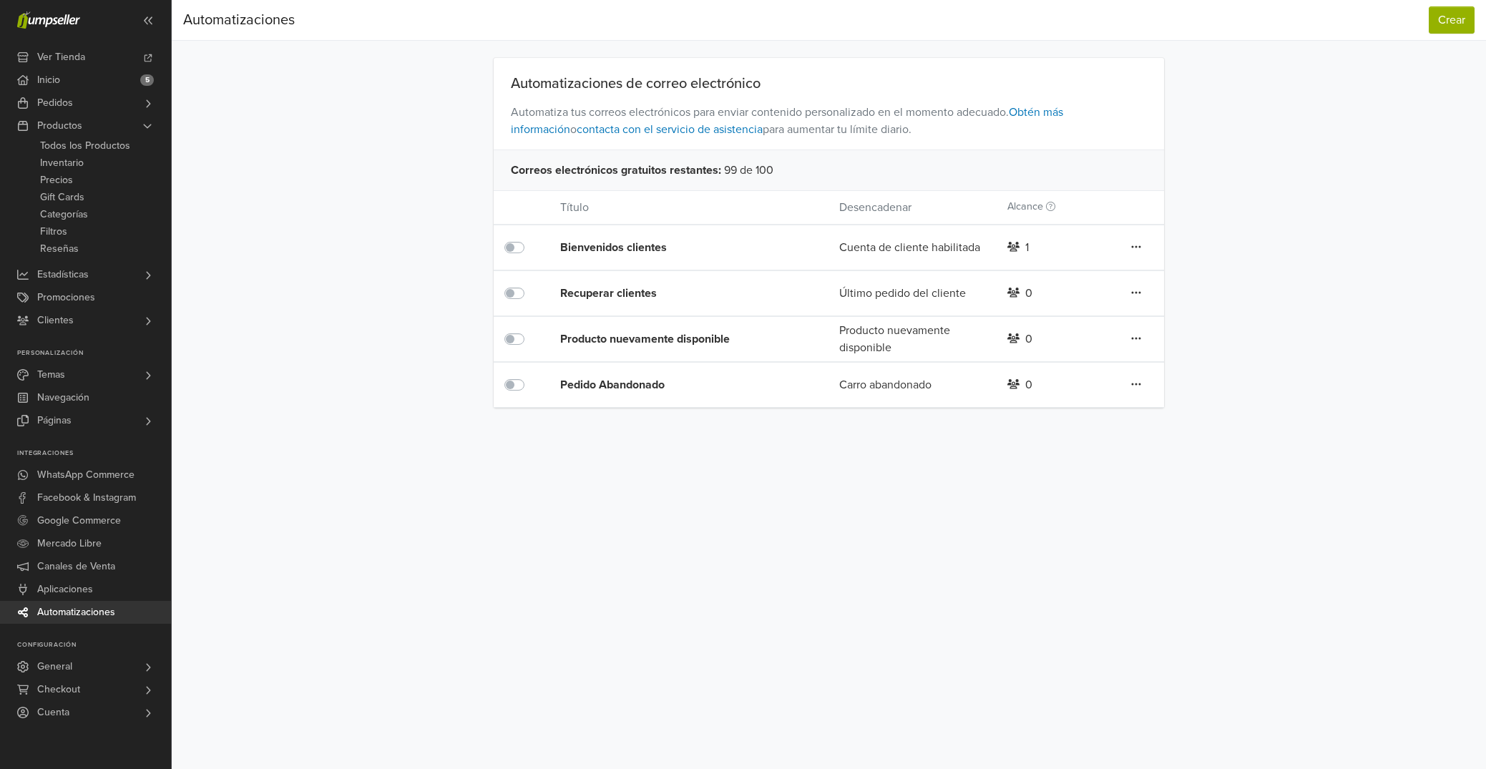
click at [637, 388] on div "Pedido Abandonado" at bounding box center [671, 384] width 223 height 17
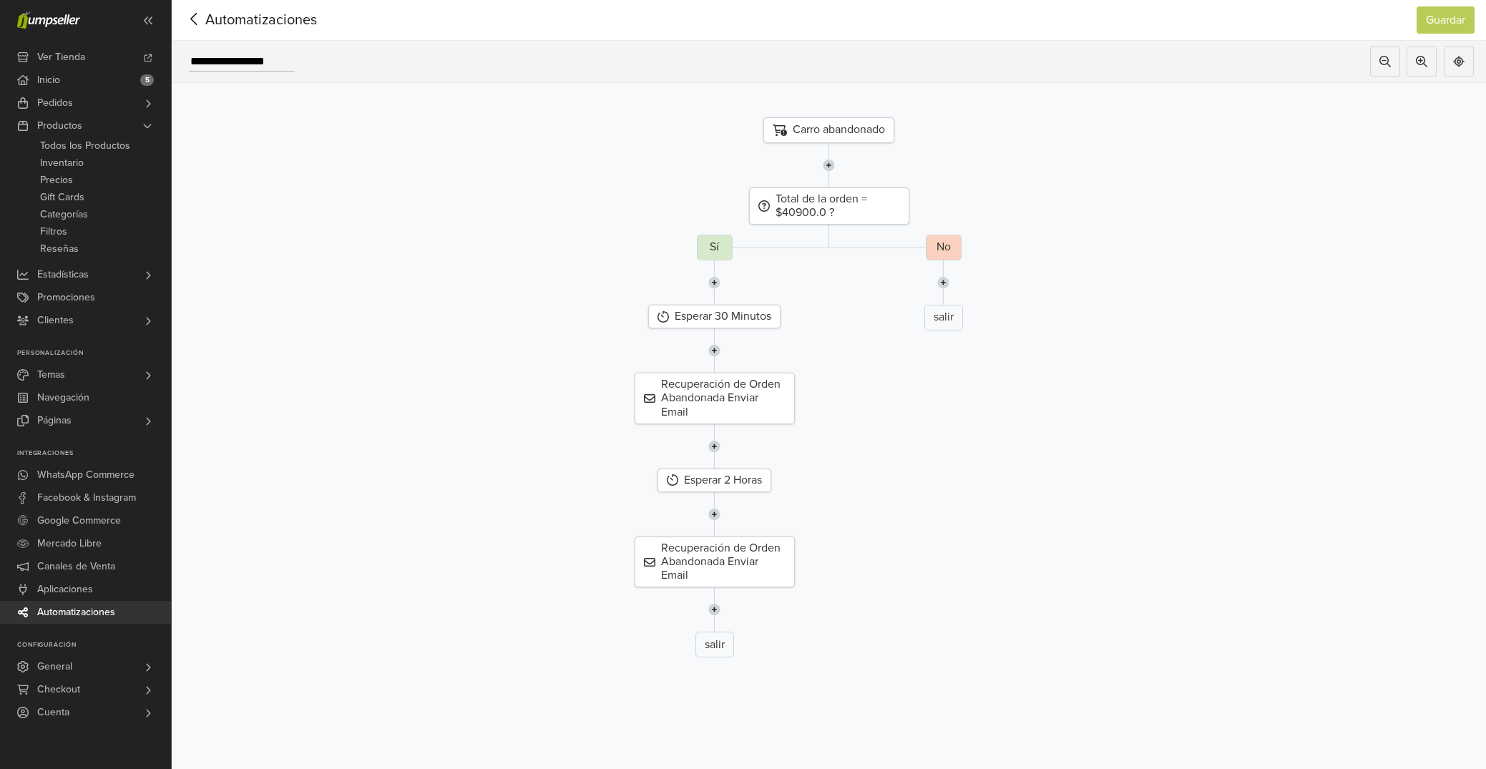
click at [714, 451] on img at bounding box center [714, 446] width 12 height 44
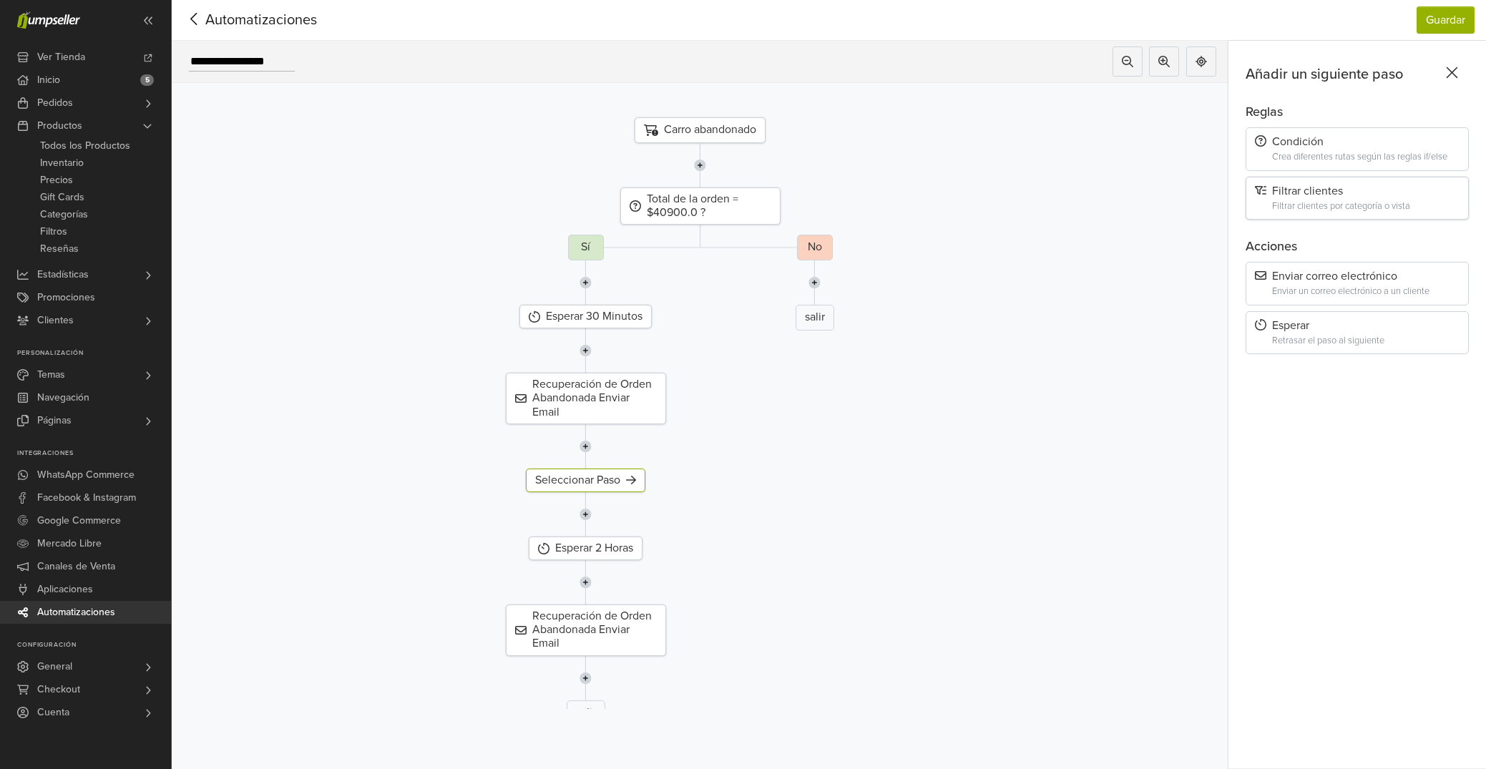
click at [1317, 195] on div "Filtrar clientes" at bounding box center [1357, 192] width 205 height 14
click at [1335, 191] on div at bounding box center [1344, 194] width 170 height 20
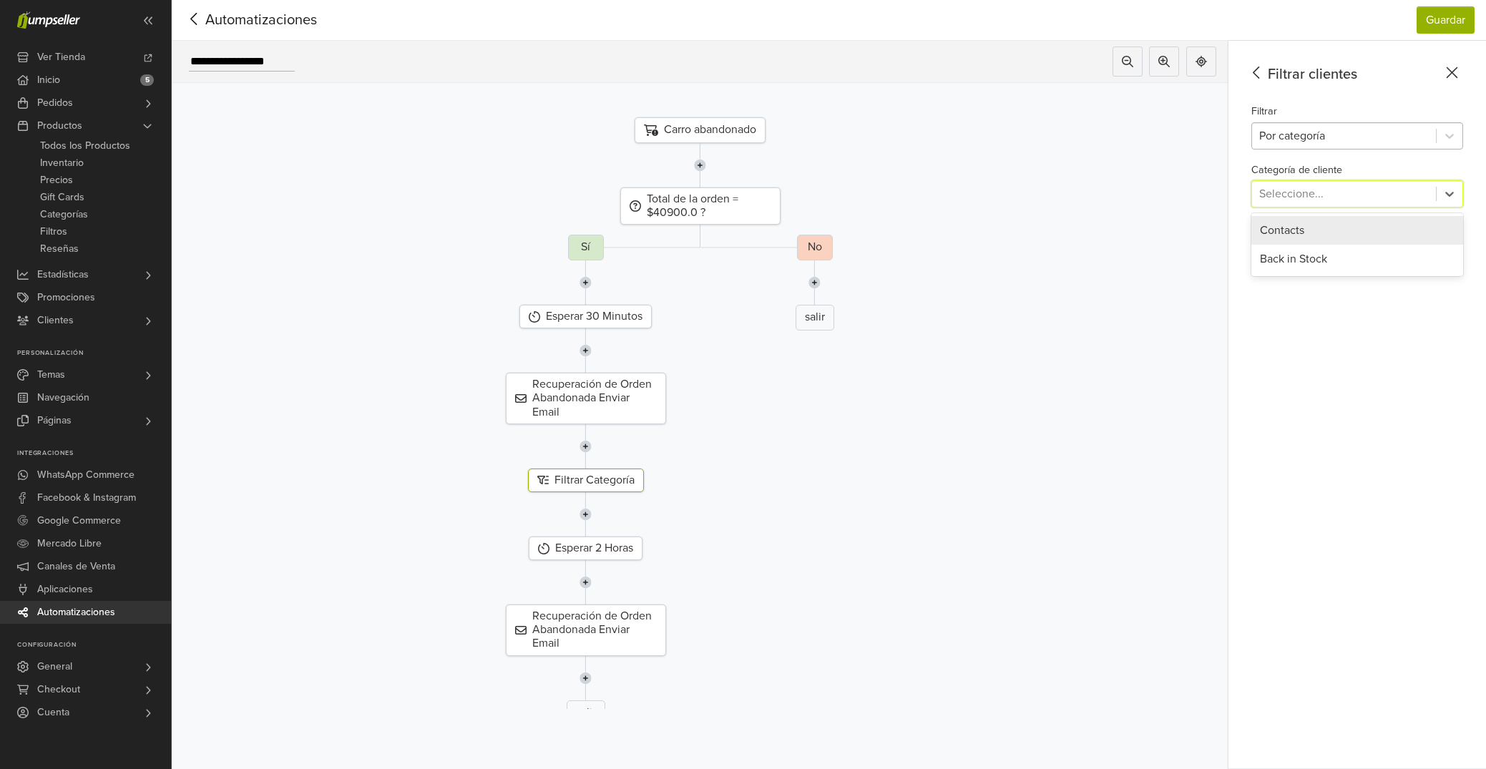
click at [1338, 138] on div at bounding box center [1344, 136] width 170 height 20
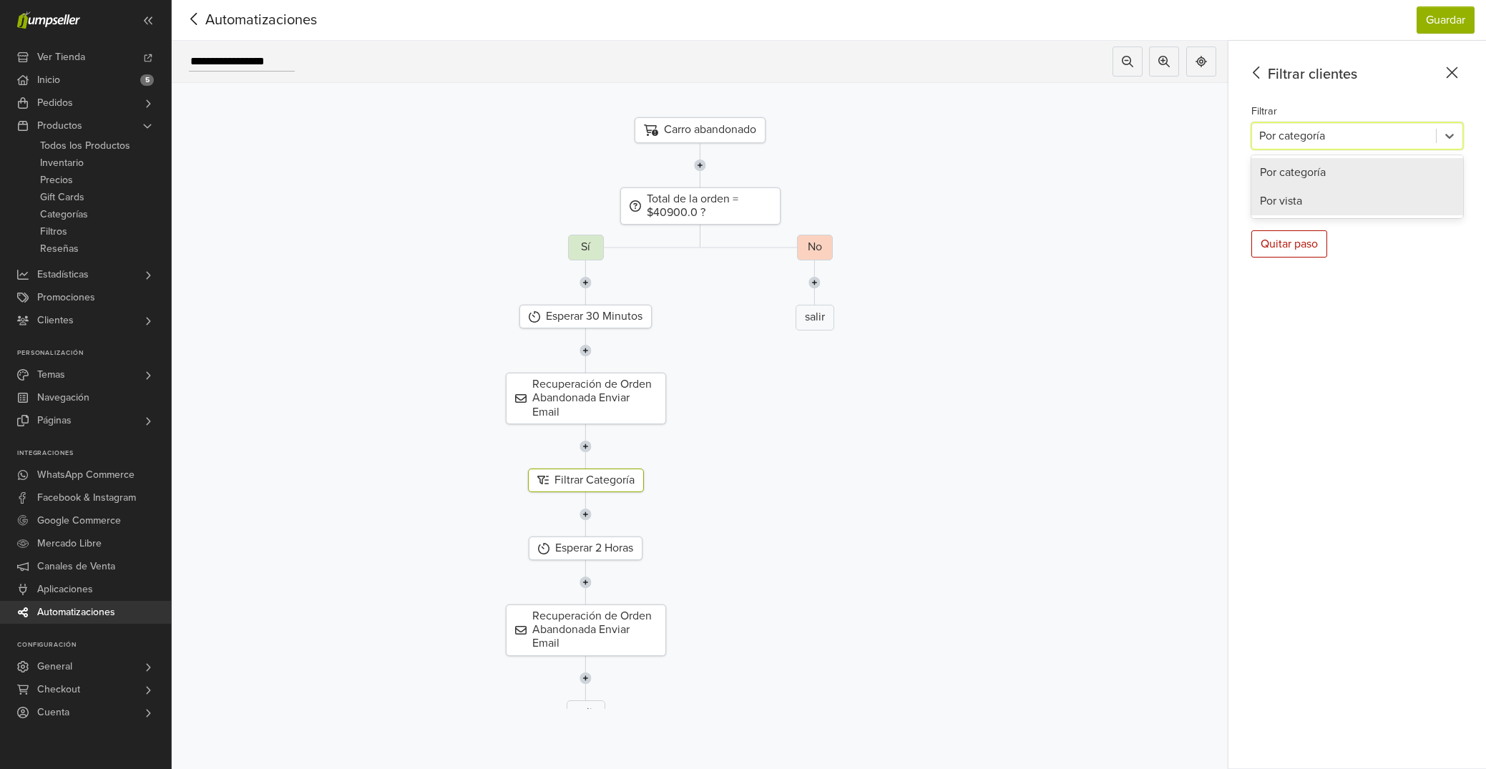
click at [1323, 200] on div "Por vista" at bounding box center [1357, 201] width 212 height 29
click at [1324, 199] on div at bounding box center [1344, 194] width 170 height 20
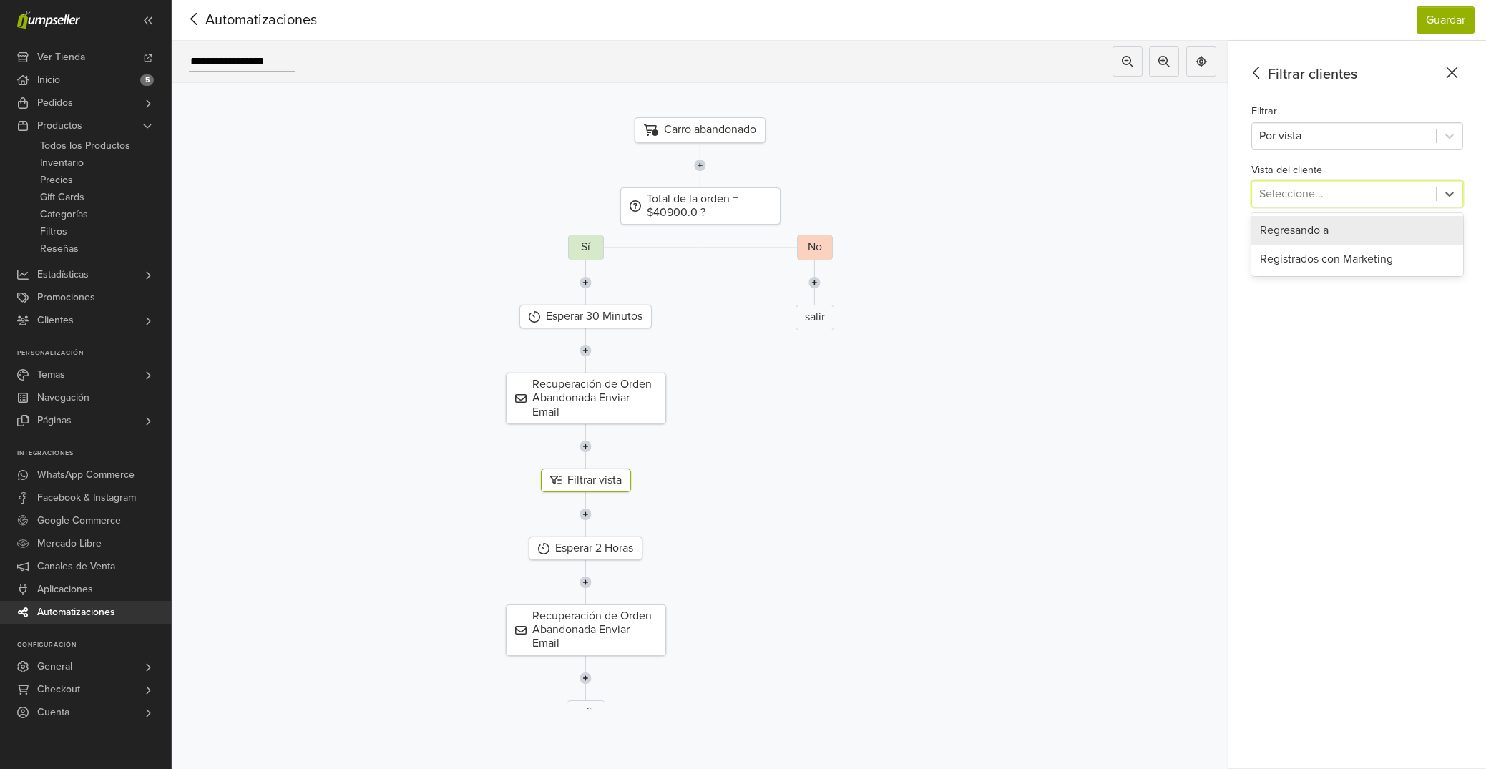
click at [1324, 235] on div "Regresando a" at bounding box center [1357, 230] width 212 height 29
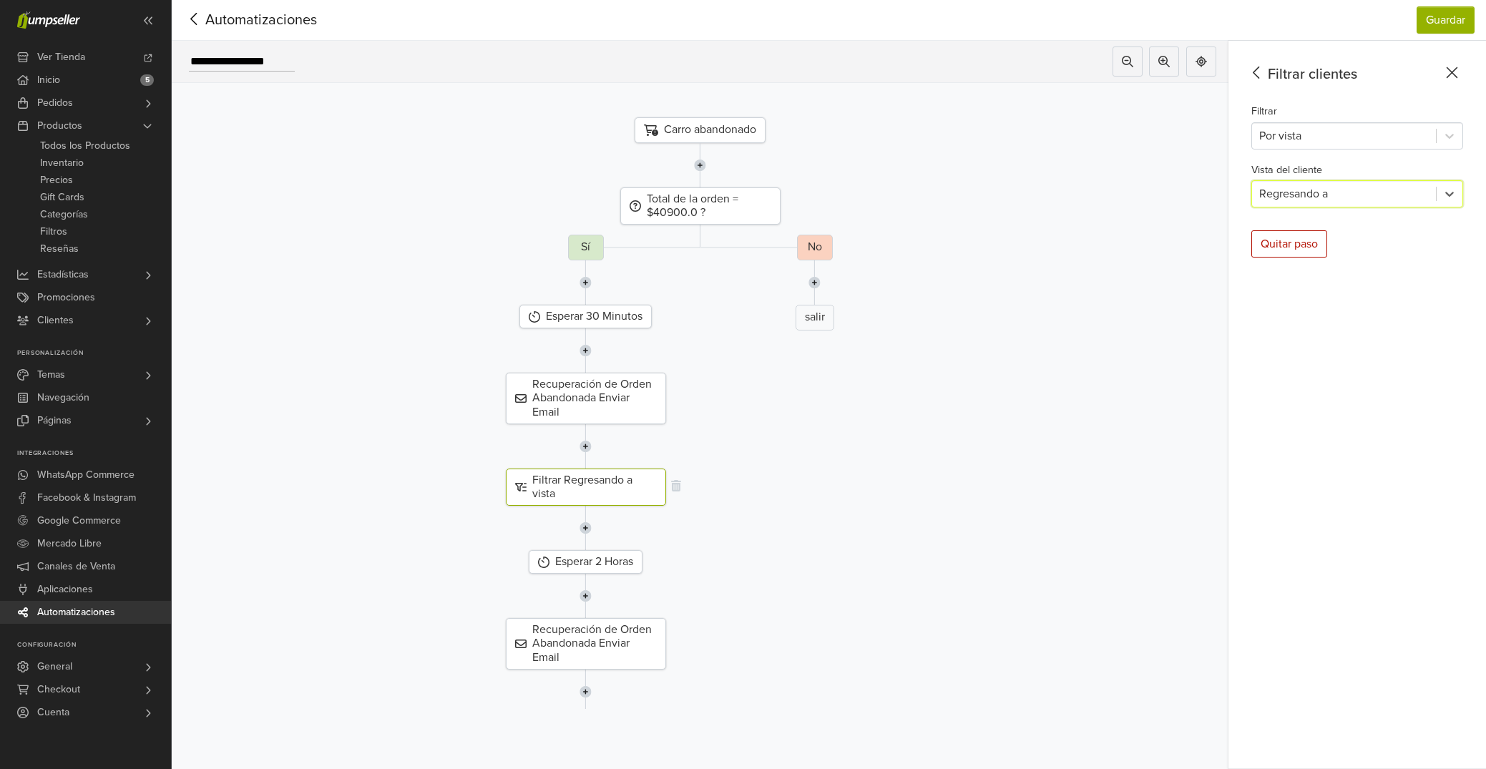
click at [649, 489] on div "Filtrar Regresando a vista" at bounding box center [586, 487] width 160 height 37
click at [1258, 72] on icon at bounding box center [1256, 73] width 22 height 18
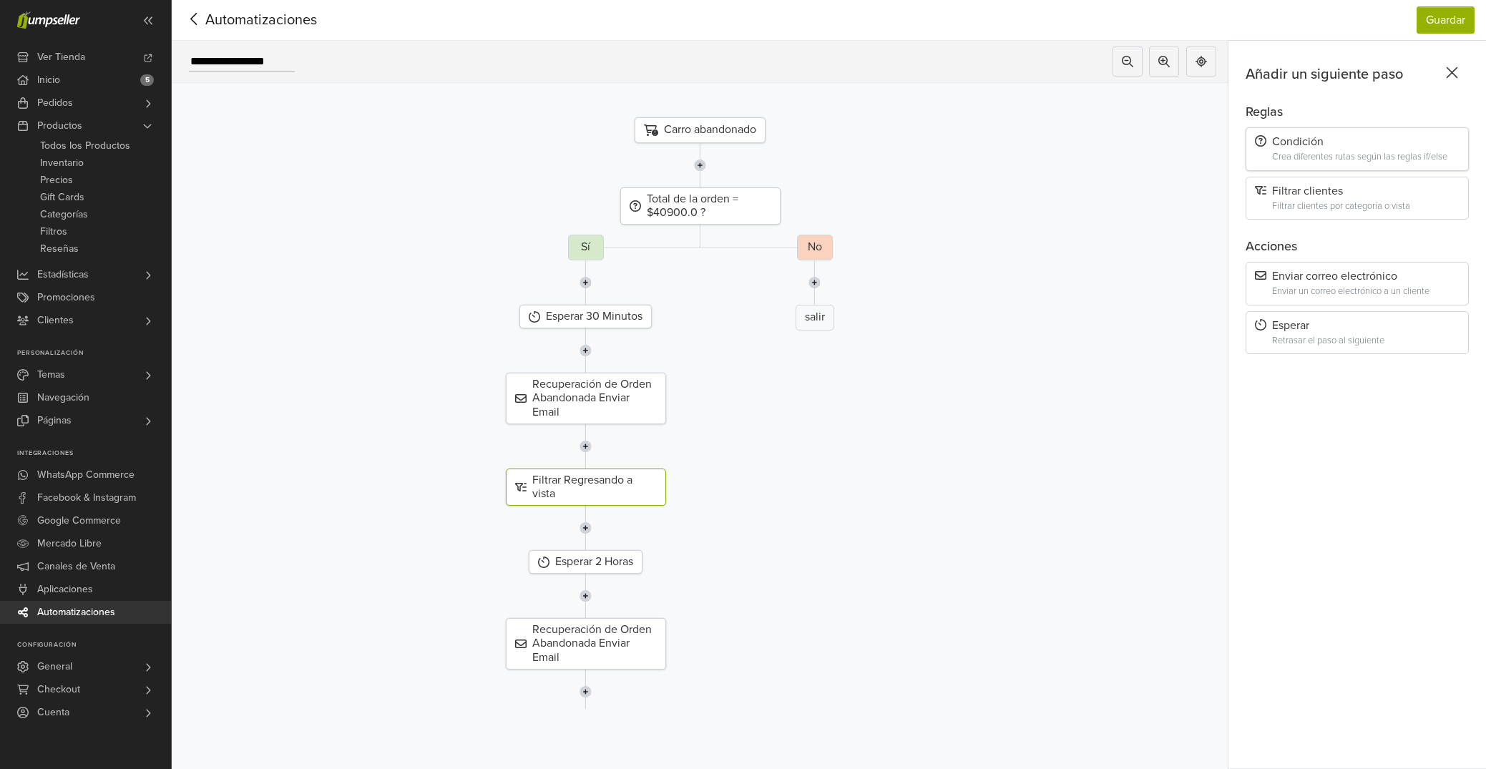
click at [1322, 149] on div "Condición" at bounding box center [1357, 142] width 205 height 14
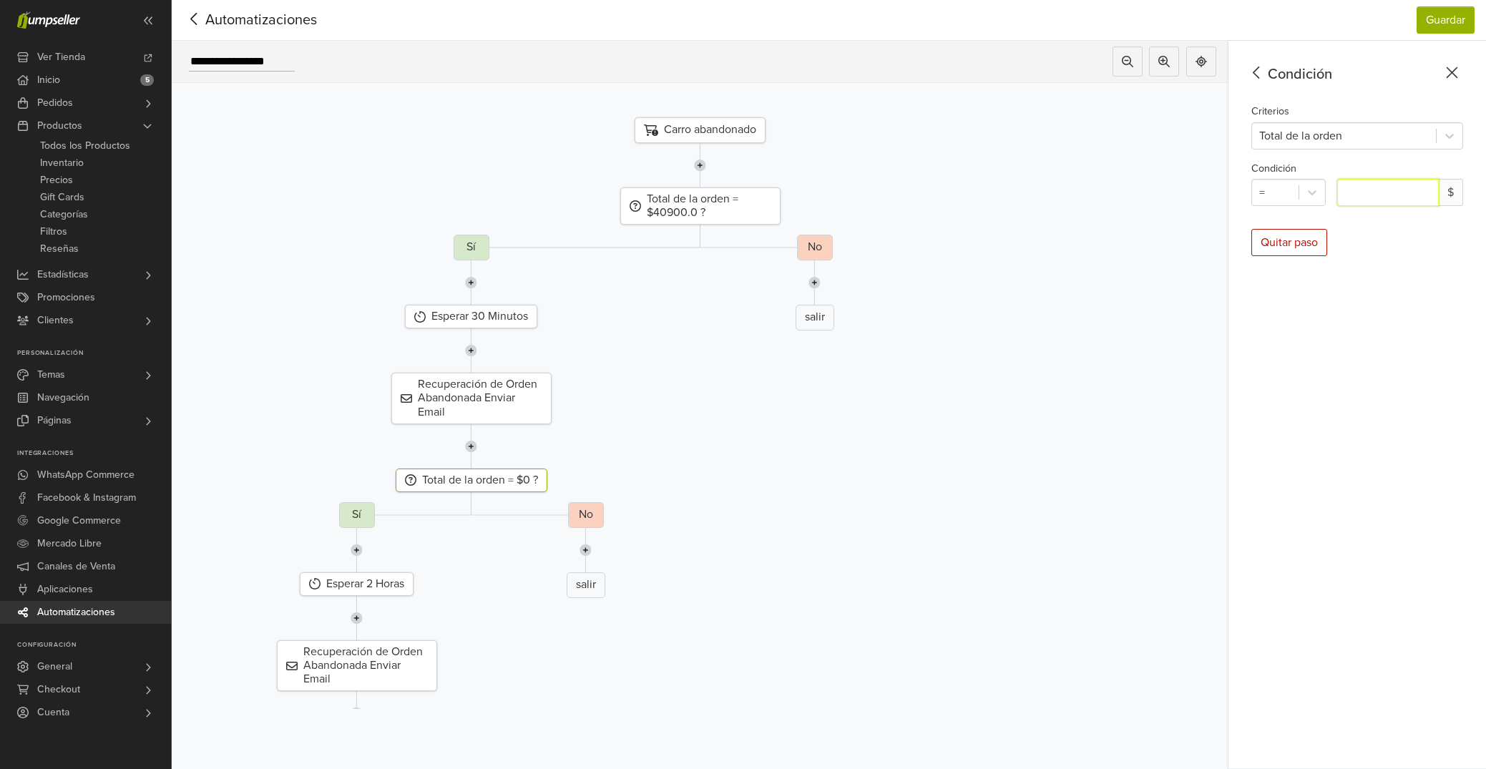
drag, startPoint x: 1370, startPoint y: 192, endPoint x: 1334, endPoint y: 192, distance: 35.8
click at [1337, 192] on input "*" at bounding box center [1388, 192] width 102 height 27
type input "*****"
click at [1393, 445] on div "Condición Criterios Total de la orden Condición = ***** $ Quitar paso" at bounding box center [1357, 405] width 258 height 728
click at [1289, 130] on div at bounding box center [1344, 136] width 170 height 20
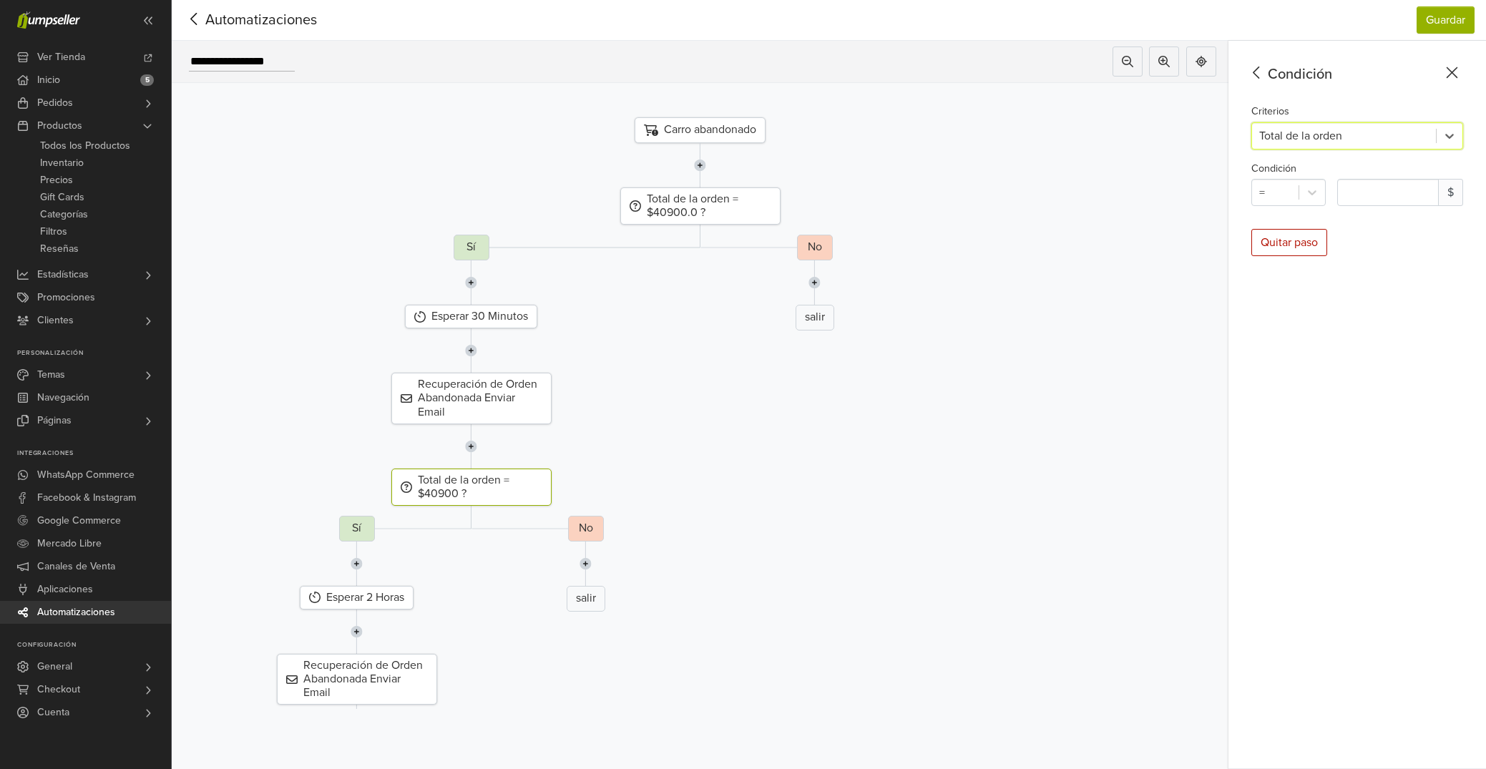
click at [1289, 130] on div at bounding box center [1344, 136] width 170 height 20
click at [1254, 74] on icon at bounding box center [1255, 73] width 6 height 12
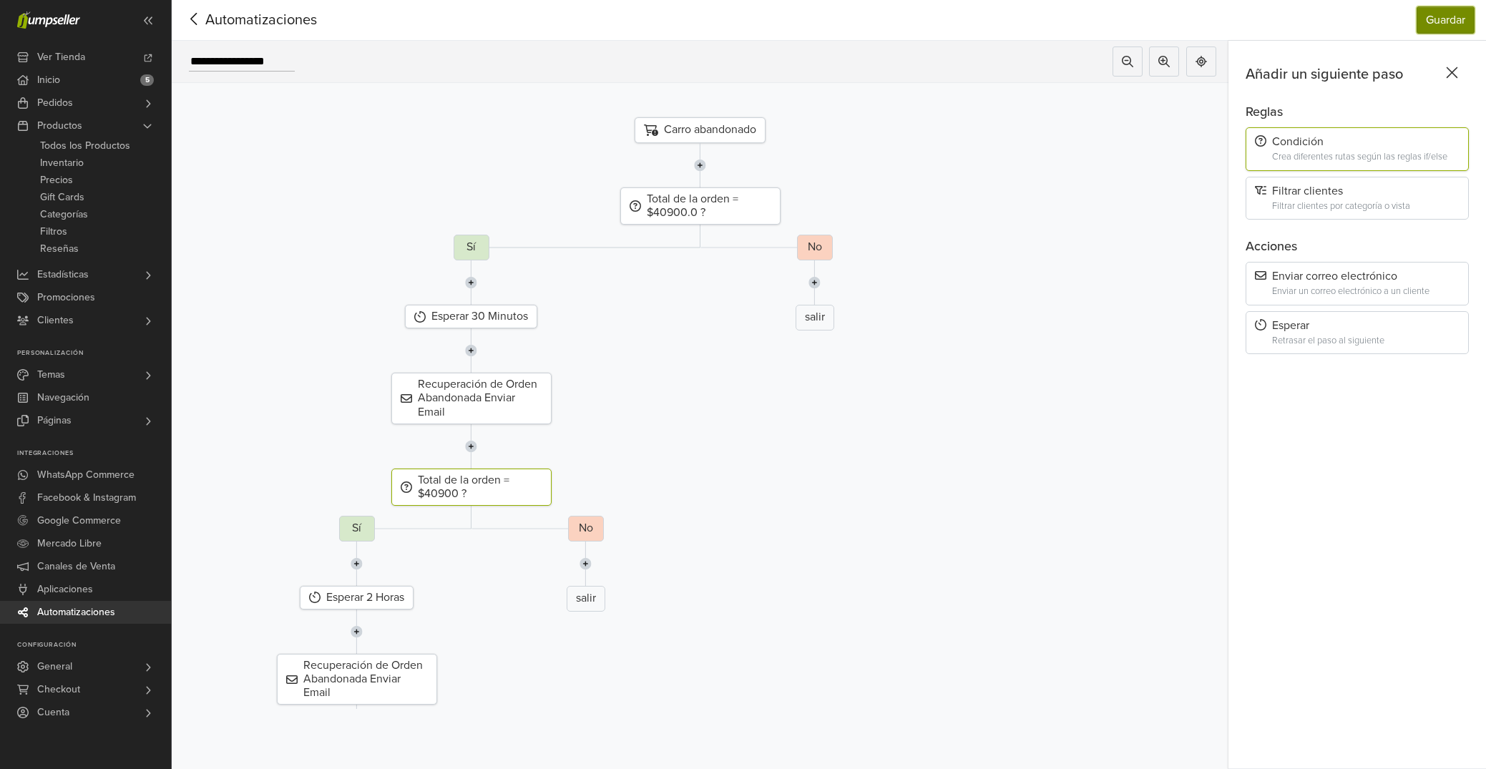
click at [1443, 21] on button "Guardar" at bounding box center [1445, 19] width 58 height 27
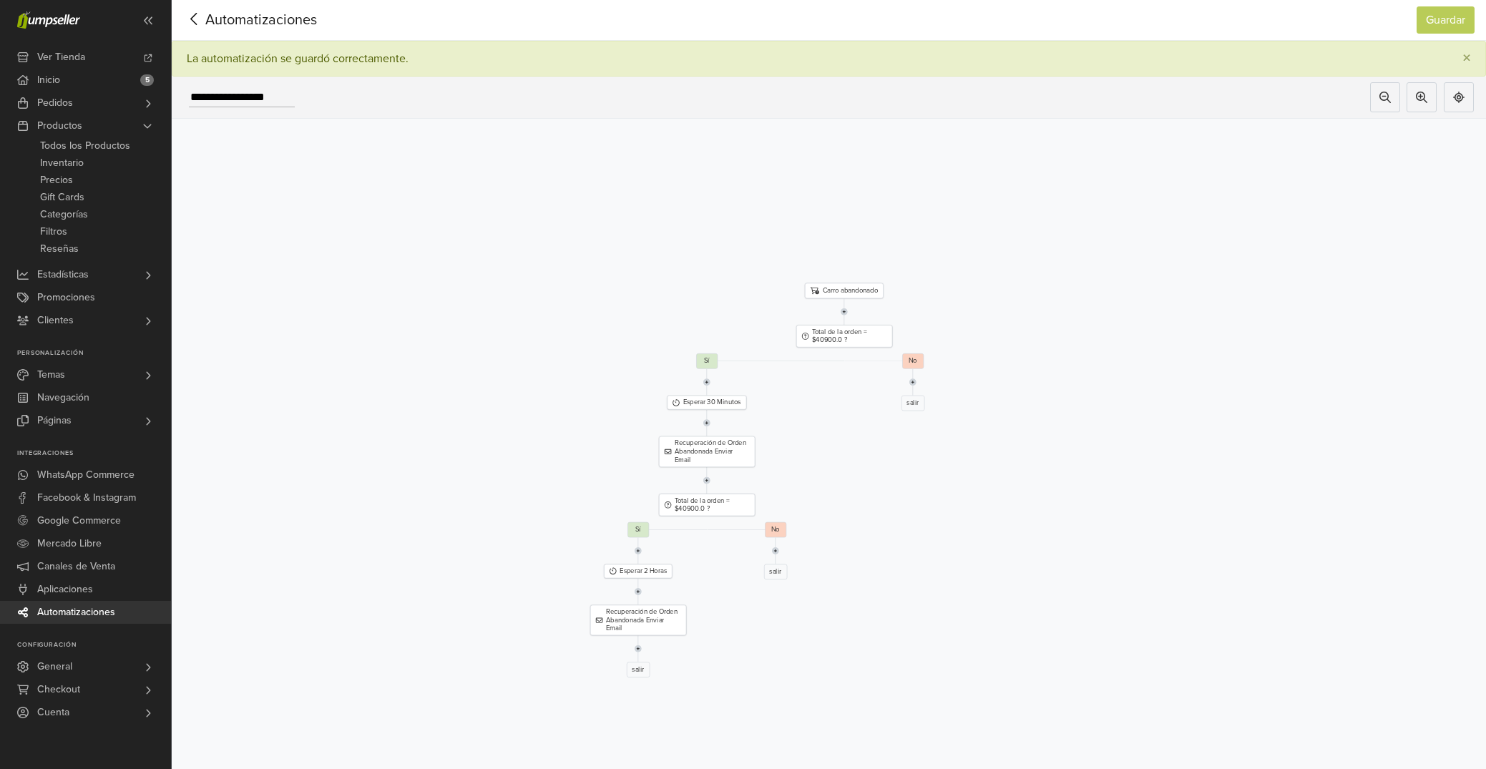
click at [198, 21] on icon at bounding box center [194, 19] width 22 height 18
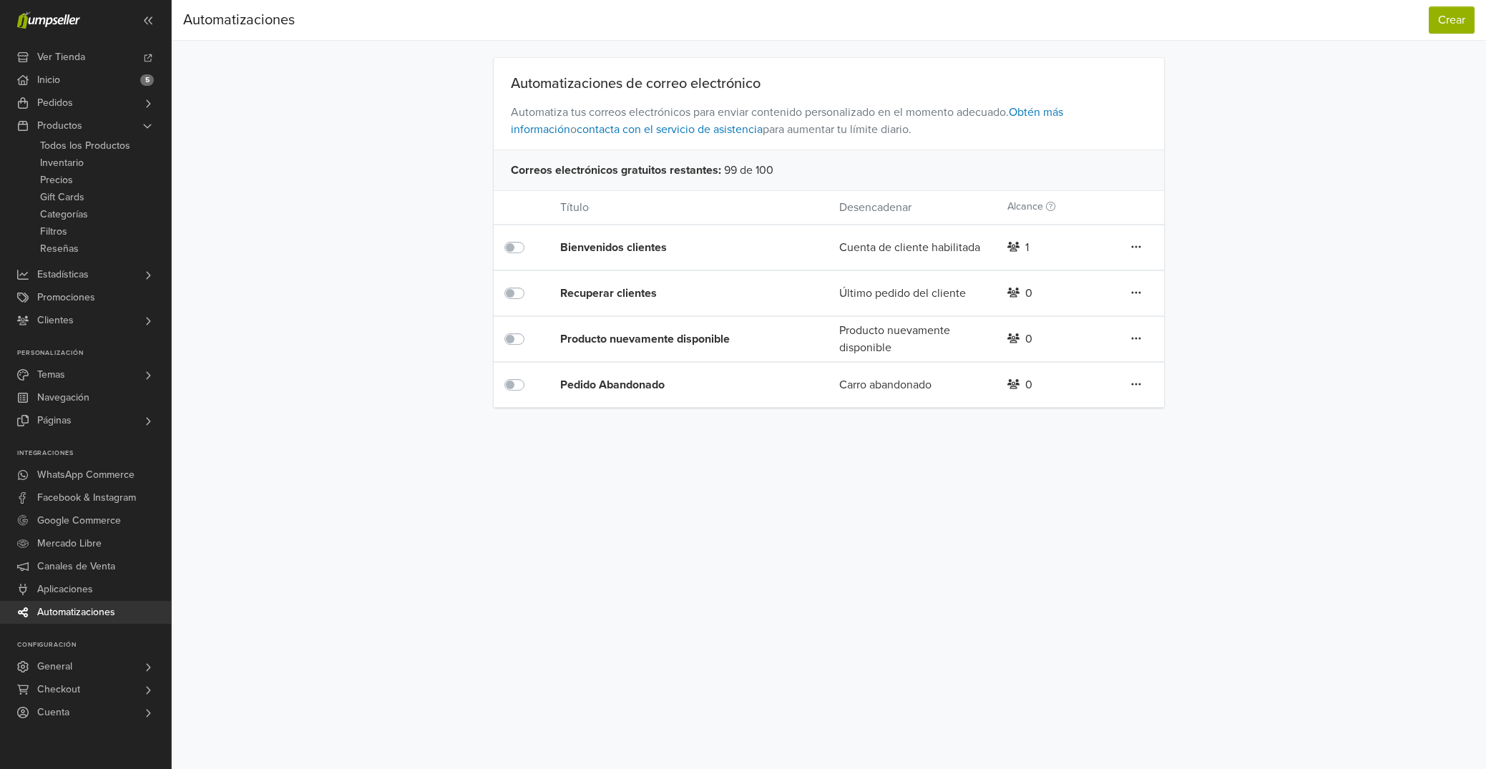
click at [735, 561] on div "Preferencias Suscripción Salir Automatizaciones Crear Automatizaciones Crear Au…" at bounding box center [829, 384] width 1314 height 769
click at [530, 376] on label at bounding box center [530, 376] width 0 height 0
click at [908, 383] on div "Carro abandonado" at bounding box center [911, 384] width 167 height 17
click at [614, 388] on div "Pedido Abandonado" at bounding box center [671, 384] width 223 height 17
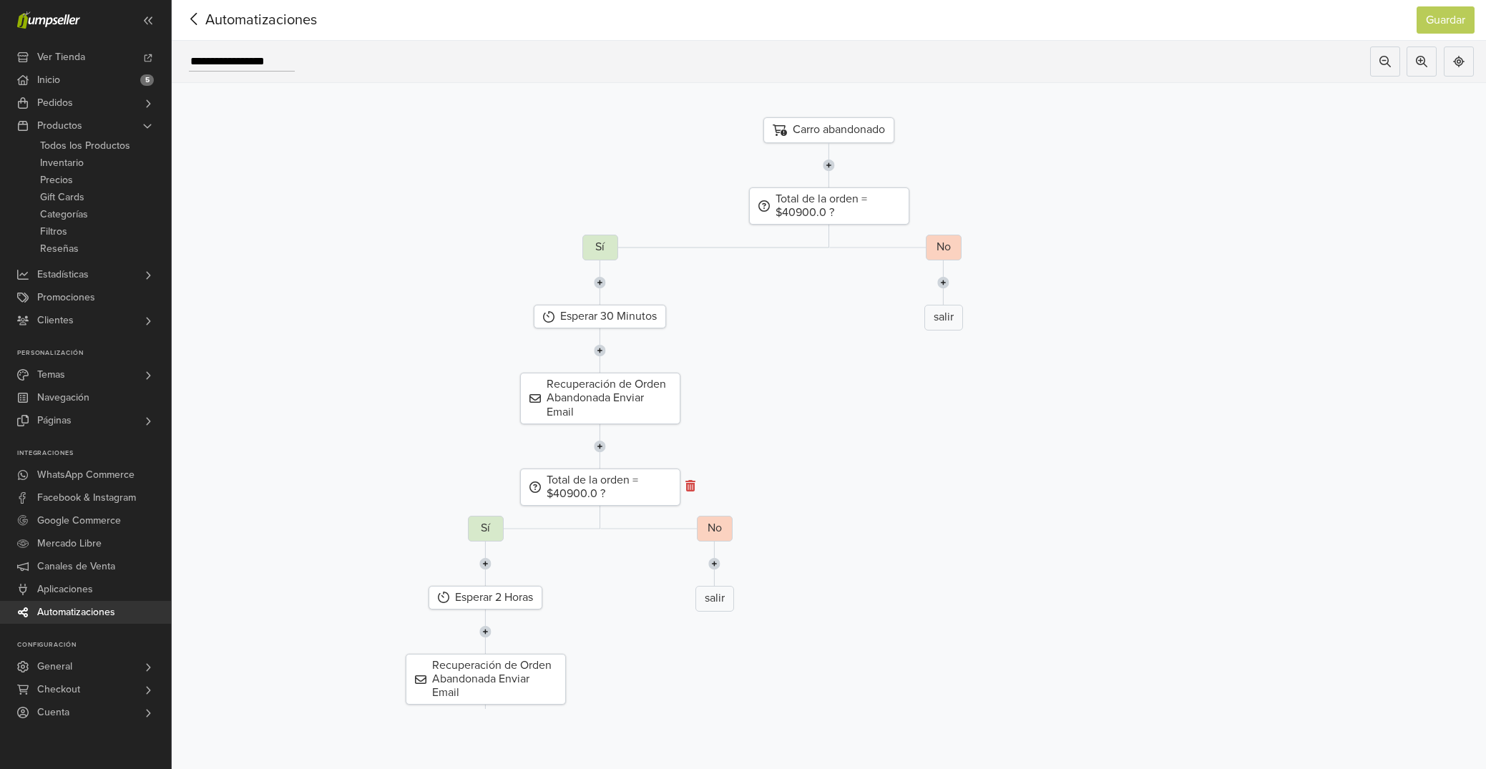
click at [690, 489] on icon at bounding box center [690, 485] width 10 height 11
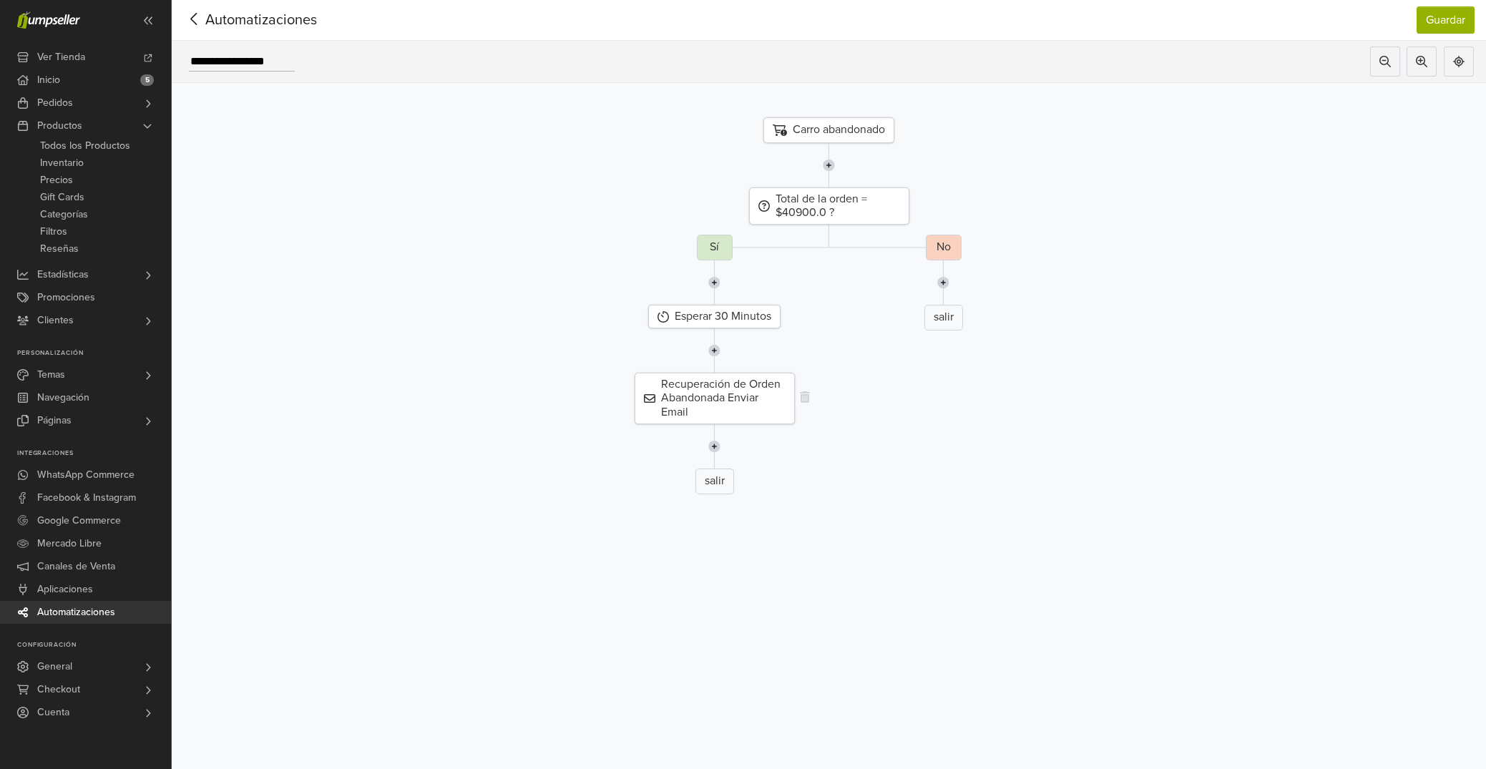
click at [730, 405] on div "Recuperación de Orden Abandonada Enviar Email" at bounding box center [714, 399] width 160 height 52
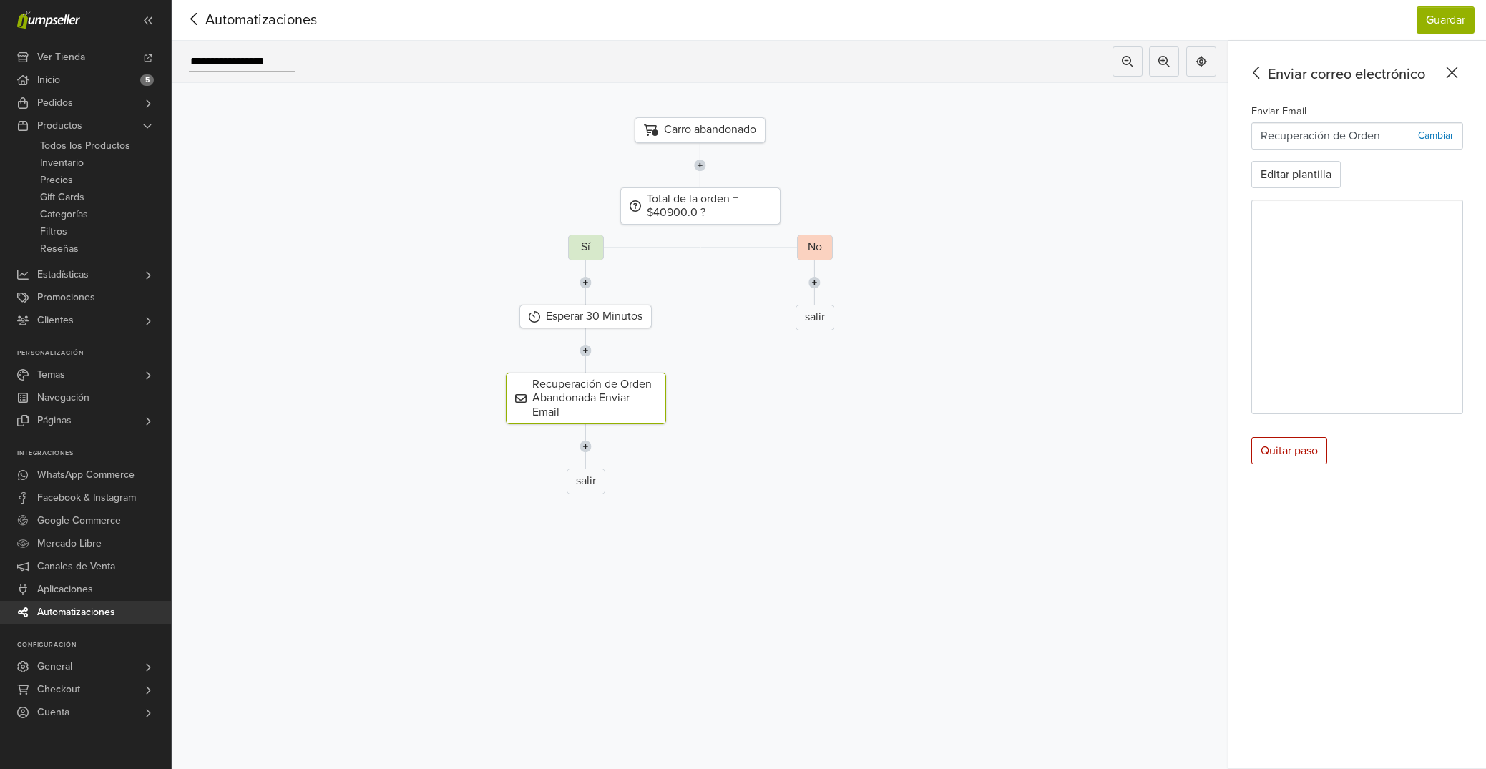
click at [201, 19] on icon at bounding box center [194, 19] width 22 height 18
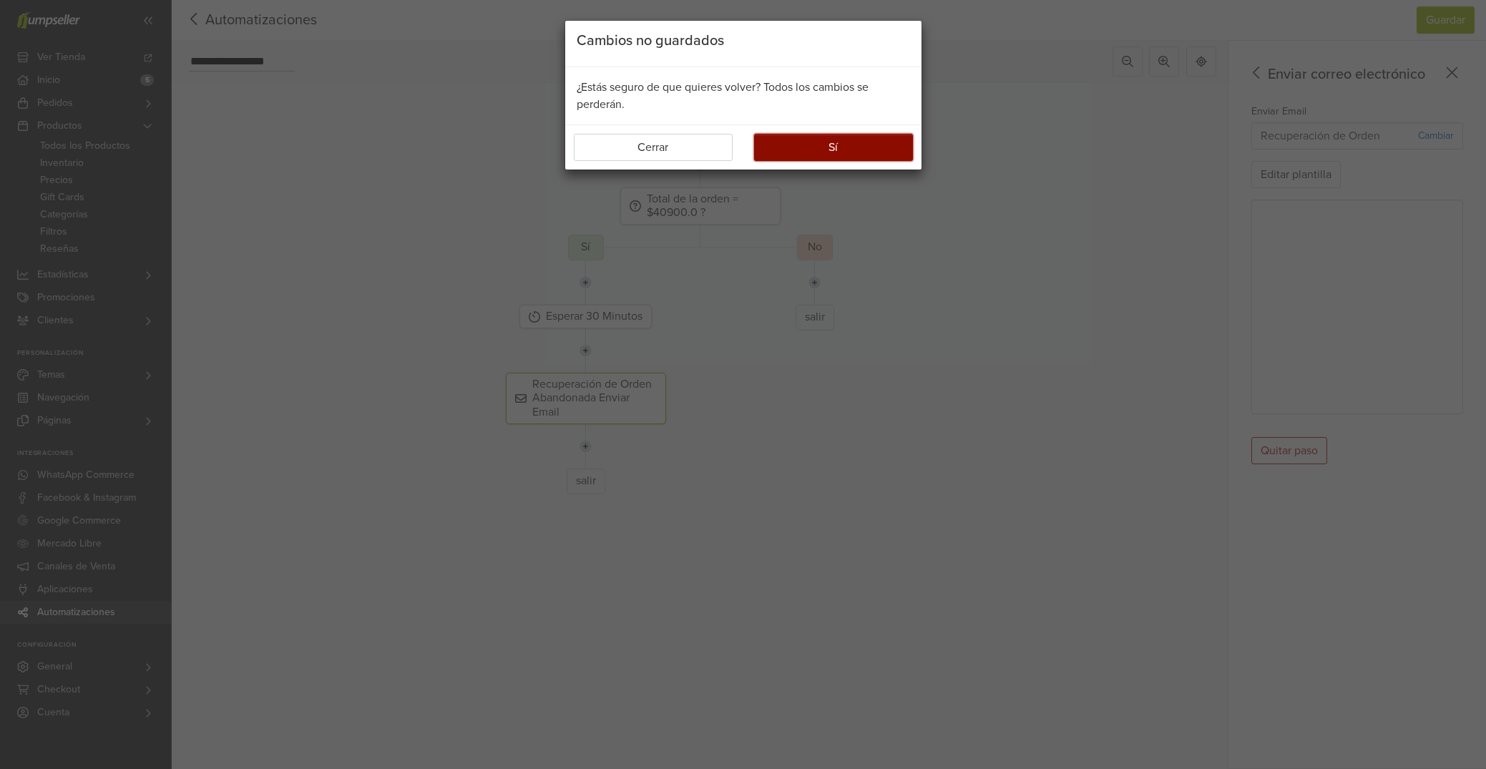
click at [802, 150] on button "Sí" at bounding box center [833, 147] width 159 height 27
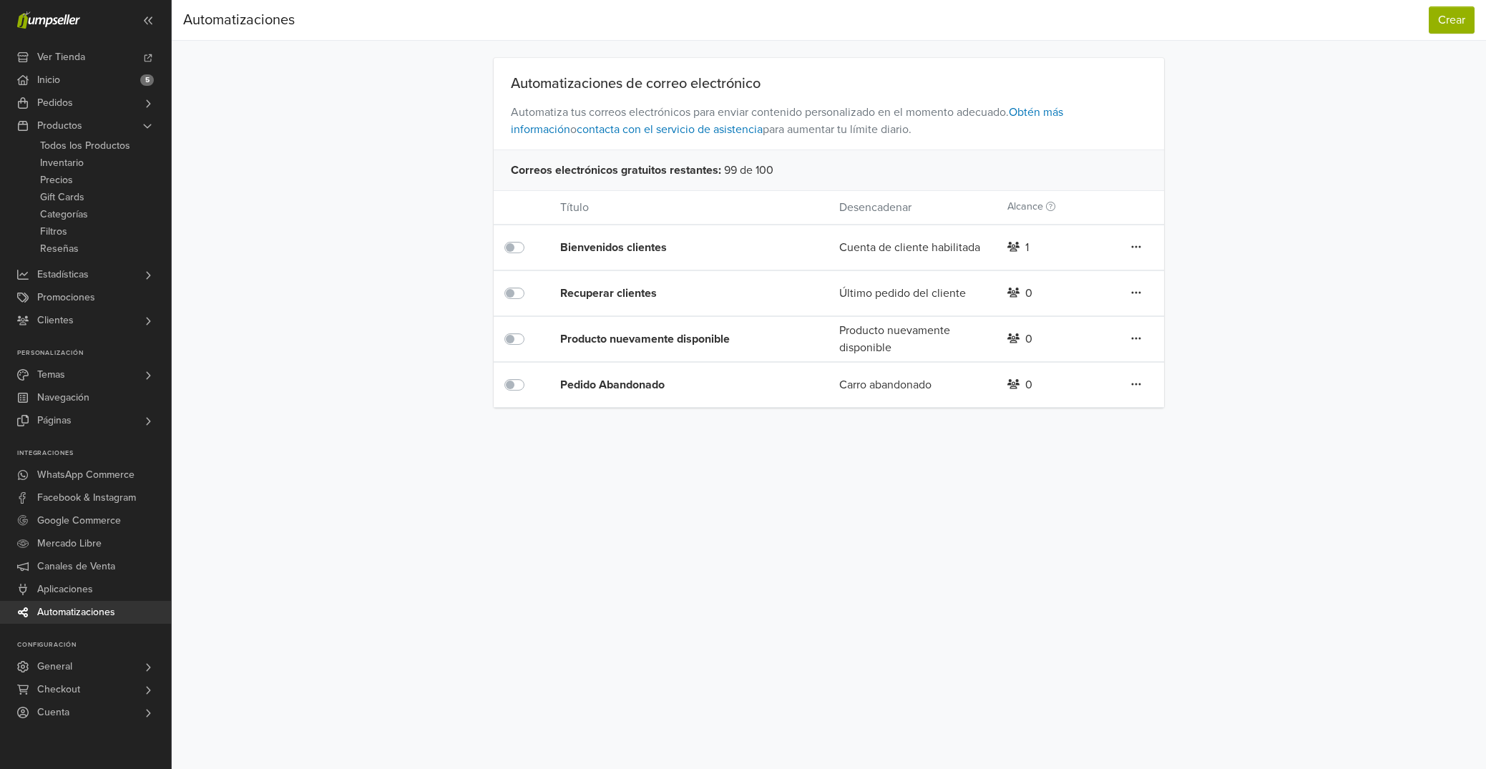
click at [628, 383] on div "Pedido Abandonado" at bounding box center [671, 384] width 223 height 17
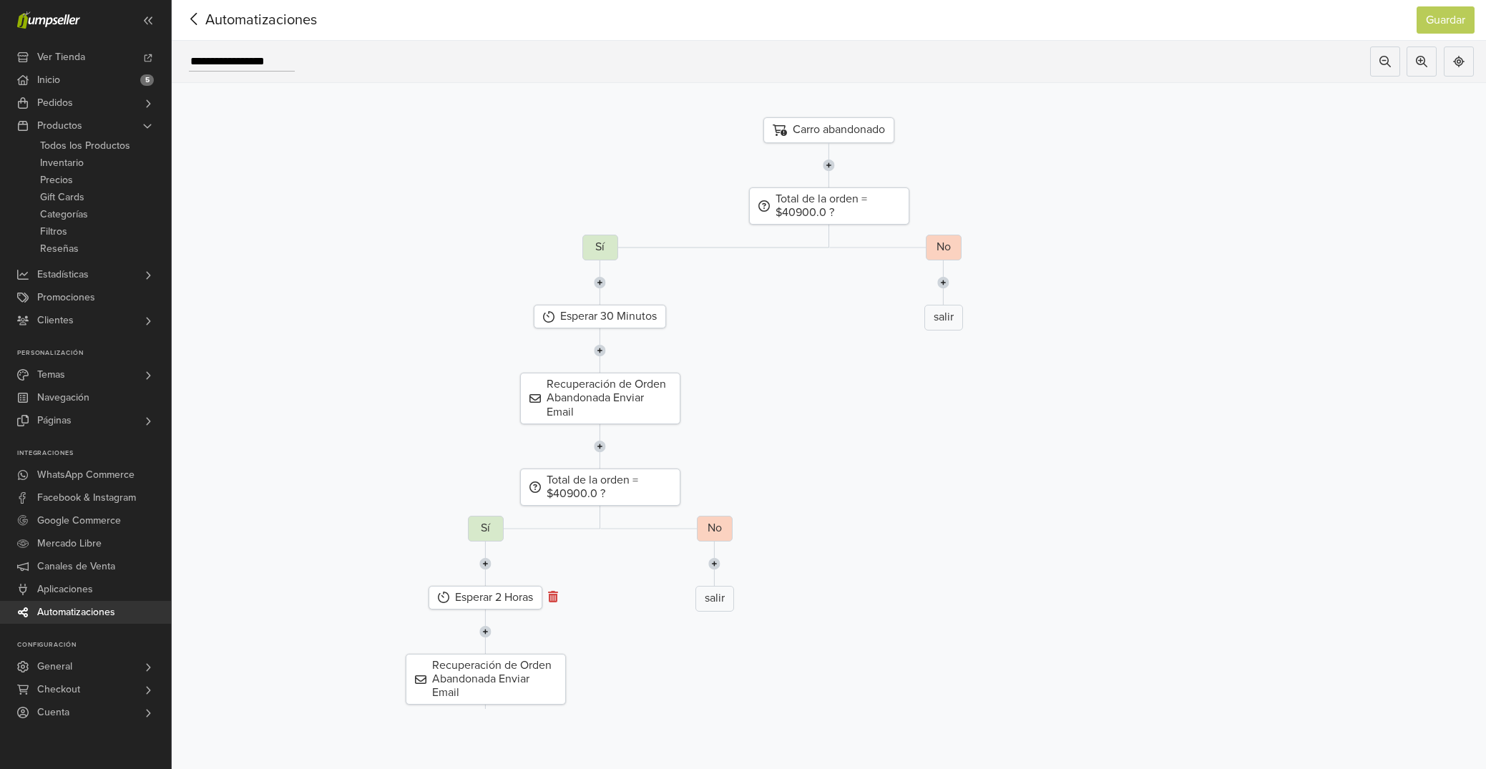
click at [555, 599] on icon at bounding box center [553, 596] width 10 height 11
click at [692, 490] on icon at bounding box center [690, 485] width 10 height 11
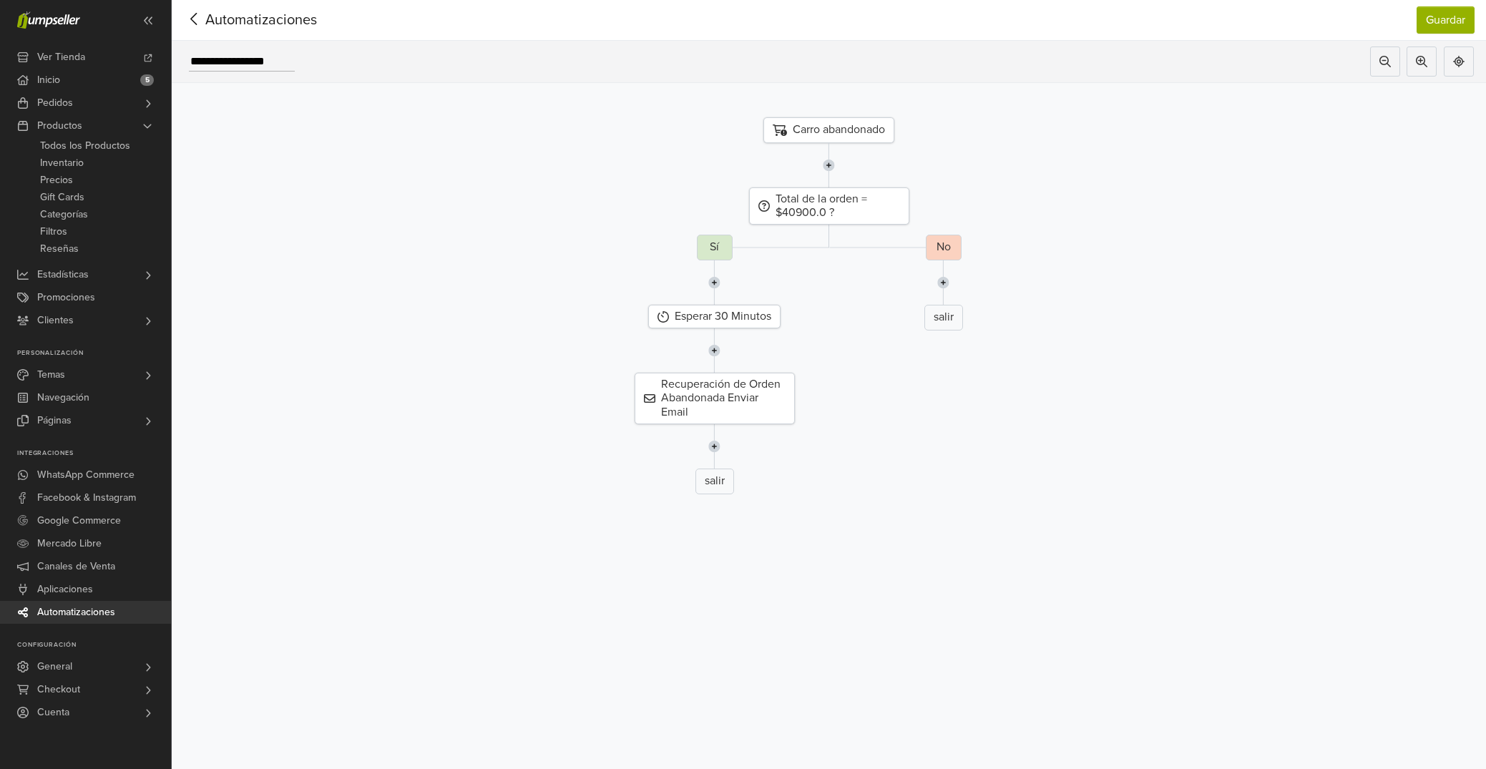
click at [187, 18] on icon at bounding box center [194, 19] width 22 height 18
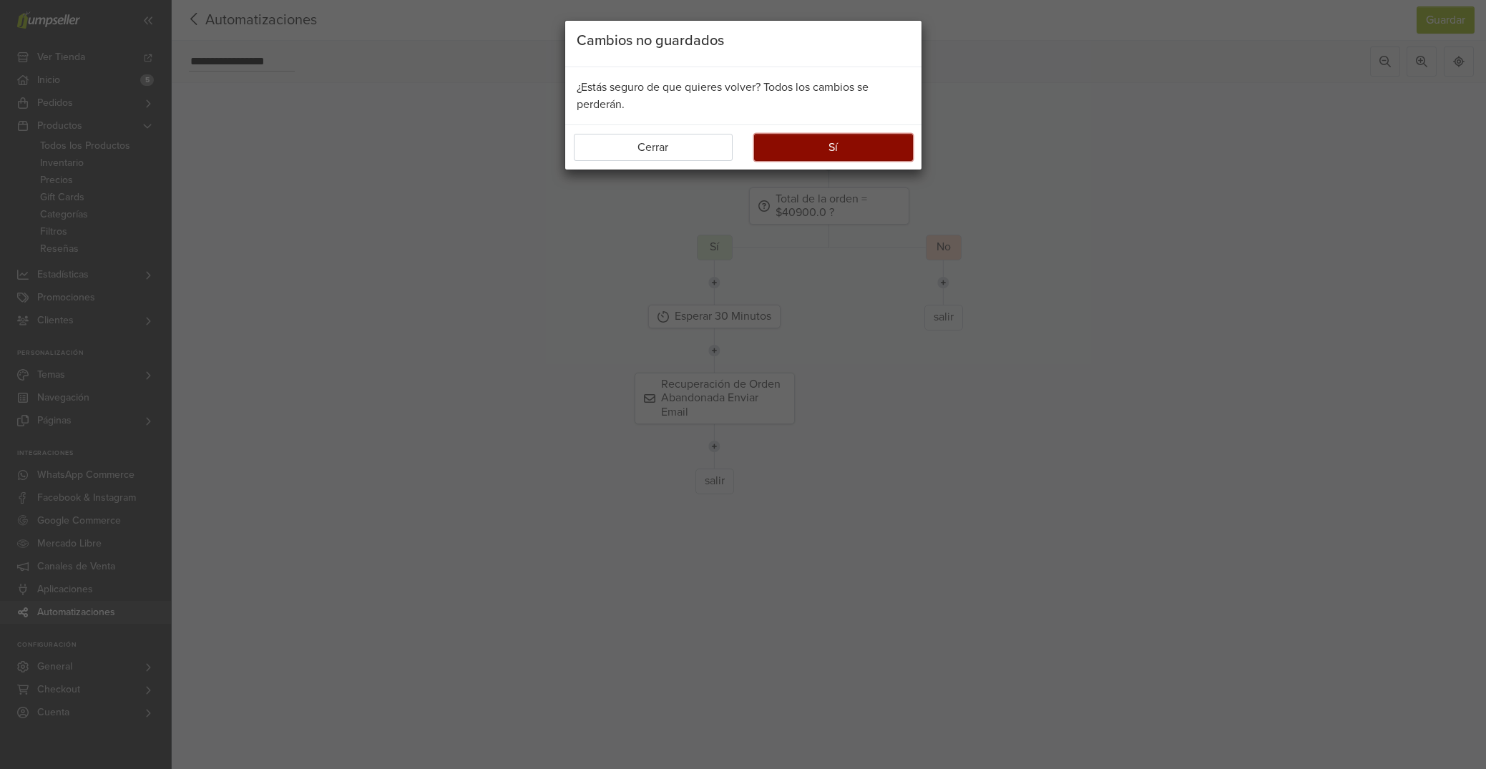
click at [800, 152] on button "Sí" at bounding box center [833, 147] width 159 height 27
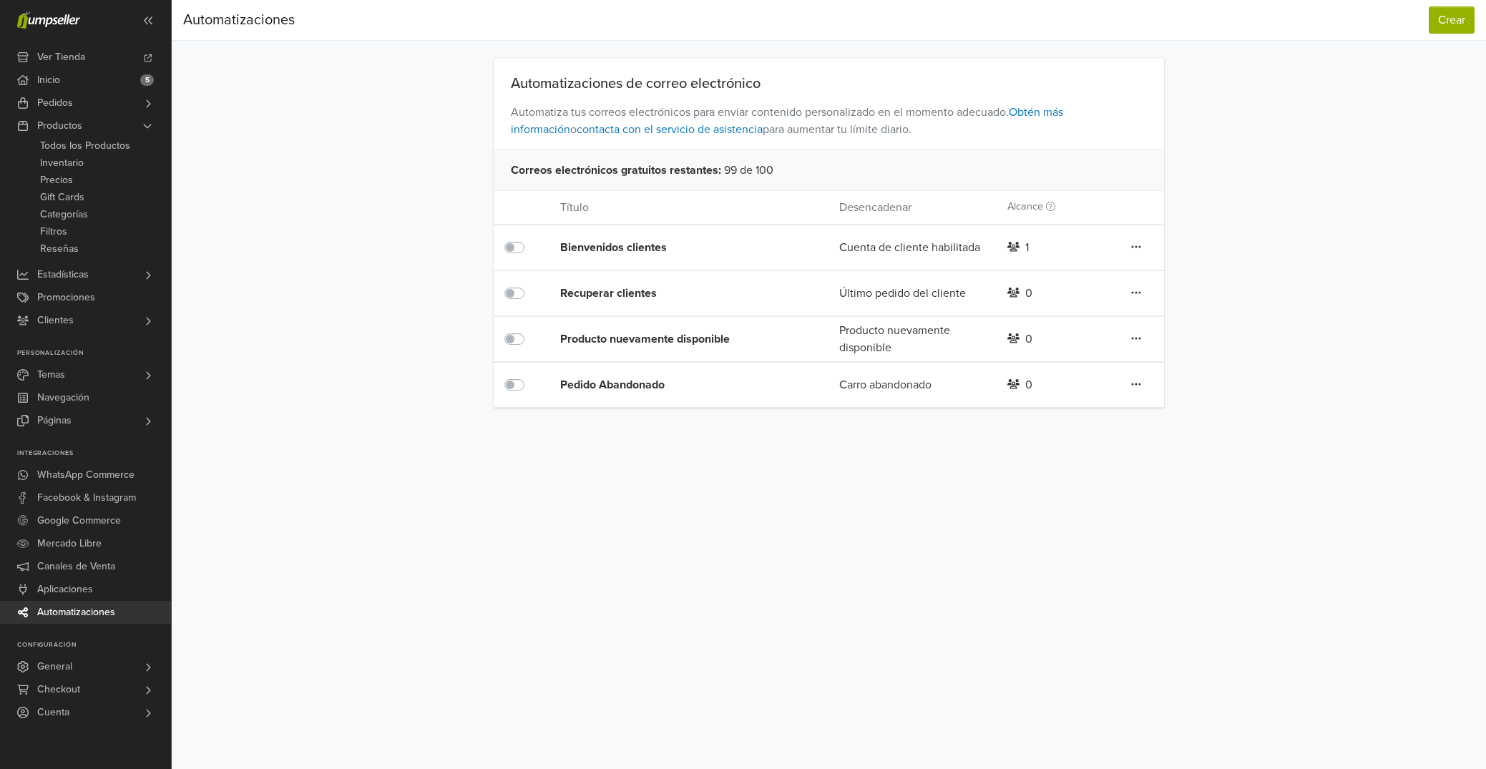
click at [639, 383] on div "Pedido Abandonado" at bounding box center [671, 384] width 223 height 17
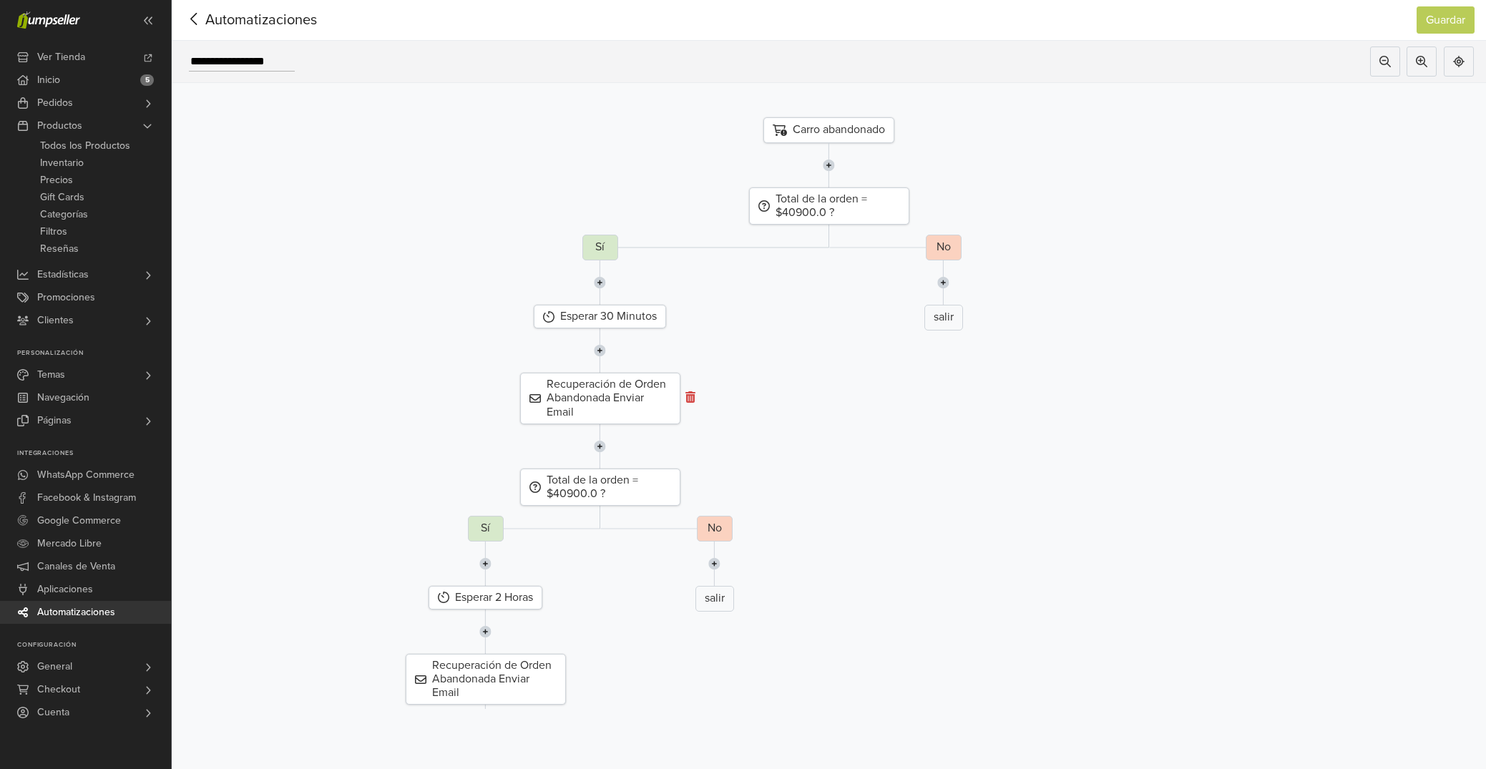
click at [689, 397] on icon at bounding box center [690, 396] width 10 height 11
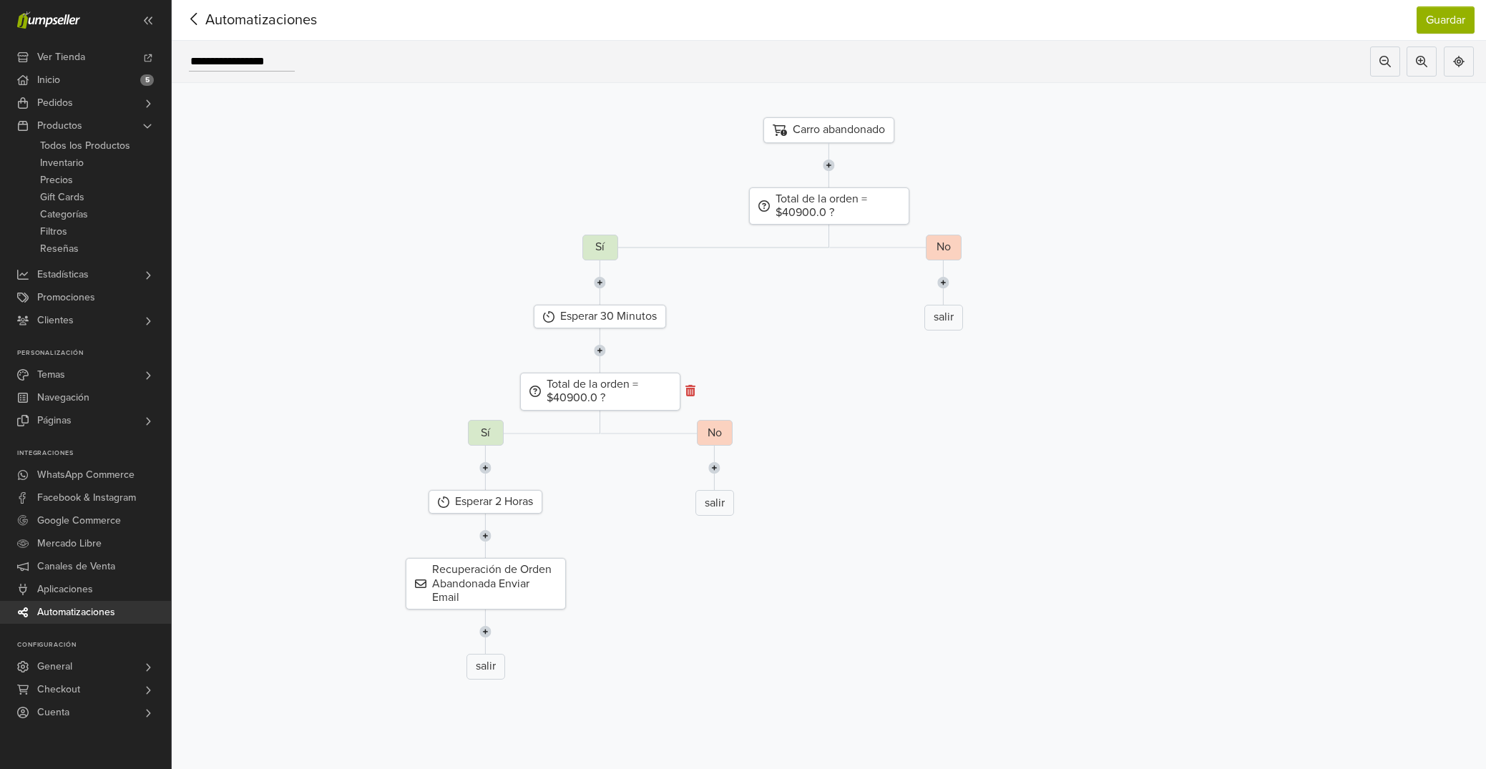
click at [689, 392] on icon at bounding box center [690, 390] width 10 height 11
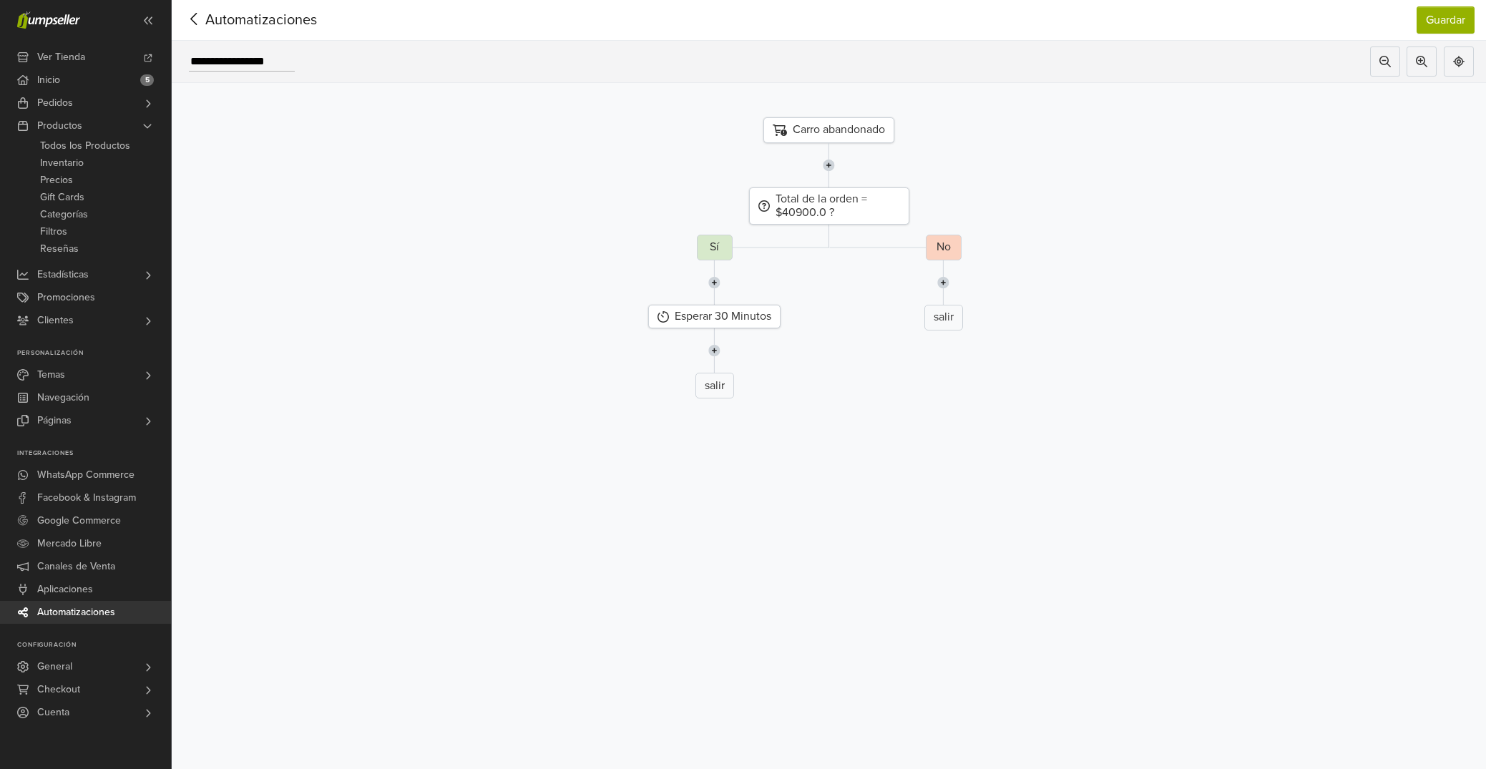
click at [196, 23] on icon at bounding box center [194, 19] width 22 height 18
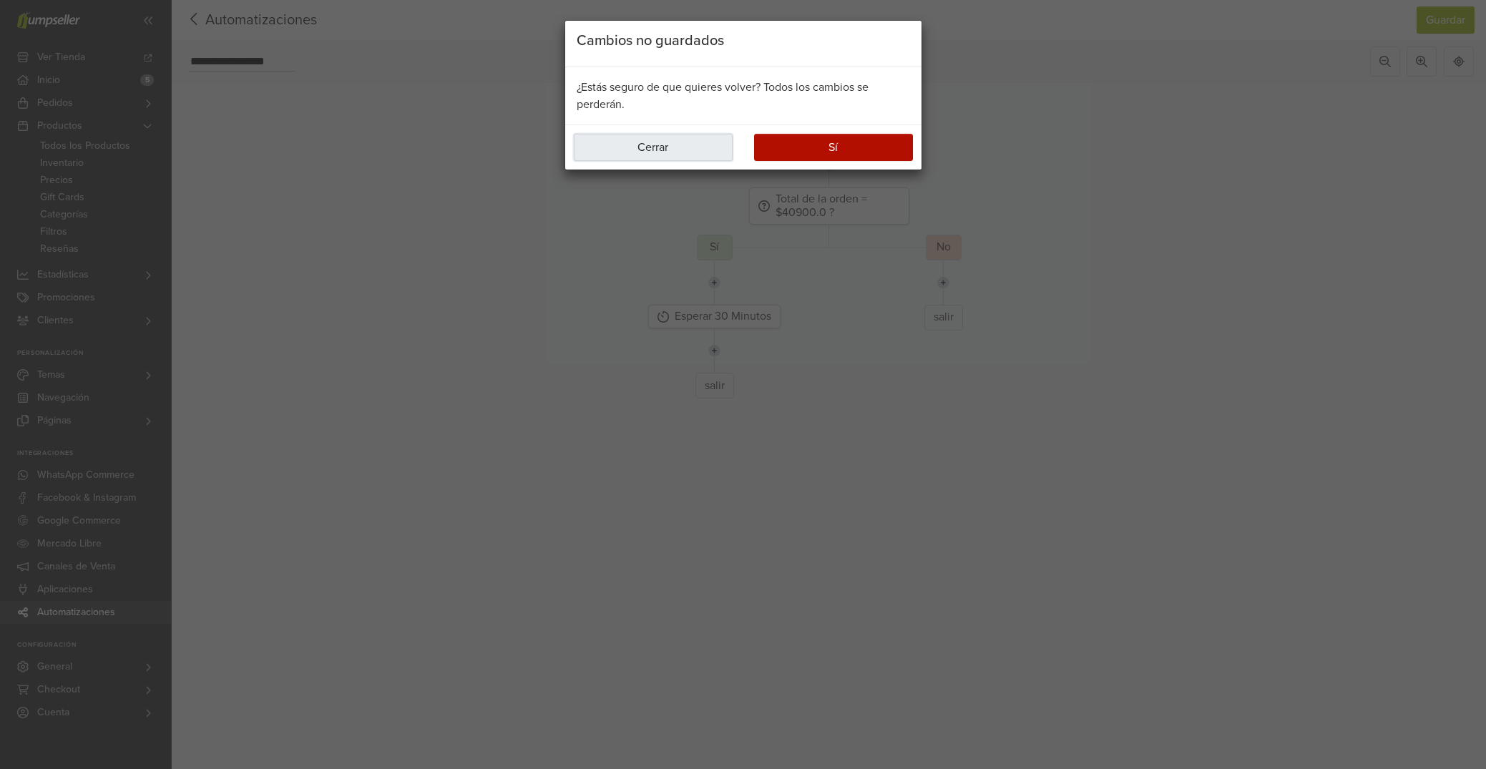
click at [699, 144] on button "Cerrar" at bounding box center [653, 147] width 159 height 27
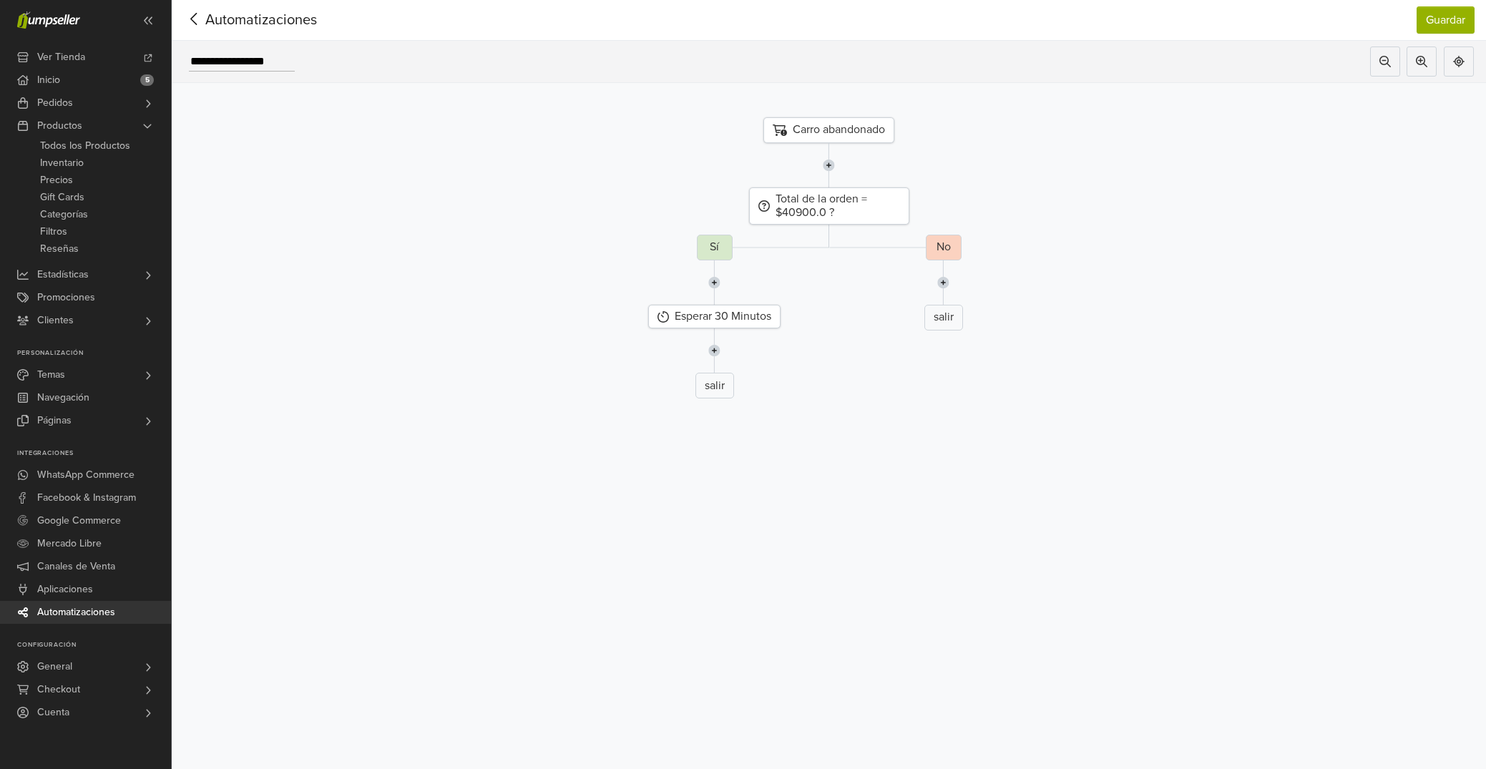
click at [716, 353] on img at bounding box center [714, 350] width 12 height 44
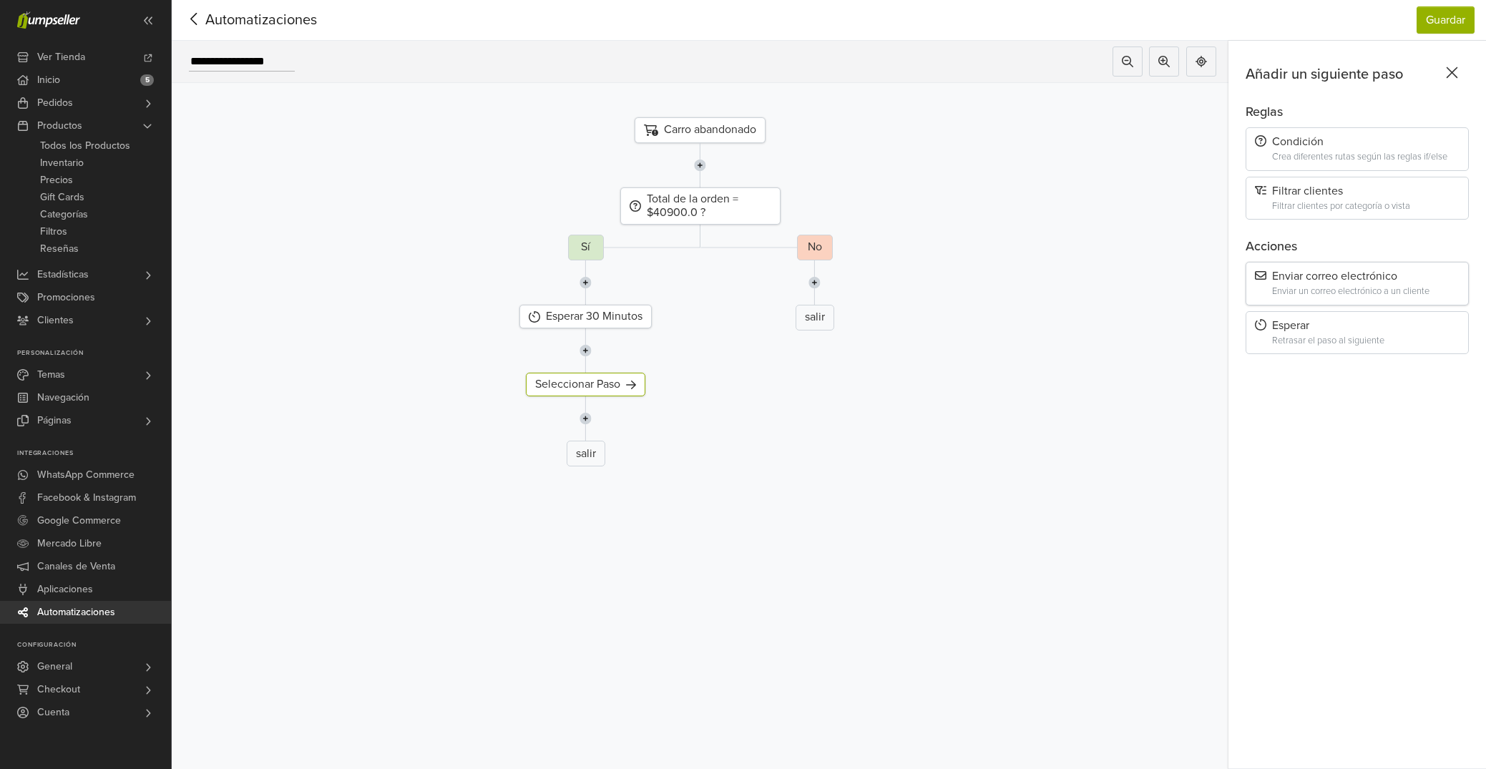
click at [1321, 285] on div "Enviar correo electrónico Enviar un correo electrónico a un cliente" at bounding box center [1356, 284] width 223 height 44
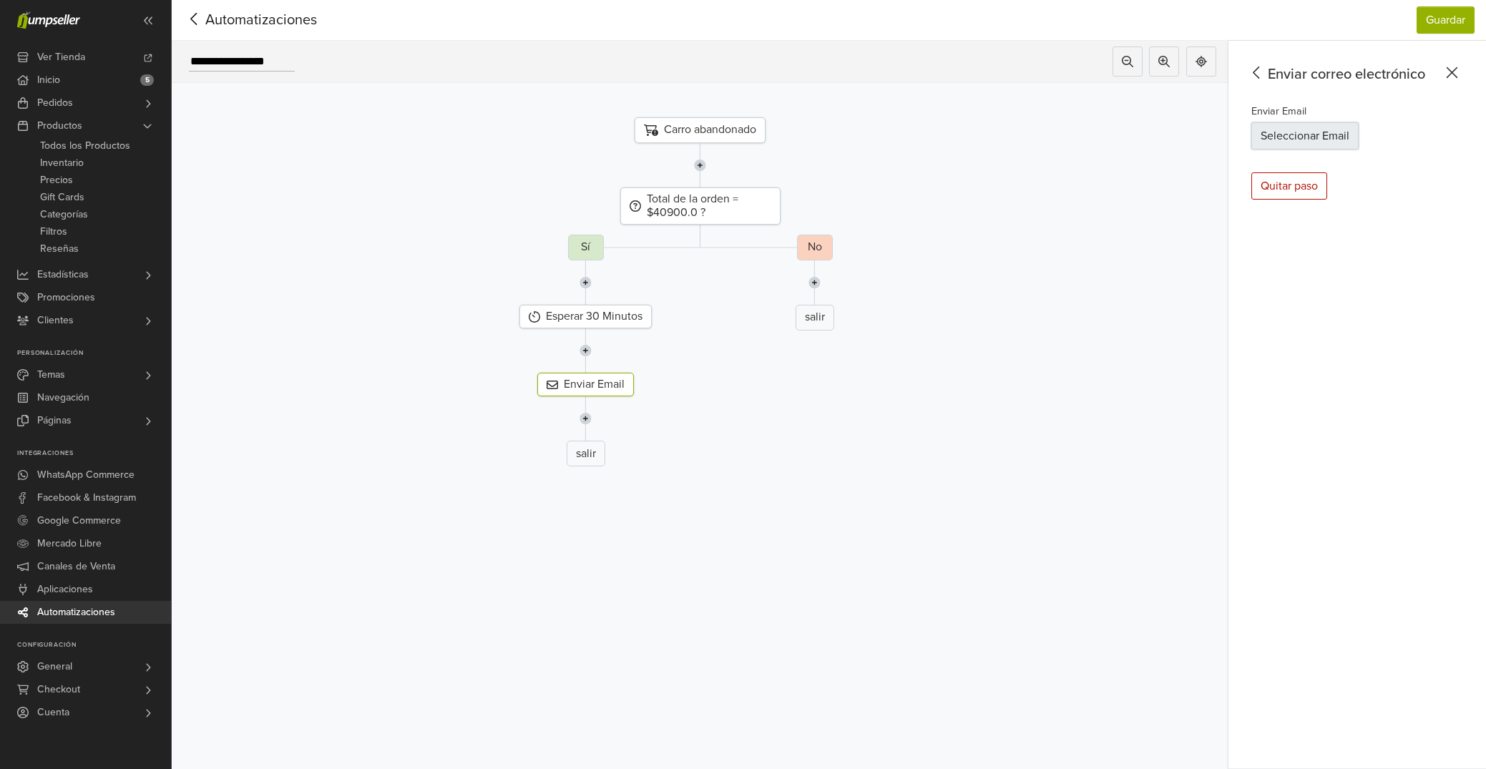
click at [1324, 138] on button "Seleccionar Email" at bounding box center [1304, 135] width 107 height 27
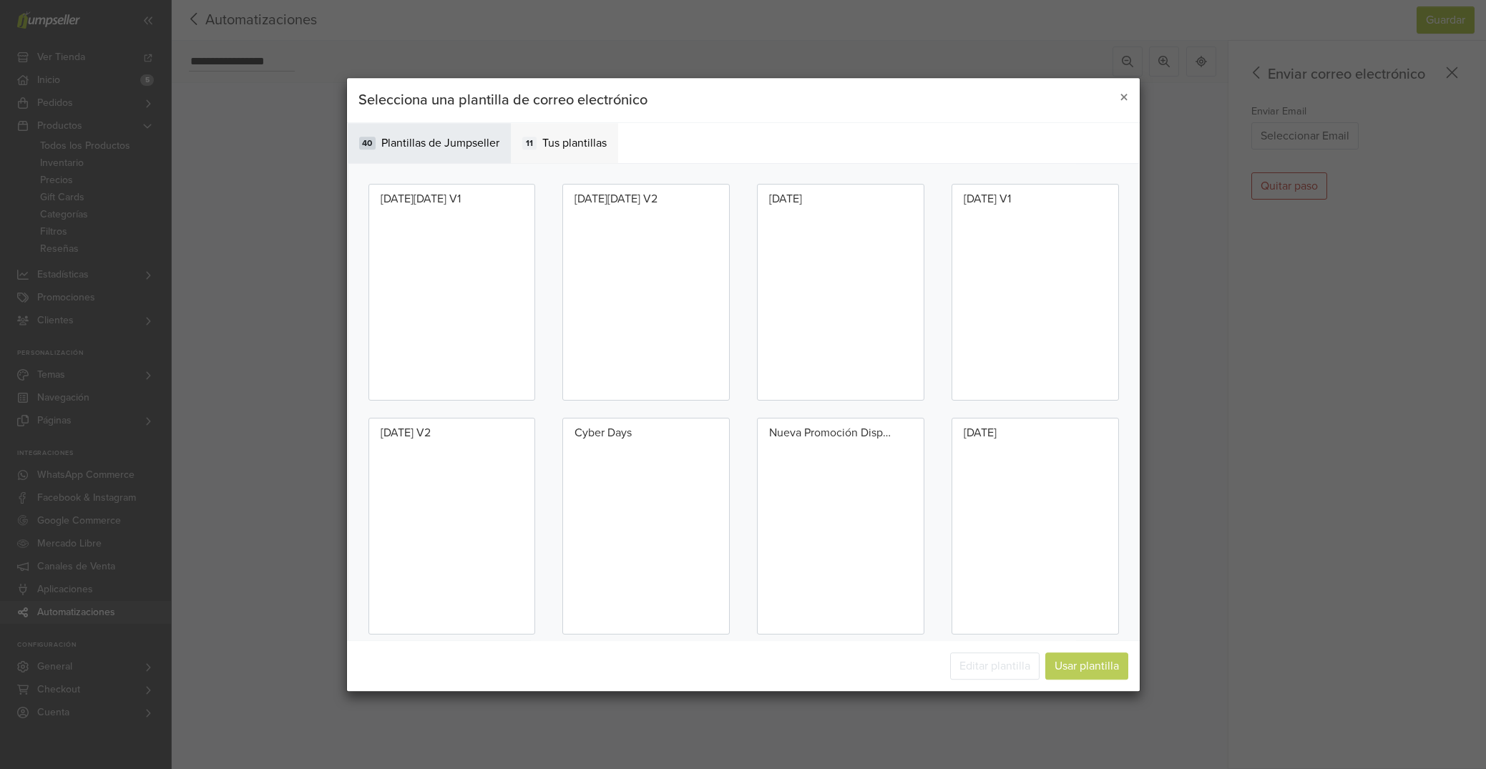
click at [576, 139] on span "Tus plantillas" at bounding box center [574, 142] width 64 height 17
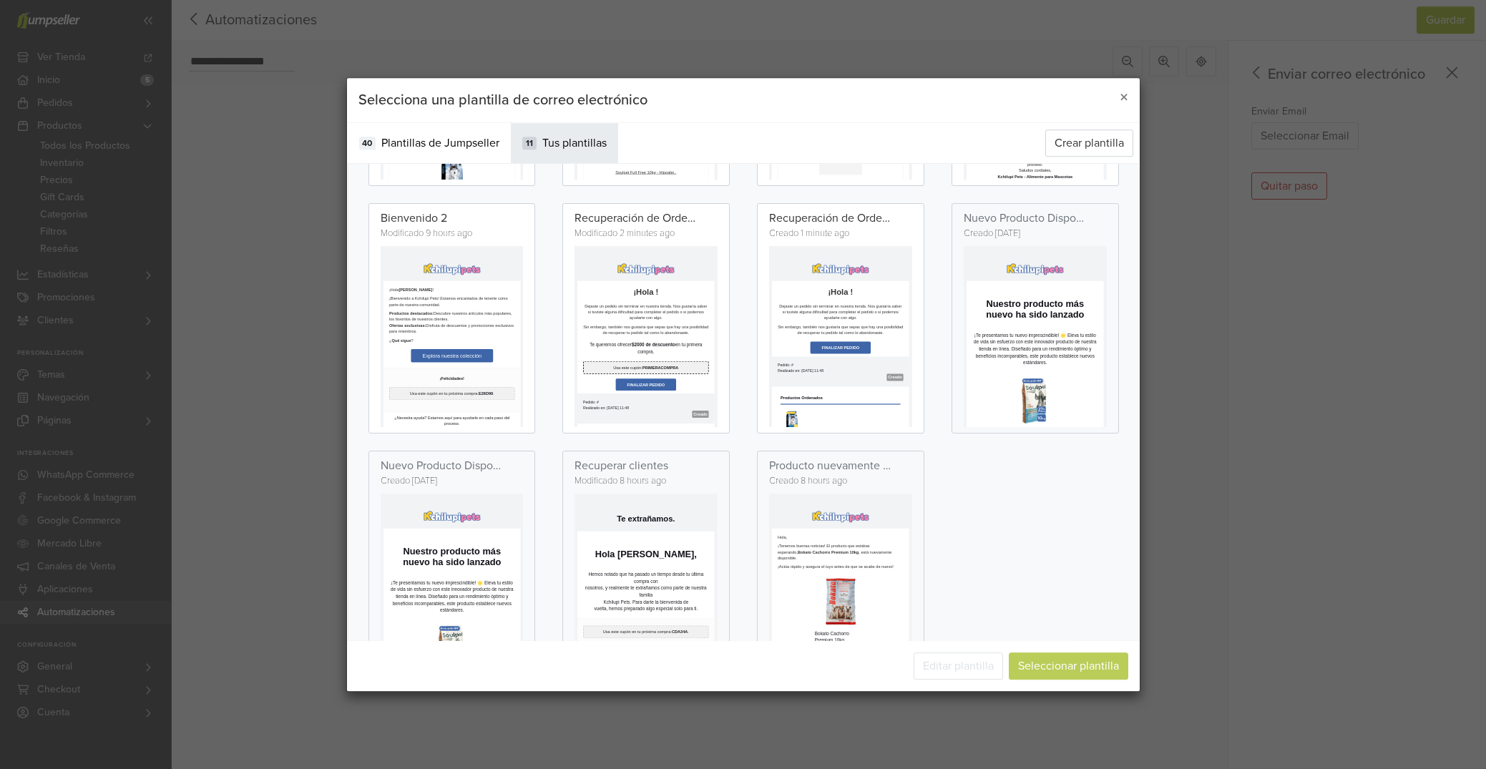
scroll to position [199, 0]
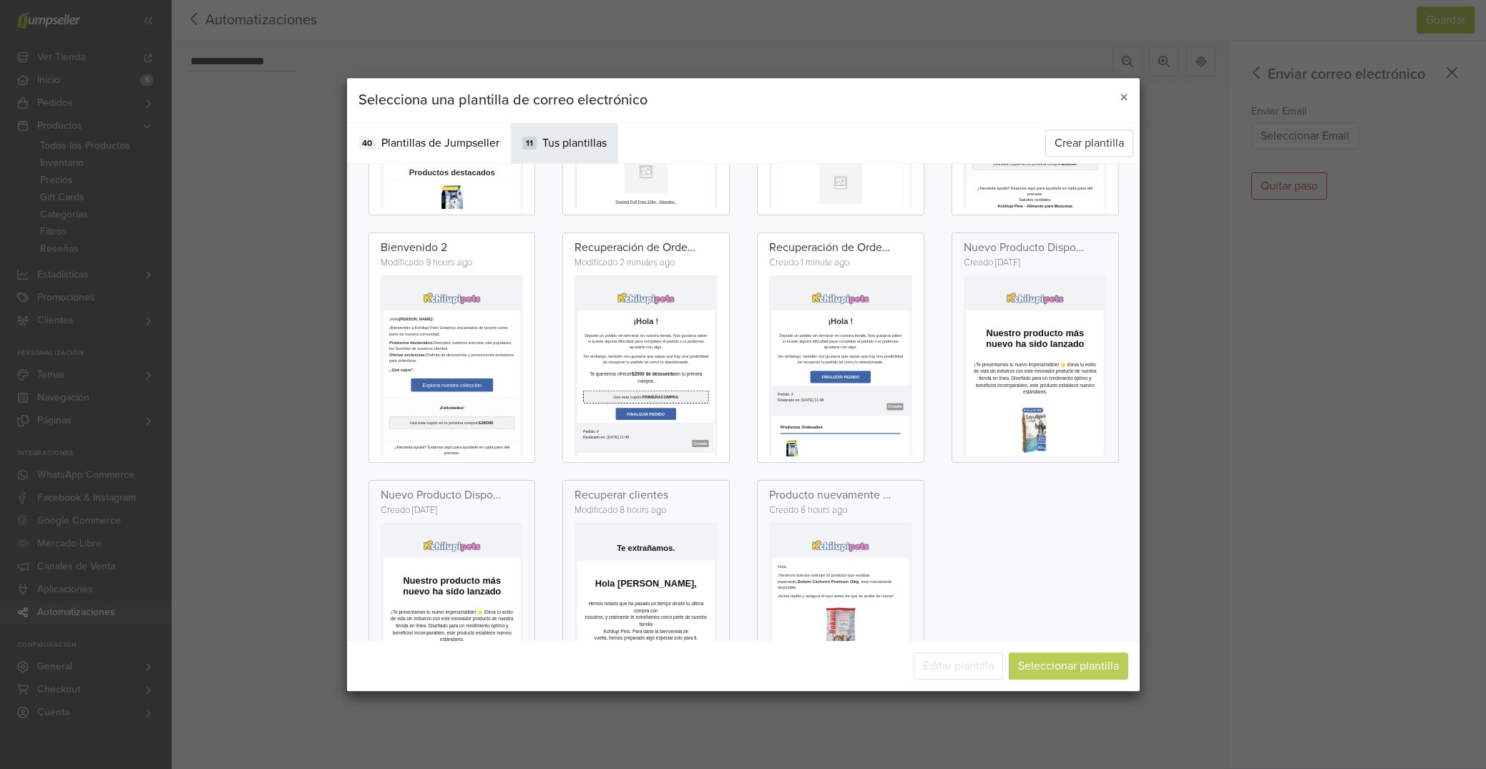
click at [819, 504] on td "Dejaste un pedido sin terminar en nuestra tienda. Nos gustaría saber si tuviste…" at bounding box center [753, 458] width 343 height 111
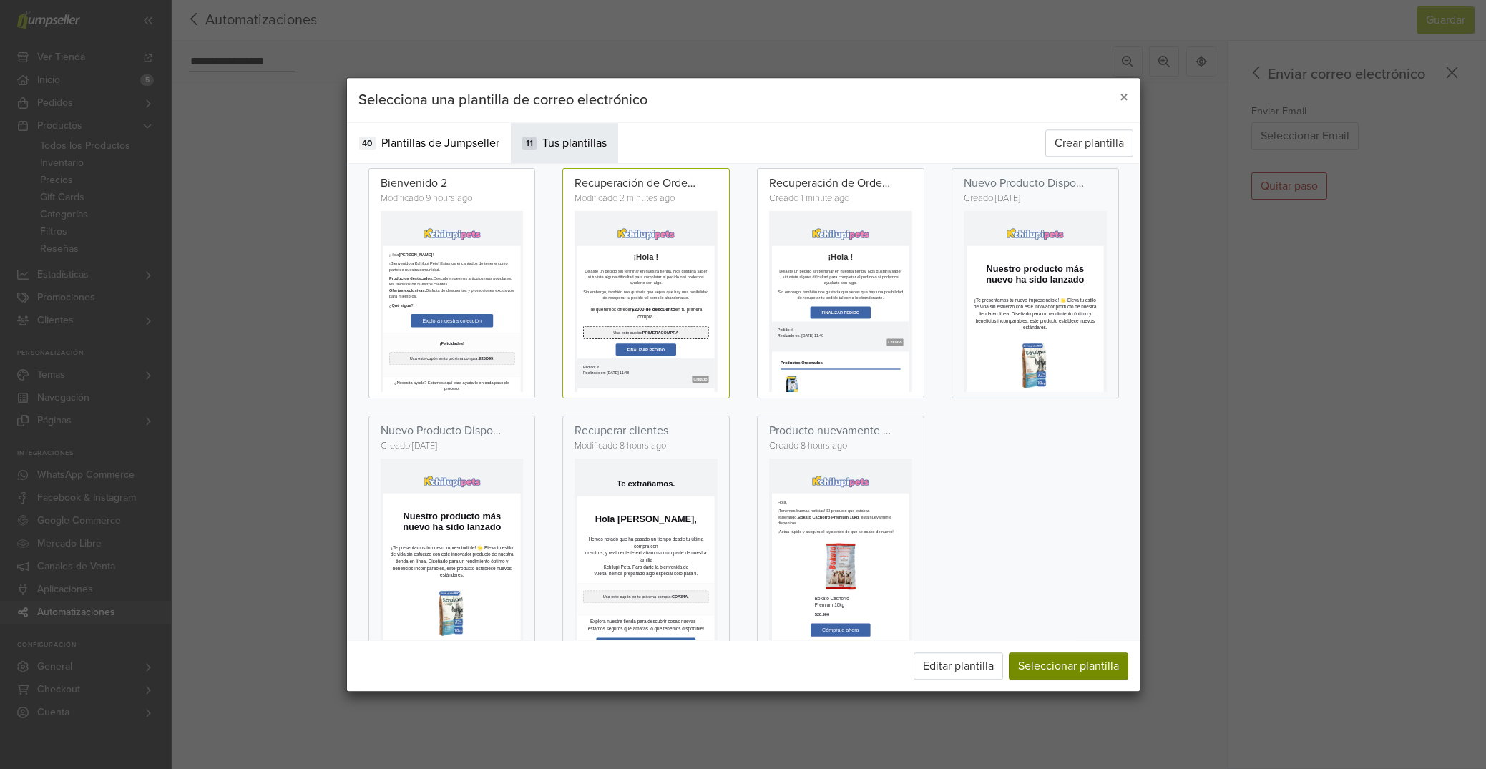
scroll to position [265, 0]
click at [1074, 670] on button "Seleccionar plantilla" at bounding box center [1068, 665] width 119 height 27
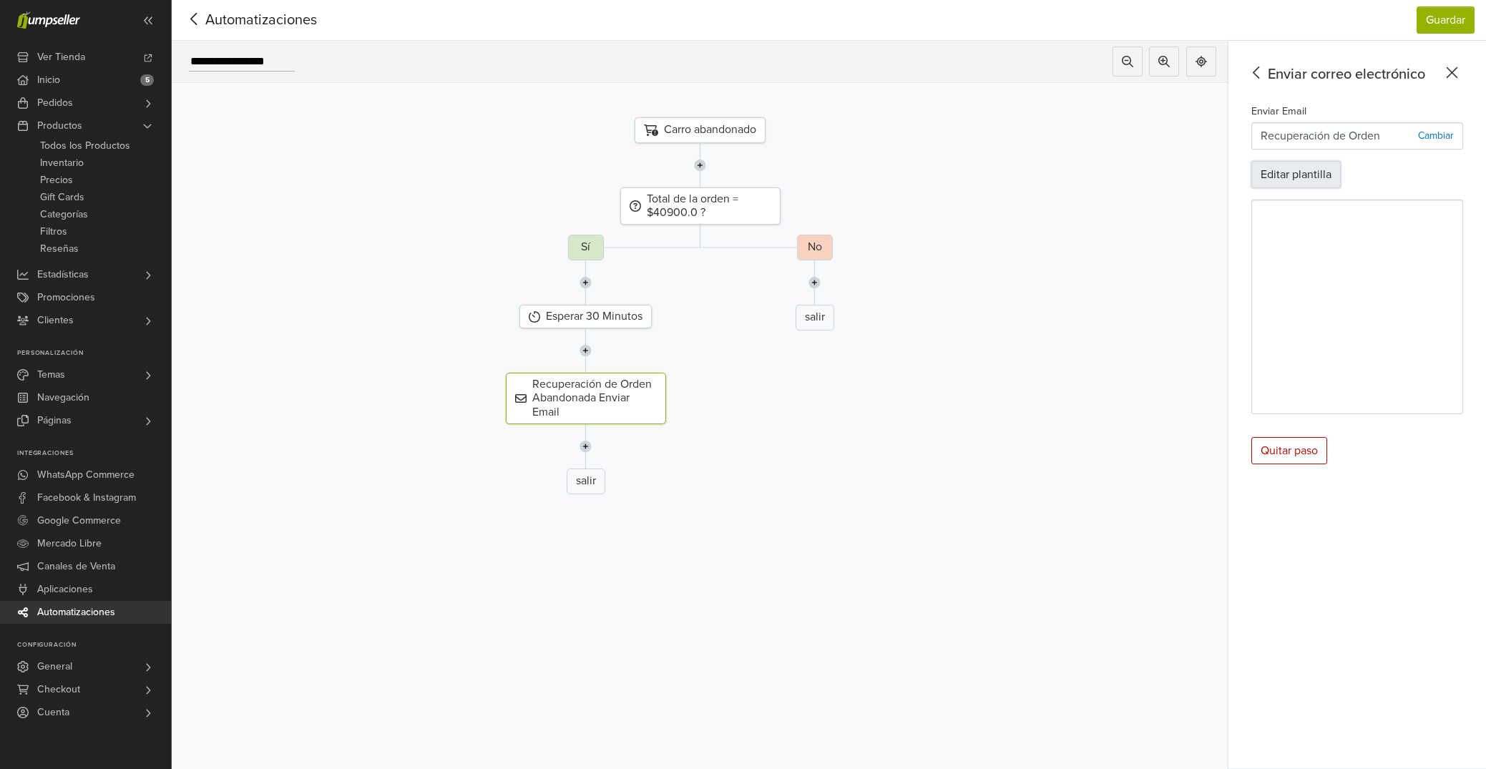
click at [1281, 174] on button "Editar plantilla" at bounding box center [1295, 174] width 89 height 27
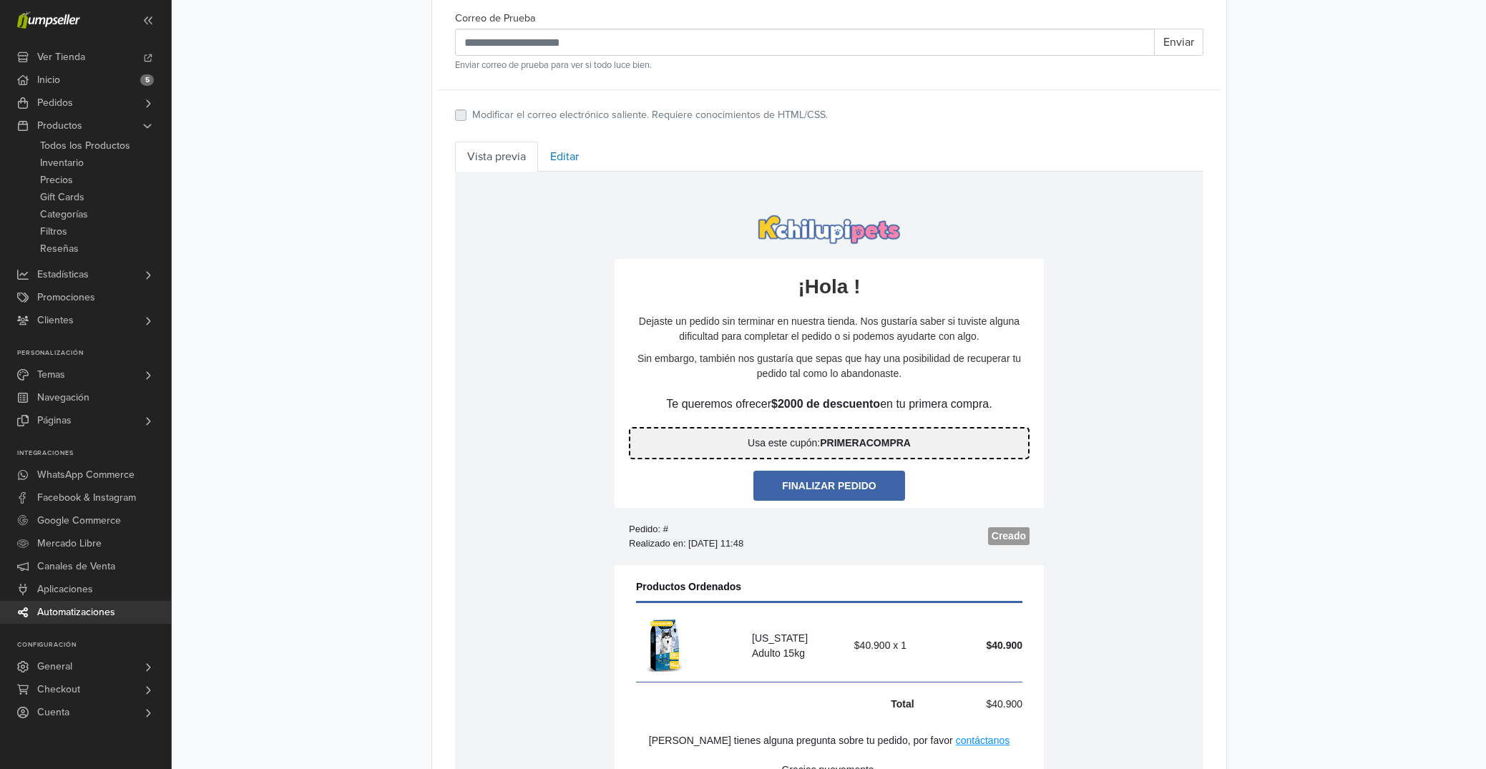
scroll to position [579, 0]
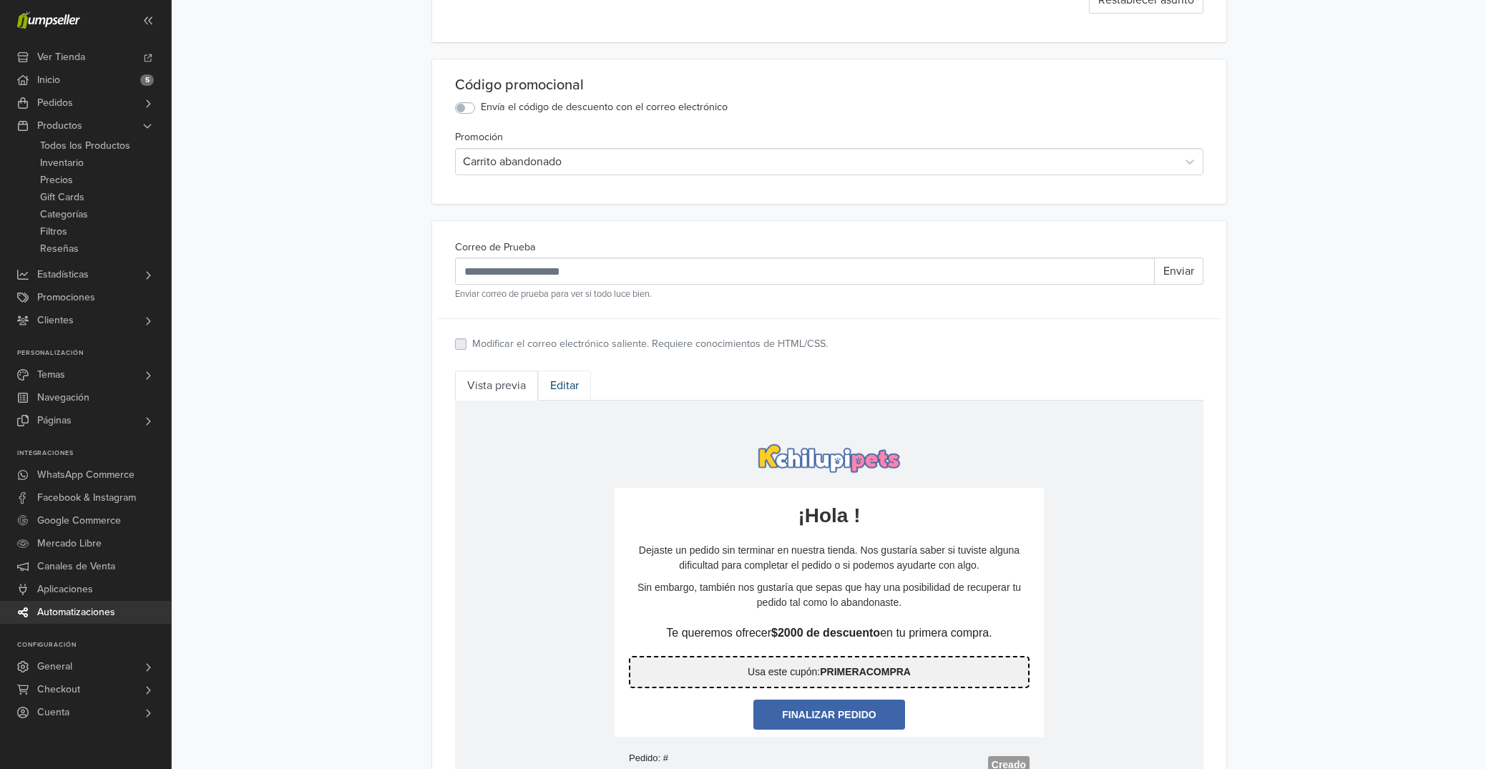
click at [548, 385] on link "Editar" at bounding box center [564, 386] width 53 height 30
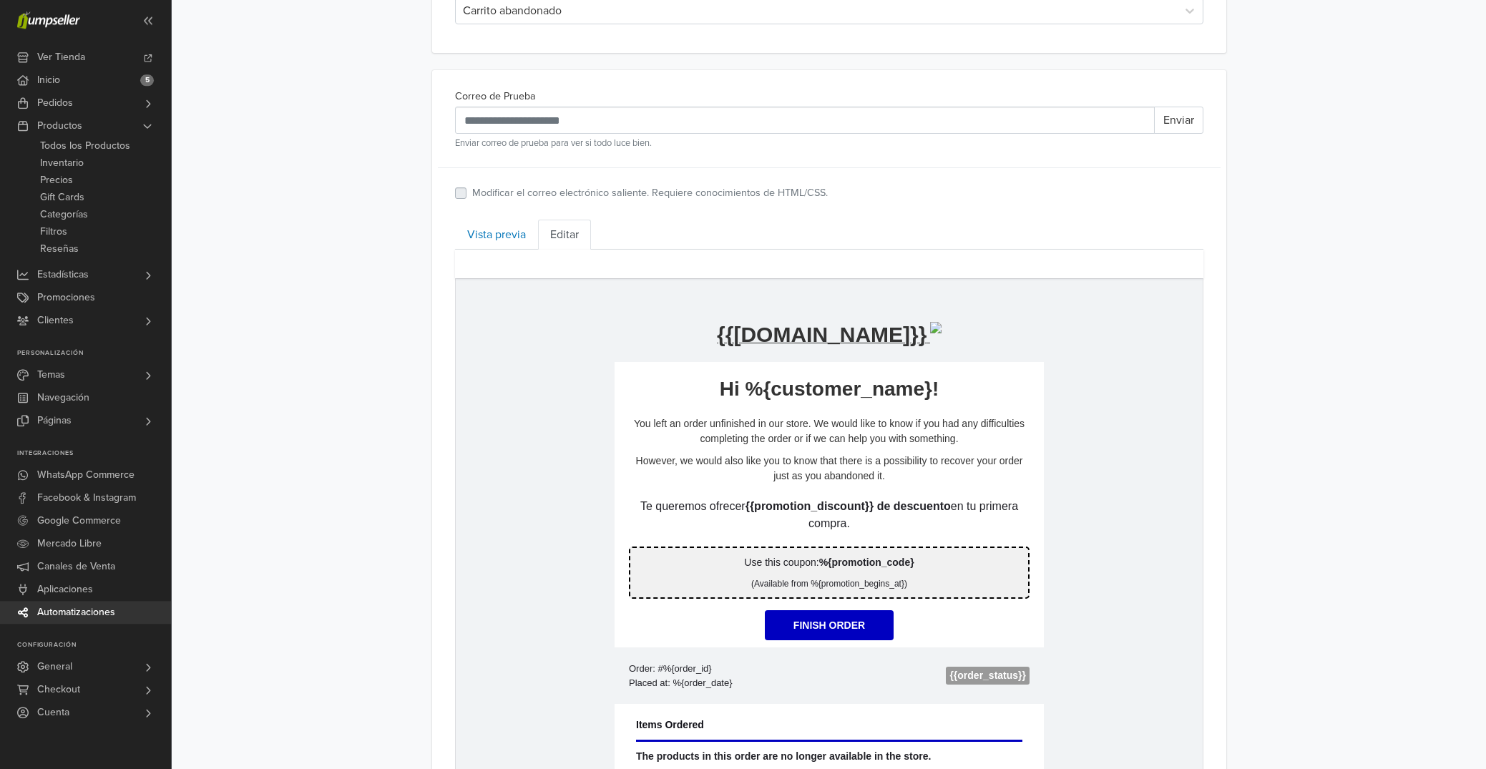
scroll to position [496, 0]
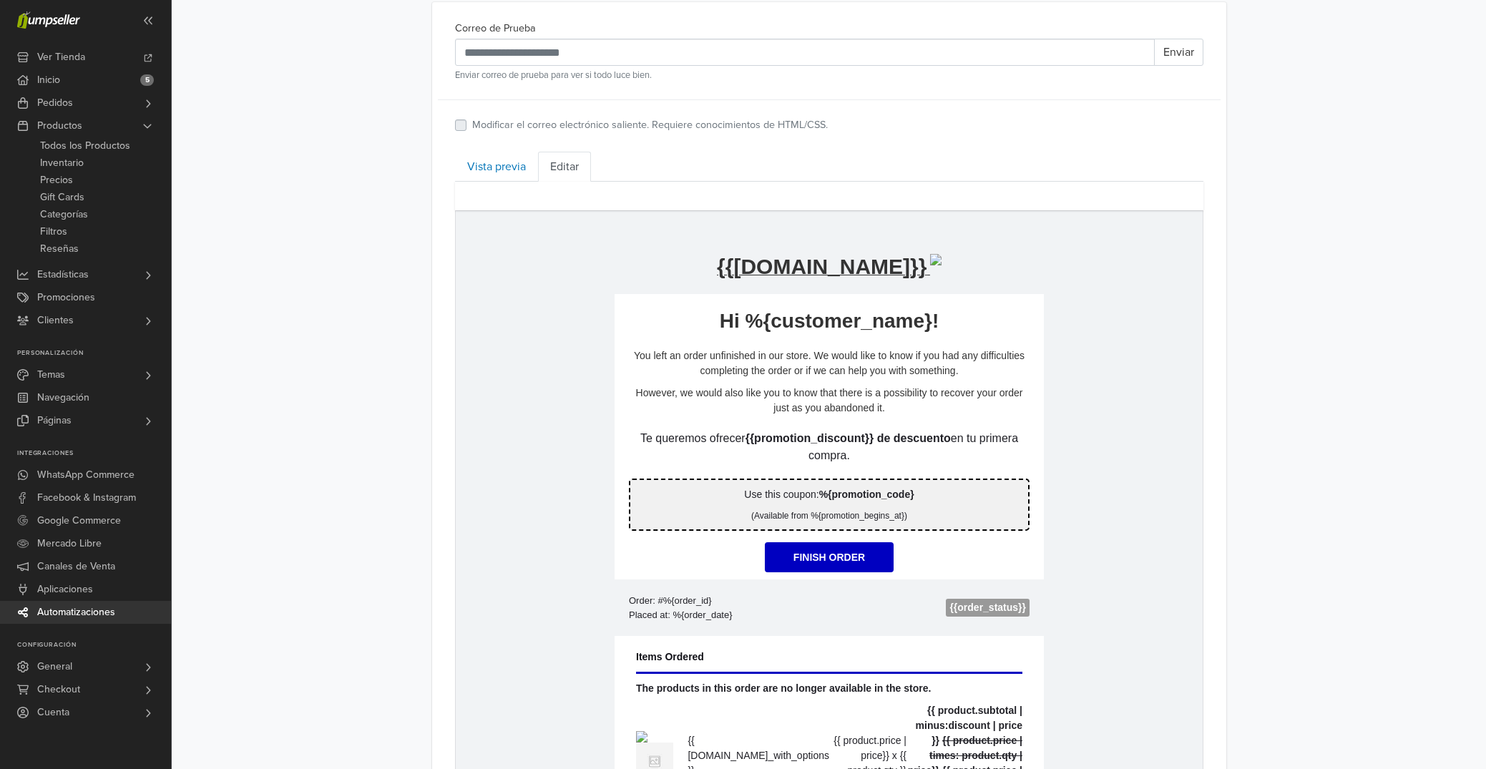
click at [679, 464] on p "Te queremos ofrecer {{promotion_discount}} de descuento en tu primera compra." at bounding box center [828, 447] width 401 height 34
click at [639, 464] on p "**********" at bounding box center [828, 447] width 401 height 34
click at [1241, 563] on div "**********" at bounding box center [829, 365] width 1314 height 1722
click at [509, 169] on link "Vista previa" at bounding box center [496, 167] width 83 height 30
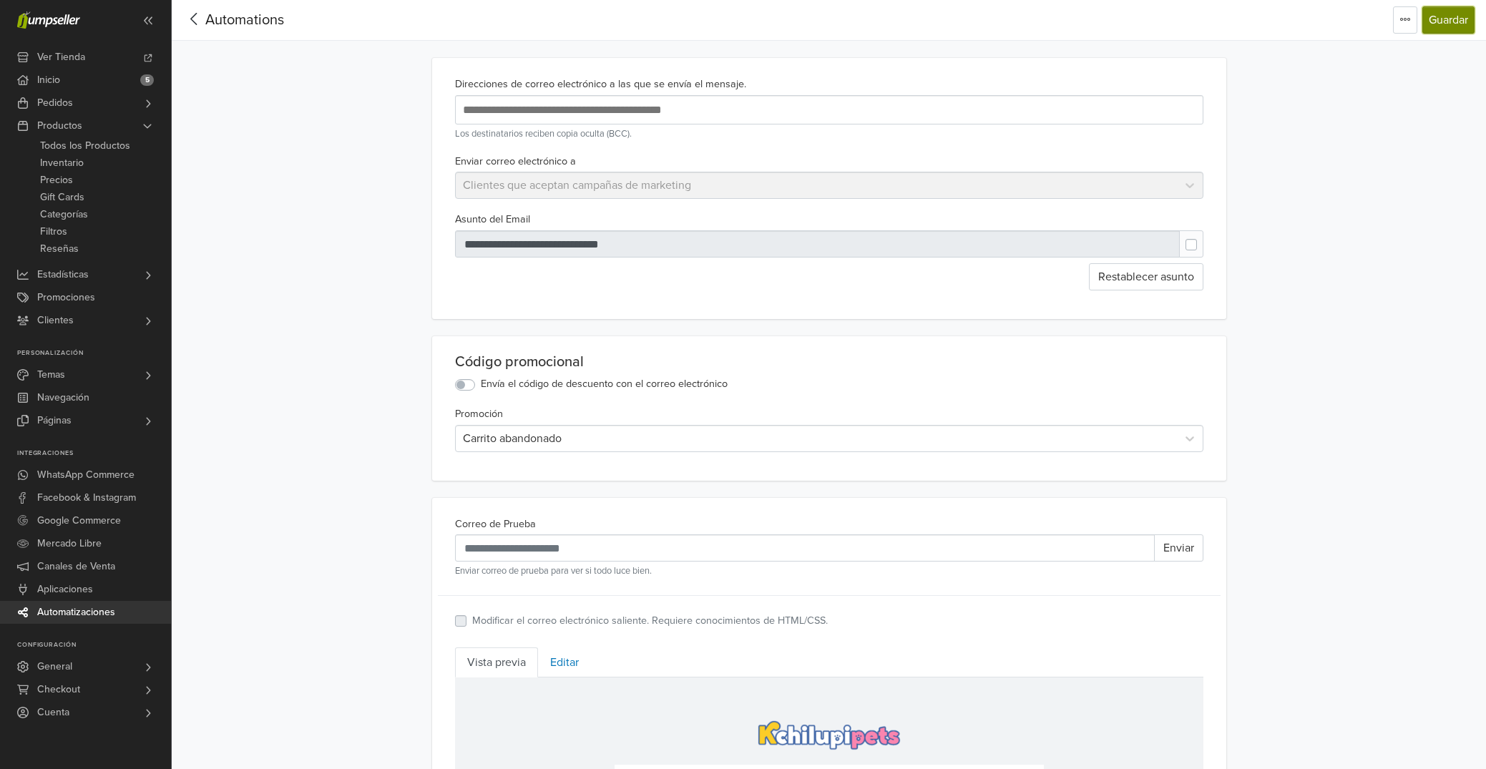
click at [1450, 22] on button "Guardar" at bounding box center [1448, 19] width 52 height 27
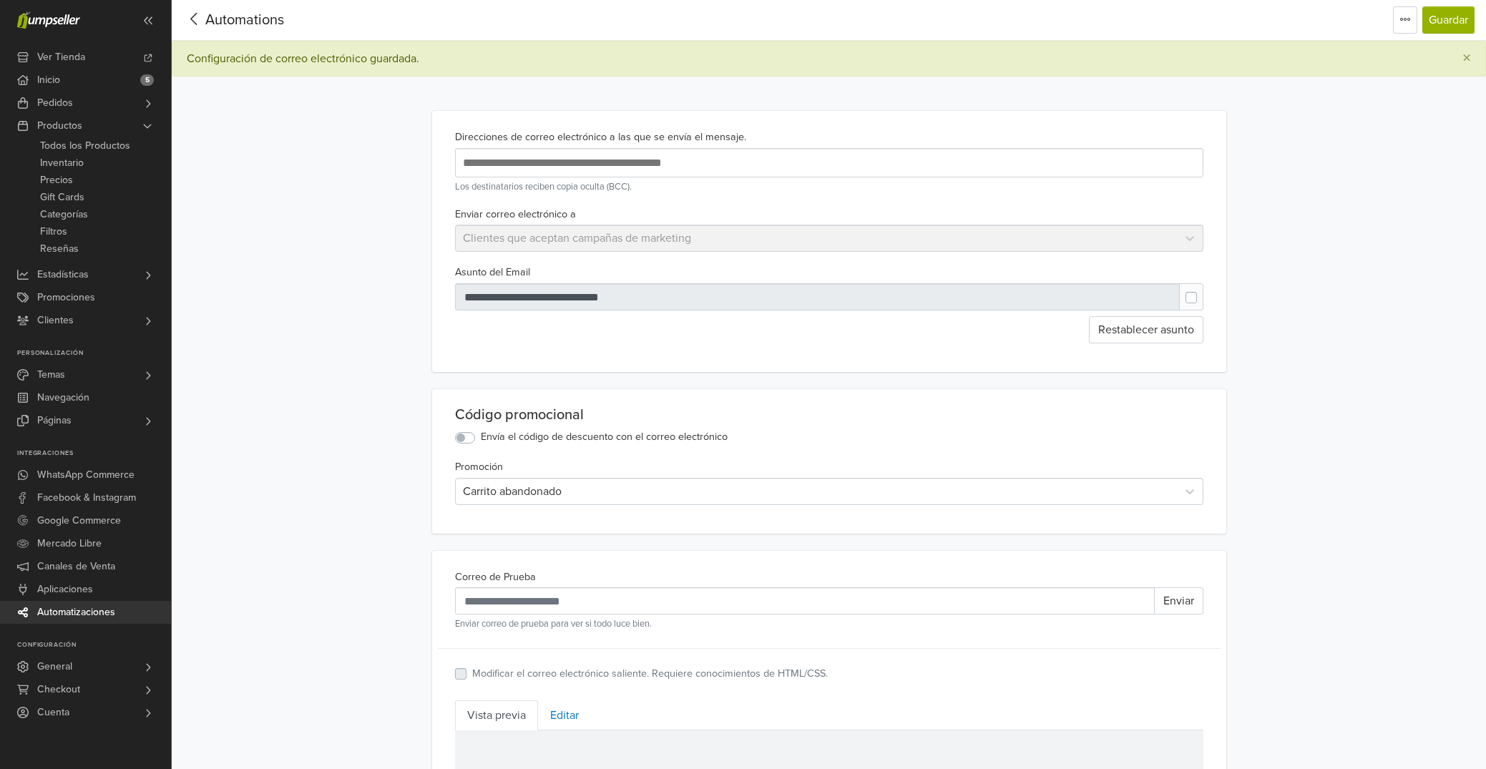
click at [197, 19] on icon at bounding box center [194, 19] width 22 height 18
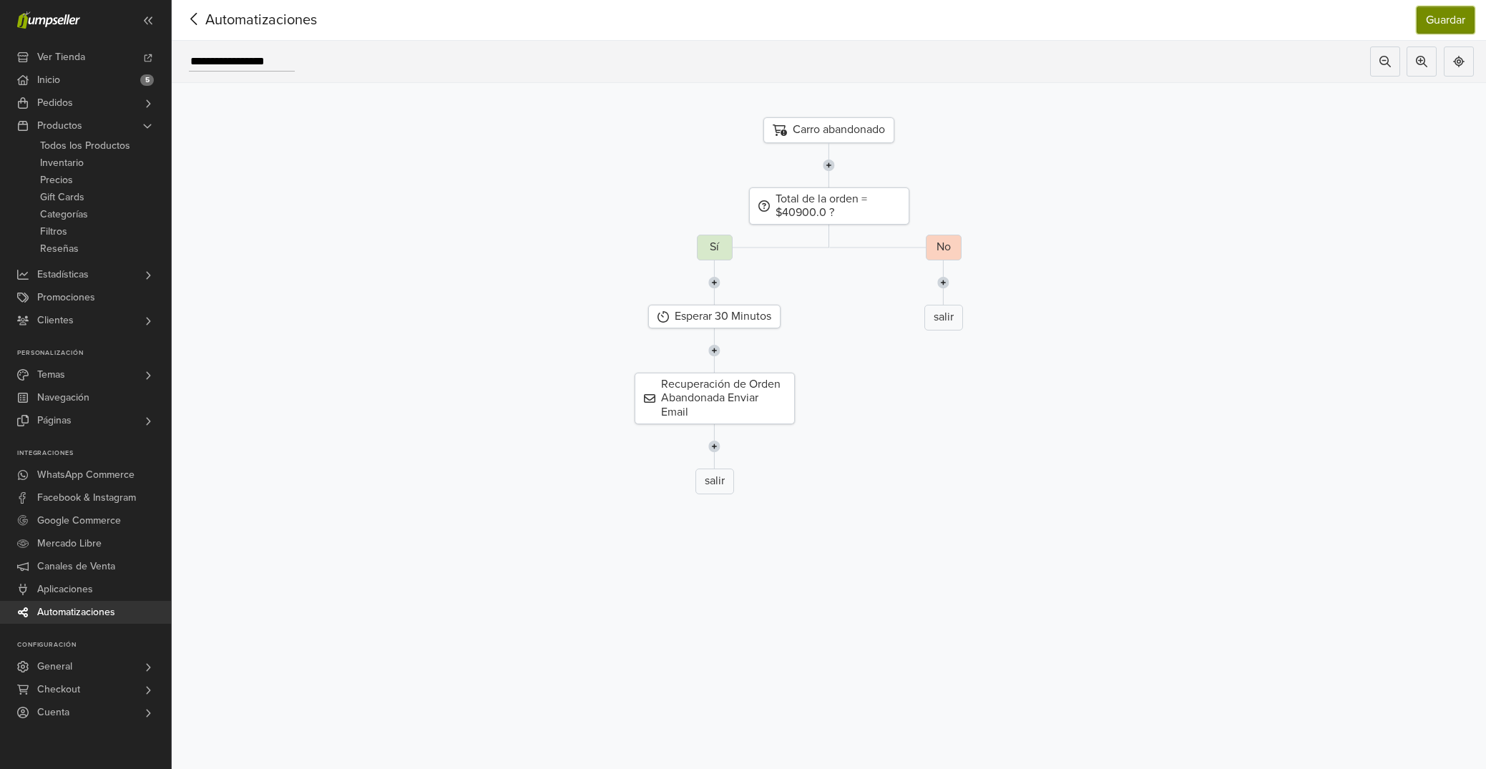
click at [1445, 19] on button "Guardar" at bounding box center [1445, 19] width 58 height 27
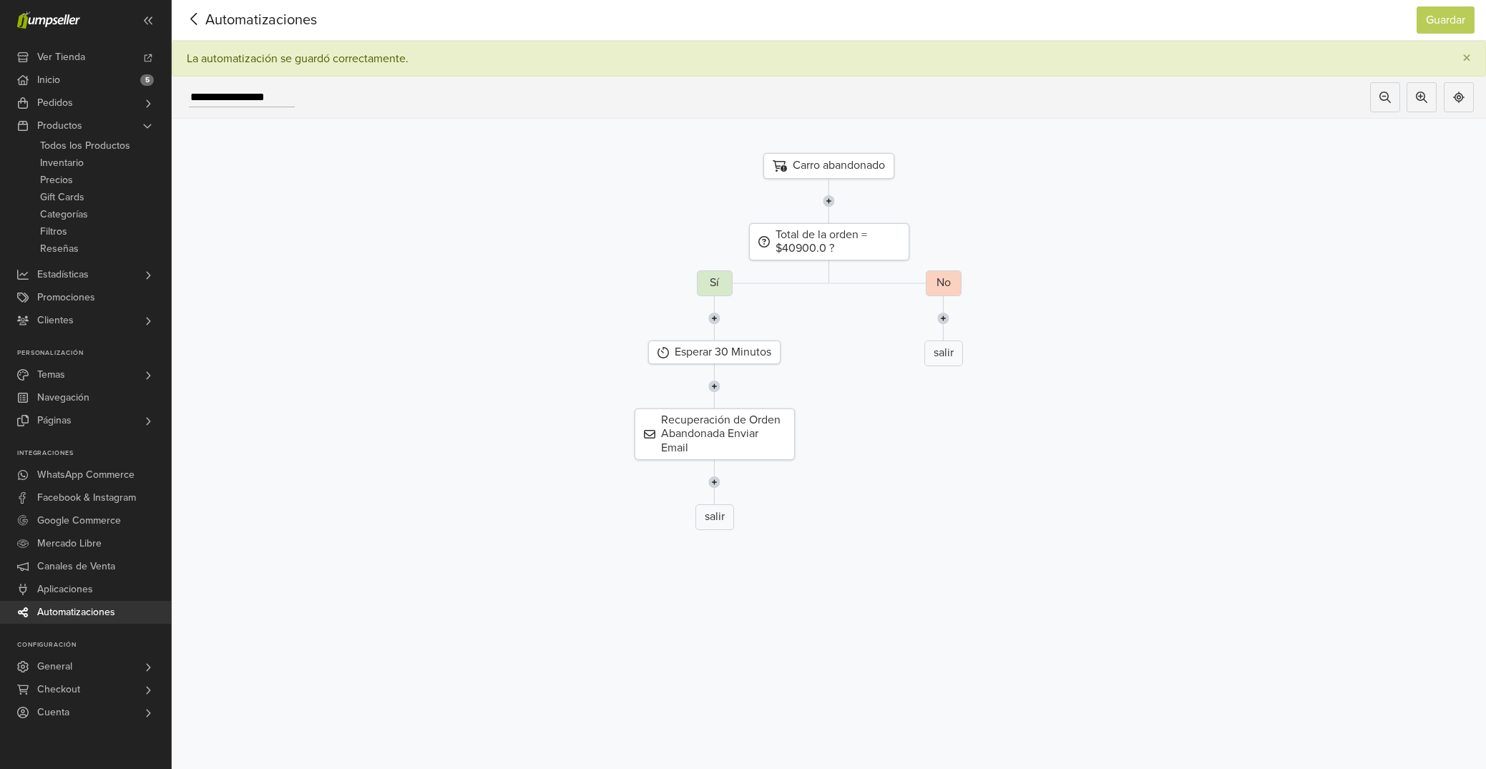
click at [194, 20] on icon at bounding box center [194, 19] width 22 height 18
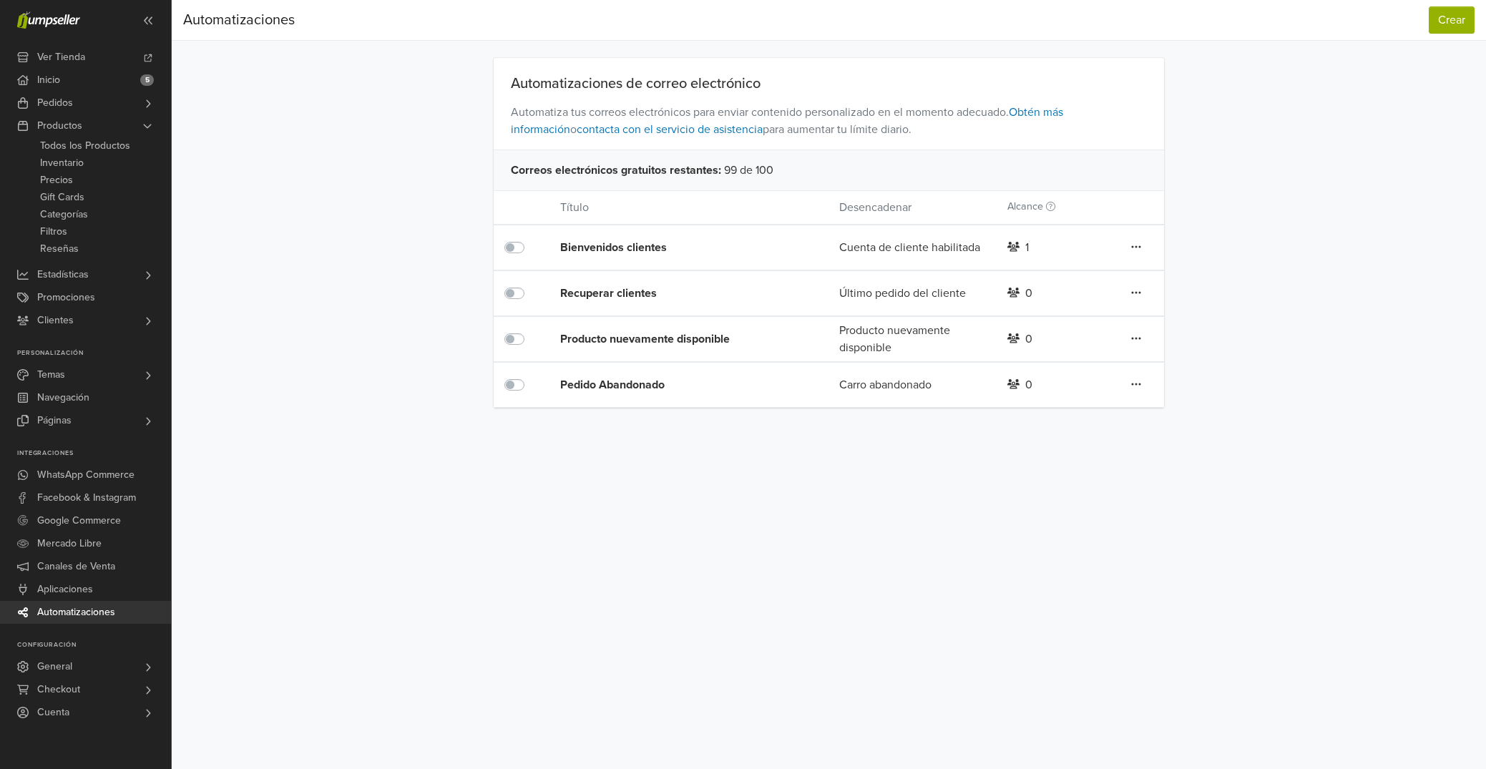
click at [530, 376] on label at bounding box center [530, 376] width 0 height 0
